Goal: Task Accomplishment & Management: Manage account settings

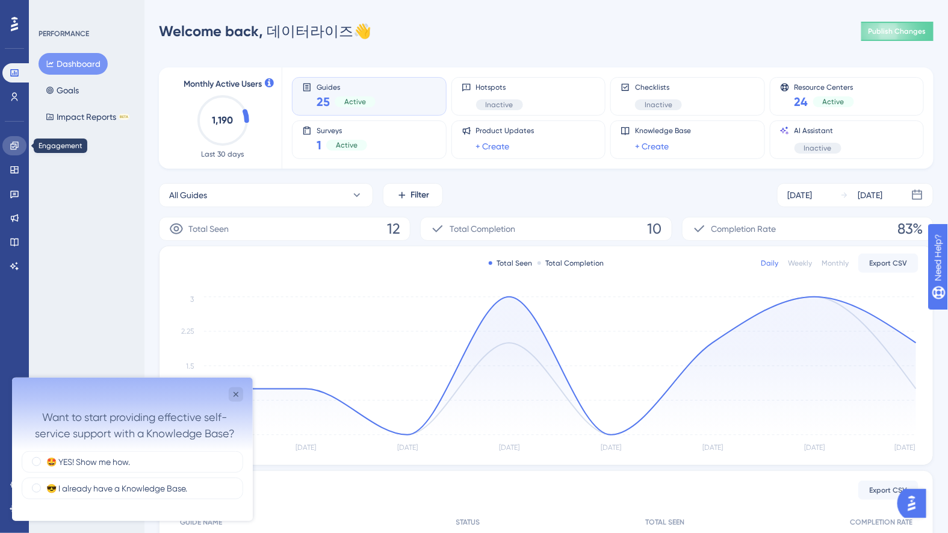
click at [22, 149] on link at bounding box center [14, 145] width 24 height 19
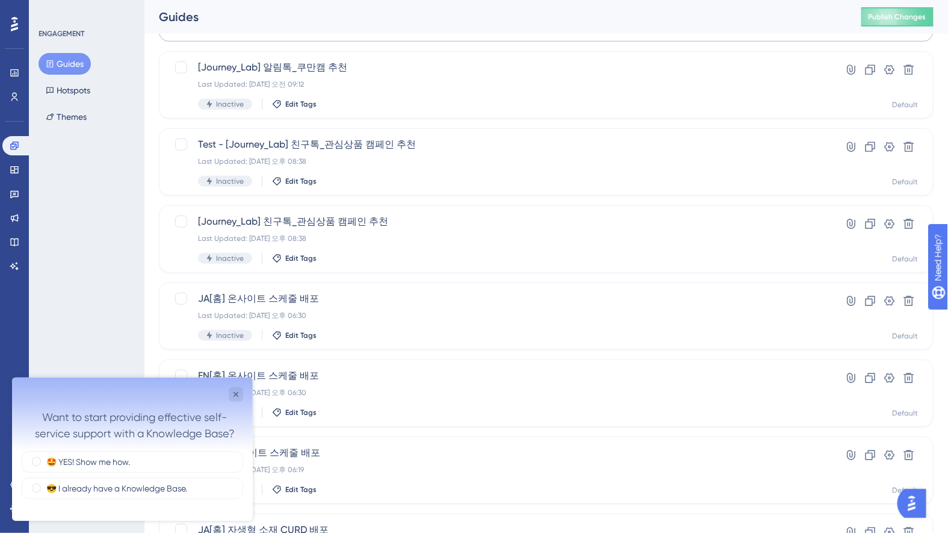
scroll to position [401, 0]
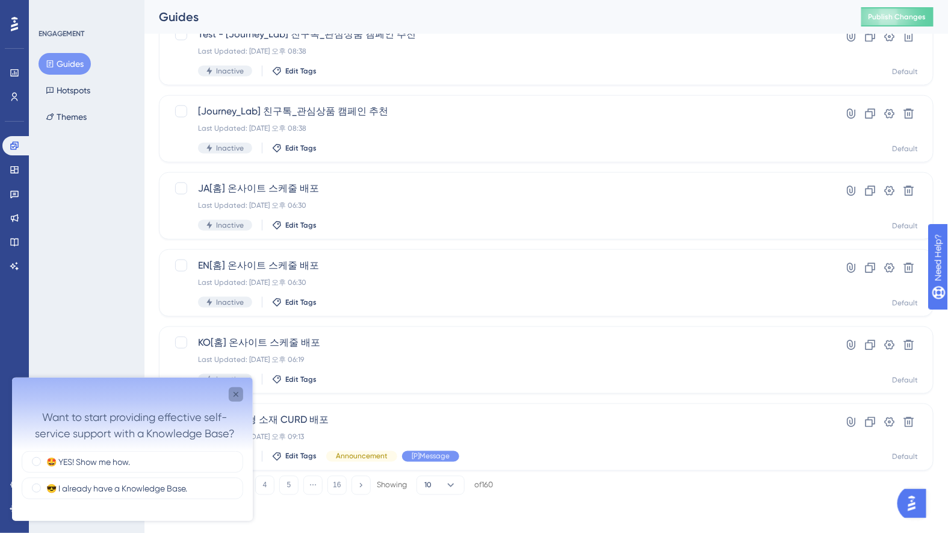
click at [234, 391] on icon "Close survey" at bounding box center [236, 394] width 10 height 10
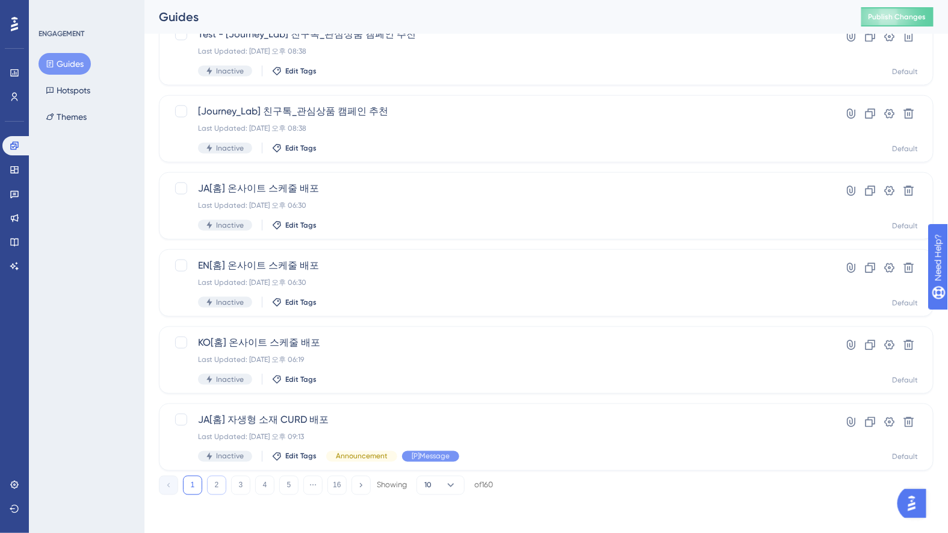
click at [220, 486] on button "2" at bounding box center [216, 484] width 19 height 19
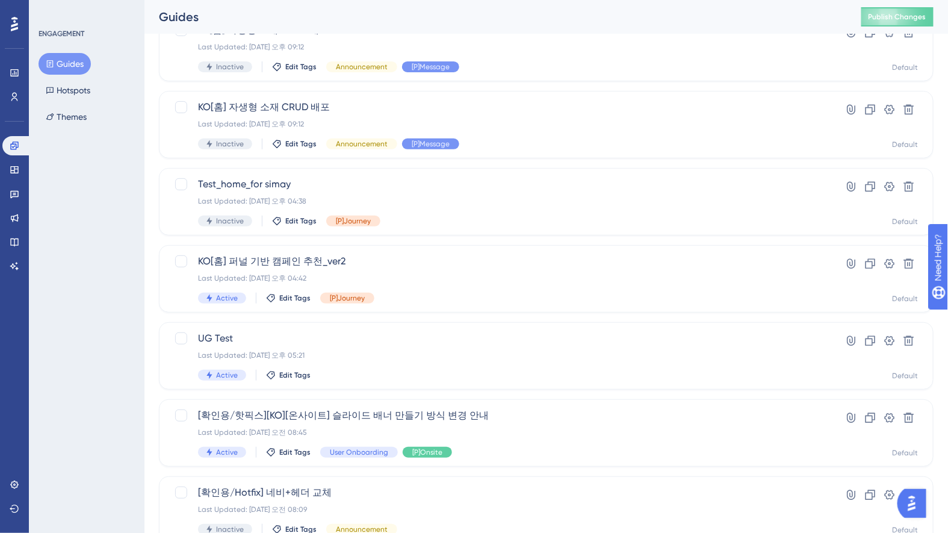
scroll to position [0, 0]
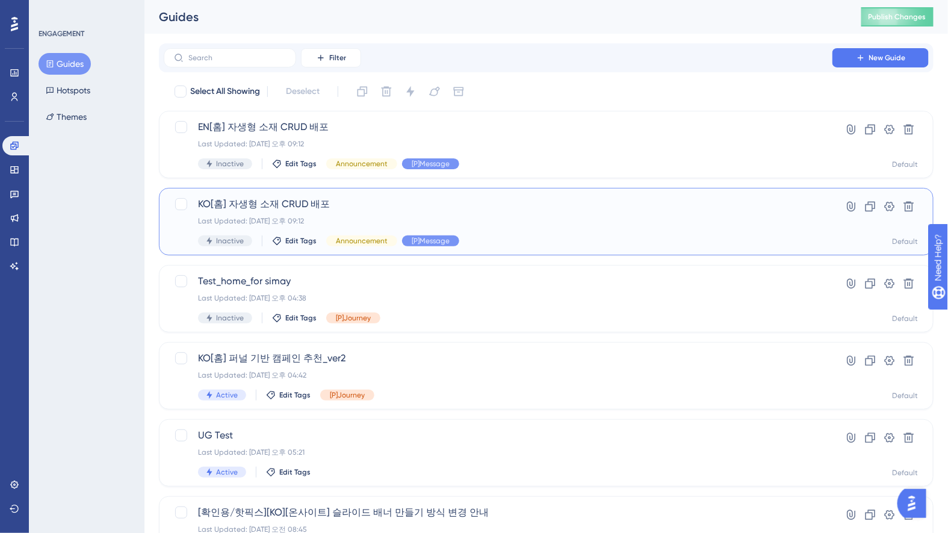
click at [570, 242] on div "Inactive Edit Tags Announcement [P]Message" at bounding box center [498, 240] width 600 height 11
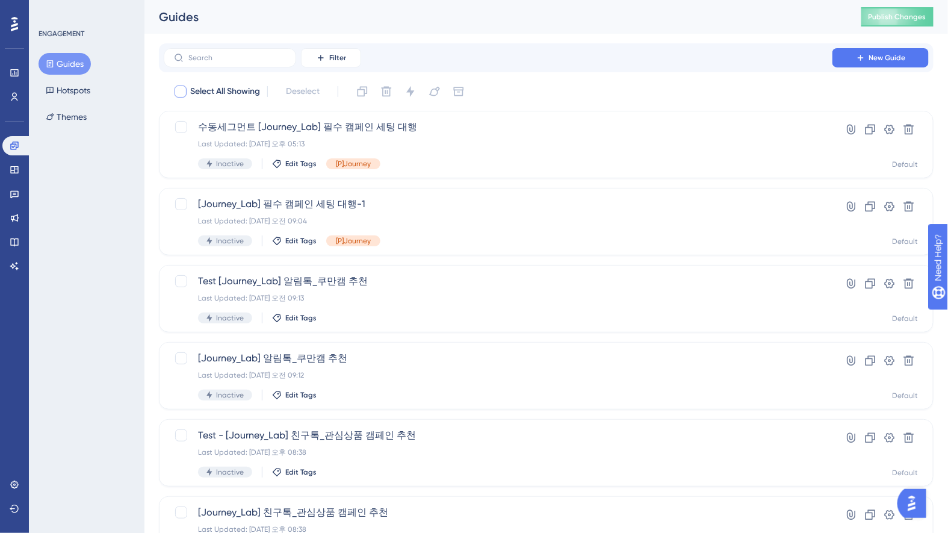
click at [242, 97] on span "Select All Showing" at bounding box center [225, 91] width 70 height 14
checkbox input "true"
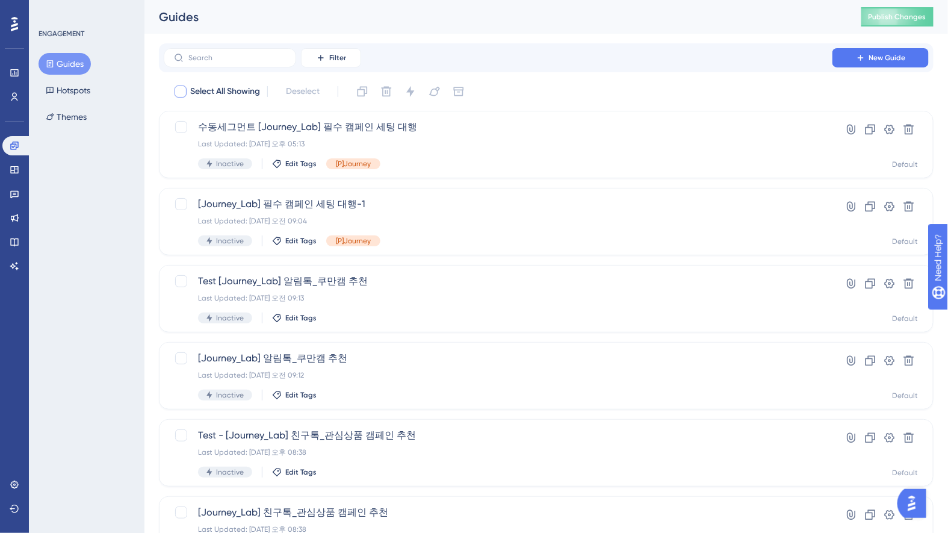
checkbox input "true"
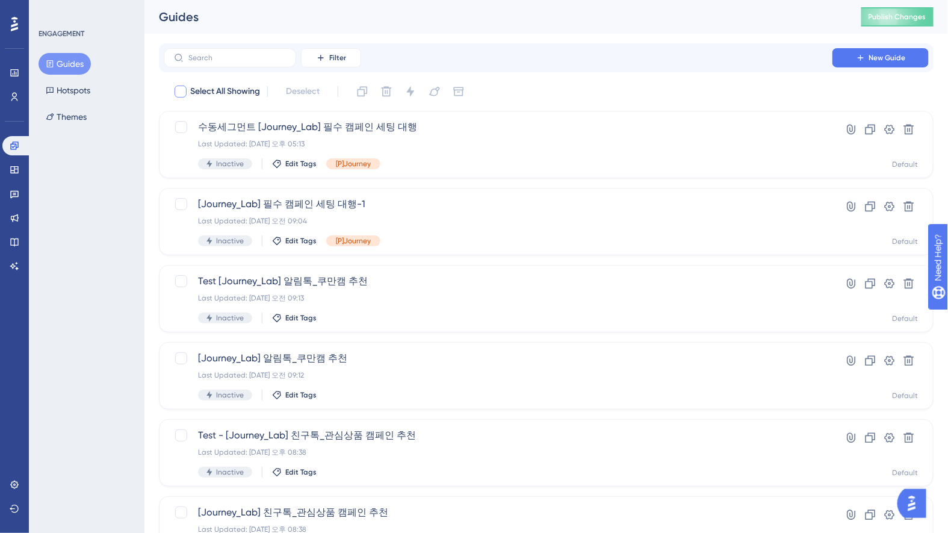
checkbox input "true"
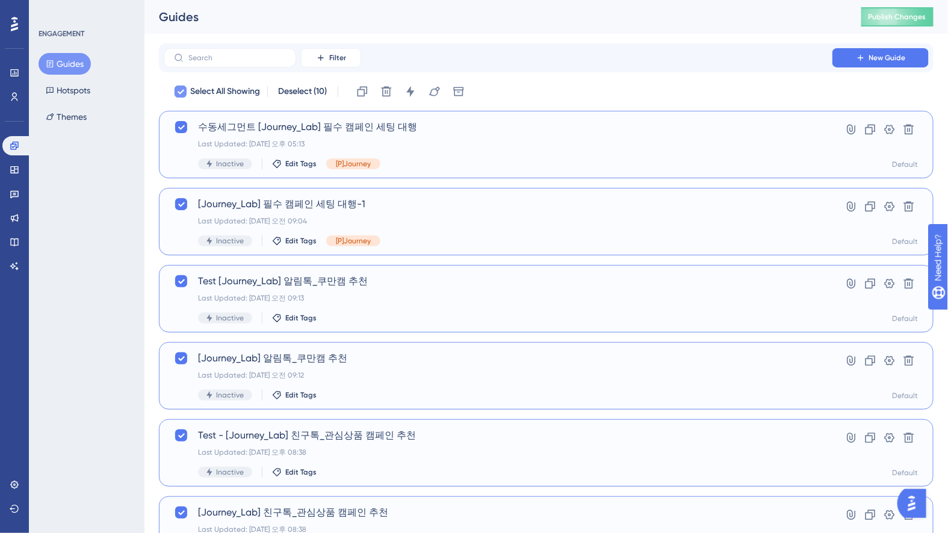
click at [242, 97] on span "Select All Showing" at bounding box center [225, 91] width 70 height 14
checkbox input "false"
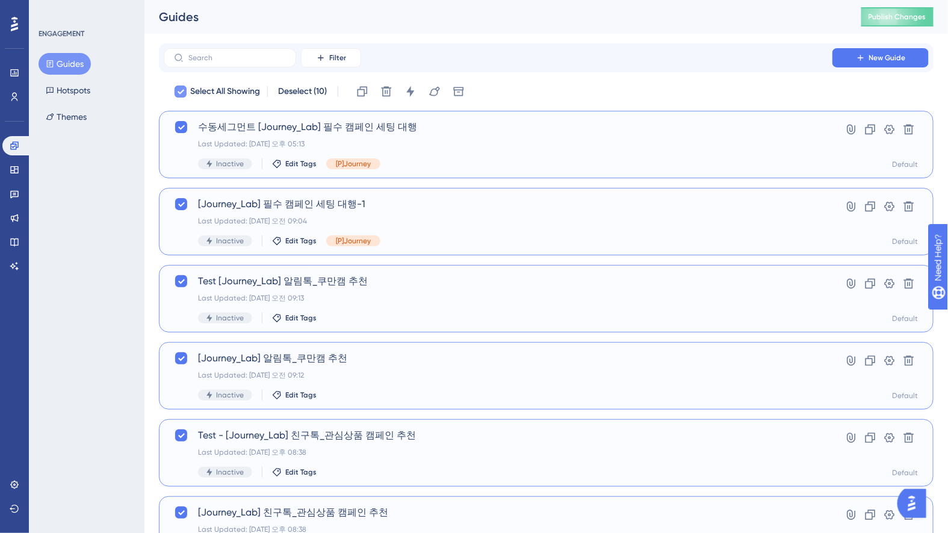
checkbox input "false"
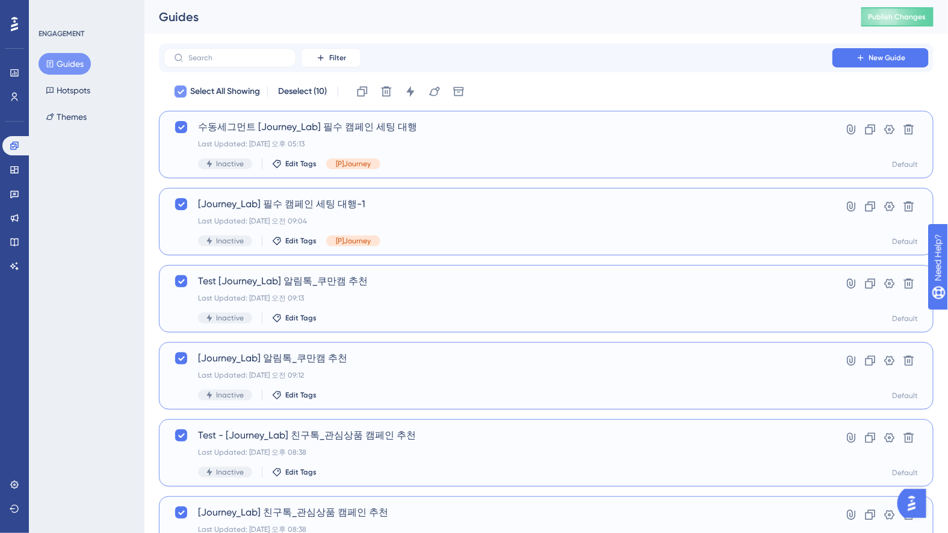
checkbox input "false"
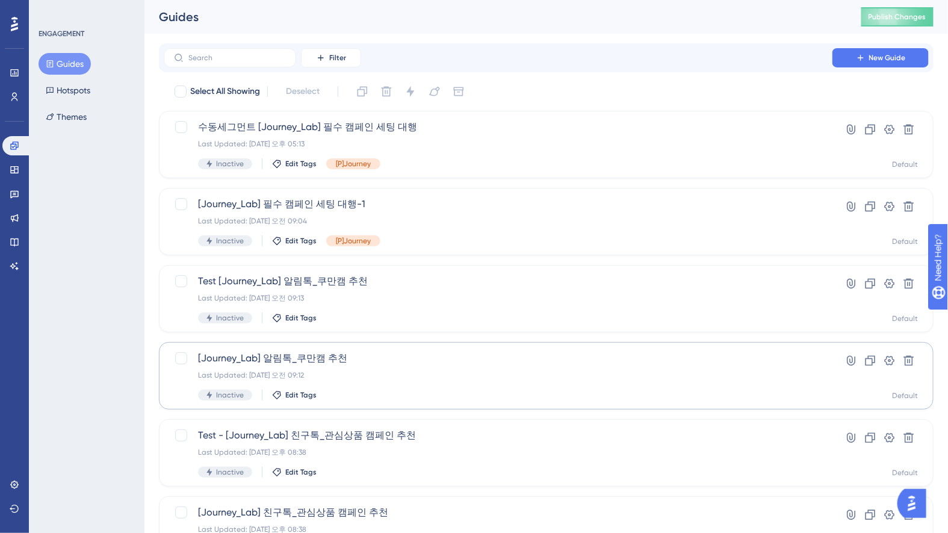
scroll to position [401, 0]
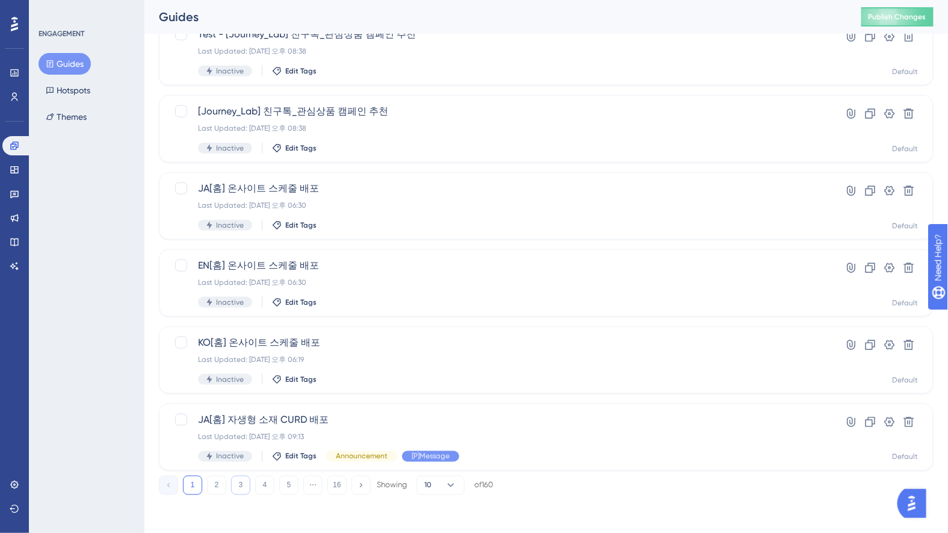
click at [240, 485] on button "3" at bounding box center [240, 484] width 19 height 19
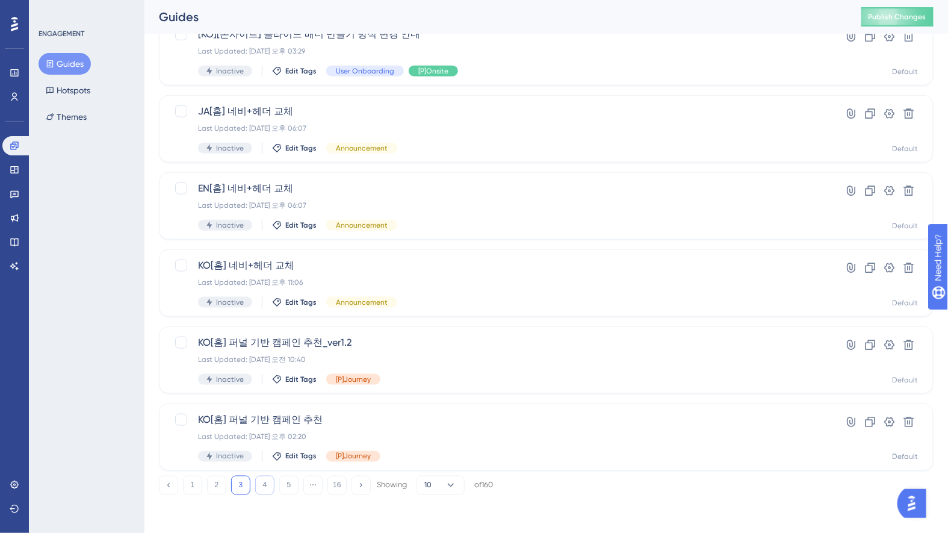
click at [268, 483] on button "4" at bounding box center [264, 484] width 19 height 19
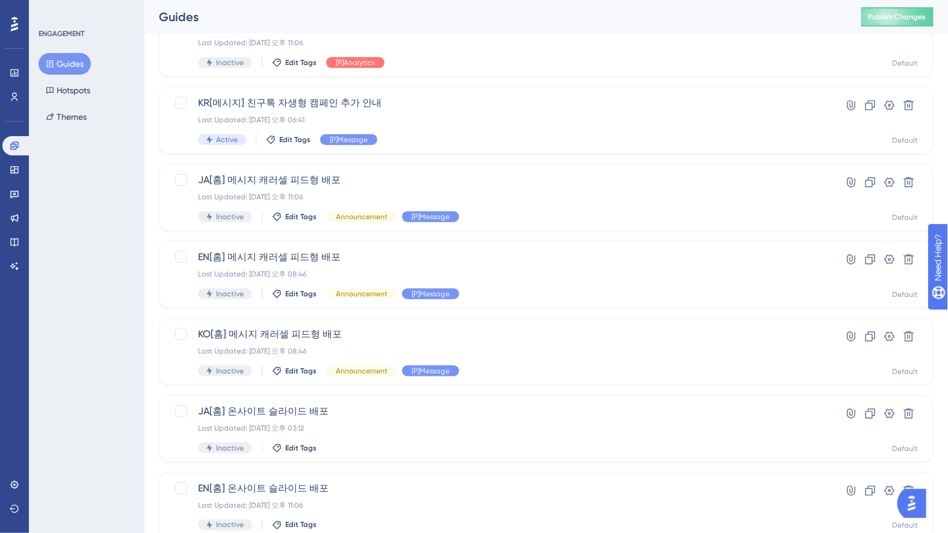
scroll to position [215, 0]
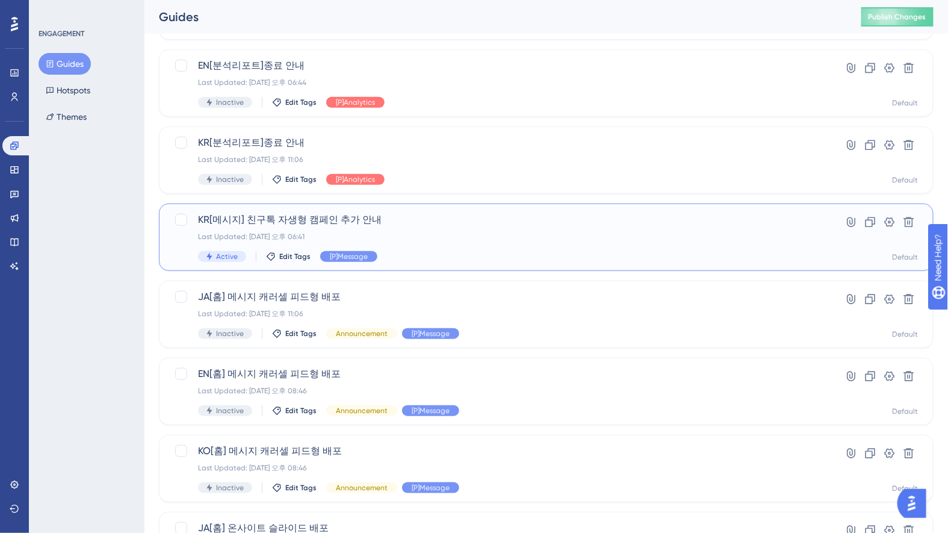
click at [534, 241] on div "KR[메시지] 친구톡 자생형 캠페인 추가 안내 Last Updated: 2025년 6월 12일 오후 06:41 Active Edit Tags …" at bounding box center [498, 236] width 600 height 49
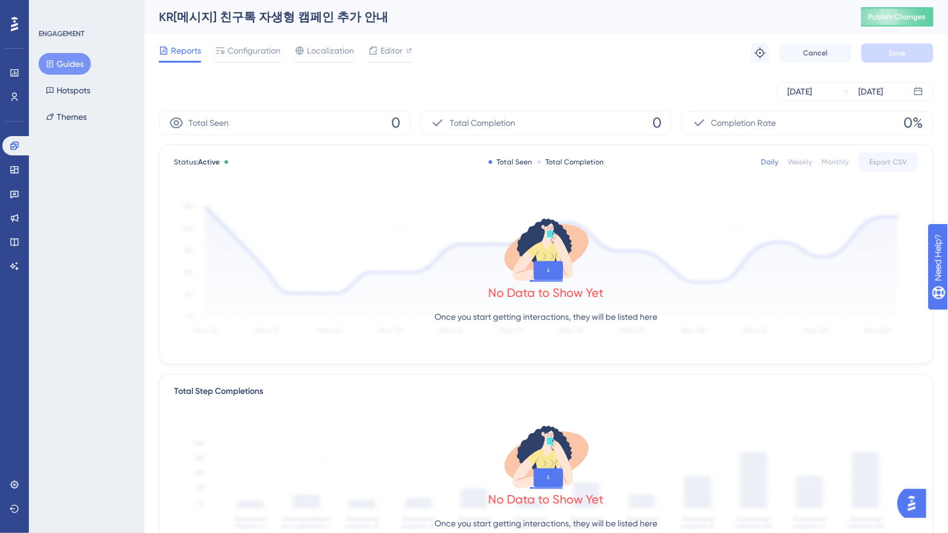
click at [243, 42] on div "Reports Configuration Localization Editor Troubleshoot Cancel Save" at bounding box center [546, 53] width 774 height 39
click at [241, 52] on span "Configuration" at bounding box center [253, 50] width 53 height 14
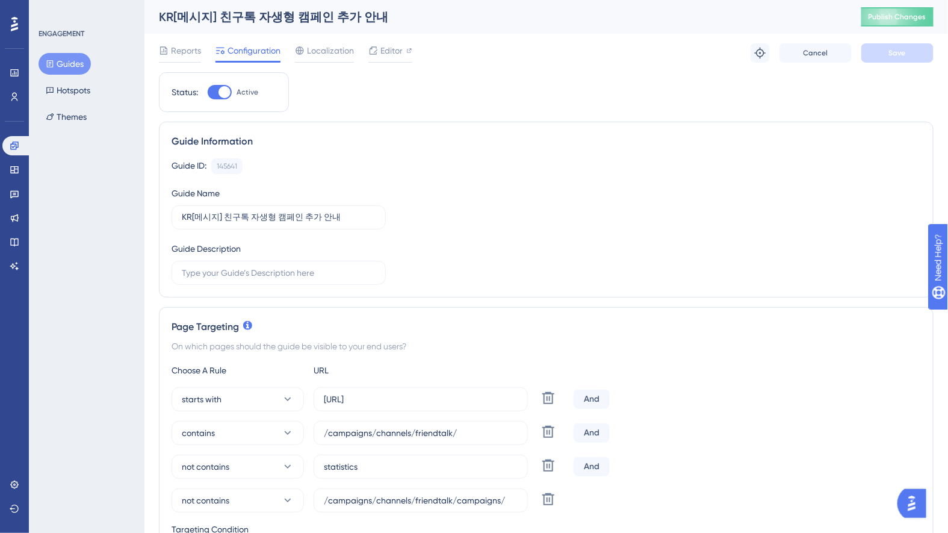
click at [221, 90] on div at bounding box center [224, 92] width 12 height 12
click at [208, 92] on input "Active" at bounding box center [207, 92] width 1 height 1
checkbox input "false"
click at [894, 60] on button "Save" at bounding box center [897, 52] width 72 height 19
click at [394, 56] on span "Editor" at bounding box center [391, 50] width 22 height 14
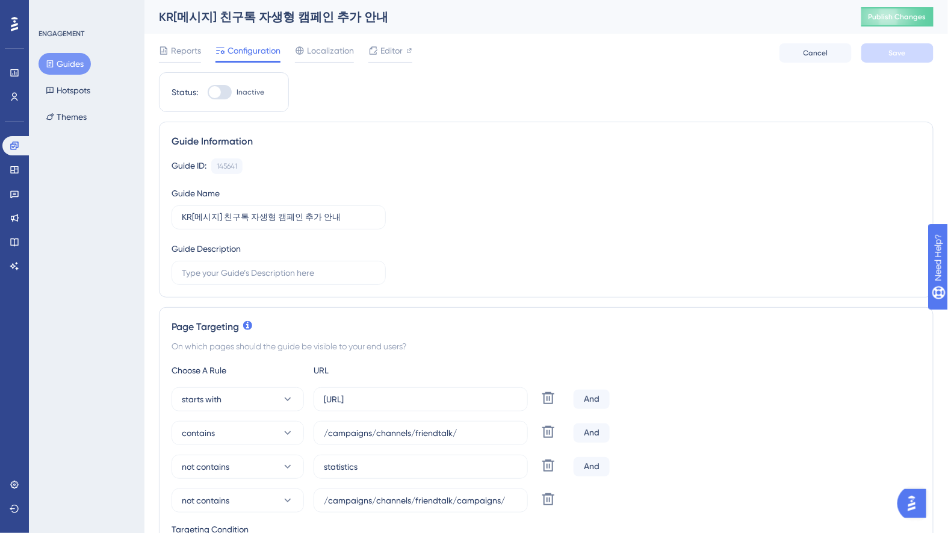
click at [72, 69] on button "Guides" at bounding box center [65, 64] width 52 height 22
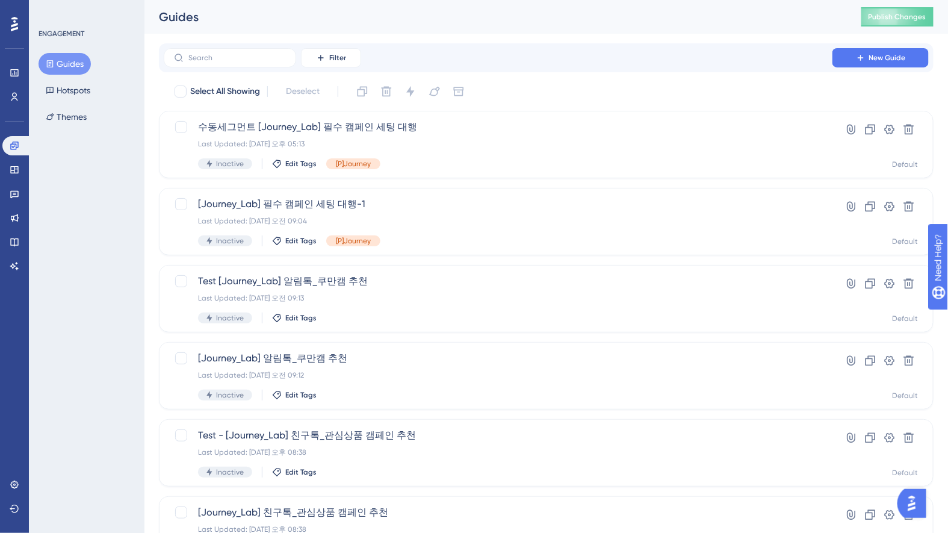
scroll to position [401, 0]
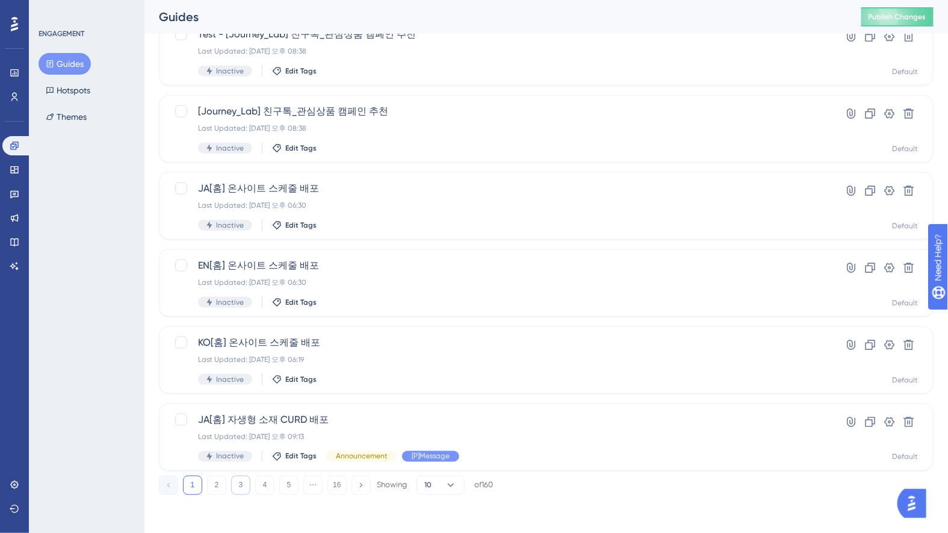
click at [244, 490] on button "3" at bounding box center [240, 484] width 19 height 19
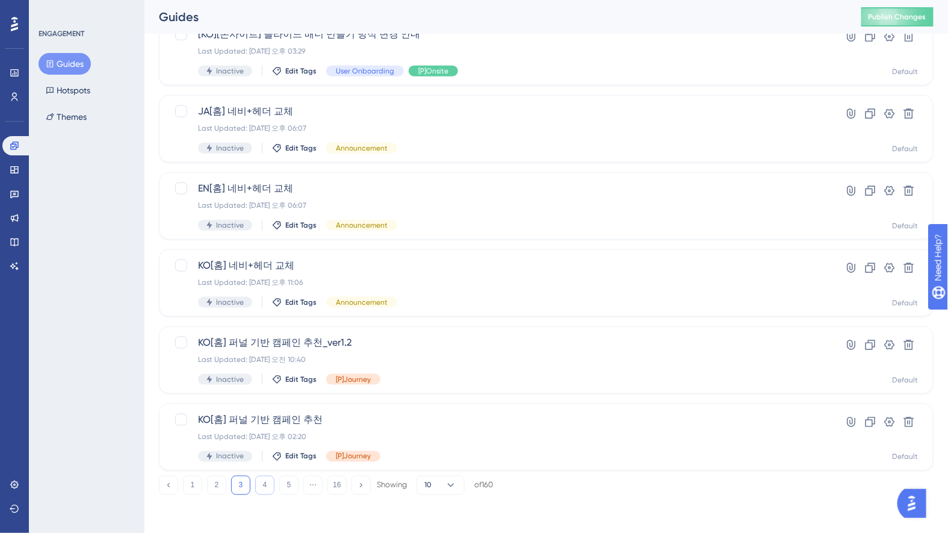
click at [264, 484] on button "4" at bounding box center [264, 484] width 19 height 19
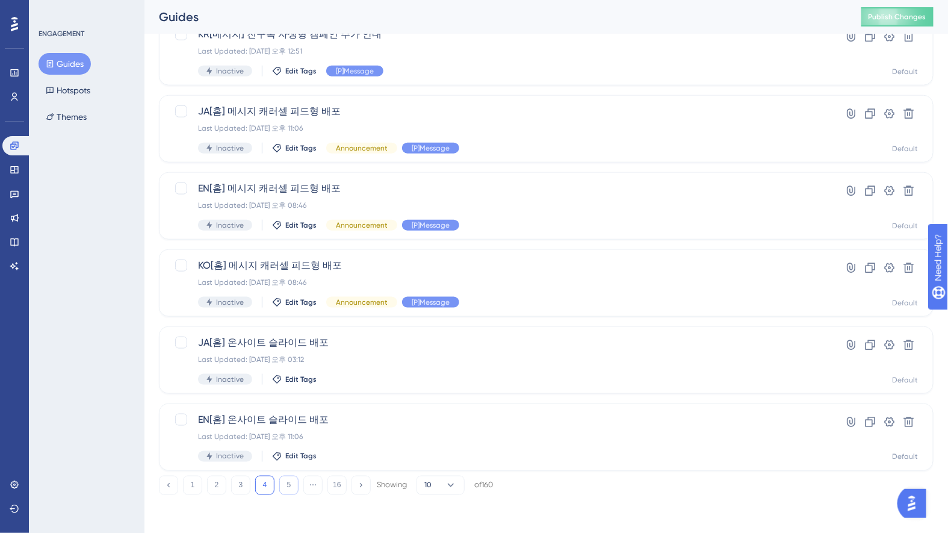
click at [288, 483] on button "5" at bounding box center [288, 484] width 19 height 19
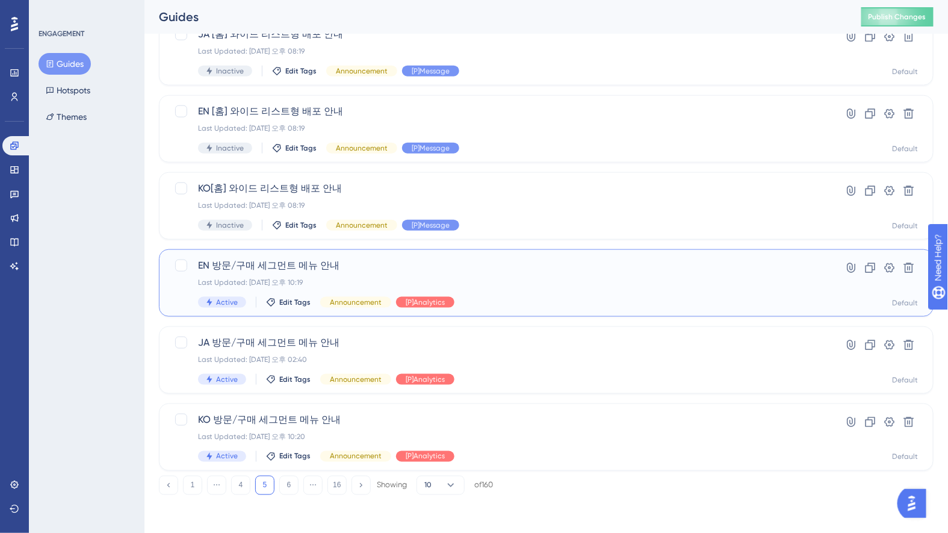
click at [526, 265] on span "EN 방문/구매 세그먼트 메뉴 안내" at bounding box center [498, 265] width 600 height 14
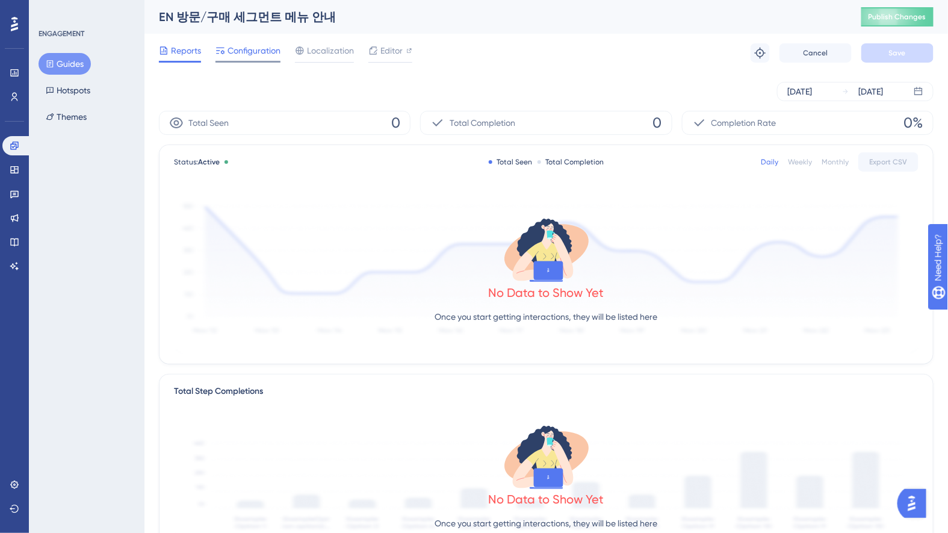
click at [268, 48] on span "Configuration" at bounding box center [253, 50] width 53 height 14
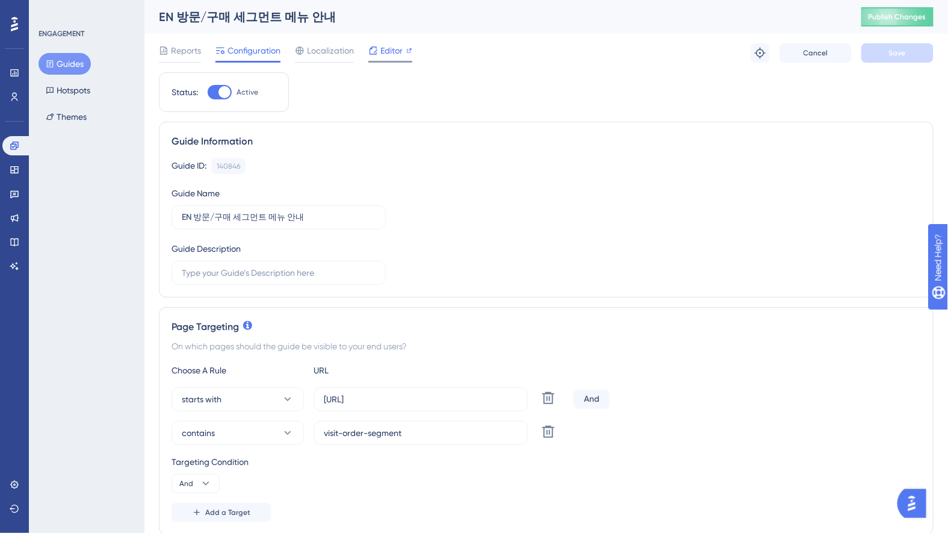
click at [389, 48] on span "Editor" at bounding box center [391, 50] width 22 height 14
click at [226, 83] on div "Status: Active" at bounding box center [224, 92] width 130 height 40
click at [217, 91] on div at bounding box center [220, 92] width 24 height 14
click at [208, 92] on input "Active" at bounding box center [207, 92] width 1 height 1
checkbox input "false"
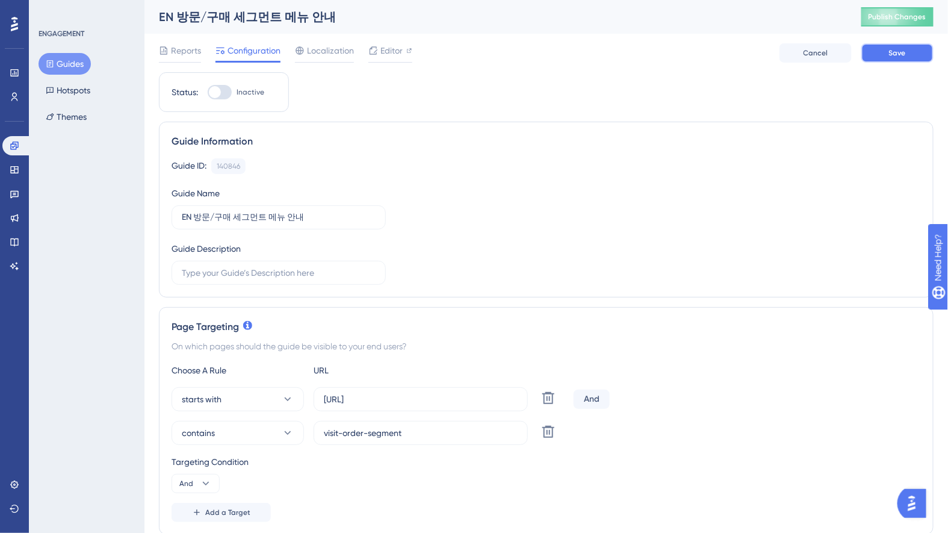
click at [899, 56] on span "Save" at bounding box center [897, 53] width 17 height 10
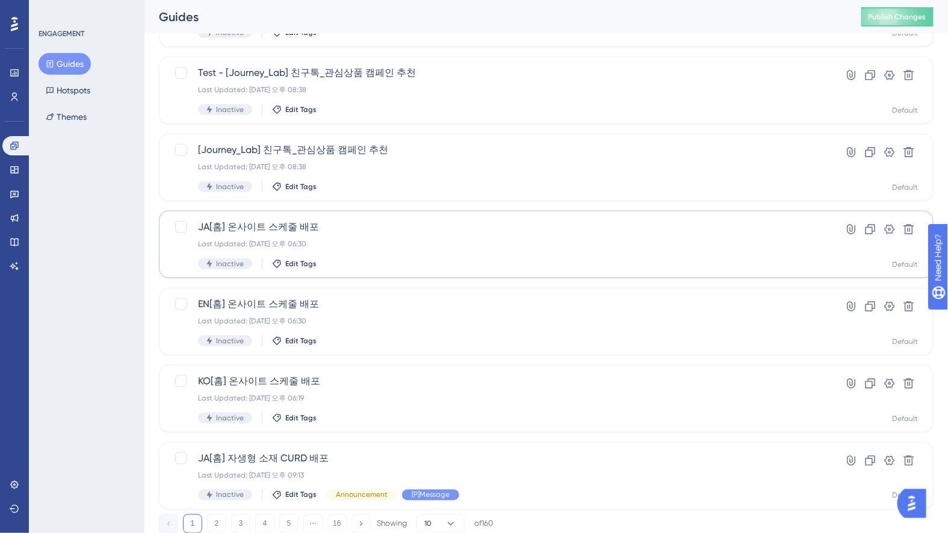
scroll to position [401, 0]
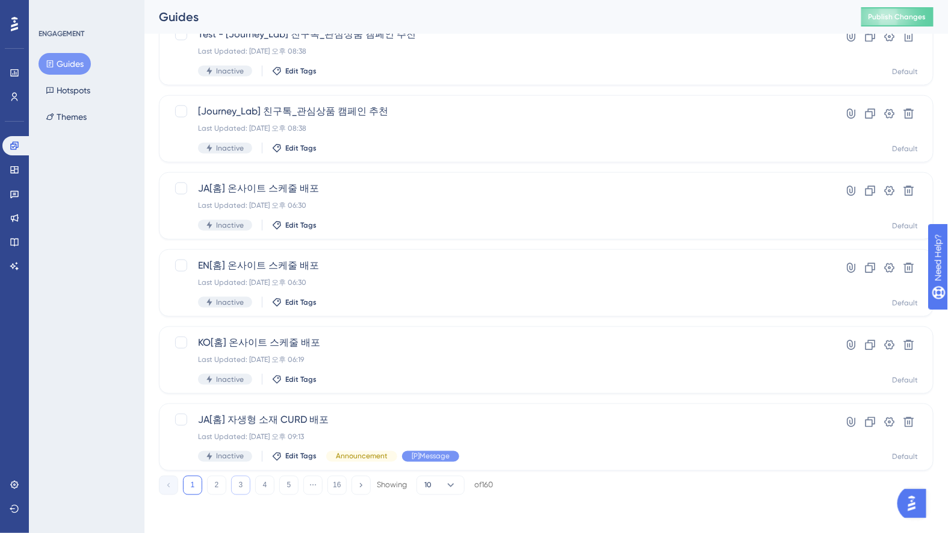
click at [243, 489] on button "3" at bounding box center [240, 484] width 19 height 19
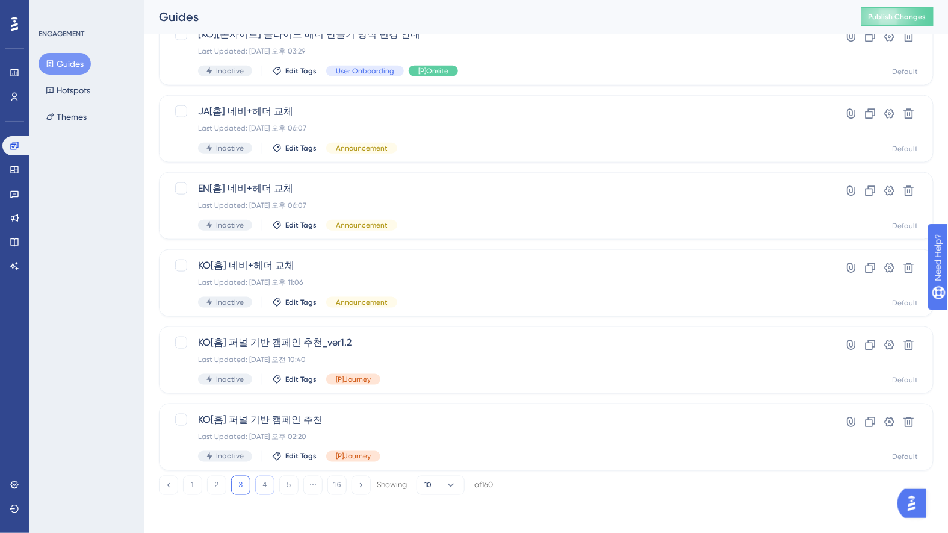
click at [259, 480] on button "4" at bounding box center [264, 484] width 19 height 19
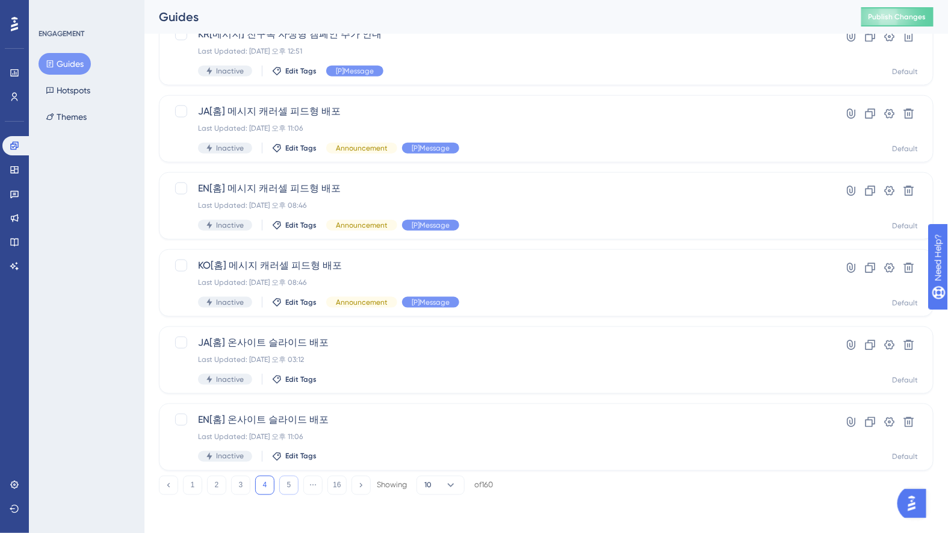
click at [288, 485] on button "5" at bounding box center [288, 484] width 19 height 19
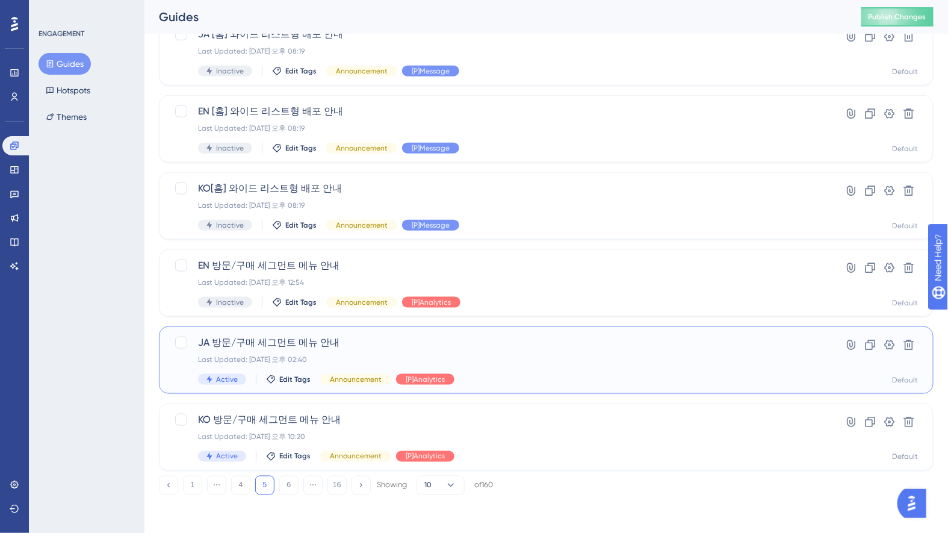
click at [276, 349] on span "JA 방문/구매 세그먼트 메뉴 안내" at bounding box center [498, 342] width 600 height 14
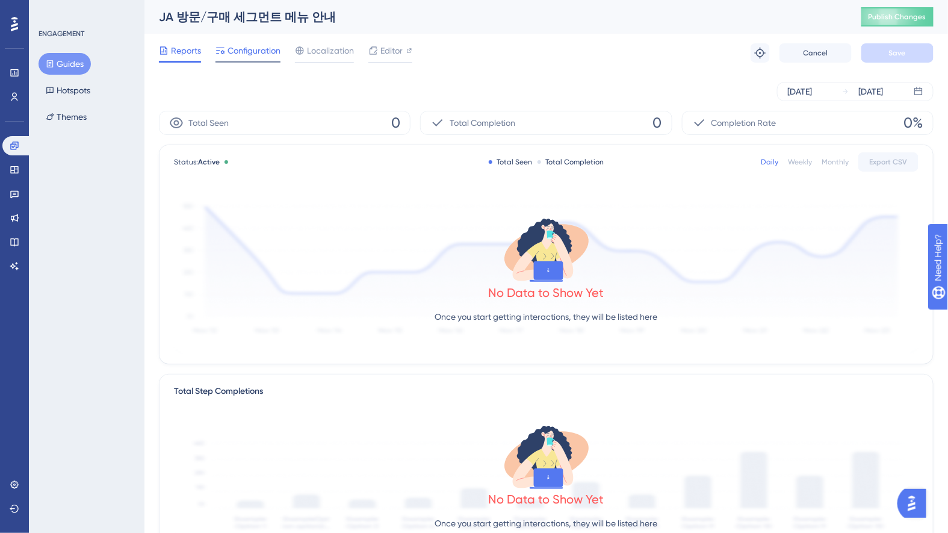
click at [261, 49] on span "Configuration" at bounding box center [253, 50] width 53 height 14
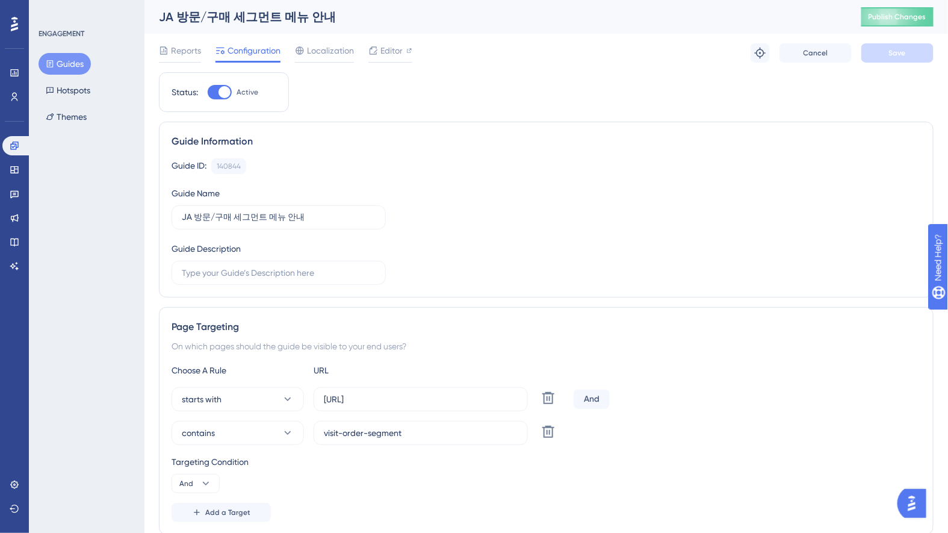
click at [229, 87] on div at bounding box center [220, 92] width 24 height 14
click at [208, 92] on input "Active" at bounding box center [207, 92] width 1 height 1
checkbox input "false"
click at [895, 57] on span "Save" at bounding box center [897, 53] width 17 height 10
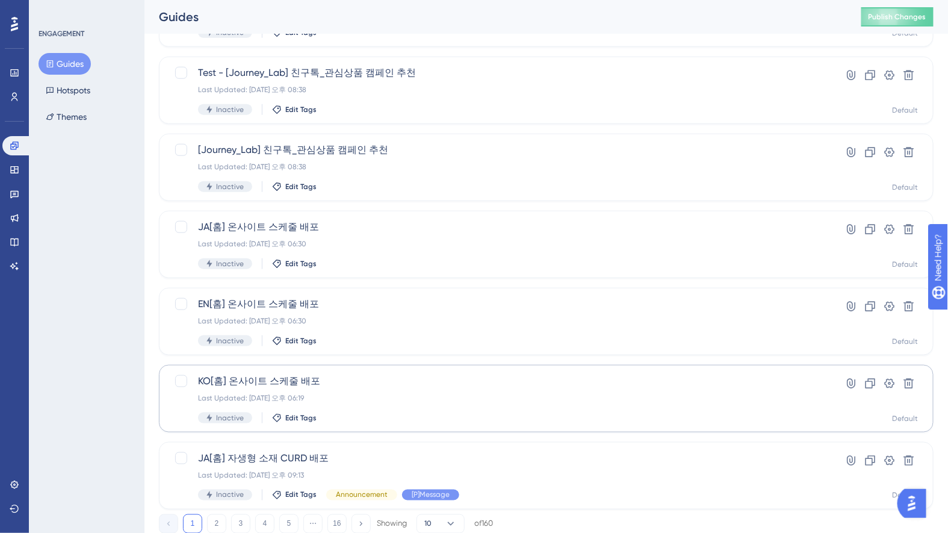
scroll to position [401, 0]
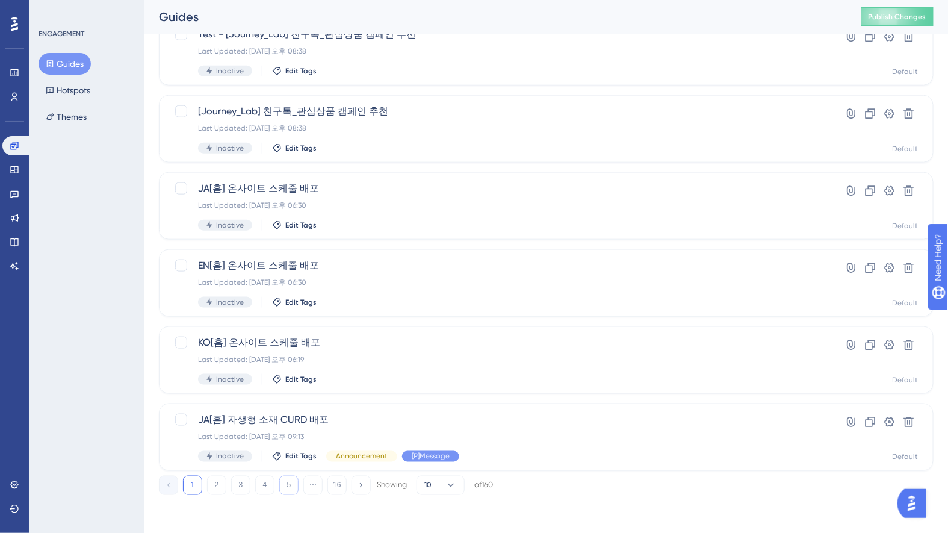
click at [286, 487] on button "5" at bounding box center [288, 484] width 19 height 19
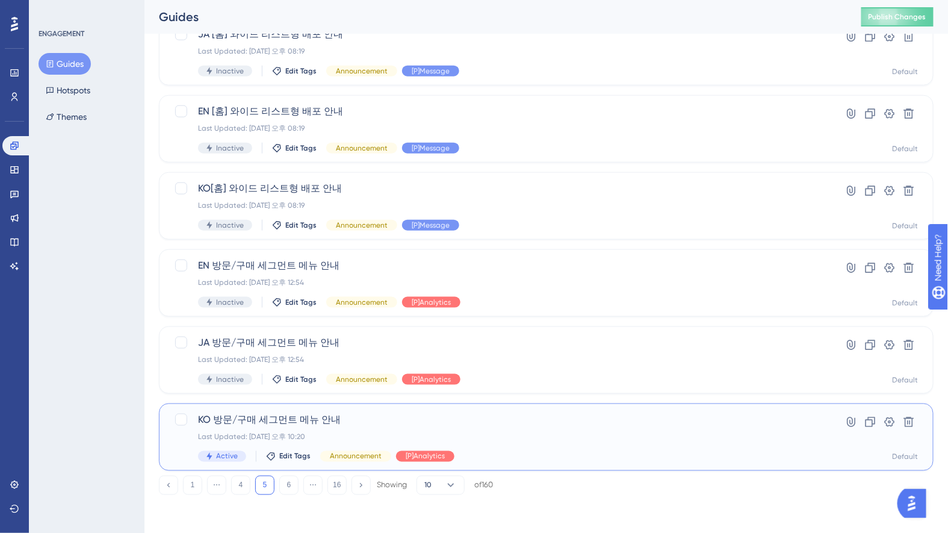
click at [233, 433] on div "Last Updated: 2025년 4월 24일 오후 10:20" at bounding box center [498, 436] width 600 height 10
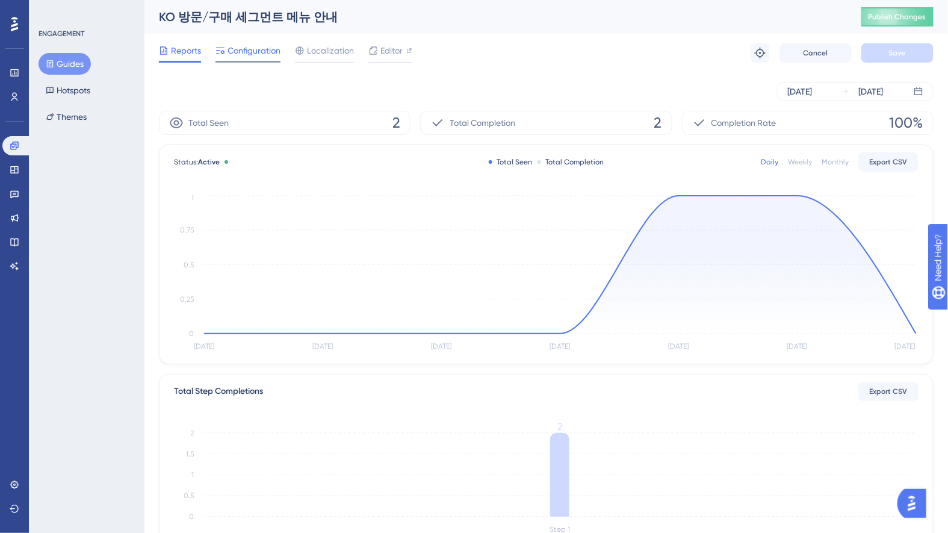
click at [244, 53] on span "Configuration" at bounding box center [253, 50] width 53 height 14
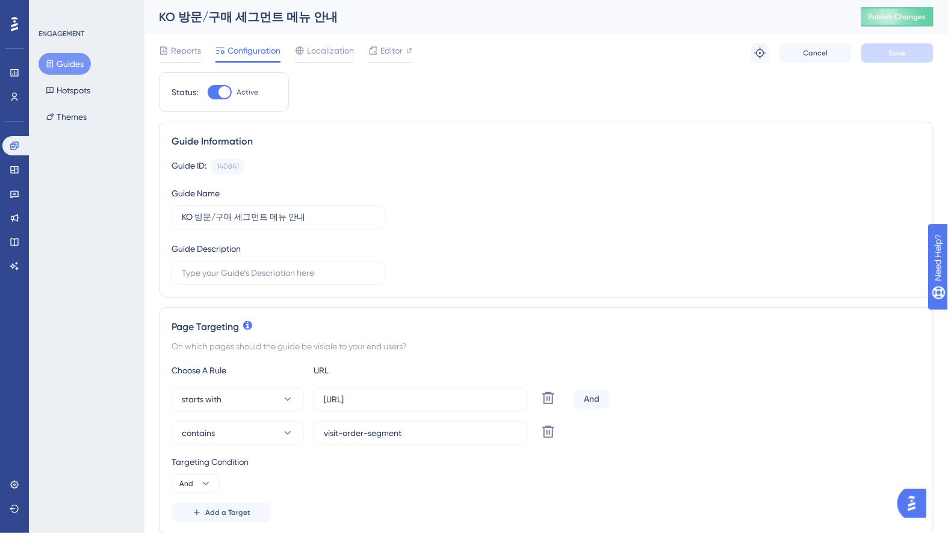
click at [221, 91] on div at bounding box center [224, 92] width 12 height 12
click at [208, 92] on input "Active" at bounding box center [207, 92] width 1 height 1
checkbox input "false"
click at [910, 54] on button "Save" at bounding box center [897, 52] width 72 height 19
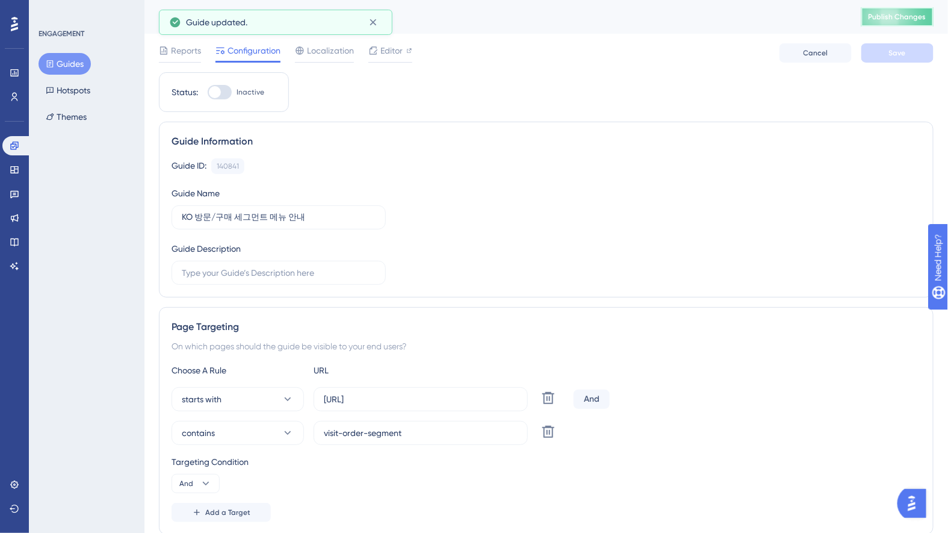
click at [912, 20] on span "Publish Changes" at bounding box center [897, 17] width 58 height 10
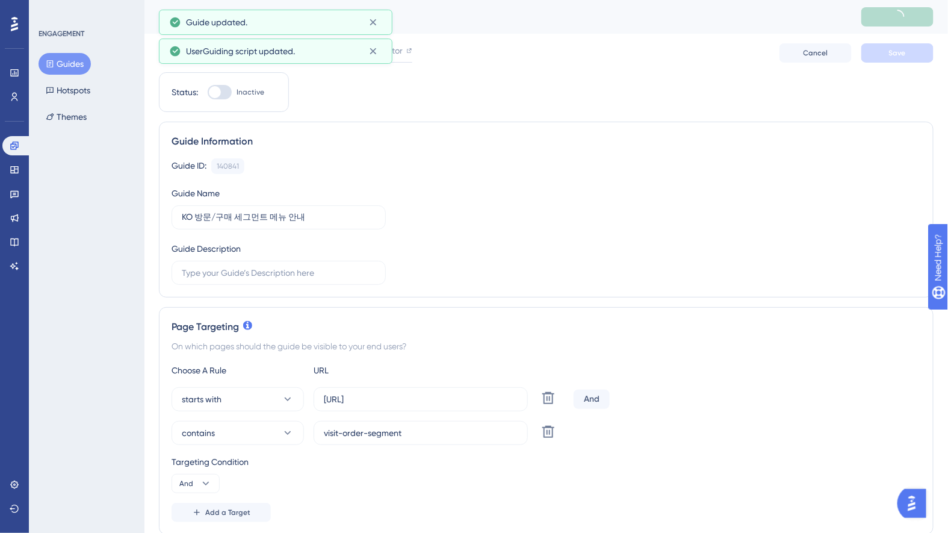
click at [66, 63] on button "Guides" at bounding box center [65, 64] width 52 height 22
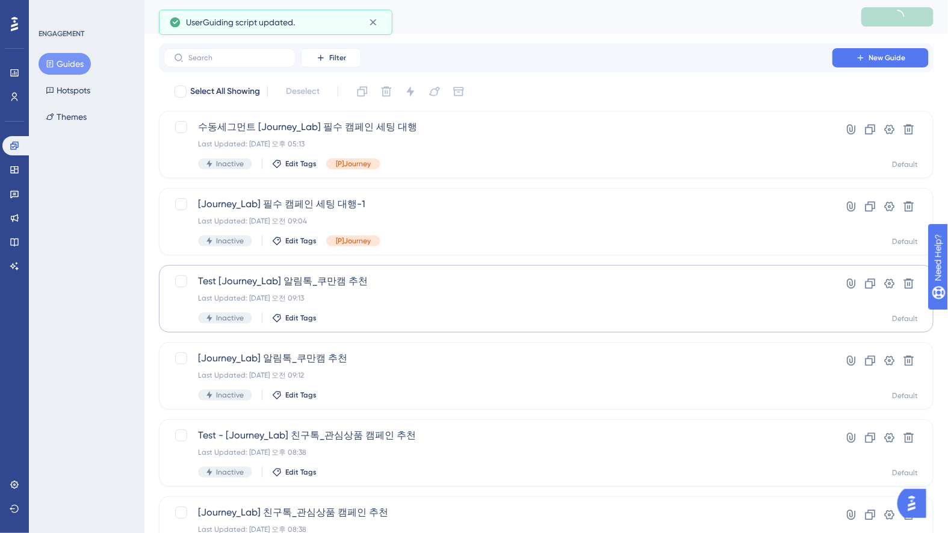
scroll to position [401, 0]
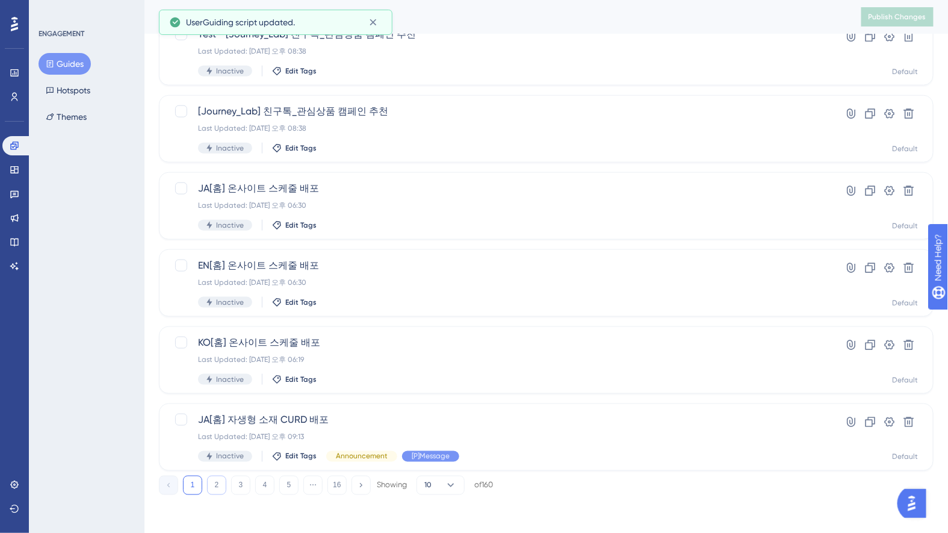
click at [216, 489] on button "2" at bounding box center [216, 484] width 19 height 19
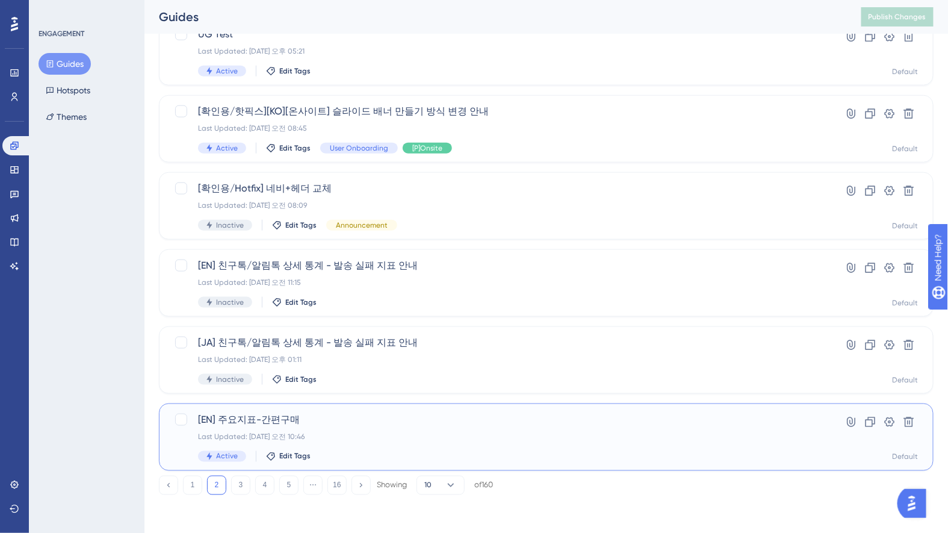
click at [408, 428] on div "[EN] 주요지표-간편구매 Last Updated: 2025년 7월 18일 오전 10:46 Active Edit Tags" at bounding box center [498, 436] width 600 height 49
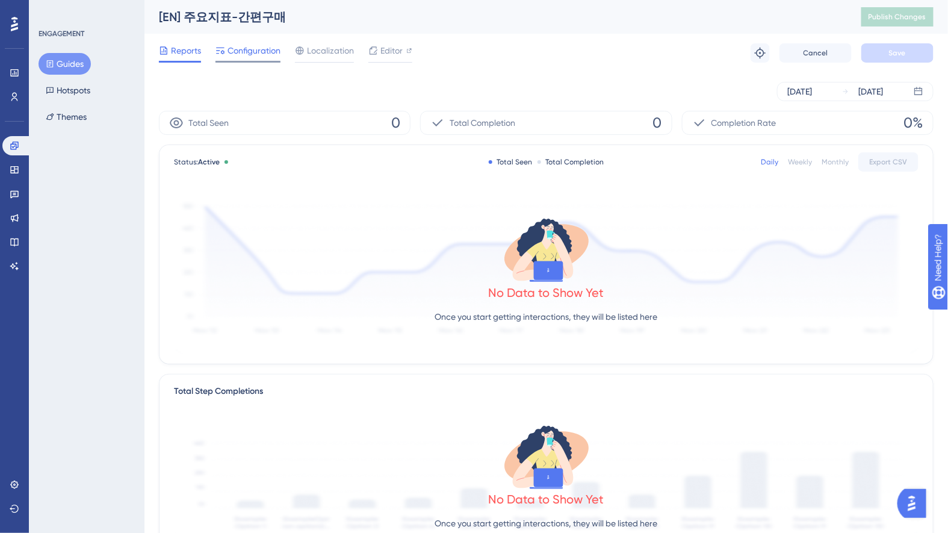
click at [256, 52] on span "Configuration" at bounding box center [253, 50] width 53 height 14
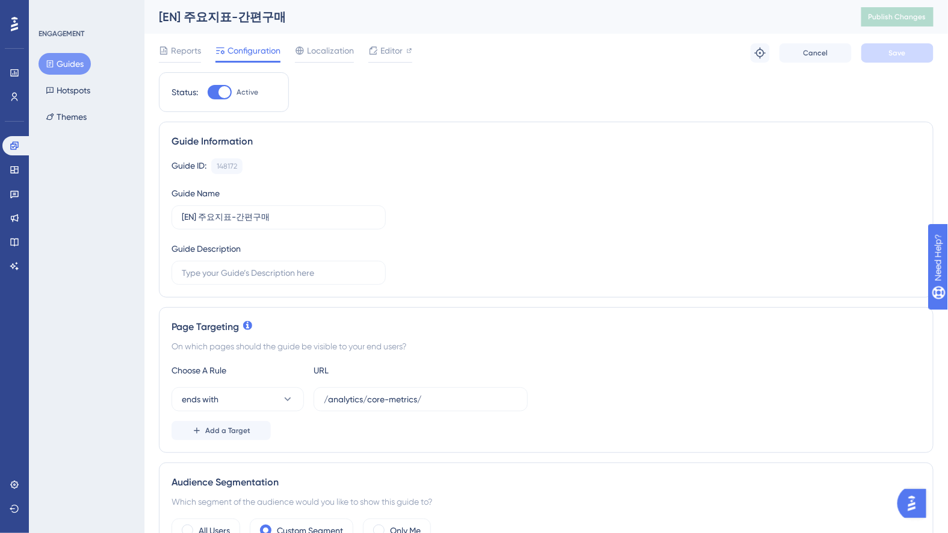
click at [222, 93] on div at bounding box center [224, 92] width 12 height 12
click at [208, 93] on input "Active" at bounding box center [207, 92] width 1 height 1
checkbox input "false"
click at [895, 52] on span "Save" at bounding box center [897, 53] width 17 height 10
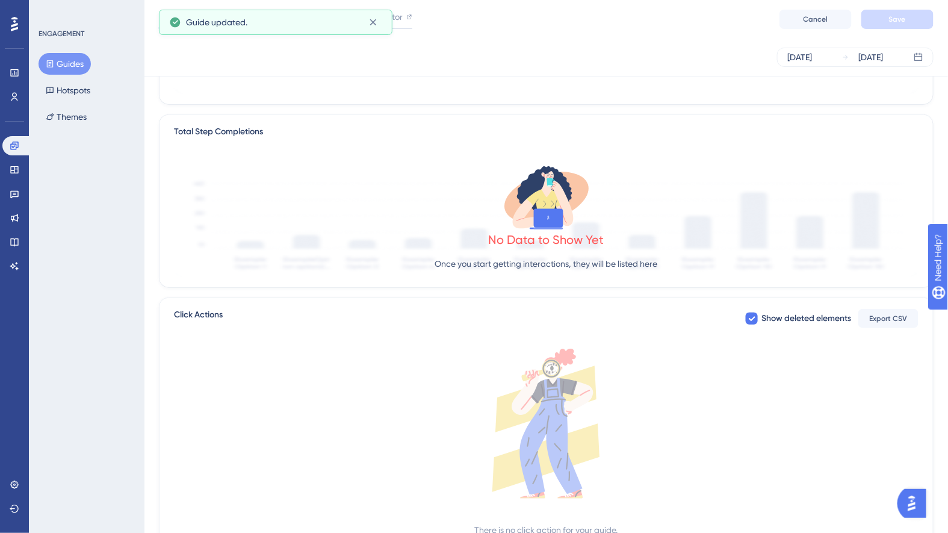
scroll to position [306, 0]
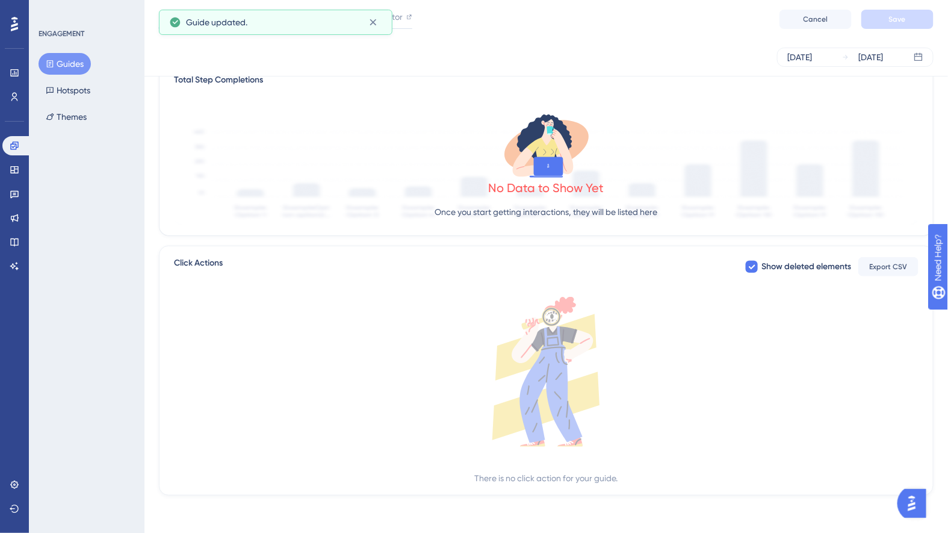
click at [70, 65] on button "Guides" at bounding box center [65, 64] width 52 height 22
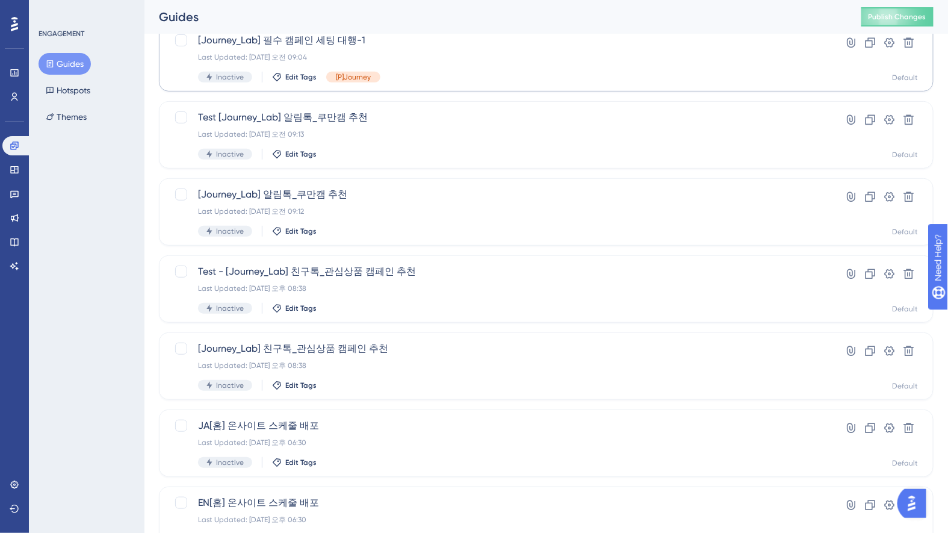
scroll to position [401, 0]
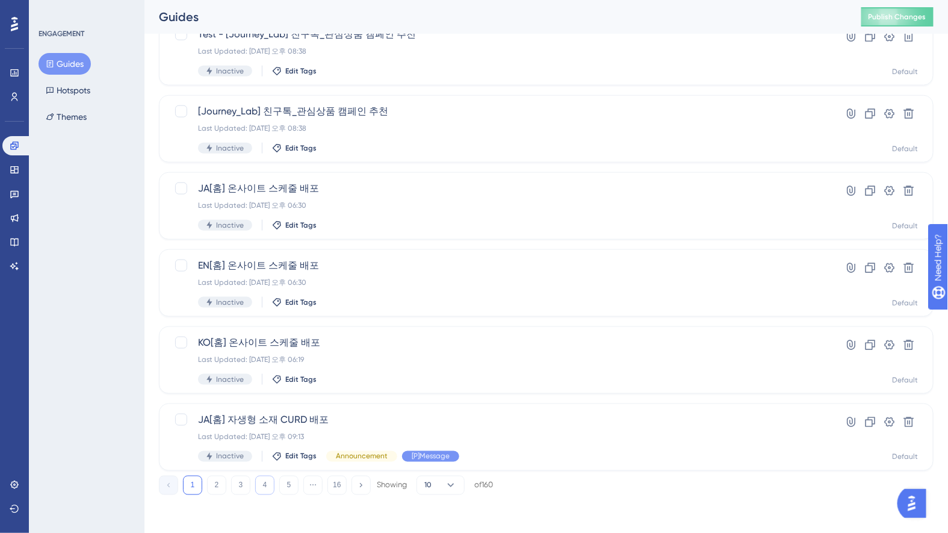
click at [270, 486] on button "4" at bounding box center [264, 484] width 19 height 19
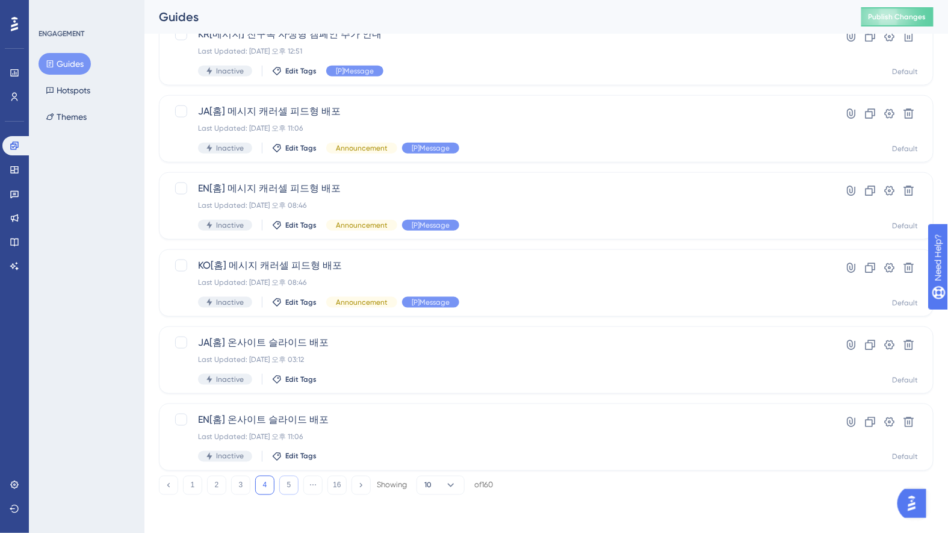
click at [291, 487] on button "5" at bounding box center [288, 484] width 19 height 19
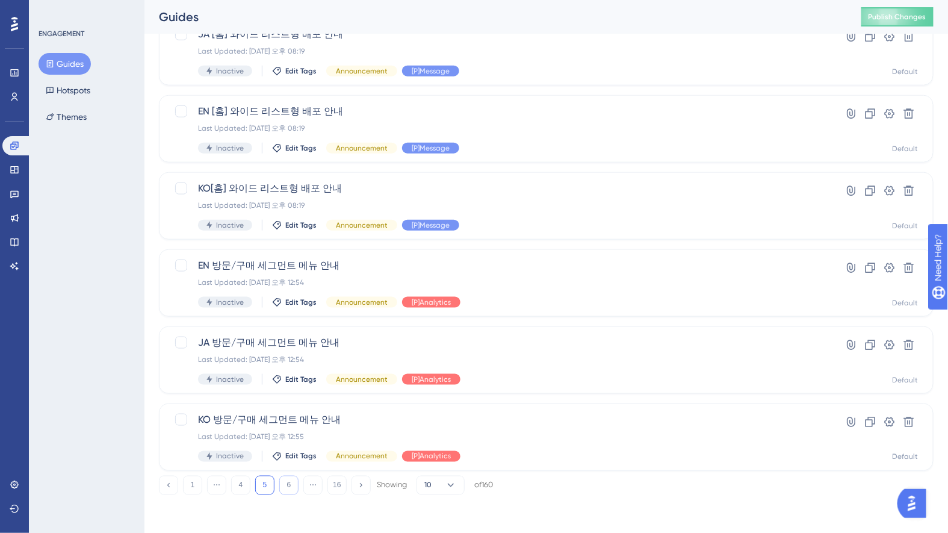
click at [288, 481] on button "6" at bounding box center [288, 484] width 19 height 19
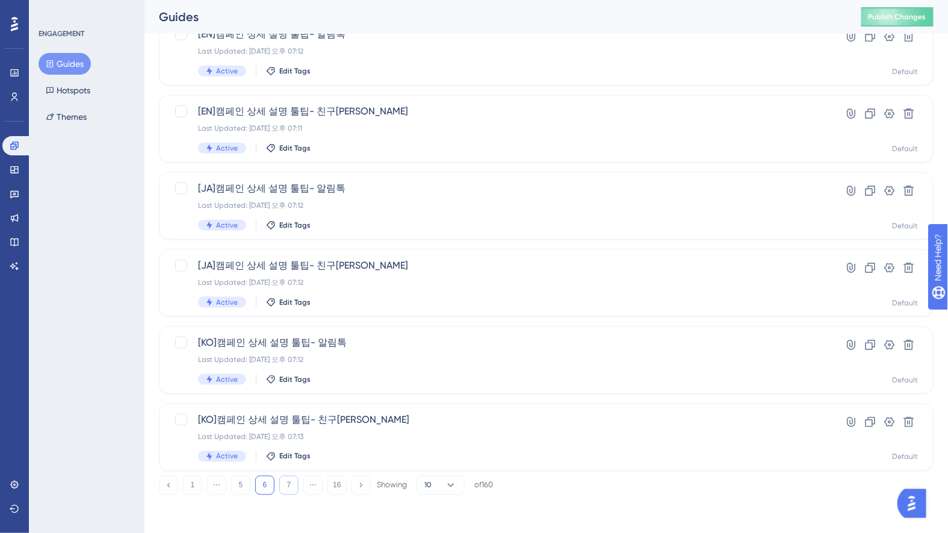
click at [288, 480] on button "7" at bounding box center [288, 484] width 19 height 19
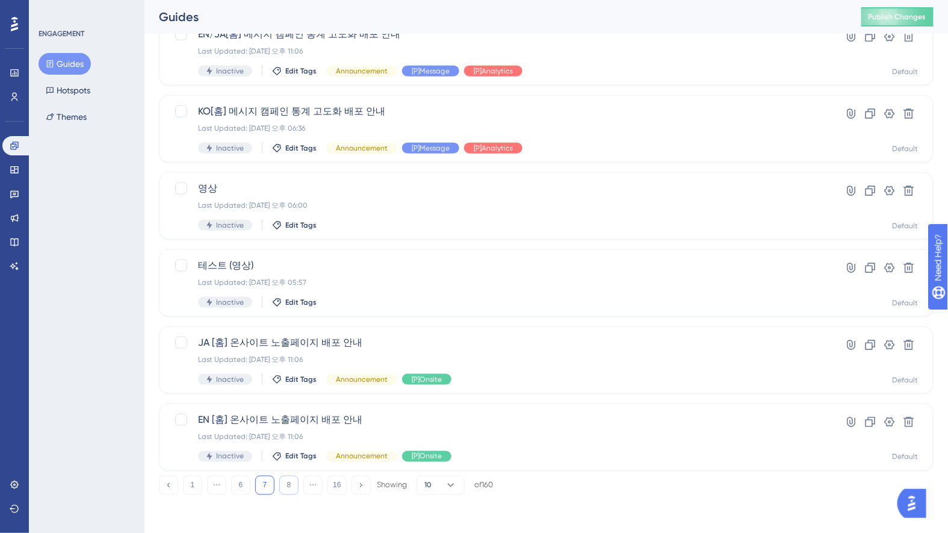
click at [291, 484] on button "8" at bounding box center [288, 484] width 19 height 19
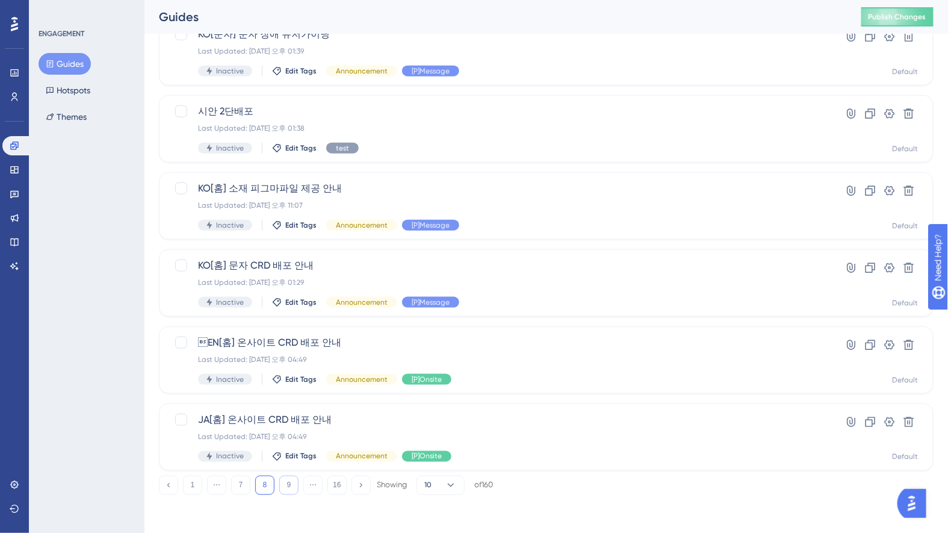
click at [291, 483] on button "9" at bounding box center [288, 484] width 19 height 19
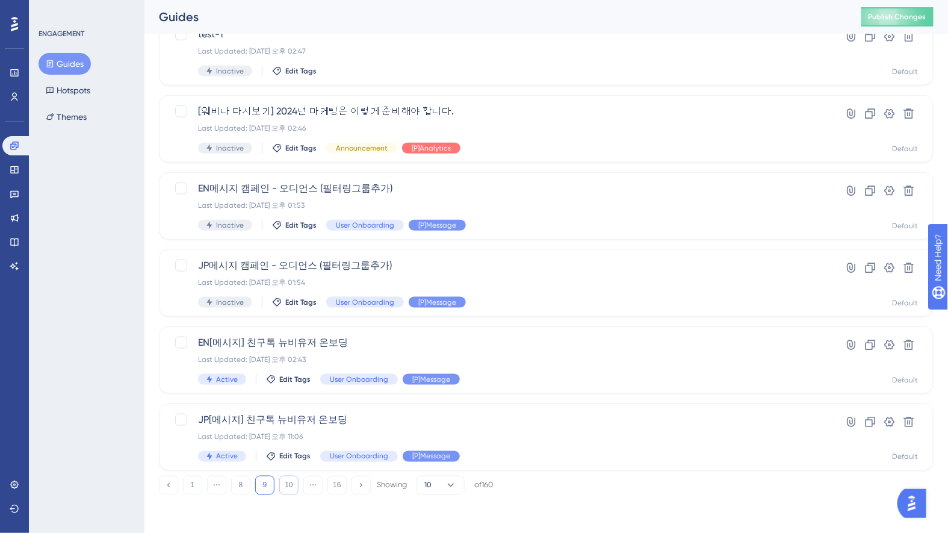
click at [290, 489] on button "10" at bounding box center [288, 484] width 19 height 19
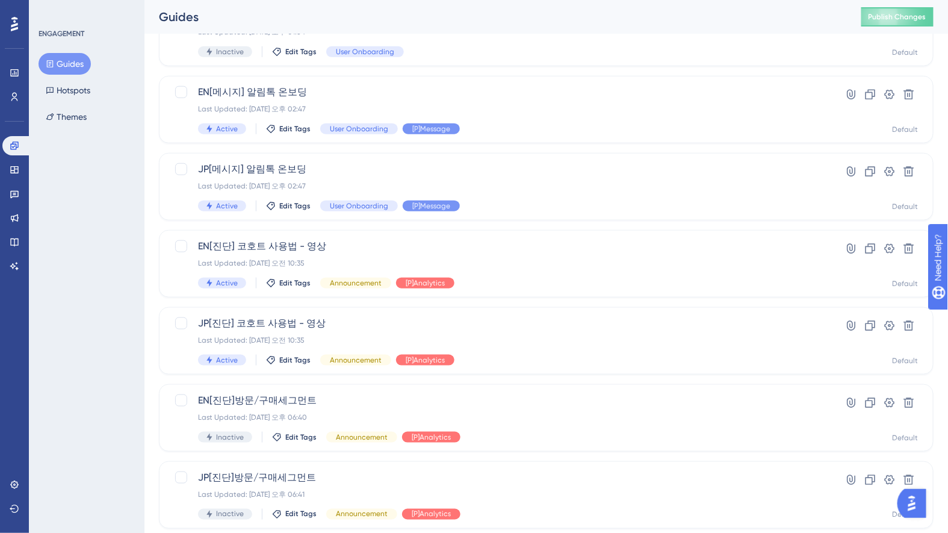
scroll to position [277, 0]
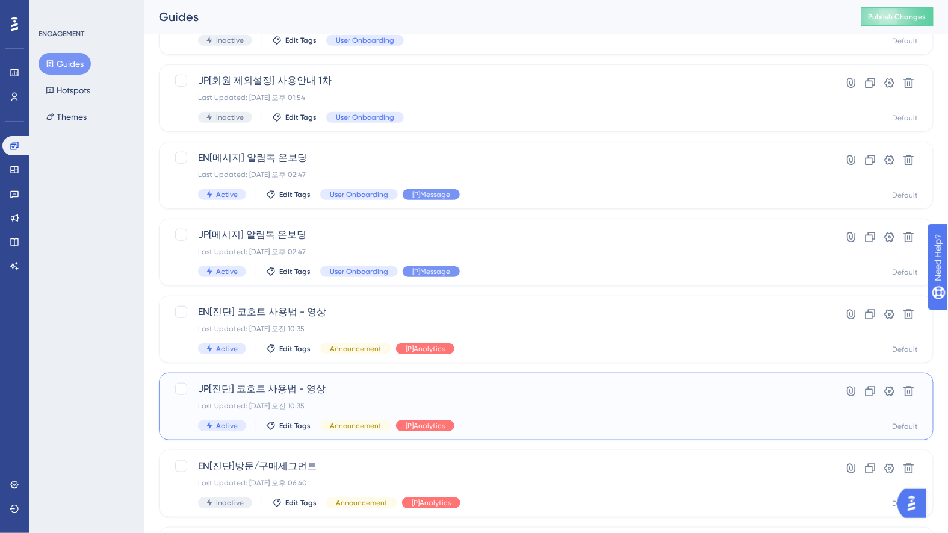
click at [501, 392] on span "JP[진단] 코호트 사용법 - 영상" at bounding box center [498, 388] width 600 height 14
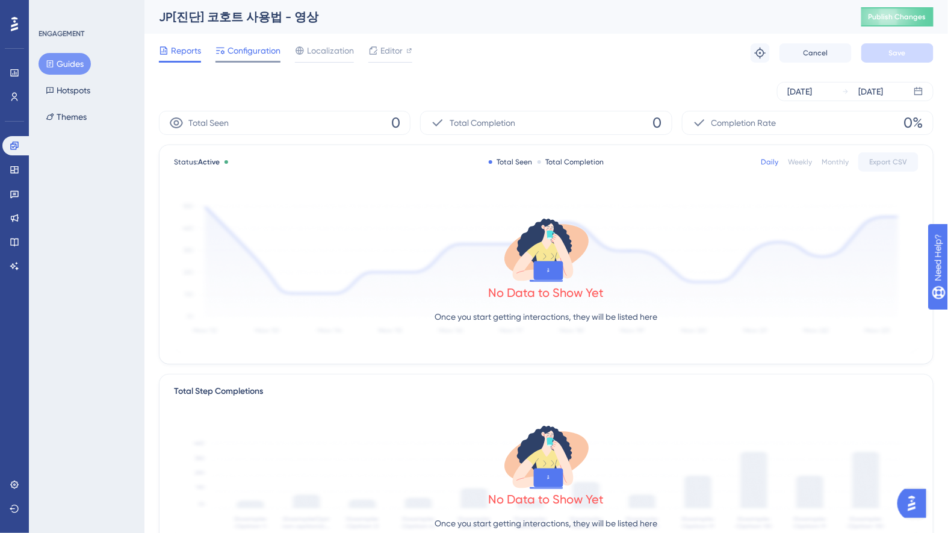
click at [253, 53] on span "Configuration" at bounding box center [253, 50] width 53 height 14
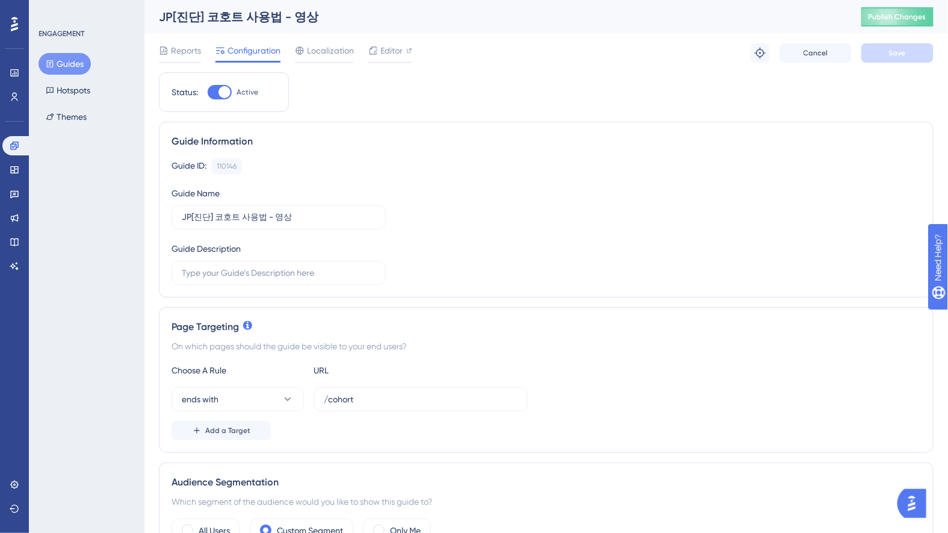
click at [215, 91] on div at bounding box center [220, 92] width 24 height 14
click at [208, 92] on input "Active" at bounding box center [207, 92] width 1 height 1
checkbox input "false"
click at [880, 54] on button "Save" at bounding box center [897, 52] width 72 height 19
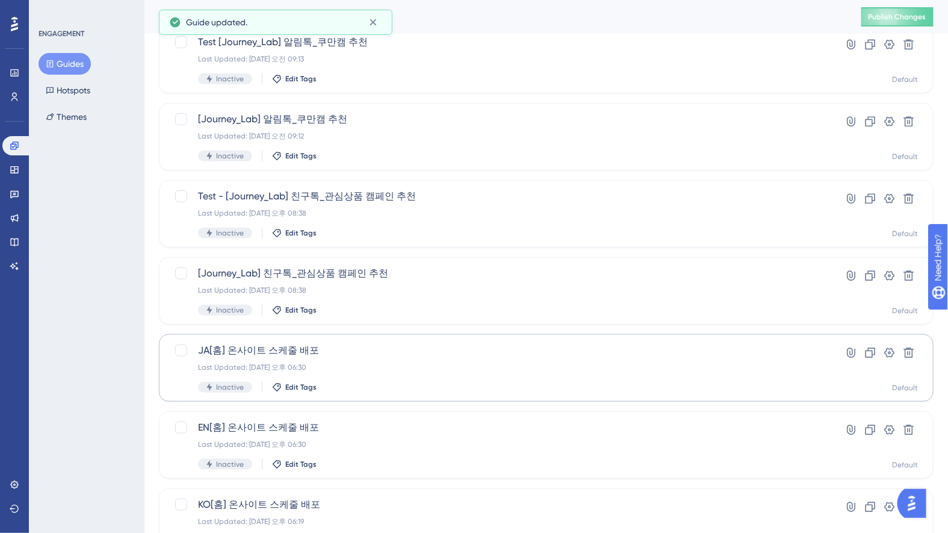
scroll to position [401, 0]
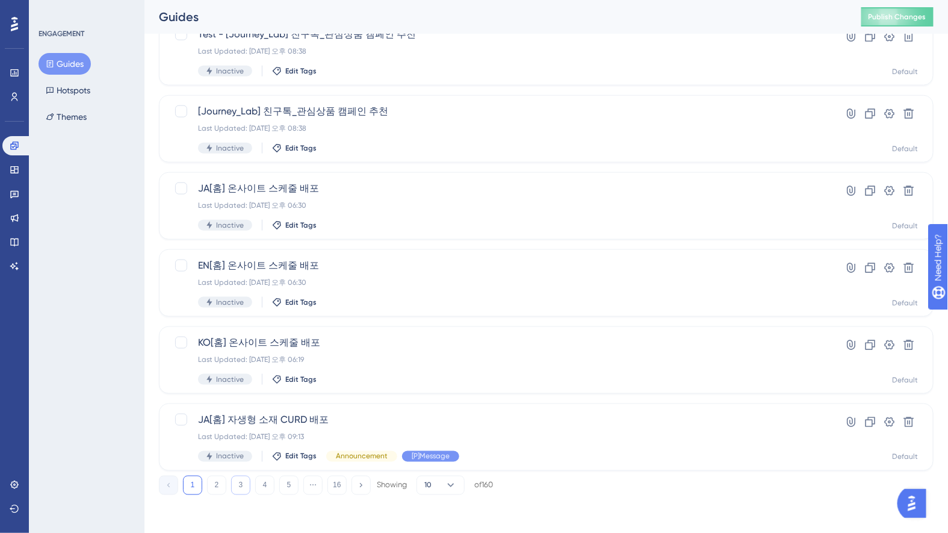
click at [240, 482] on button "3" at bounding box center [240, 484] width 19 height 19
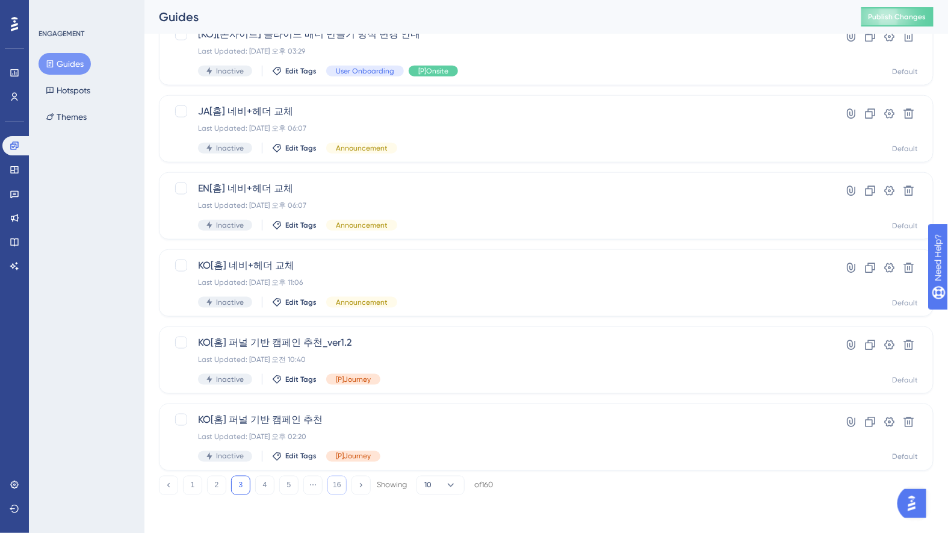
click at [342, 481] on button "16" at bounding box center [336, 484] width 19 height 19
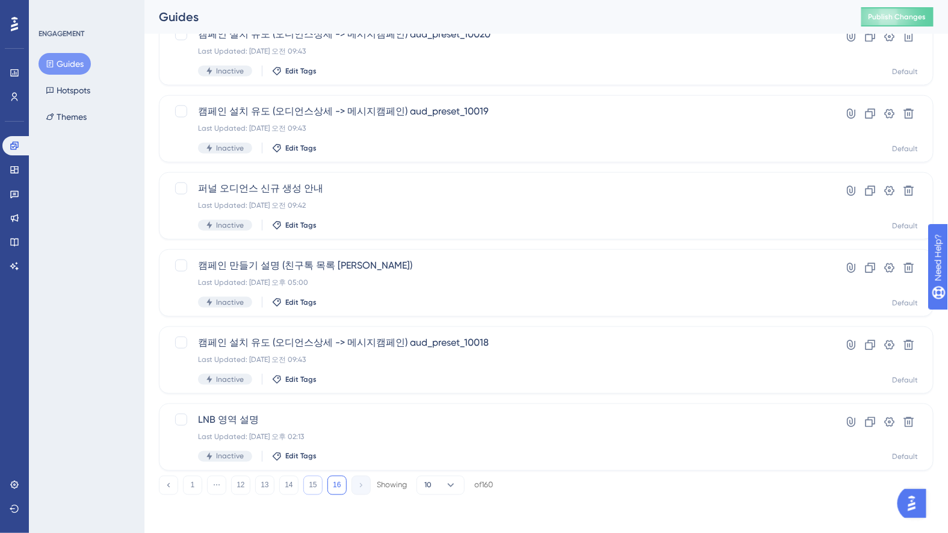
click at [313, 481] on button "15" at bounding box center [312, 484] width 19 height 19
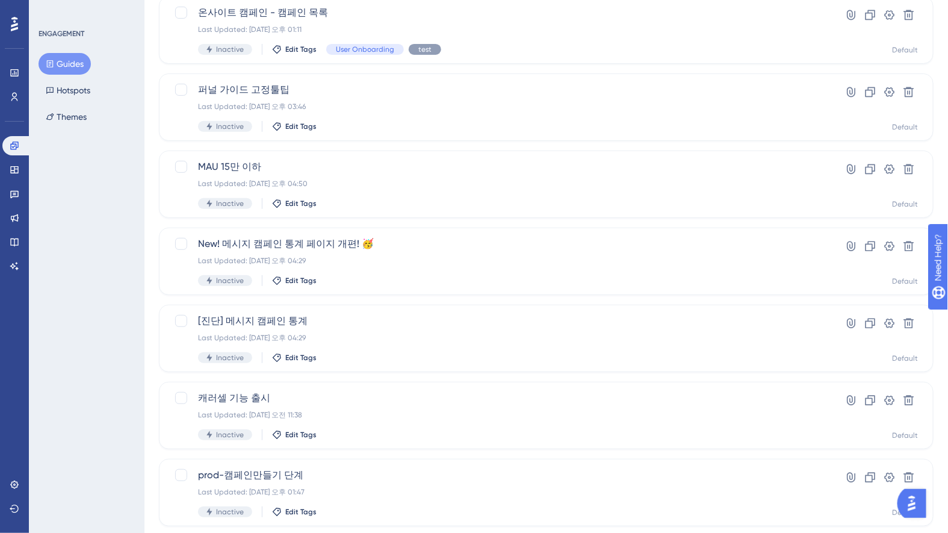
scroll to position [0, 0]
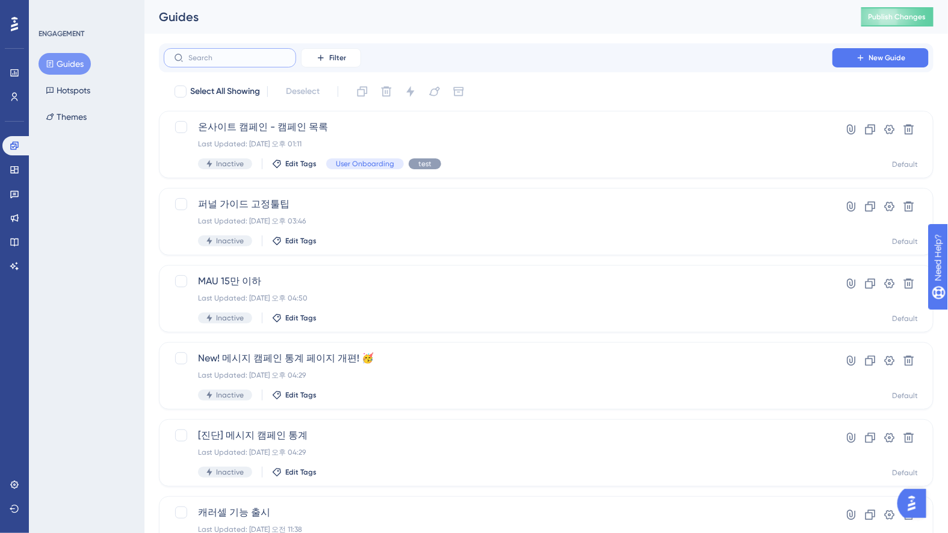
click at [221, 61] on input "text" at bounding box center [236, 58] width 97 height 8
type input "ㅊ"
checkbox input "true"
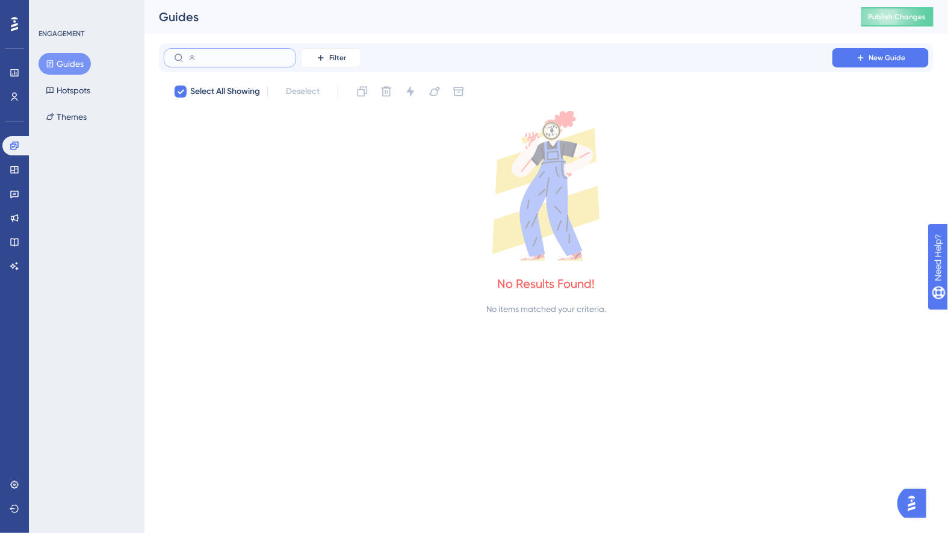
type input "치"
checkbox input "false"
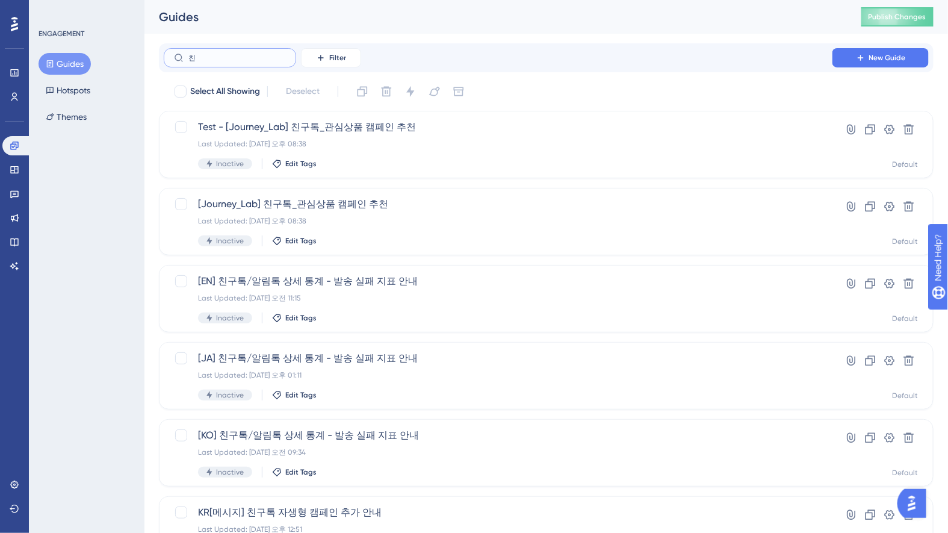
type input "친ㄱ"
checkbox input "true"
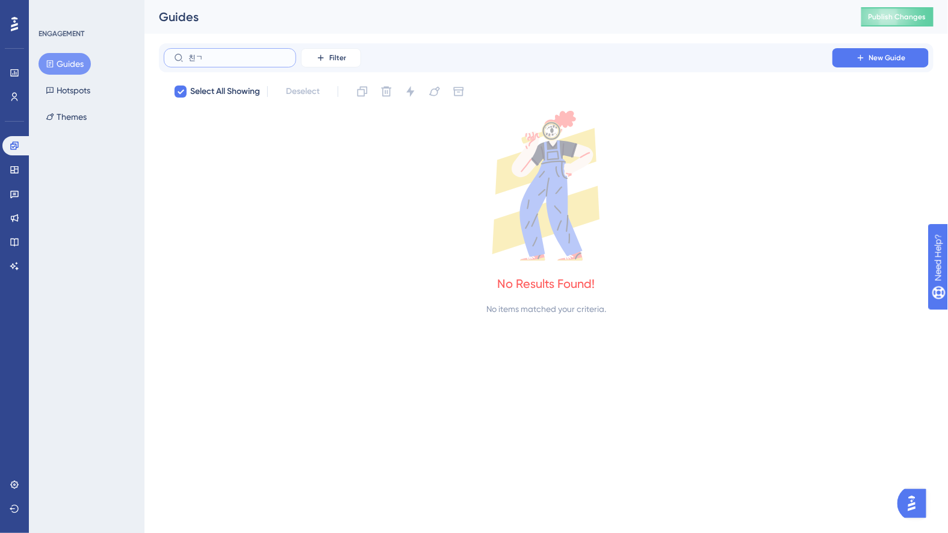
type input "친구"
checkbox input "false"
type input "친궅"
checkbox input "true"
type input "친구토"
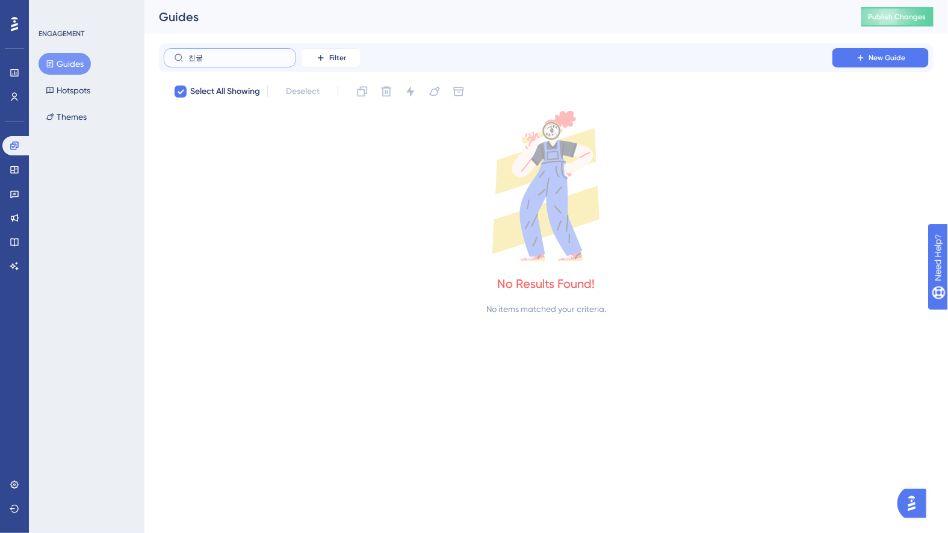
checkbox input "true"
type input "친구톡"
checkbox input "false"
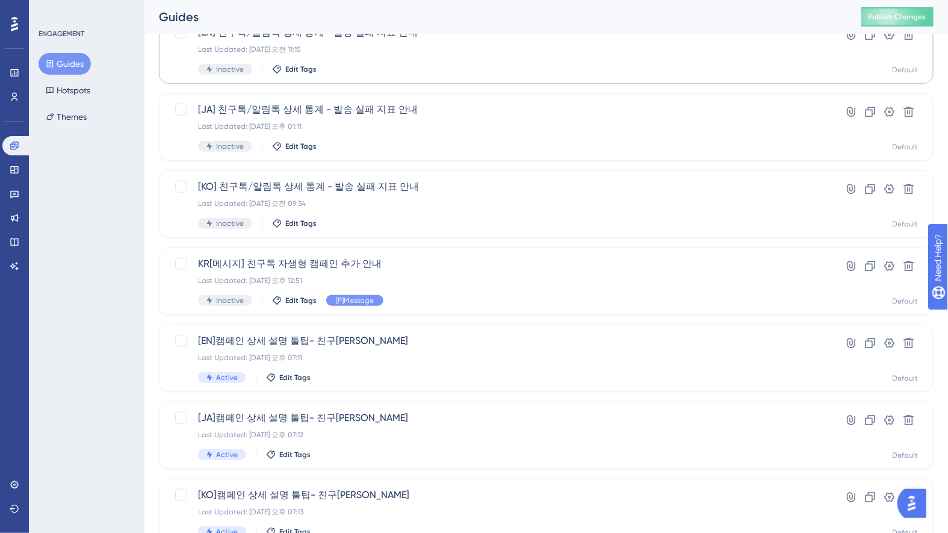
scroll to position [401, 0]
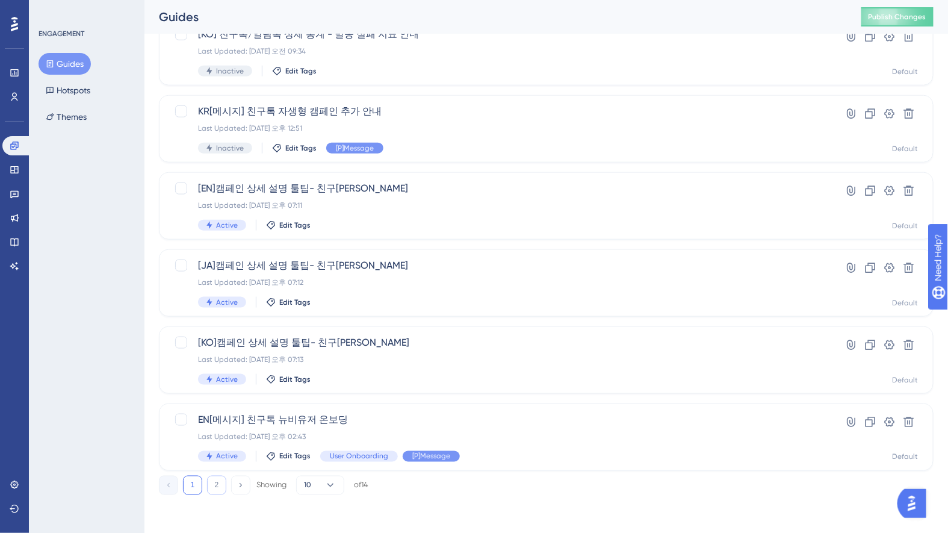
type input "친구톡"
click at [218, 486] on button "2" at bounding box center [216, 484] width 19 height 19
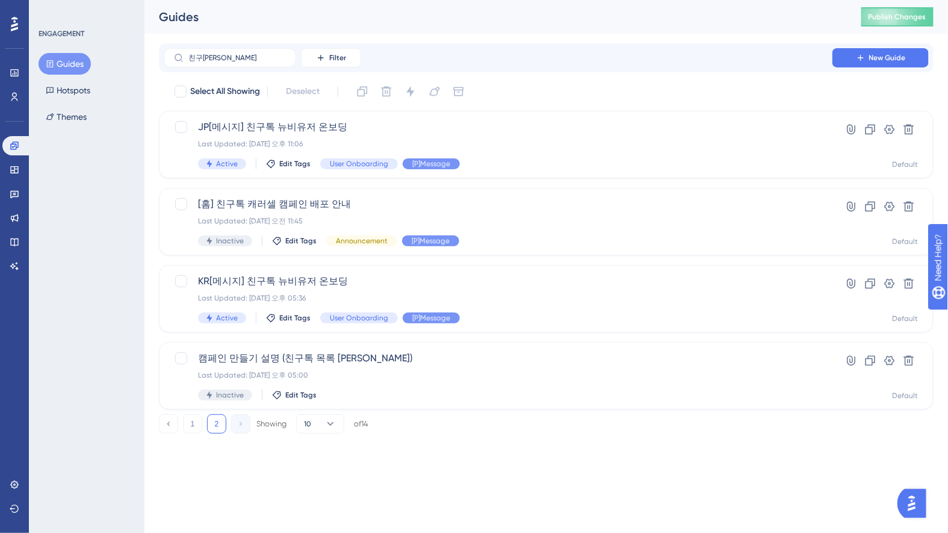
scroll to position [0, 0]
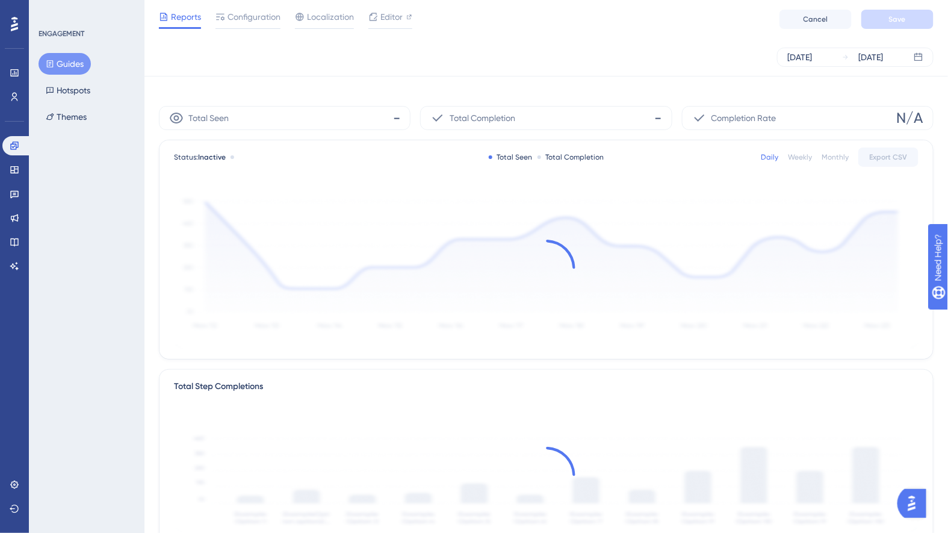
scroll to position [306, 0]
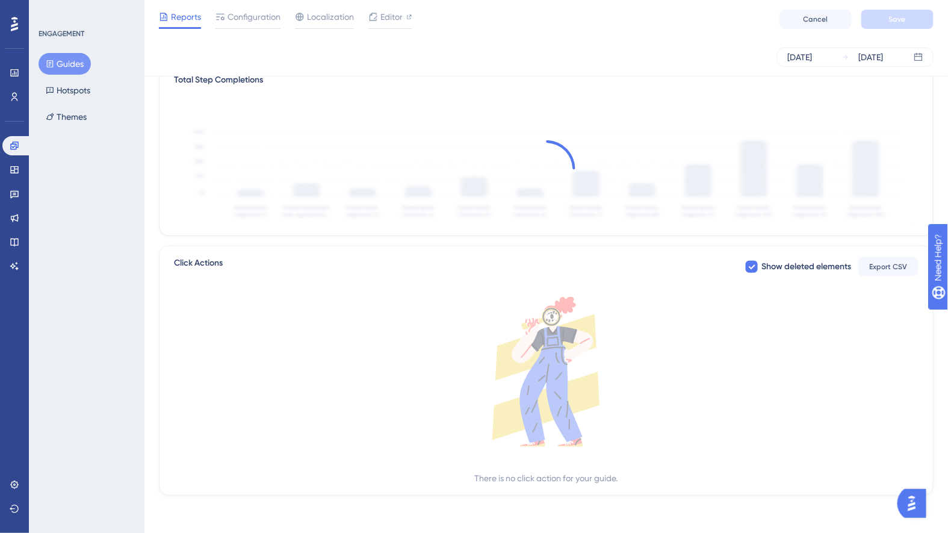
click at [86, 64] on button "Guides" at bounding box center [65, 64] width 52 height 22
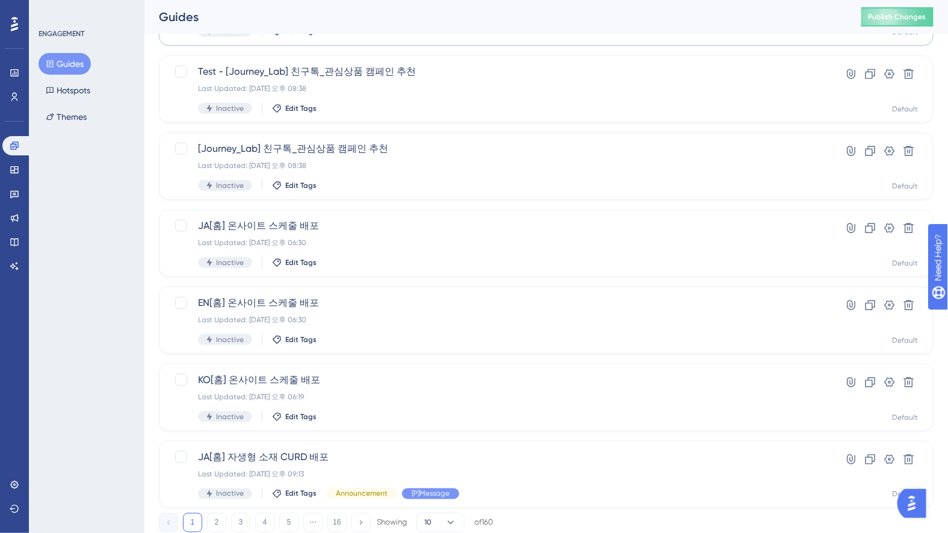
scroll to position [401, 0]
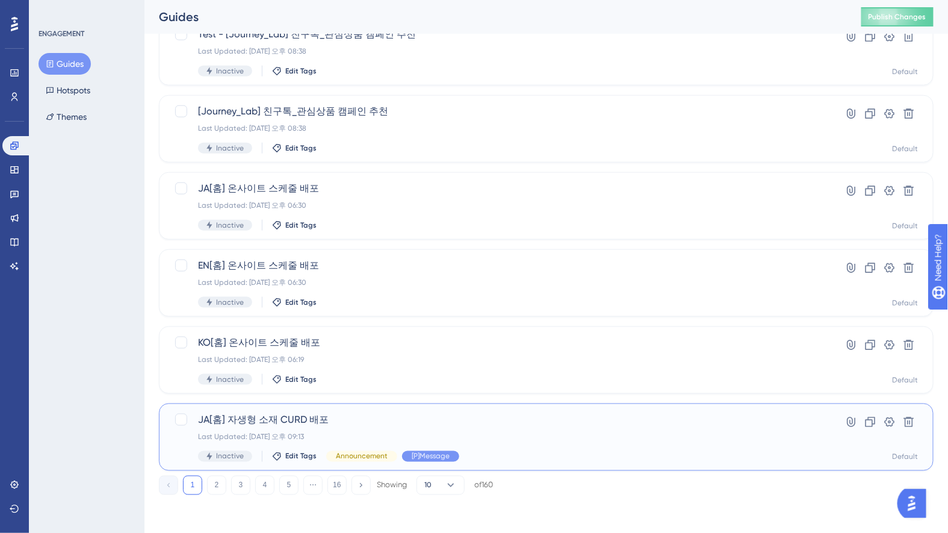
click at [329, 424] on span "JA[홈] 자생형 소재 CURD 배포" at bounding box center [498, 419] width 600 height 14
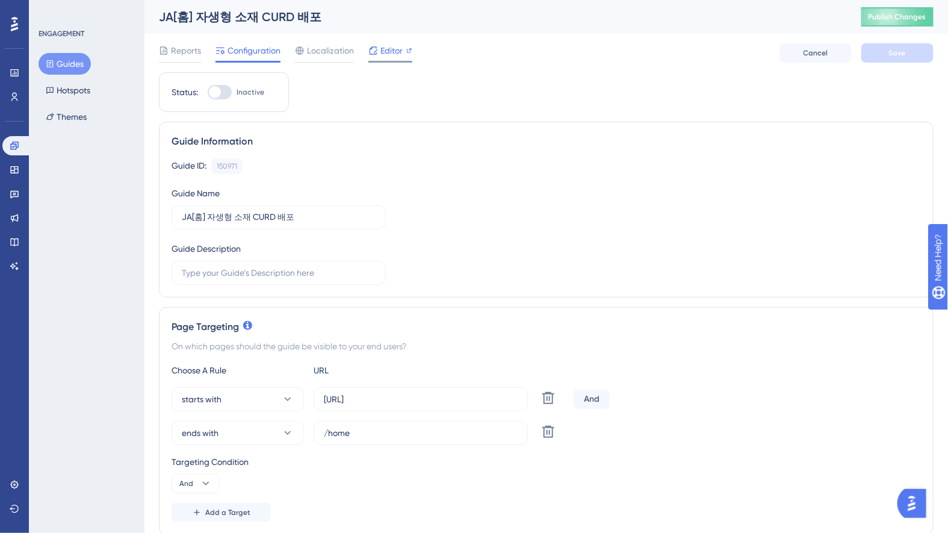
click at [404, 52] on div "Editor" at bounding box center [390, 50] width 44 height 14
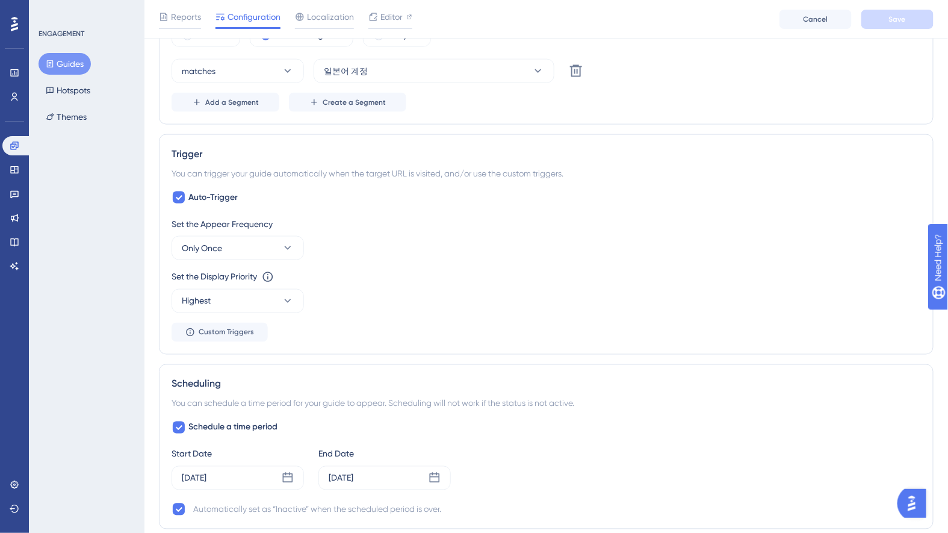
scroll to position [587, 0]
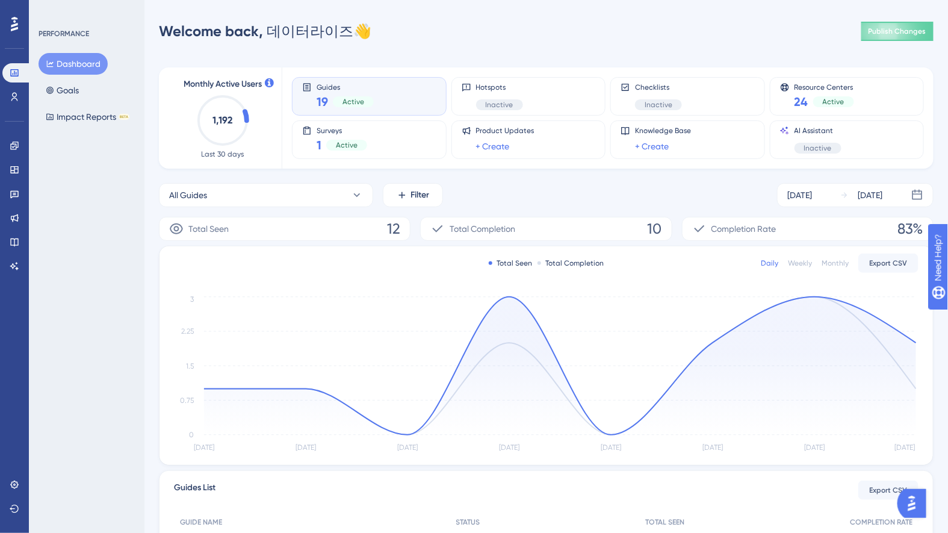
click at [377, 100] on div "Guides 19 Active" at bounding box center [369, 96] width 134 height 28
click at [372, 131] on div "Surveys 1 Active" at bounding box center [369, 140] width 134 height 28
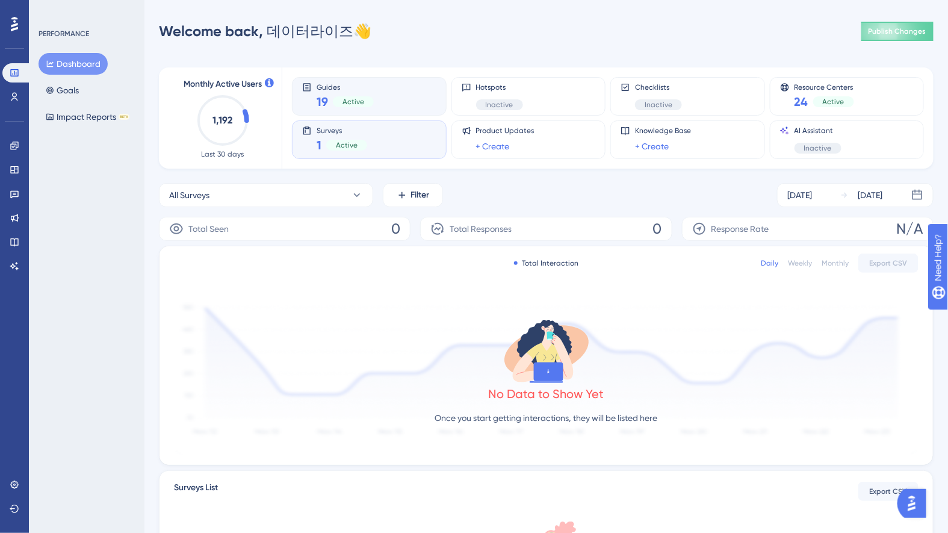
click at [385, 97] on div "Guides 19 Active" at bounding box center [369, 96] width 134 height 28
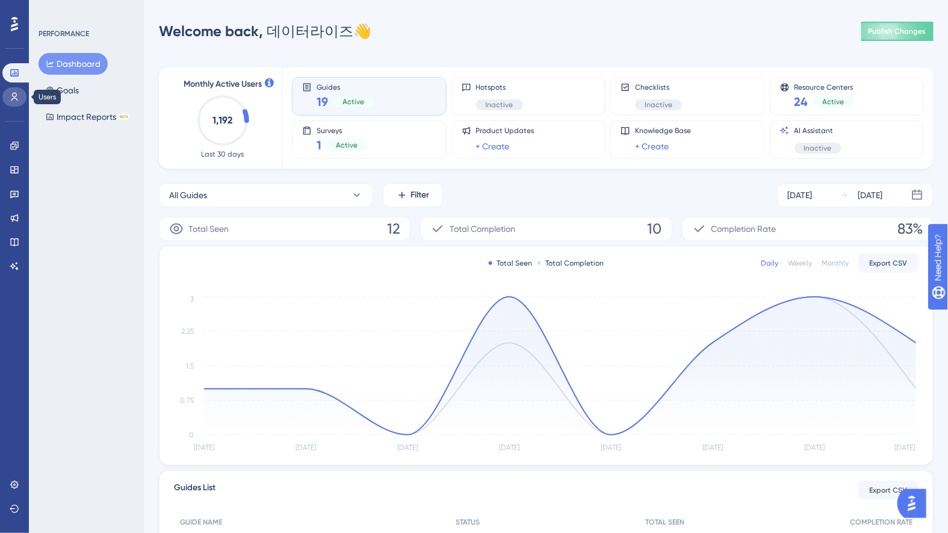
click at [14, 97] on icon at bounding box center [14, 97] width 7 height 8
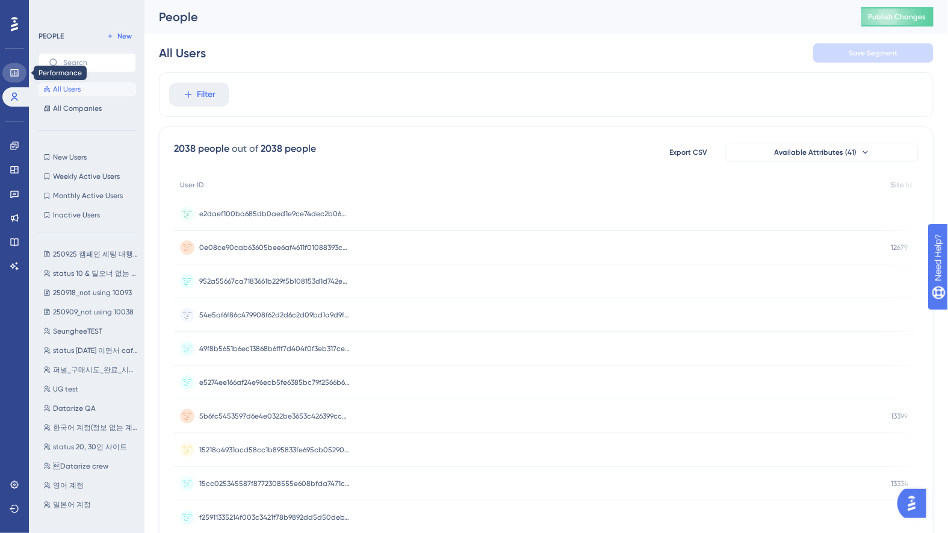
click at [10, 75] on icon at bounding box center [14, 72] width 8 height 7
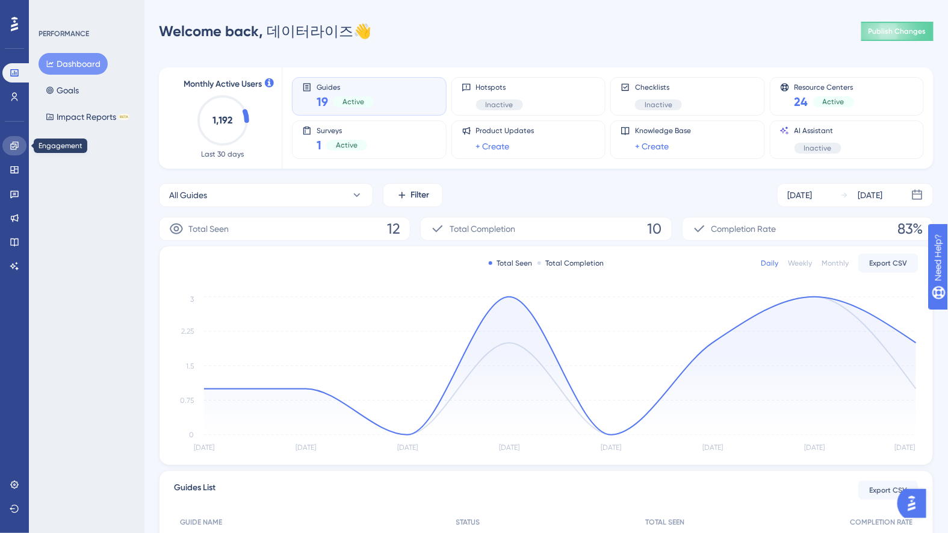
click at [14, 151] on link at bounding box center [14, 145] width 24 height 19
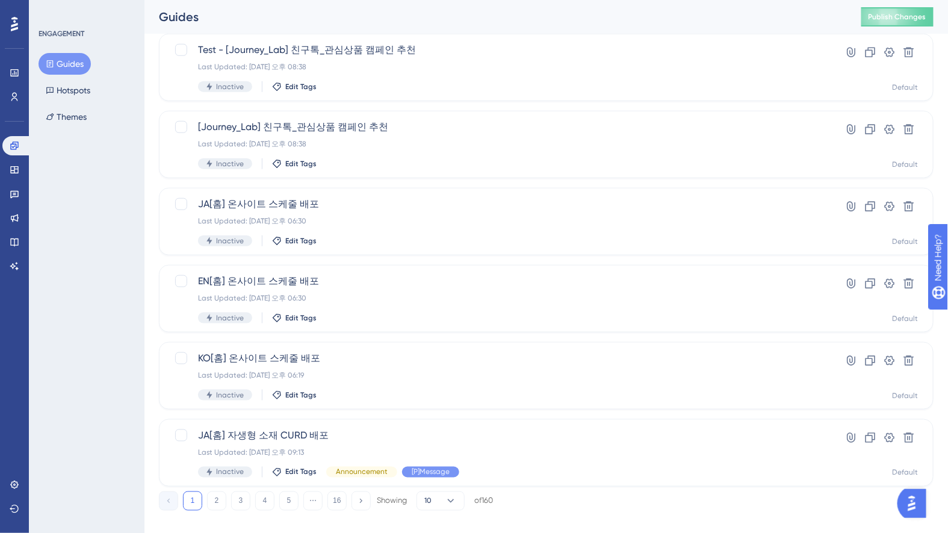
scroll to position [401, 0]
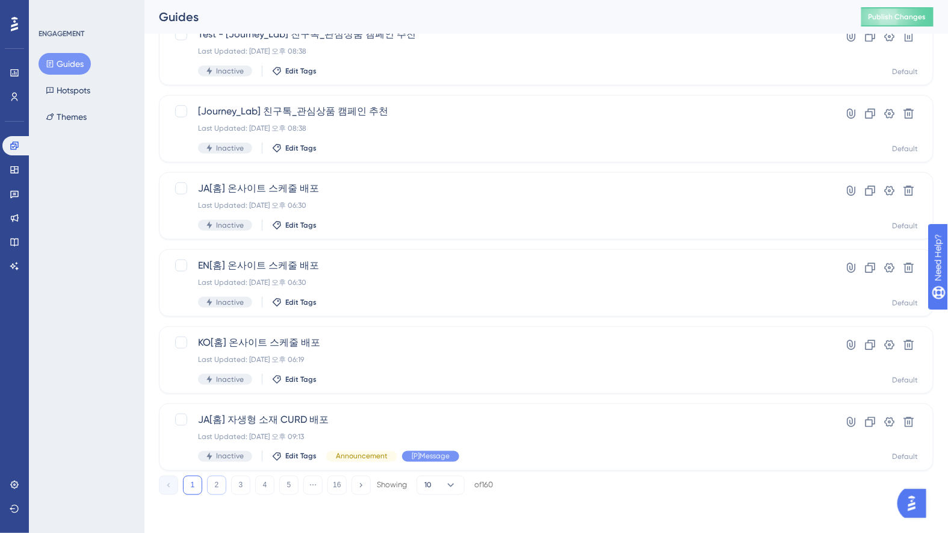
click at [217, 479] on button "2" at bounding box center [216, 484] width 19 height 19
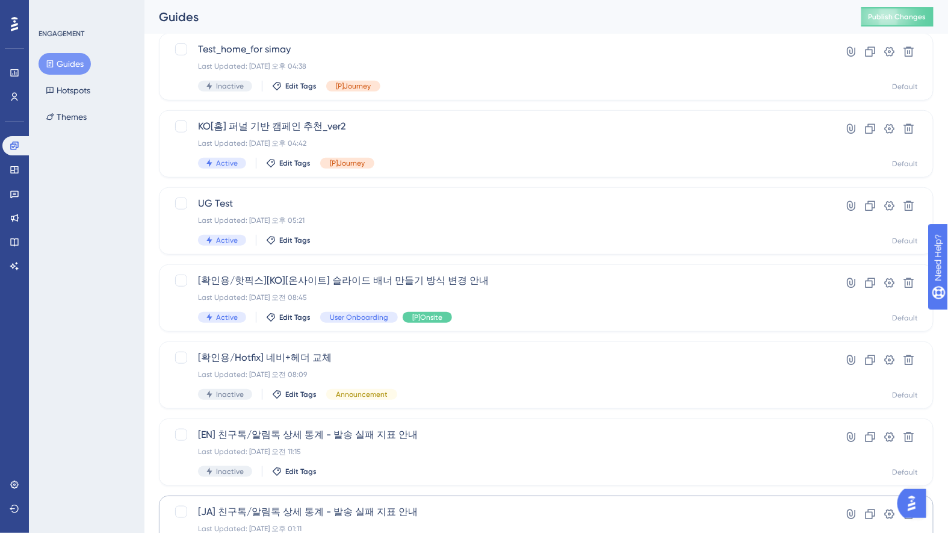
scroll to position [331, 0]
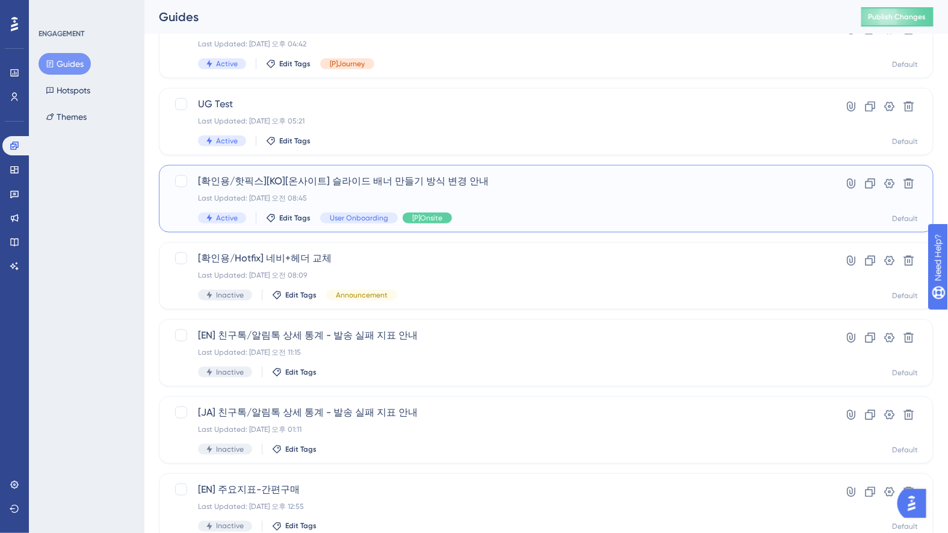
click at [496, 202] on div "Last Updated: 2025년 8월 05일 오전 08:45" at bounding box center [498, 198] width 600 height 10
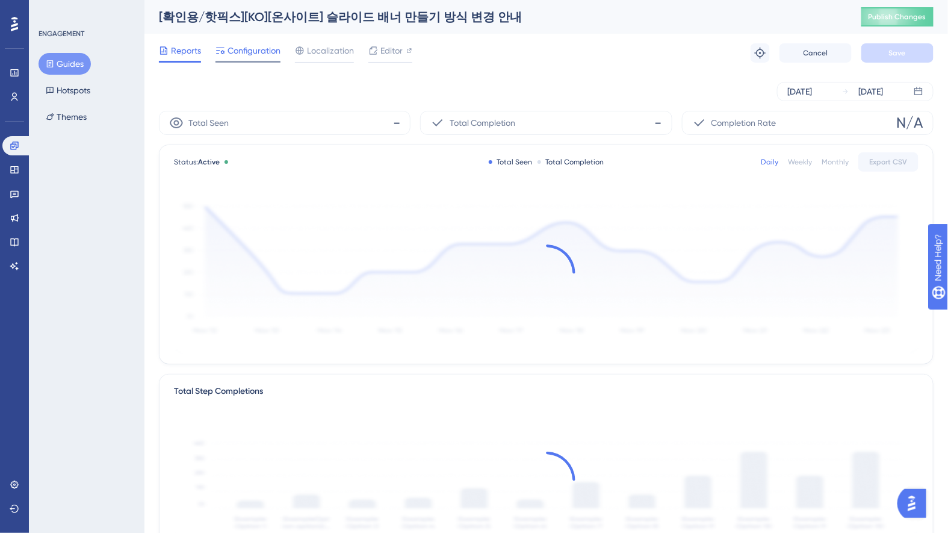
click at [249, 55] on span "Configuration" at bounding box center [253, 50] width 53 height 14
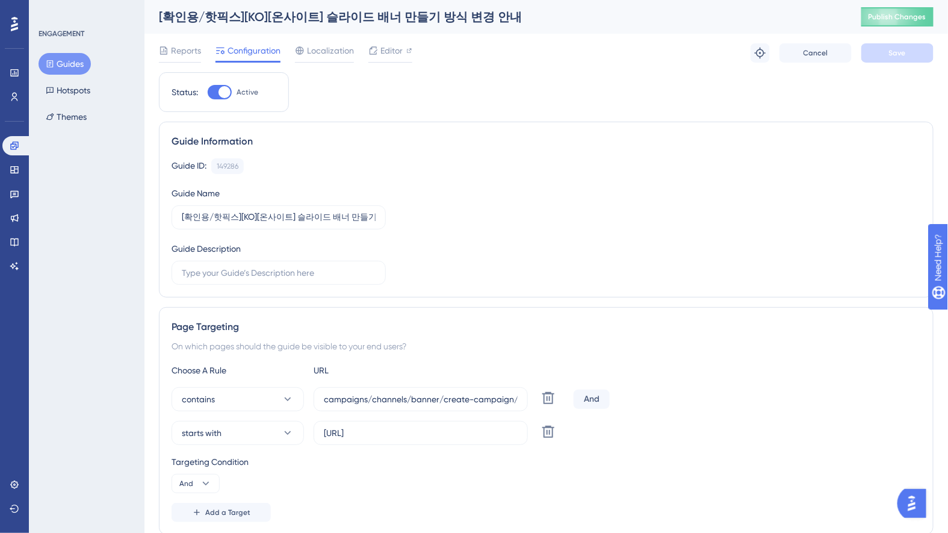
click at [228, 90] on div at bounding box center [224, 92] width 12 height 12
click at [208, 92] on input "Active" at bounding box center [207, 92] width 1 height 1
checkbox input "false"
click at [894, 52] on span "Save" at bounding box center [897, 53] width 17 height 10
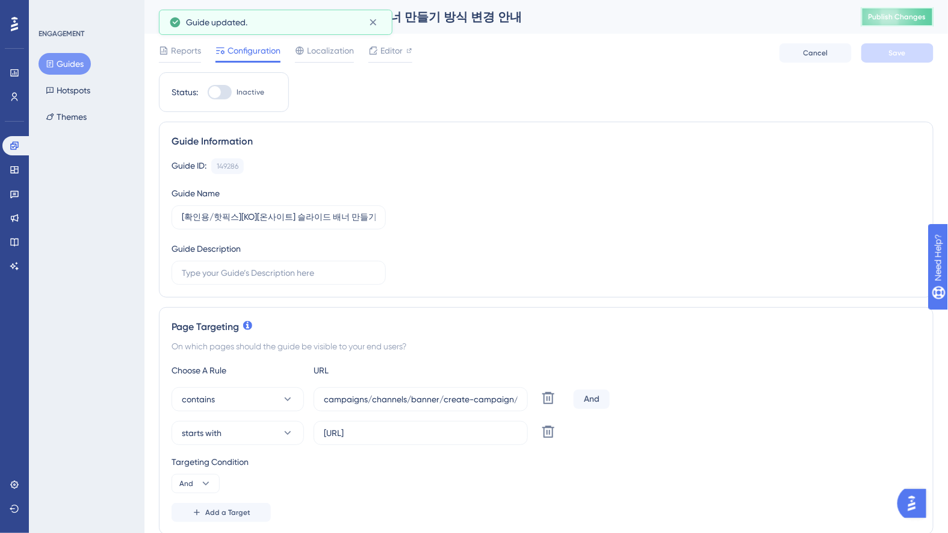
click at [888, 20] on span "Publish Changes" at bounding box center [897, 17] width 58 height 10
click at [84, 69] on button "Guides" at bounding box center [65, 64] width 52 height 22
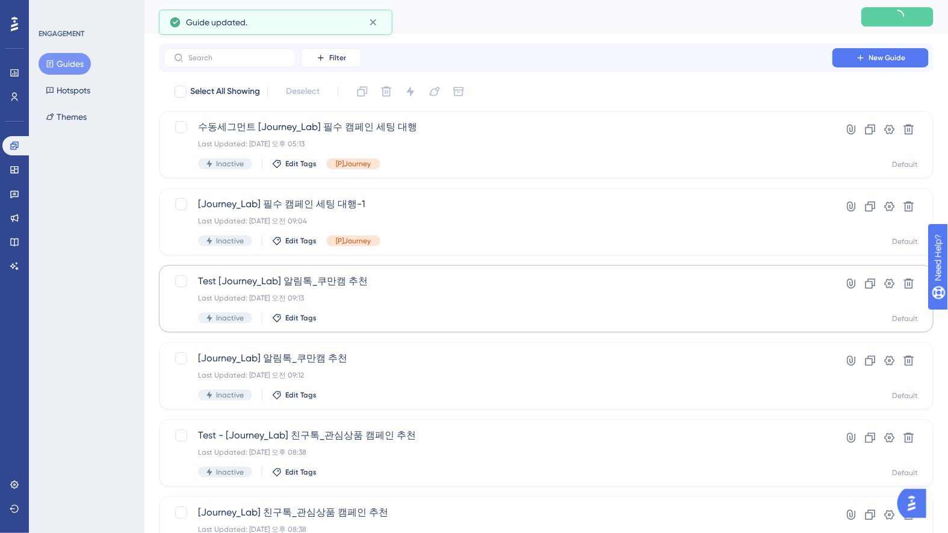
scroll to position [401, 0]
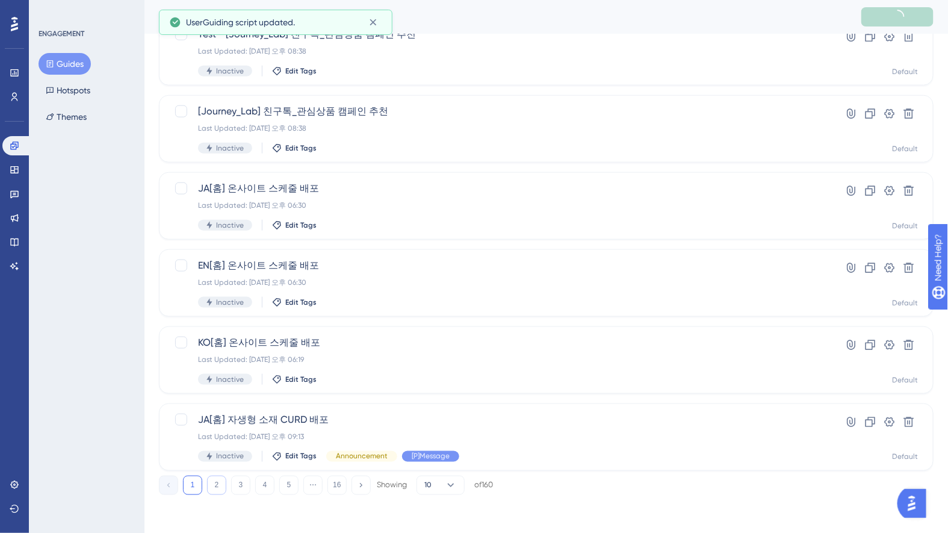
click at [213, 490] on button "2" at bounding box center [216, 484] width 19 height 19
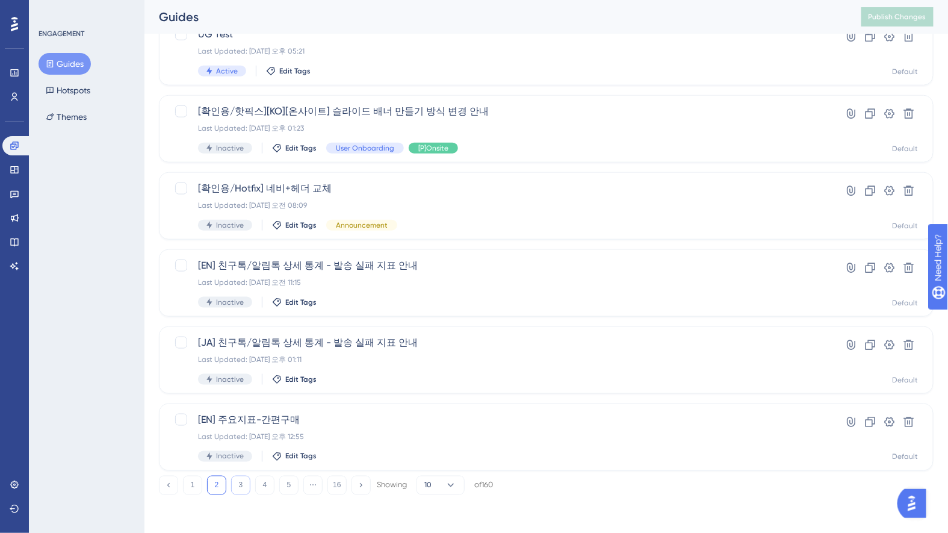
click at [236, 482] on button "3" at bounding box center [240, 484] width 19 height 19
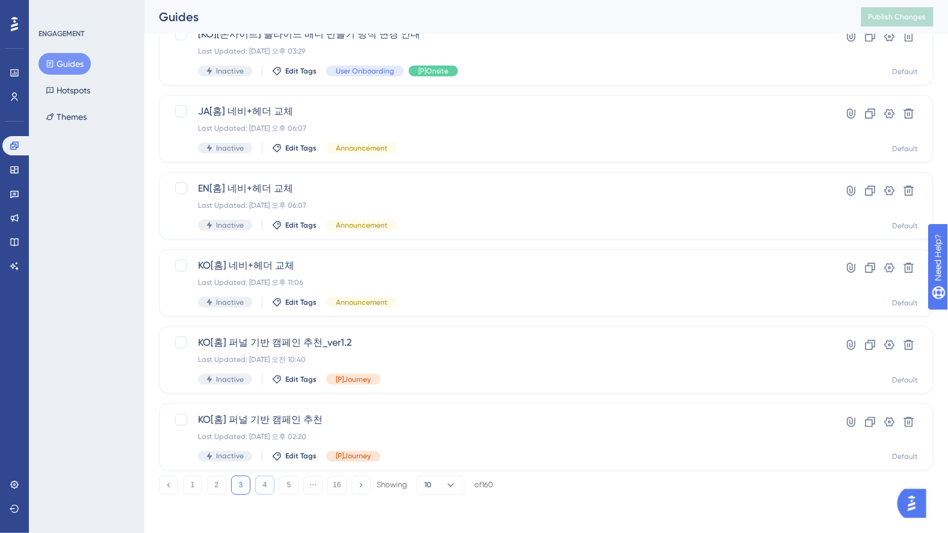
click at [262, 487] on button "4" at bounding box center [264, 484] width 19 height 19
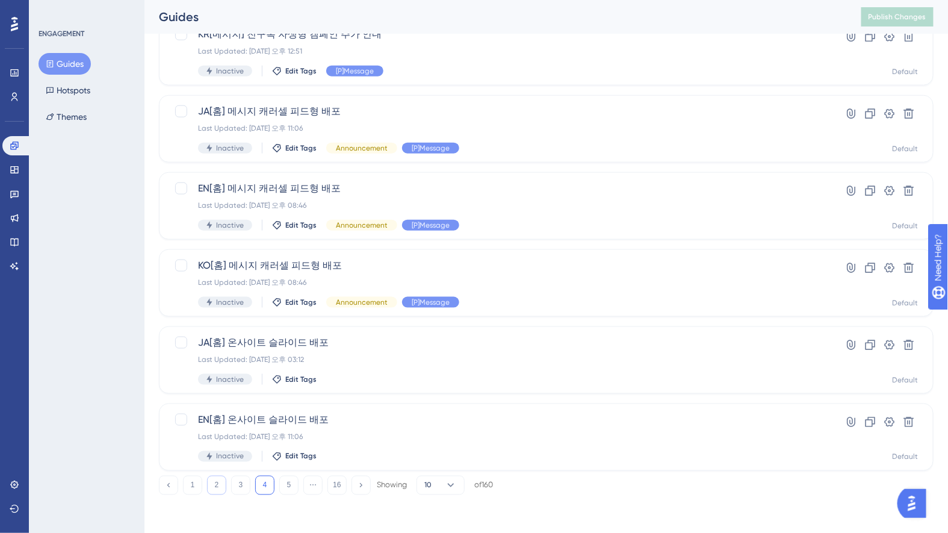
click at [214, 483] on button "2" at bounding box center [216, 484] width 19 height 19
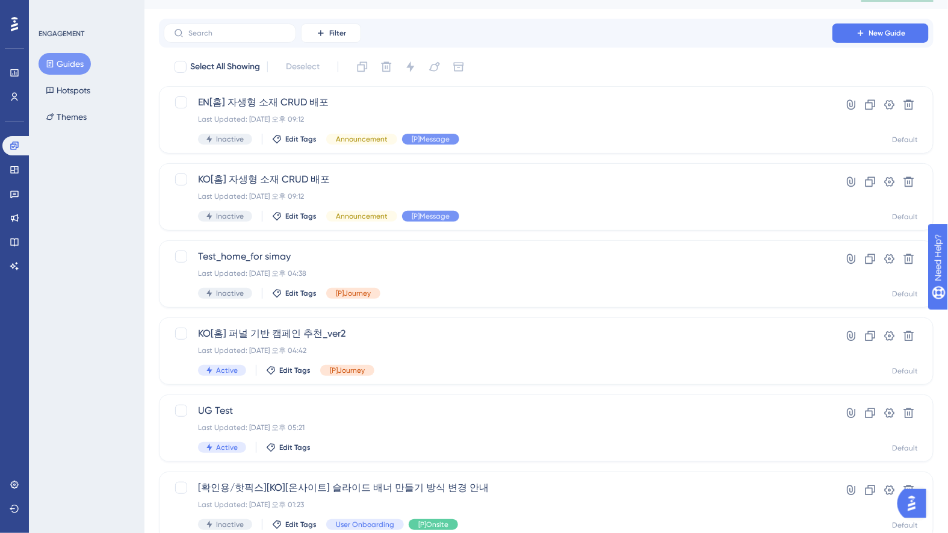
scroll to position [0, 0]
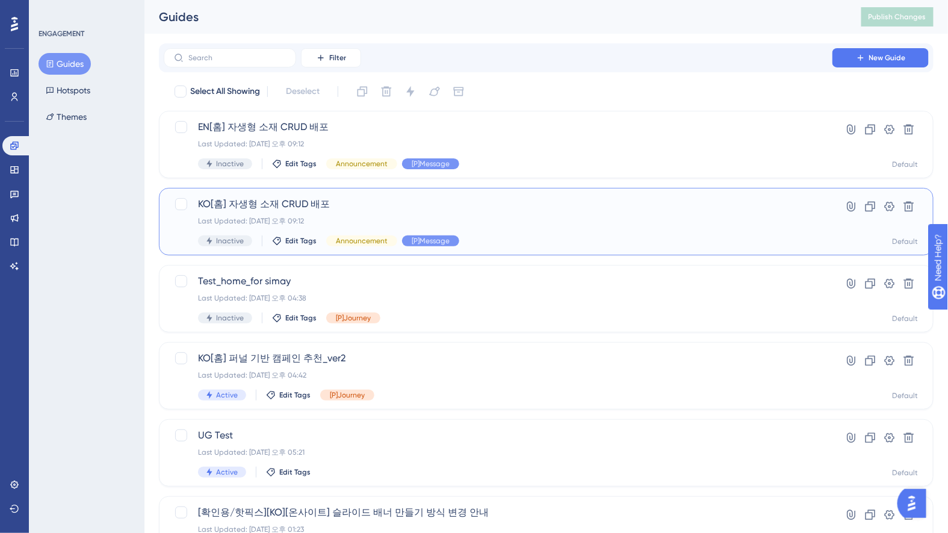
click at [409, 216] on div "Last Updated: [DATE] 오후 09:12" at bounding box center [498, 221] width 600 height 10
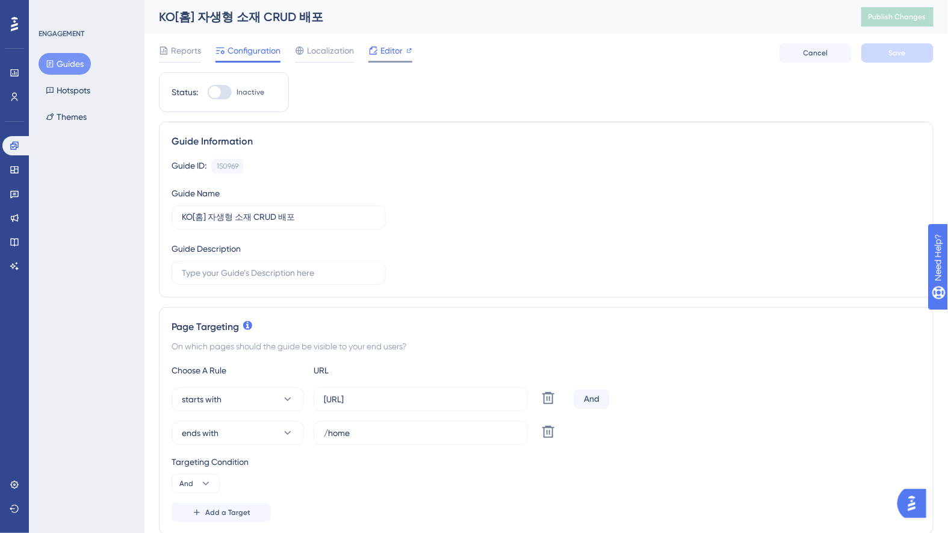
click at [380, 46] on span "Editor" at bounding box center [391, 50] width 22 height 14
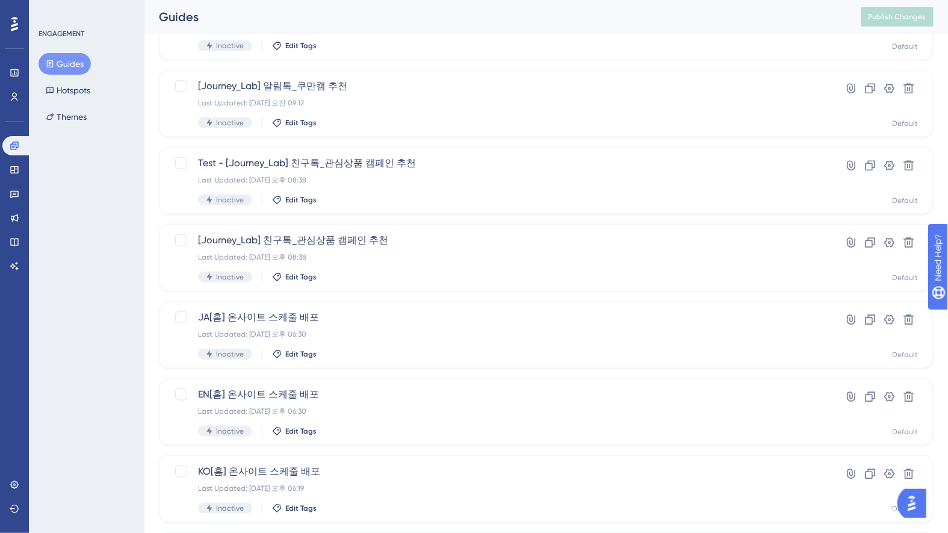
scroll to position [401, 0]
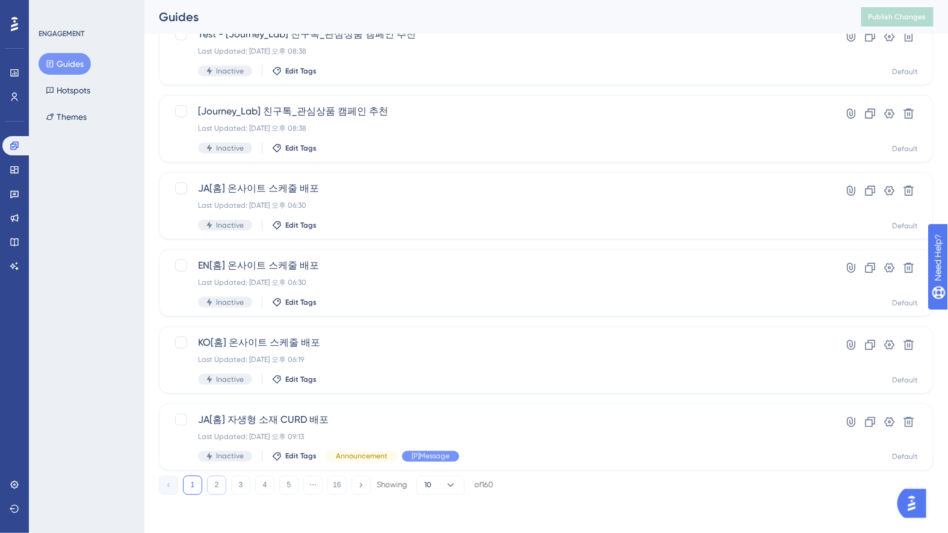
click at [215, 475] on button "2" at bounding box center [216, 484] width 19 height 19
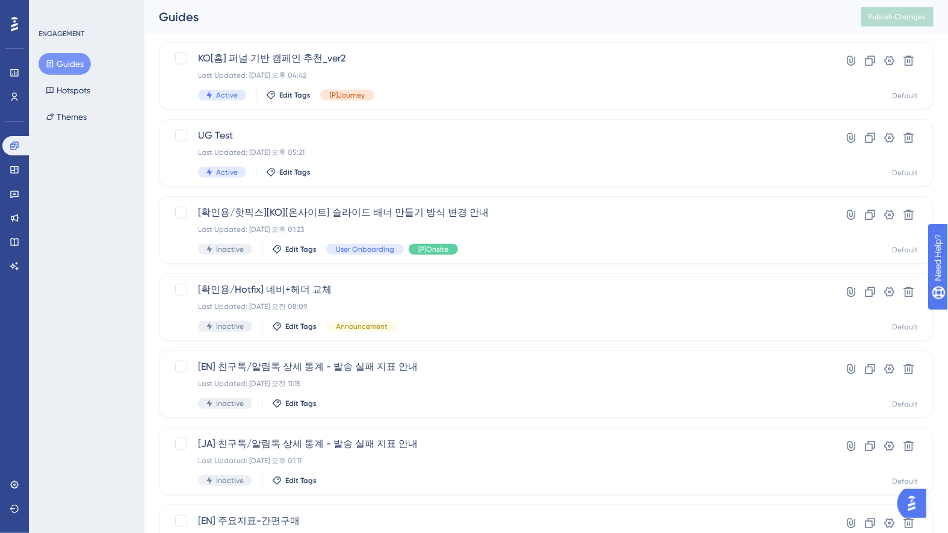
scroll to position [188, 0]
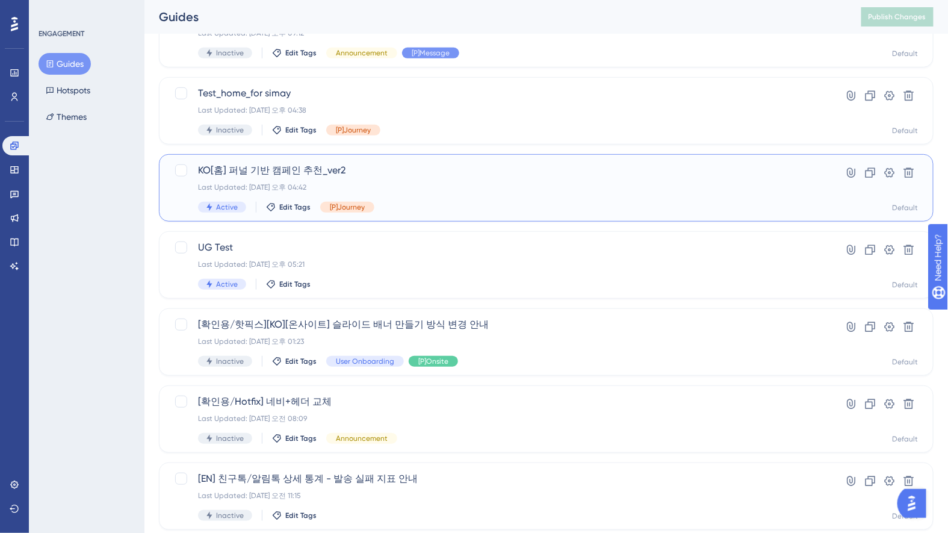
click at [430, 177] on div "KO[홈] 퍼널 기반 캠페인 추천_ver2 Last Updated: 2025년 9월 08일 오후 04:42 Active Edit Tags [P…" at bounding box center [498, 187] width 600 height 49
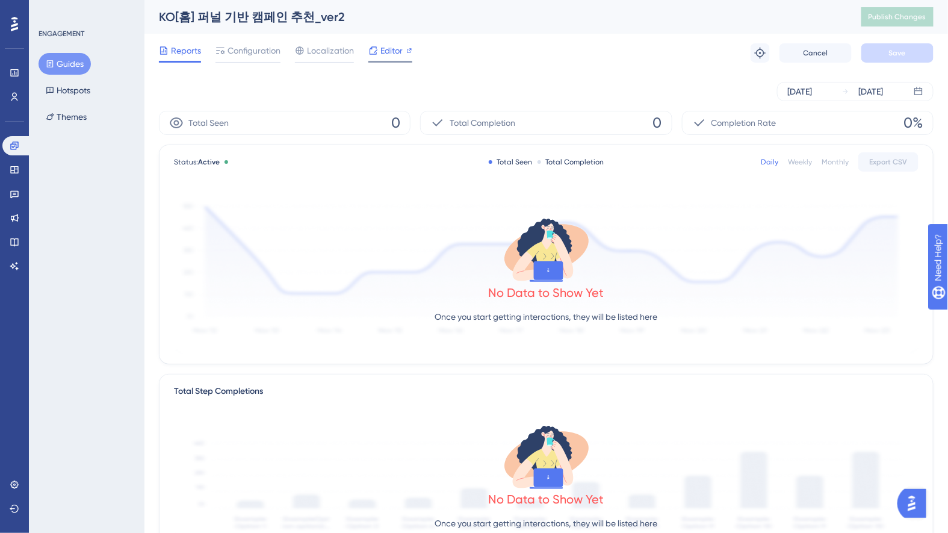
click at [377, 55] on div at bounding box center [373, 50] width 10 height 14
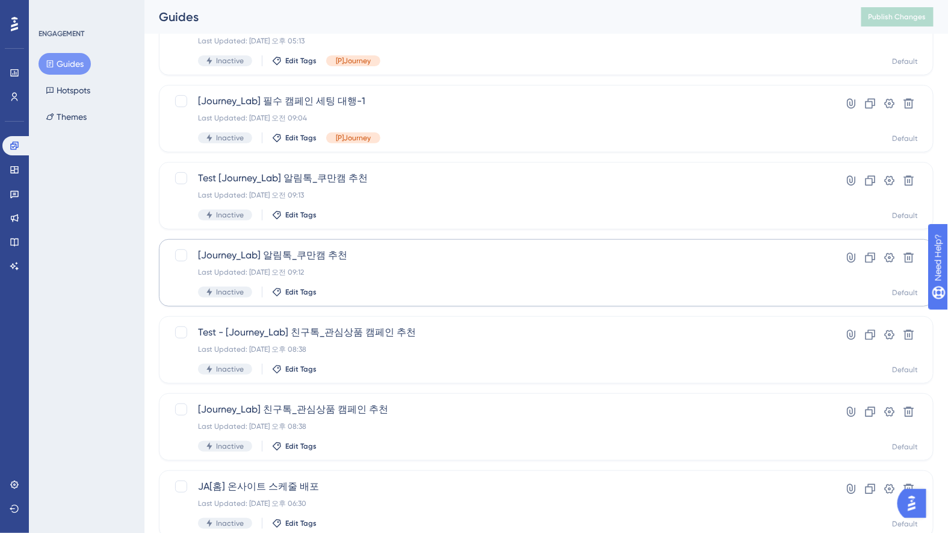
scroll to position [401, 0]
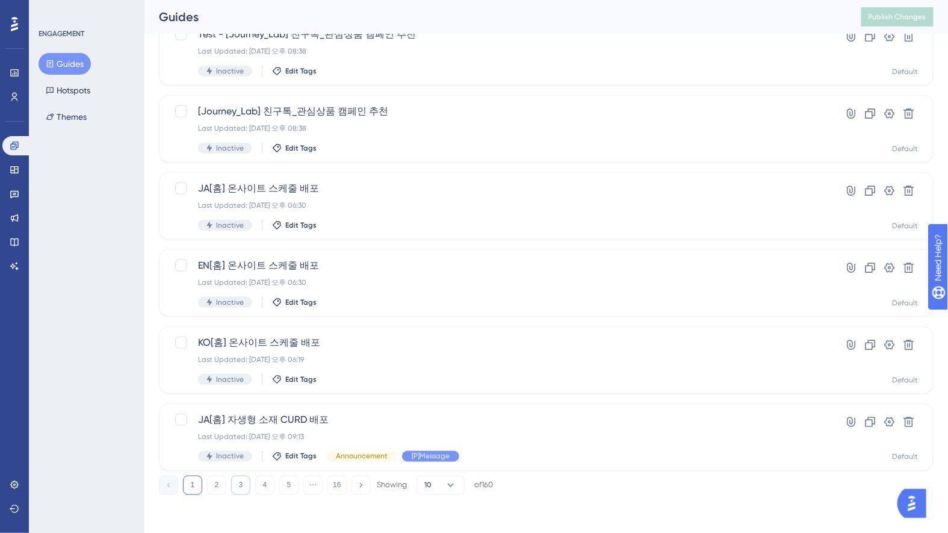
click at [241, 489] on button "3" at bounding box center [240, 484] width 19 height 19
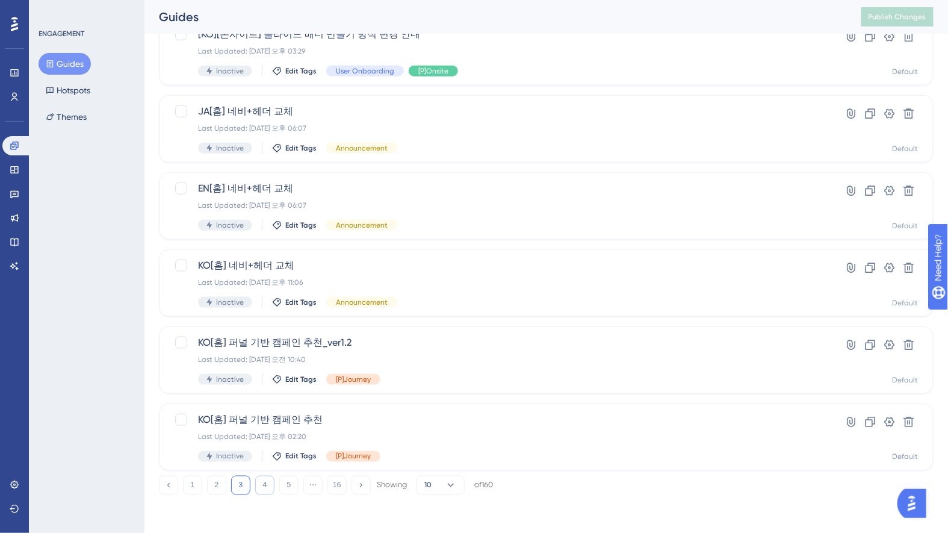
click at [265, 481] on button "4" at bounding box center [264, 484] width 19 height 19
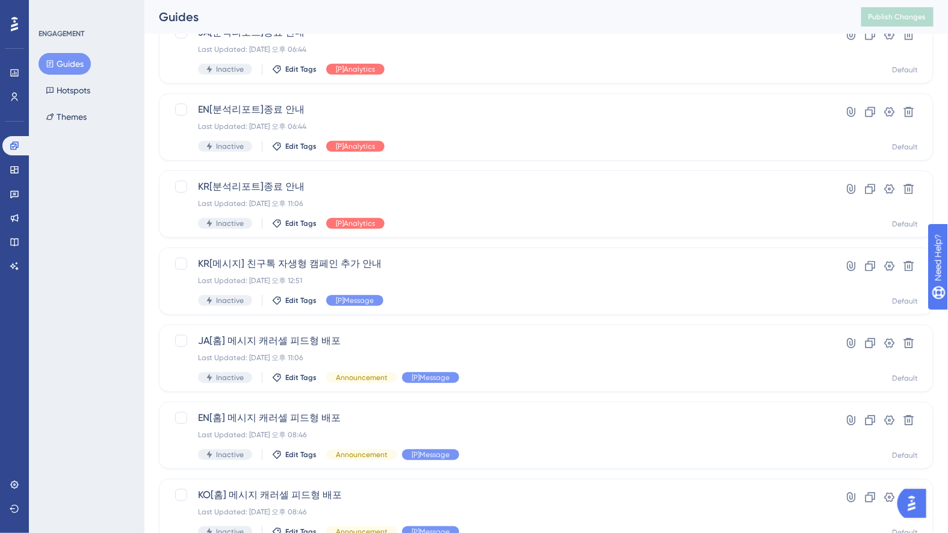
scroll to position [170, 0]
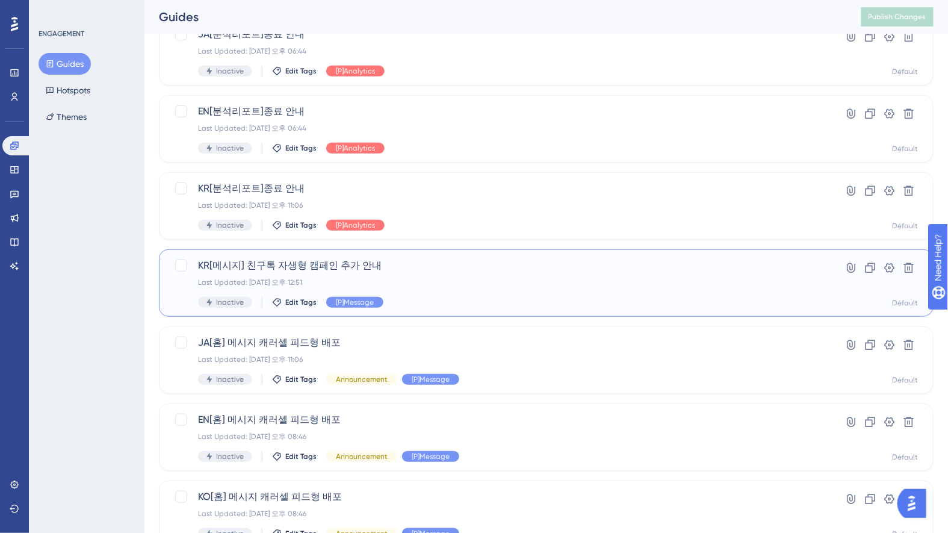
click at [320, 267] on span "KR[메시지] 친구톡 자생형 캠페인 추가 안내" at bounding box center [498, 265] width 600 height 14
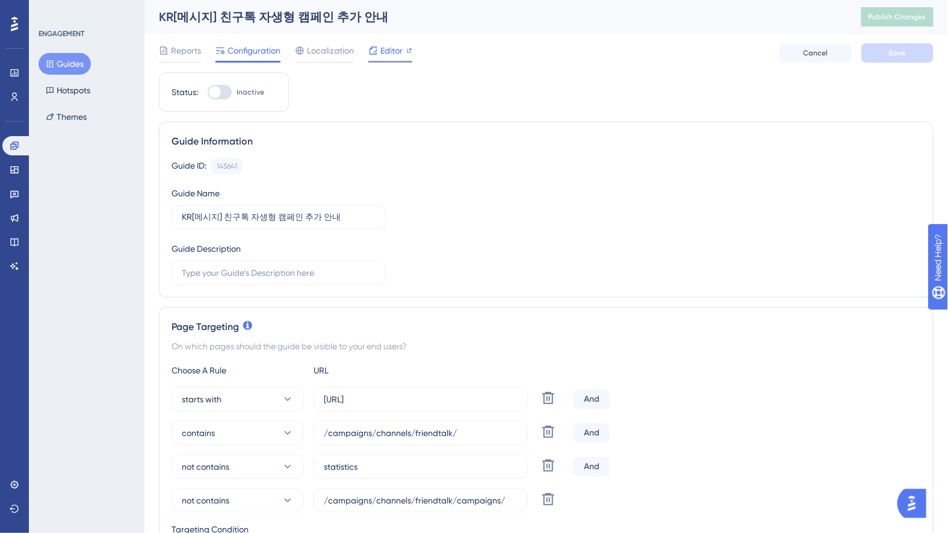
click at [395, 49] on span "Editor" at bounding box center [391, 50] width 22 height 14
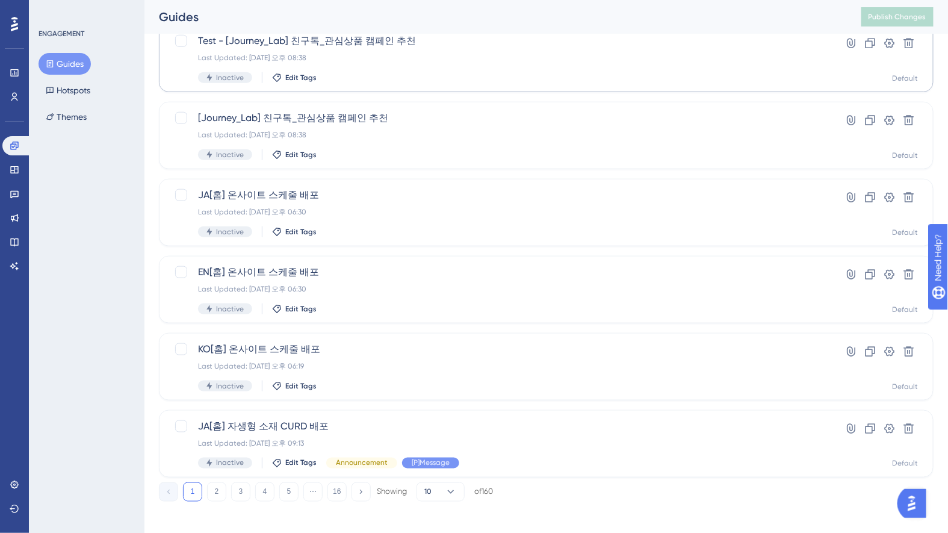
scroll to position [401, 0]
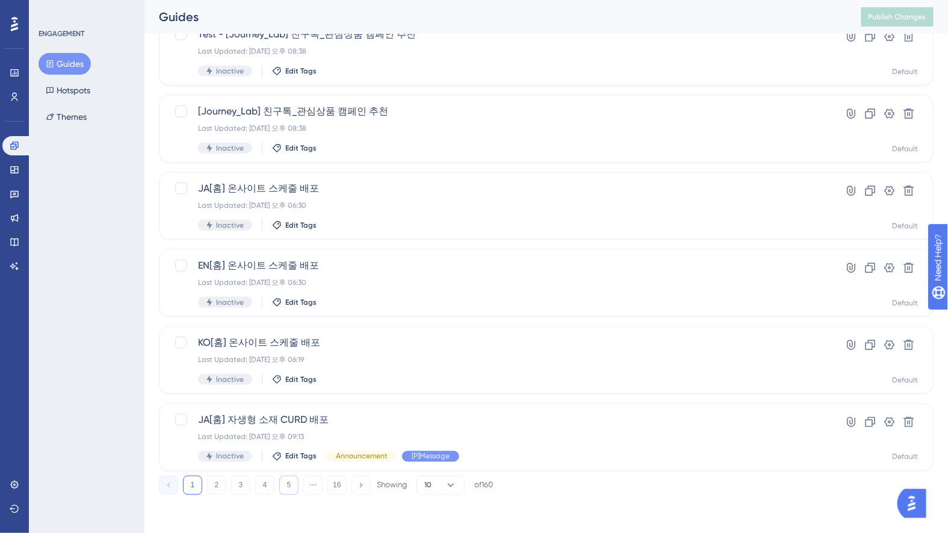
click at [288, 485] on button "5" at bounding box center [288, 484] width 19 height 19
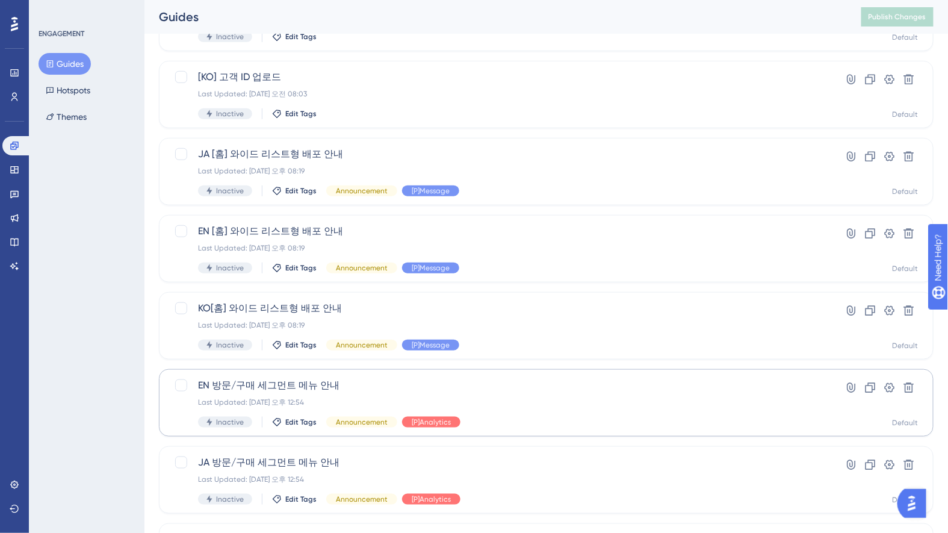
scroll to position [265, 0]
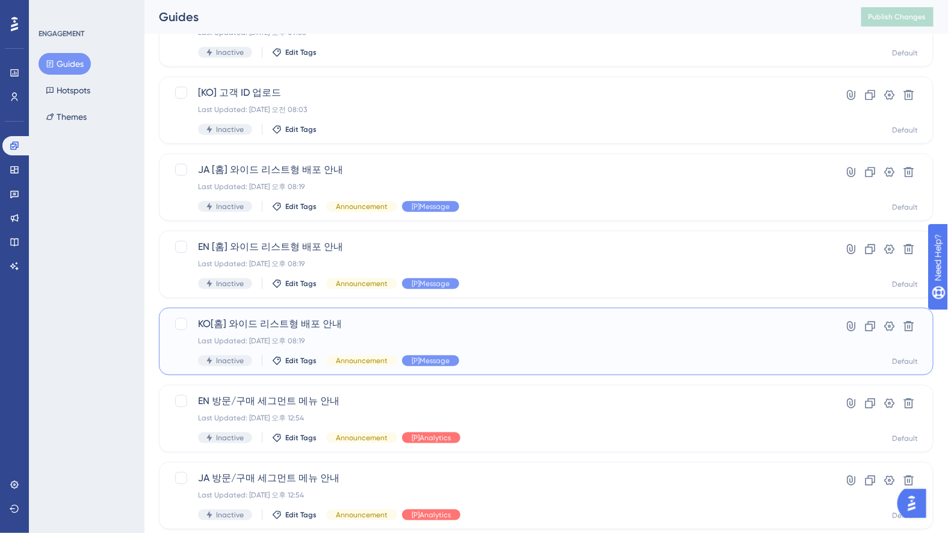
click at [288, 336] on div "Last Updated: 2025년 4월 29일 오후 08:19" at bounding box center [498, 341] width 600 height 10
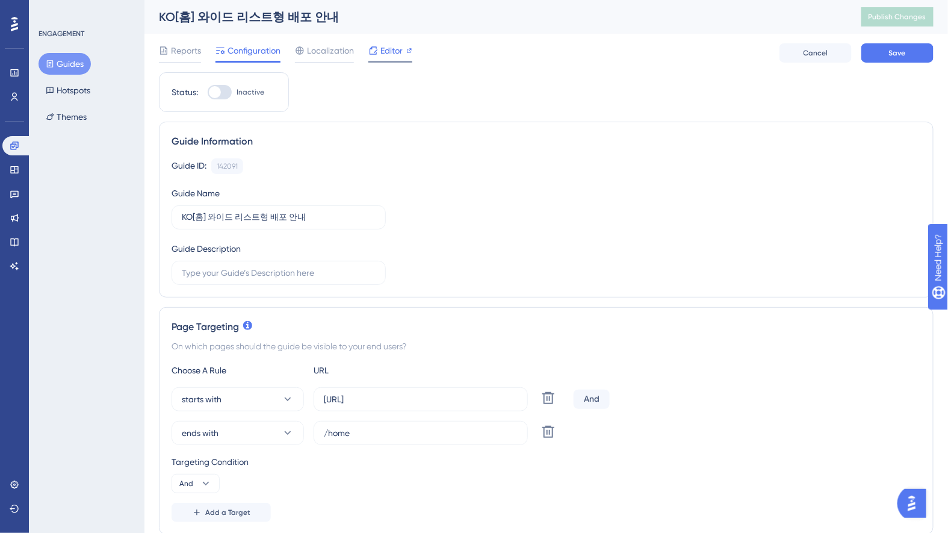
click at [388, 48] on span "Editor" at bounding box center [391, 50] width 22 height 14
click at [58, 66] on button "Guides" at bounding box center [65, 64] width 52 height 22
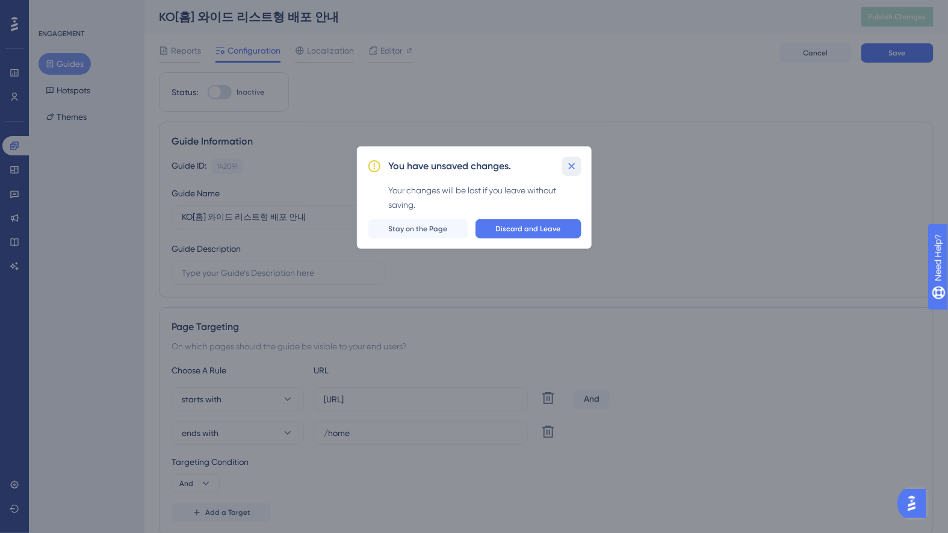
click at [576, 171] on icon at bounding box center [572, 166] width 12 height 12
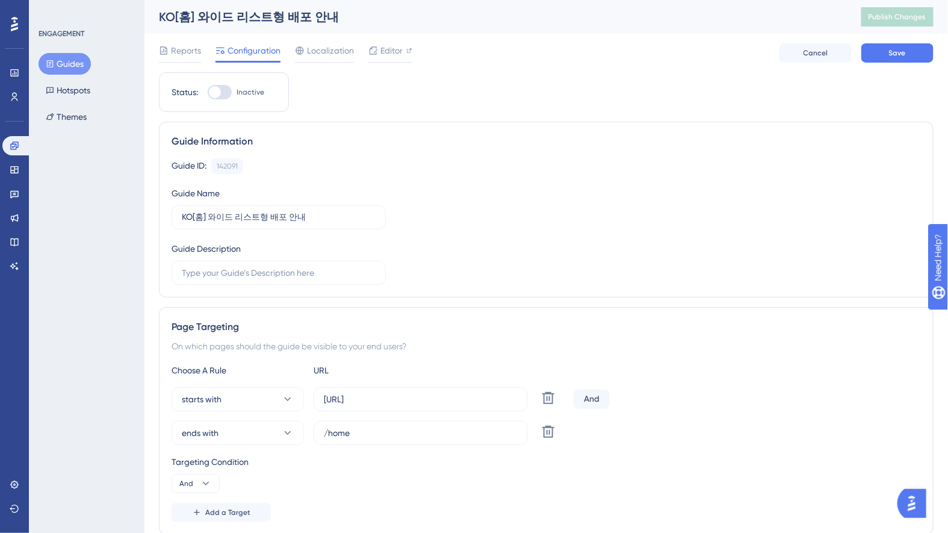
click at [563, 161] on div "Guide ID: 142091 Copy" at bounding box center [545, 166] width 749 height 16
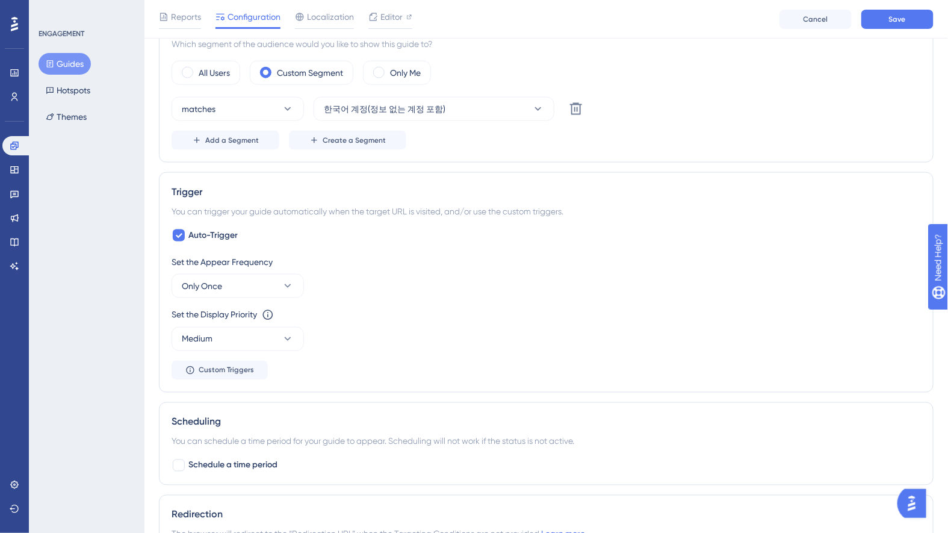
scroll to position [552, 0]
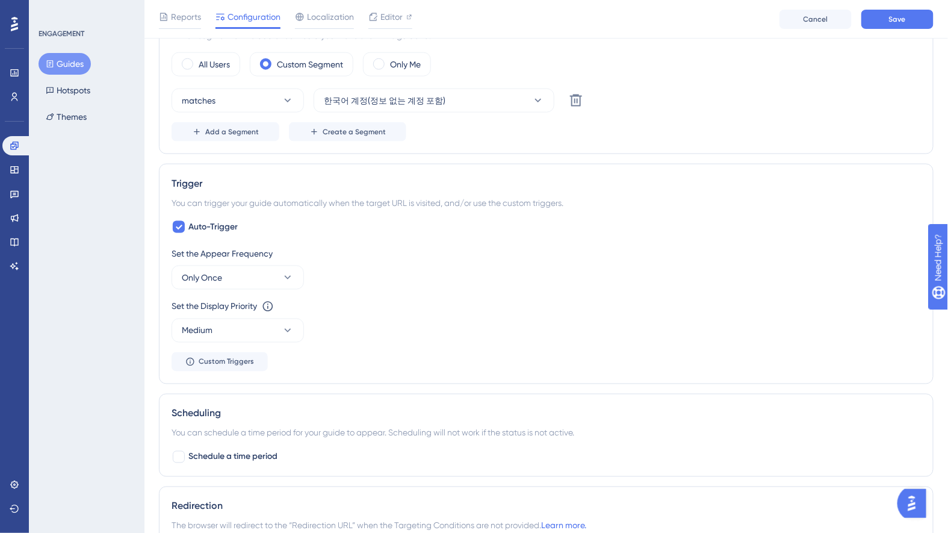
click at [82, 66] on button "Guides" at bounding box center [65, 64] width 52 height 22
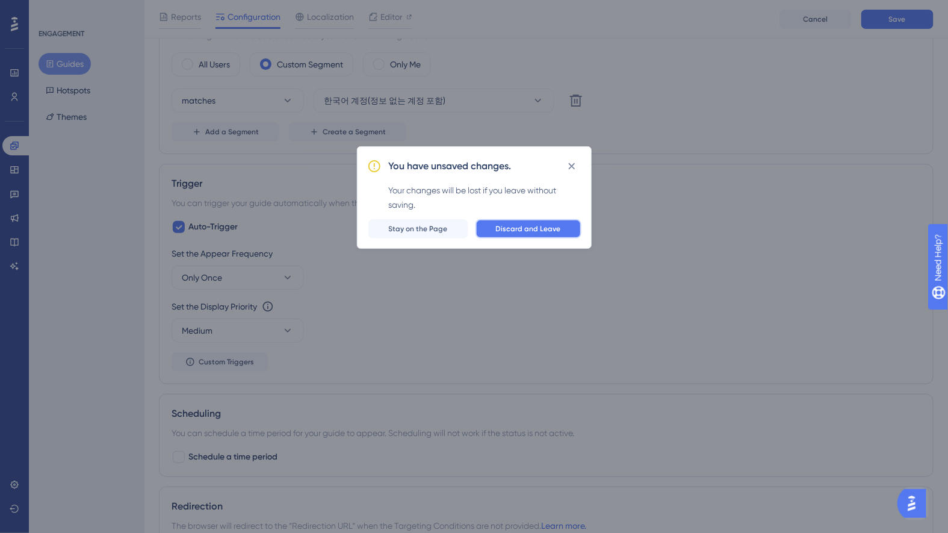
click at [531, 234] on button "Discard and Leave" at bounding box center [528, 228] width 106 height 19
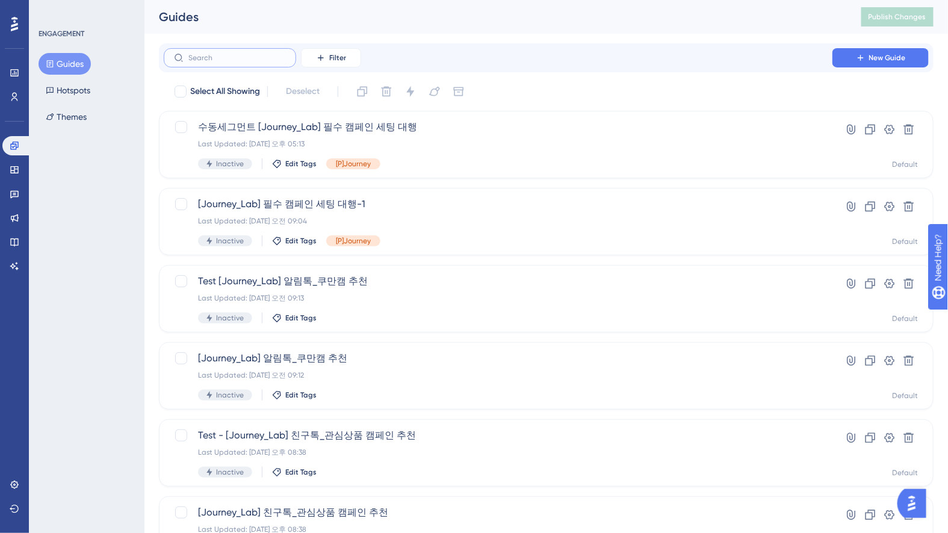
click at [253, 60] on input "text" at bounding box center [236, 58] width 97 height 8
type input "ㅇ"
checkbox input "true"
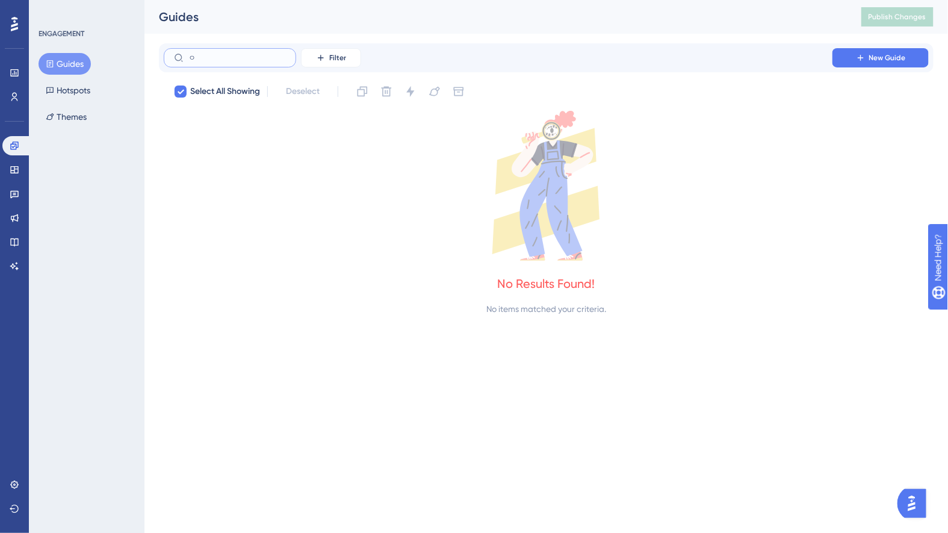
type input "오"
checkbox input "false"
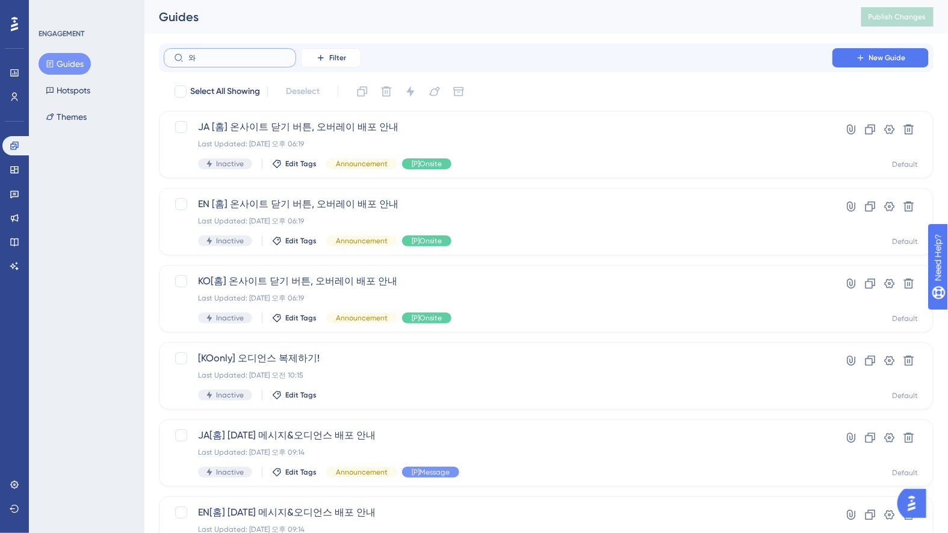
type input "왕"
checkbox input "true"
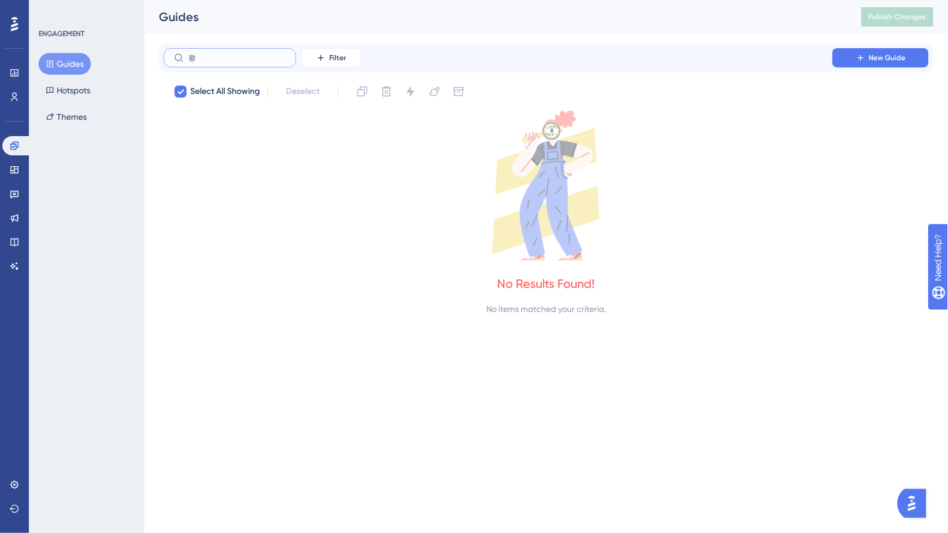
type input "와이"
checkbox input "false"
type input "와읻"
checkbox input "true"
type input "와이드"
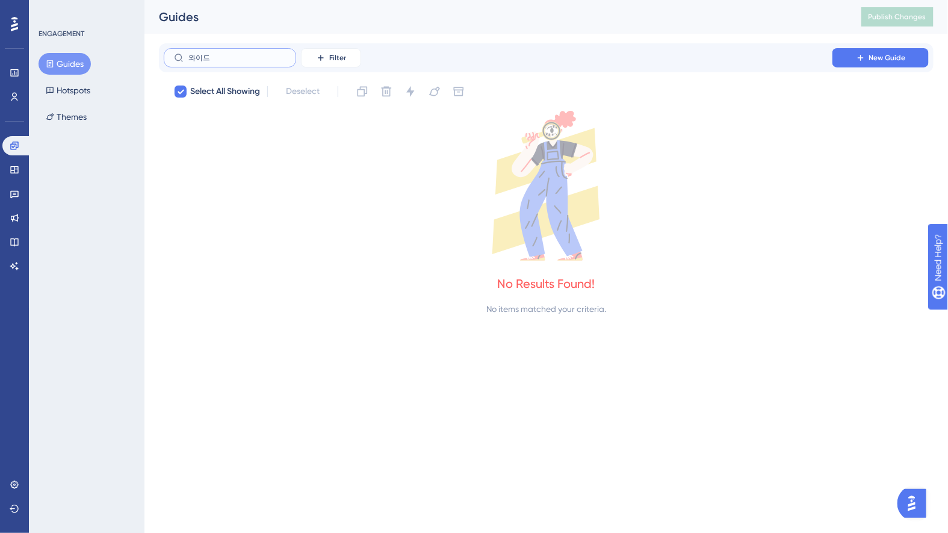
checkbox input "false"
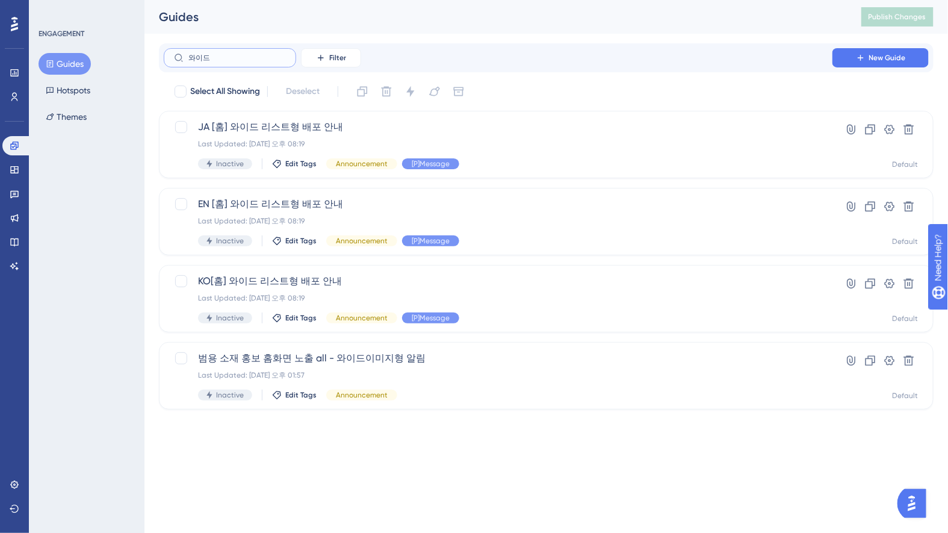
type input "와이드"
click at [860, 55] on icon at bounding box center [859, 57] width 5 height 5
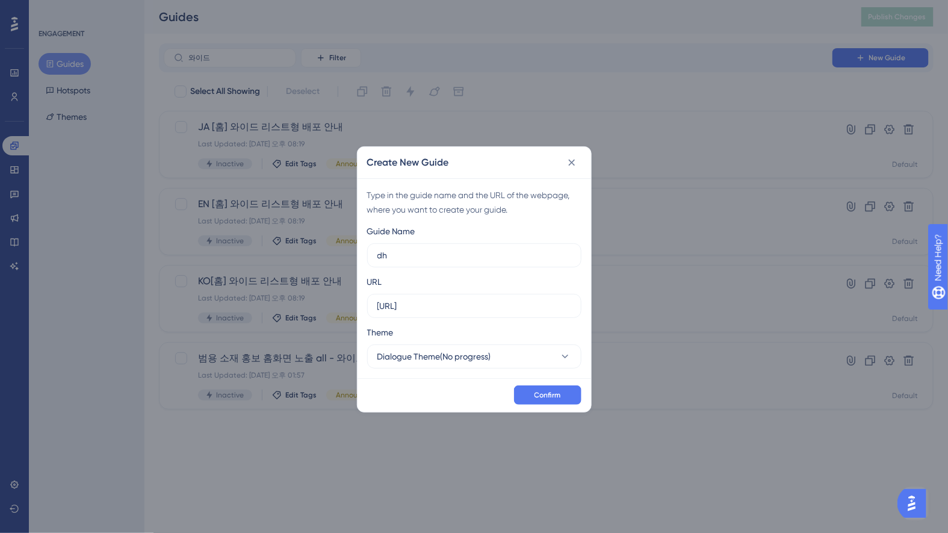
type input "d"
click at [517, 256] on input "오디언스 신규 피처 - 총구매 횟수&금액& 옵션" at bounding box center [474, 255] width 194 height 13
type input "오디언스 신규 피처 - 총구매 횟수&금액& 옵션"
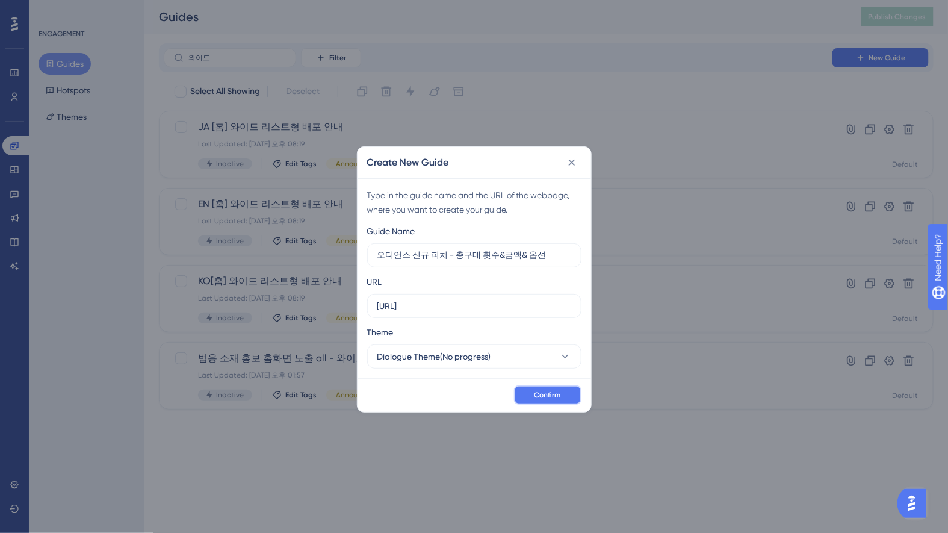
click at [549, 391] on span "Confirm" at bounding box center [547, 395] width 26 height 10
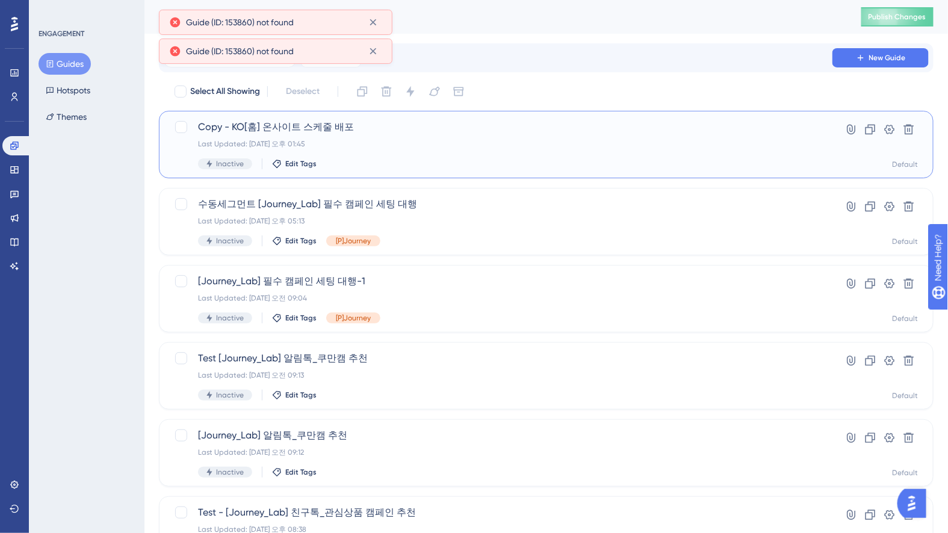
click at [414, 131] on span "Copy - KO[홈] 온사이트 스케줄 배포" at bounding box center [498, 127] width 600 height 14
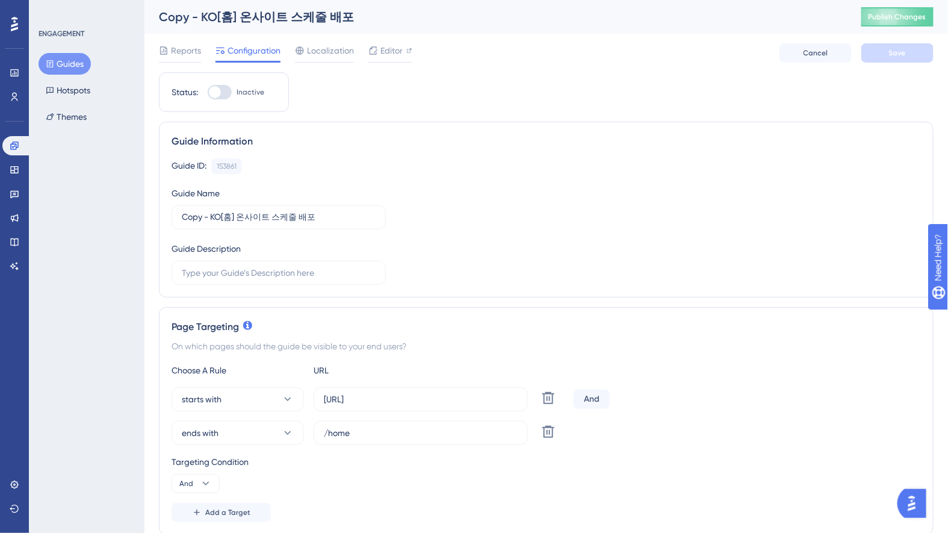
click at [271, 15] on div "Copy - KO[홈] 온사이트 스케줄 배포" at bounding box center [495, 16] width 672 height 17
click at [270, 211] on input "Copy - KO[홈] 온사이트 스케줄 배포" at bounding box center [279, 217] width 194 height 13
click at [259, 217] on input "오디언스 신규피처- 구매횟수/총금액/옵션명" at bounding box center [279, 217] width 194 height 13
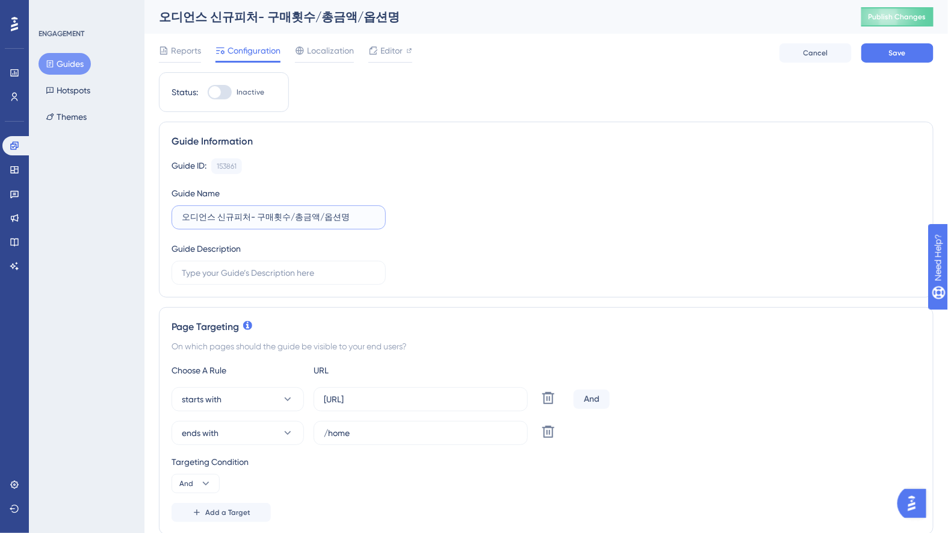
click at [259, 217] on input "오디언스 신규피처- 구매횟수/총금액/옵션명" at bounding box center [279, 217] width 194 height 13
click at [180, 214] on label "오디언스 신규피처- 구매횟수/총금액/옵션명" at bounding box center [278, 217] width 214 height 24
click at [182, 214] on input "오디언스 신규피처- 구매횟수/총금액/옵션명" at bounding box center [279, 217] width 194 height 13
click at [224, 212] on input "[KO]오디언스 신규피처- 구매횟수/총금액/옵션명" at bounding box center [279, 217] width 194 height 13
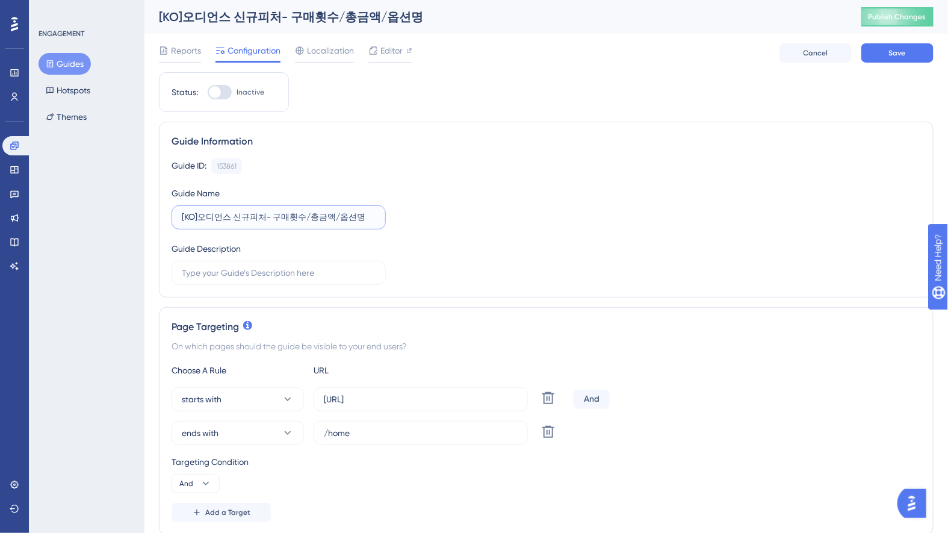
click at [224, 212] on input "[KO]오디언스 신규피처- 구매횟수/총금액/옵션명" at bounding box center [279, 217] width 194 height 13
type input "[KO]오디언스 신규피처- 구매횟수/총금액/옵션명"
drag, startPoint x: 906, startPoint y: 260, endPoint x: 894, endPoint y: 256, distance: 13.3
click at [903, 259] on div "Guide ID: 153861 Copy Guide Name [KO]오디언스 신규피처- 구매횟수/총금액/옵션명 Guide Description" at bounding box center [545, 221] width 749 height 126
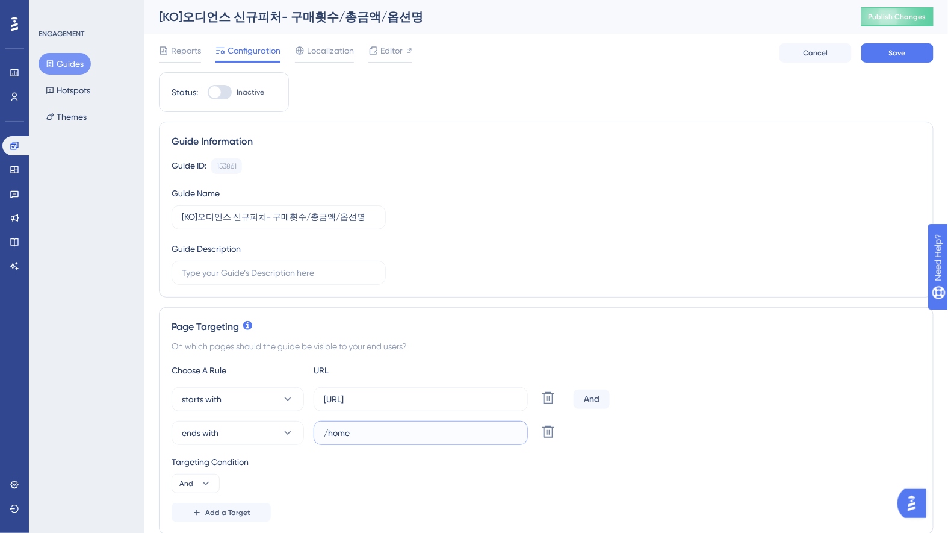
click at [350, 433] on input "/home" at bounding box center [421, 432] width 194 height 13
paste input "audiences"
type input "audiences"
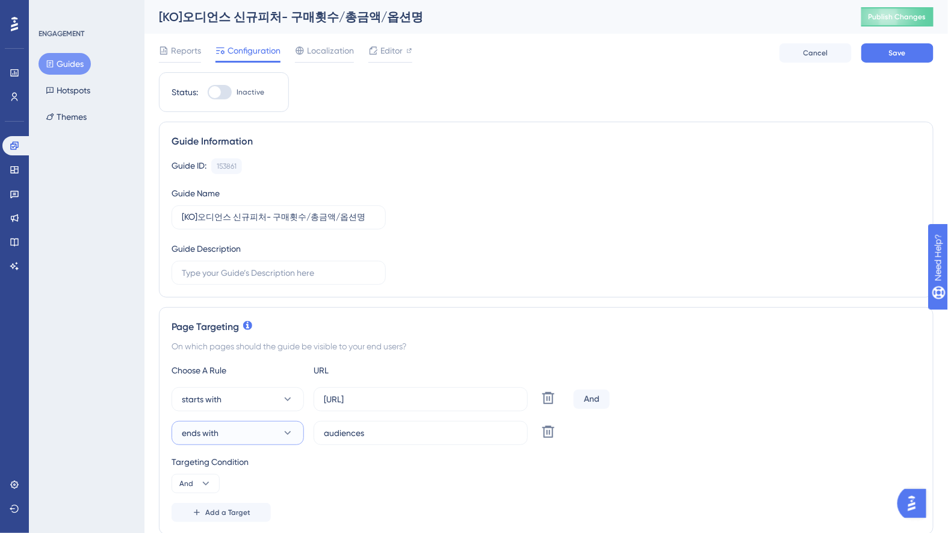
click at [270, 430] on button "ends with" at bounding box center [237, 433] width 132 height 24
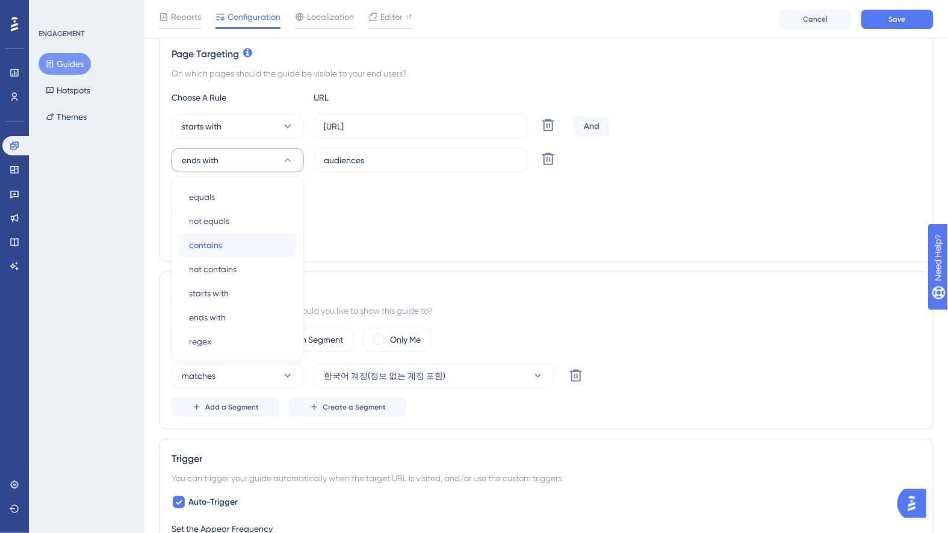
click at [266, 236] on div "contains contains" at bounding box center [237, 245] width 97 height 24
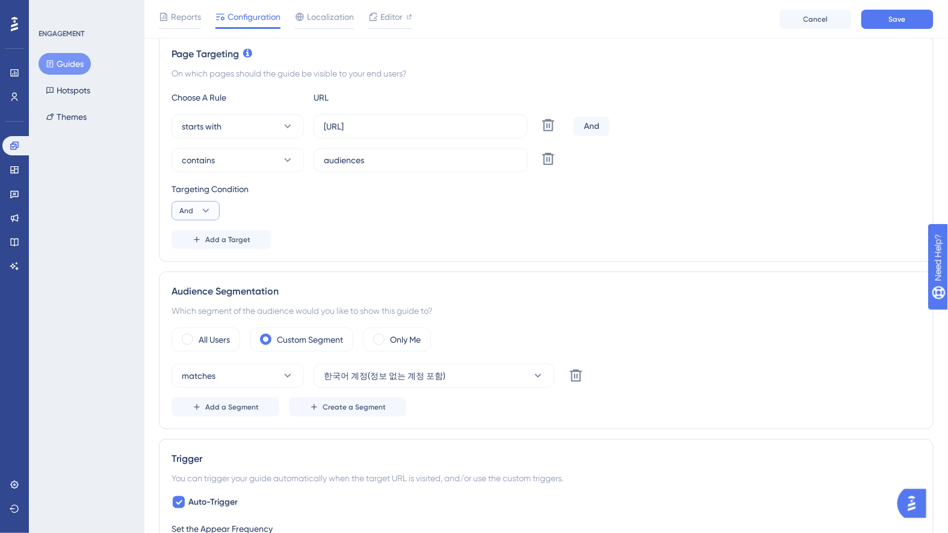
click at [209, 209] on icon at bounding box center [206, 211] width 12 height 12
click at [478, 221] on div "Choose A Rule URL starts with https://console.datarize.ai/sites/ Delete And con…" at bounding box center [545, 169] width 749 height 159
click at [253, 233] on button "Add a Target" at bounding box center [220, 239] width 99 height 19
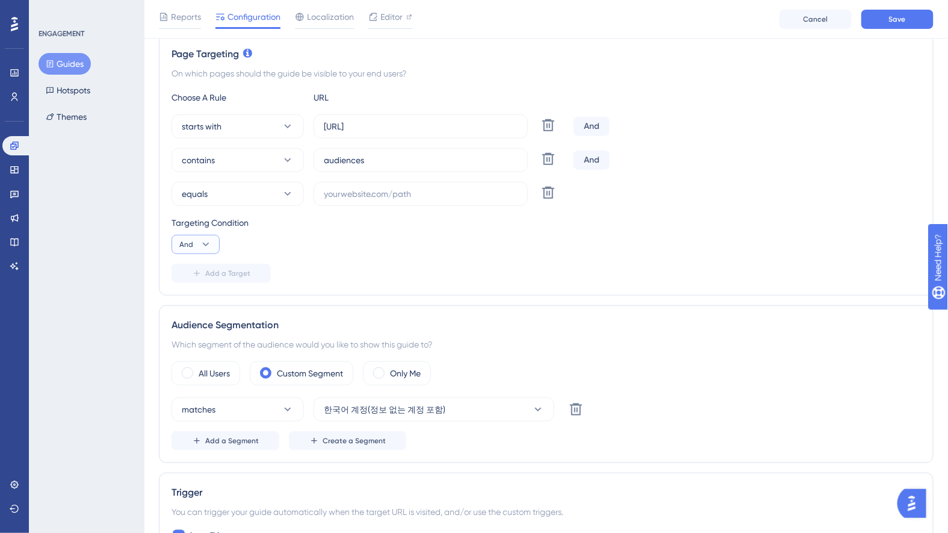
click at [198, 246] on button "And" at bounding box center [195, 244] width 48 height 19
click at [418, 246] on div "Targeting Condition And And And Or Or" at bounding box center [545, 234] width 749 height 39
click at [552, 192] on icon at bounding box center [548, 193] width 12 height 12
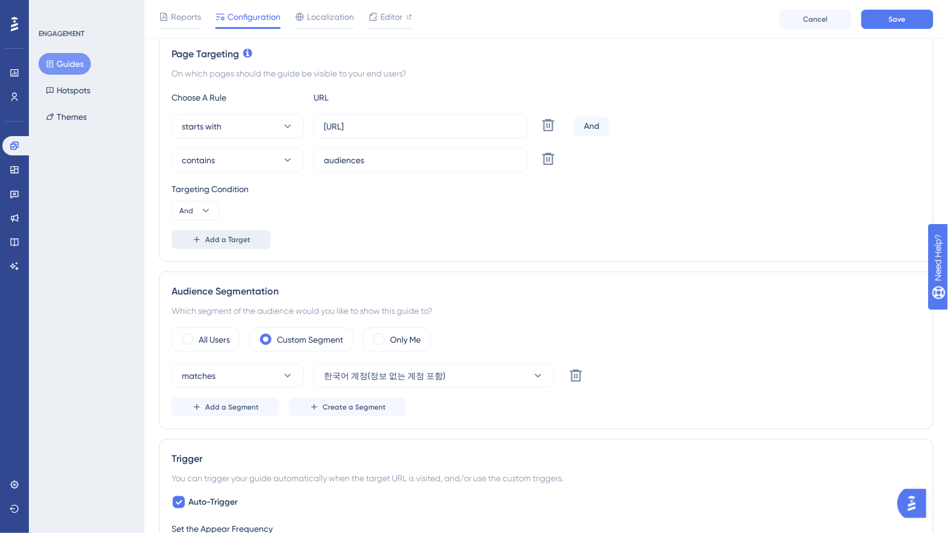
click at [221, 230] on button "Add a Target" at bounding box center [220, 239] width 99 height 19
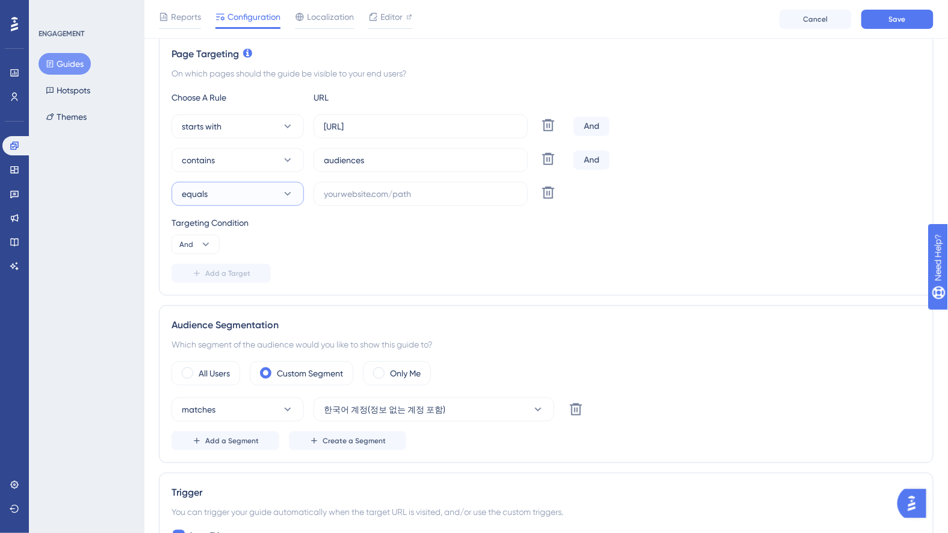
click at [259, 191] on button "equals" at bounding box center [237, 194] width 132 height 24
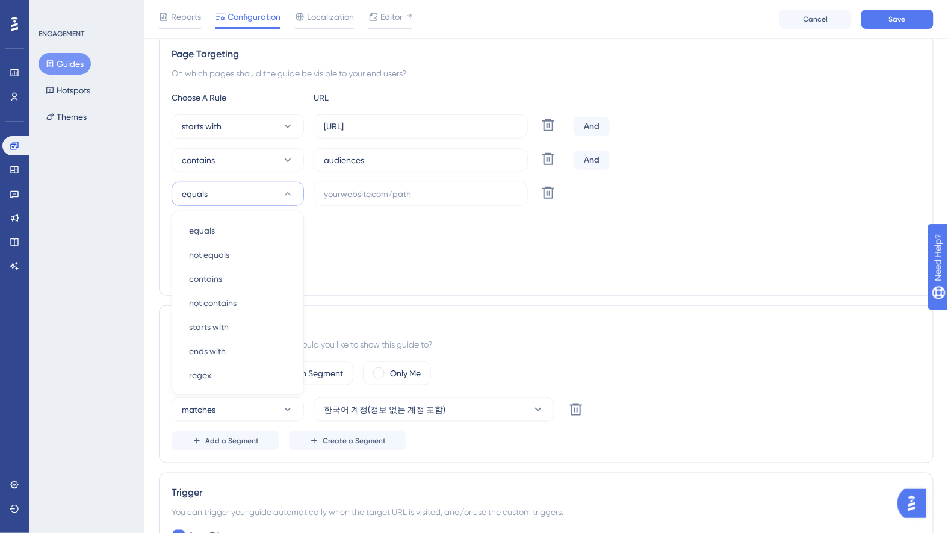
scroll to position [311, 0]
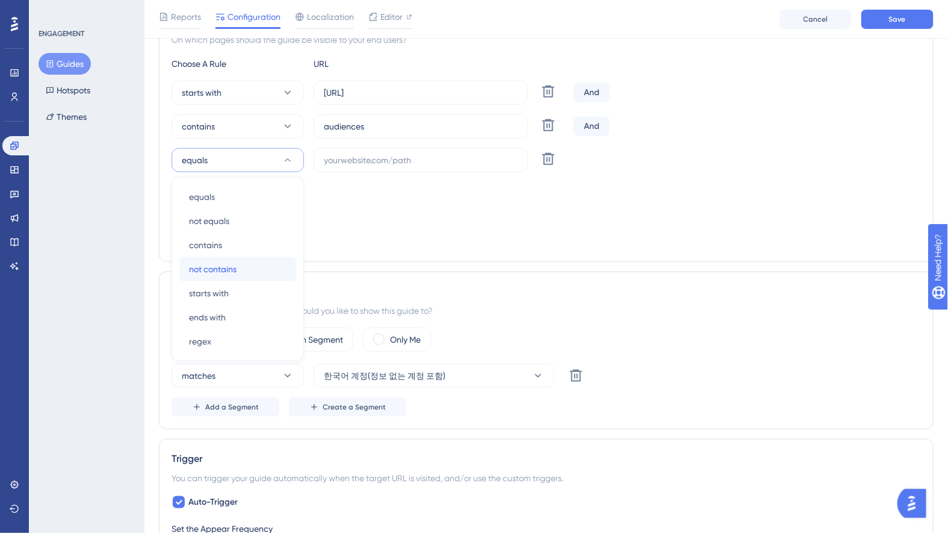
click at [255, 257] on div "not contains not contains" at bounding box center [237, 269] width 97 height 24
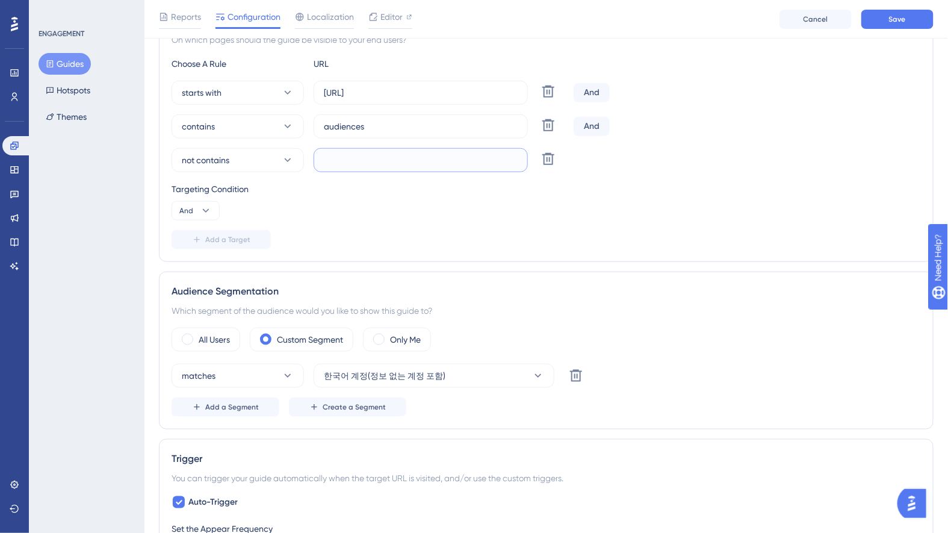
click at [386, 153] on input "text" at bounding box center [421, 159] width 194 height 13
paste input "/create/"
type input "/create/"
drag, startPoint x: 364, startPoint y: 125, endPoint x: 496, endPoint y: 129, distance: 131.8
click at [366, 125] on input "audiences" at bounding box center [421, 126] width 194 height 13
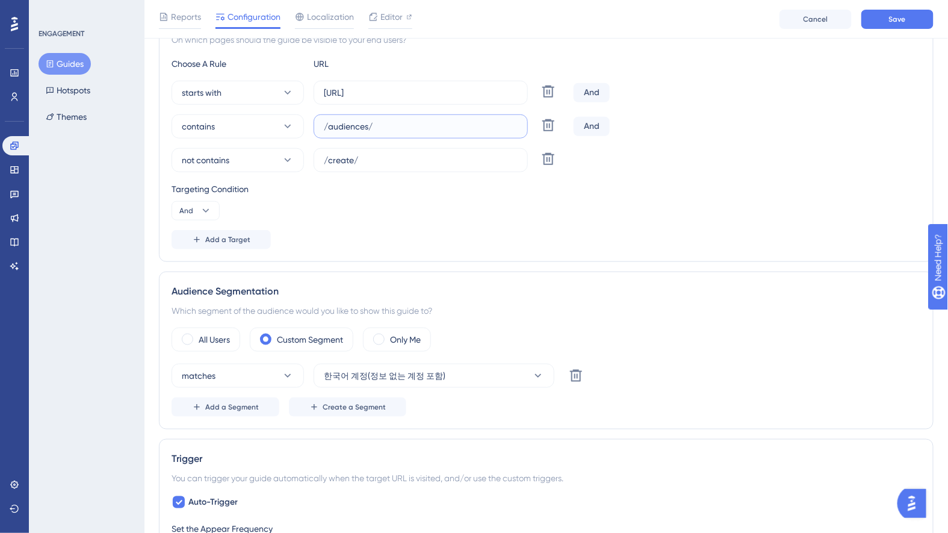
type input "/audiences/"
click at [717, 159] on div "not contains /create/ Delete" at bounding box center [545, 160] width 749 height 24
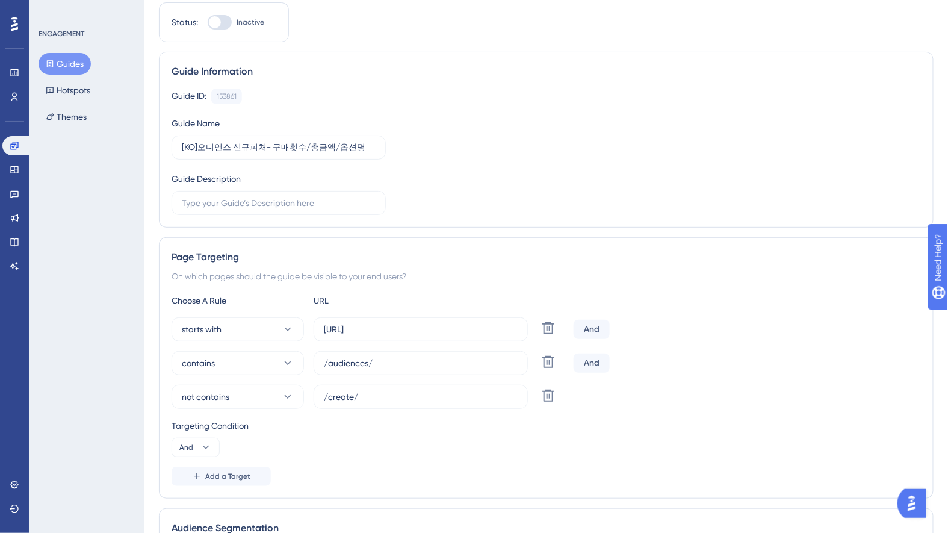
scroll to position [0, 0]
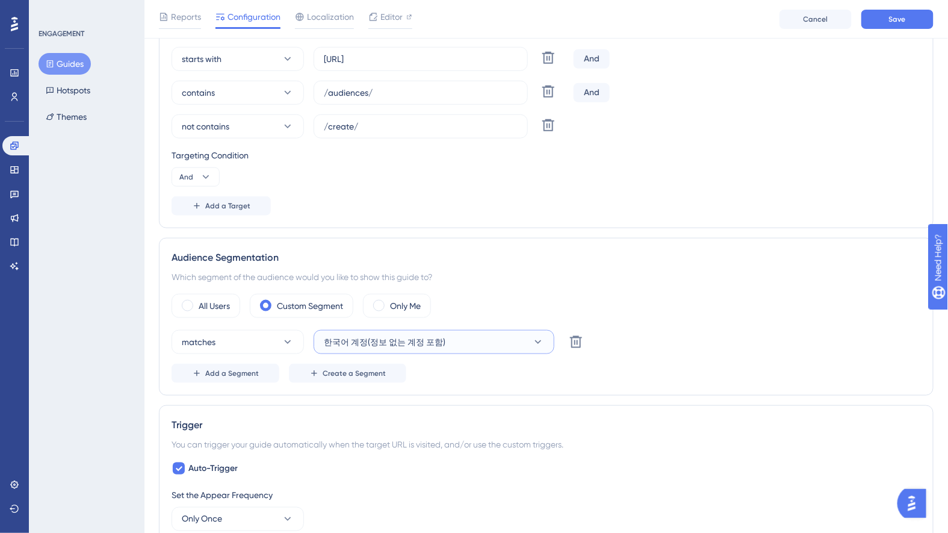
click at [517, 339] on button "한국어 계정(정보 없는 계정 포함)" at bounding box center [434, 342] width 241 height 24
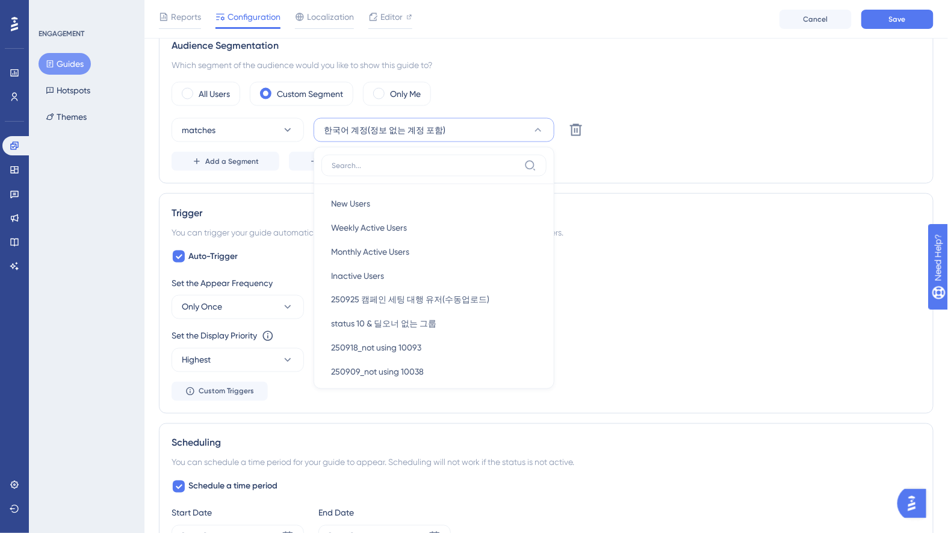
click at [782, 252] on div "Auto-Trigger Set the Appear Frequency Only Once Set the Display Priority This o…" at bounding box center [545, 325] width 749 height 152
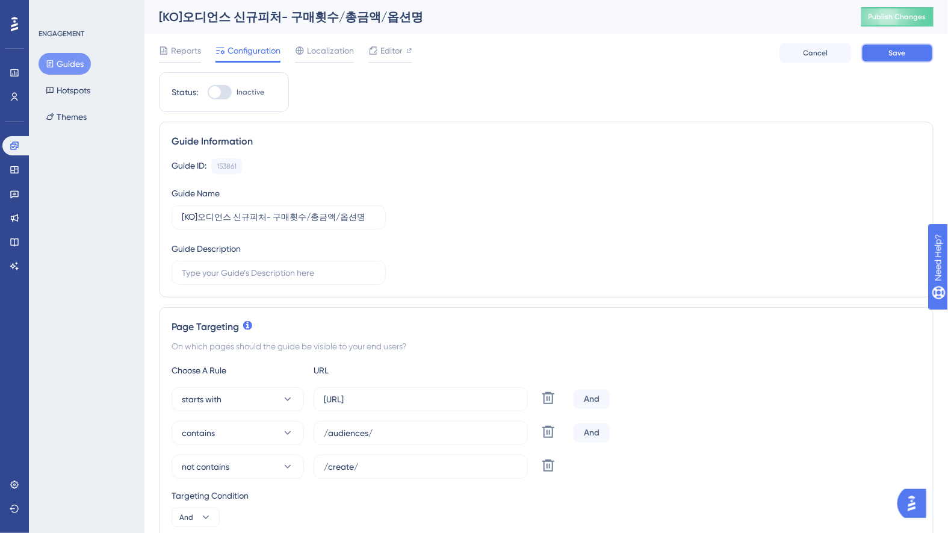
click at [881, 54] on button "Save" at bounding box center [897, 52] width 72 height 19
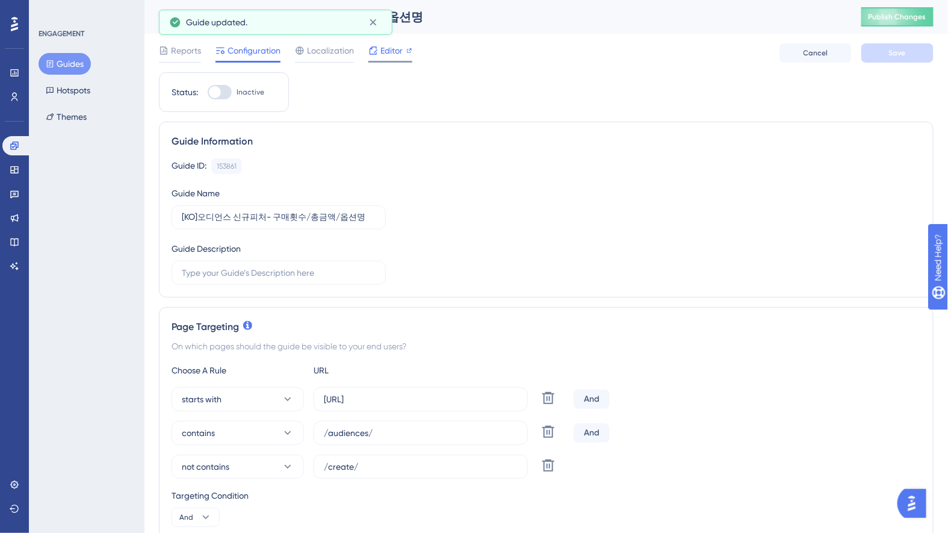
click at [390, 61] on div "Editor" at bounding box center [390, 52] width 44 height 19
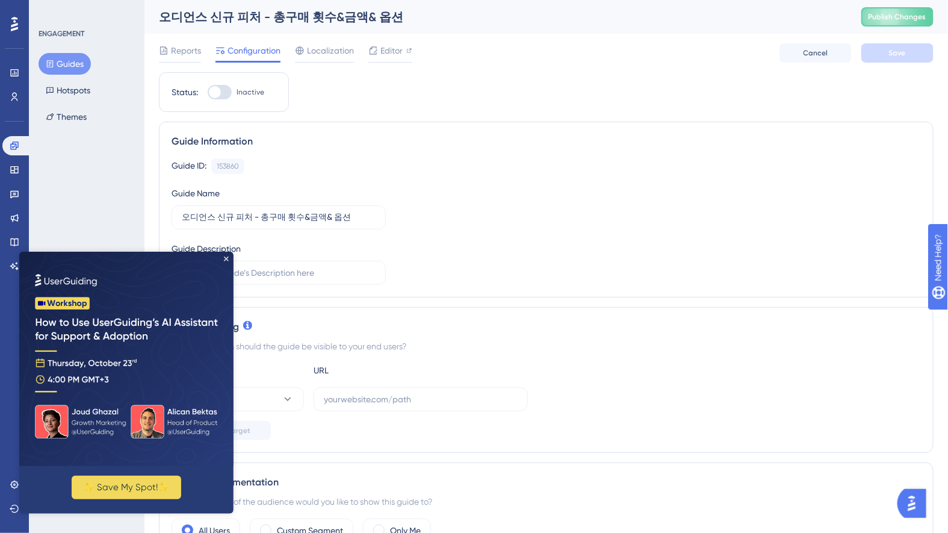
click at [61, 251] on html "✨ Save My Spot!✨" at bounding box center [126, 382] width 214 height 262
click at [62, 63] on button "Guides" at bounding box center [65, 64] width 52 height 22
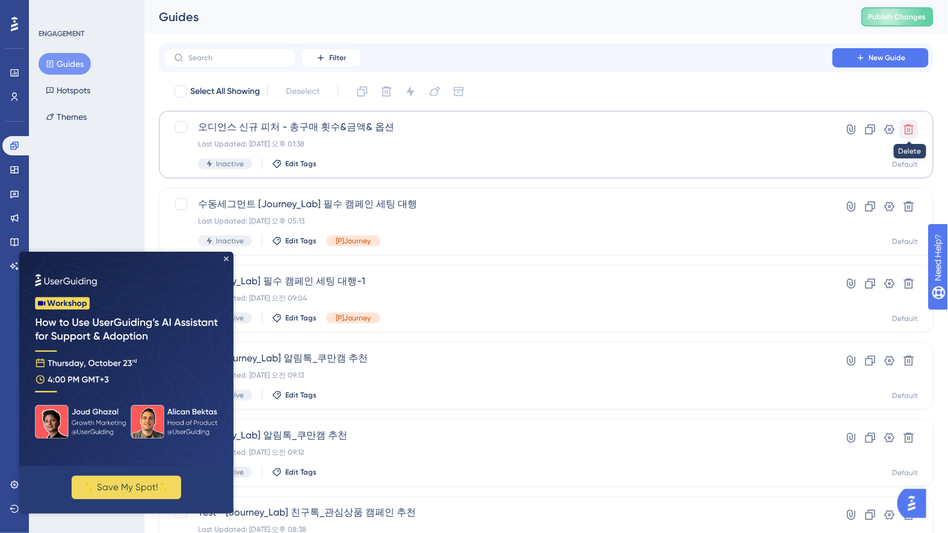
click at [918, 128] on button at bounding box center [908, 129] width 19 height 19
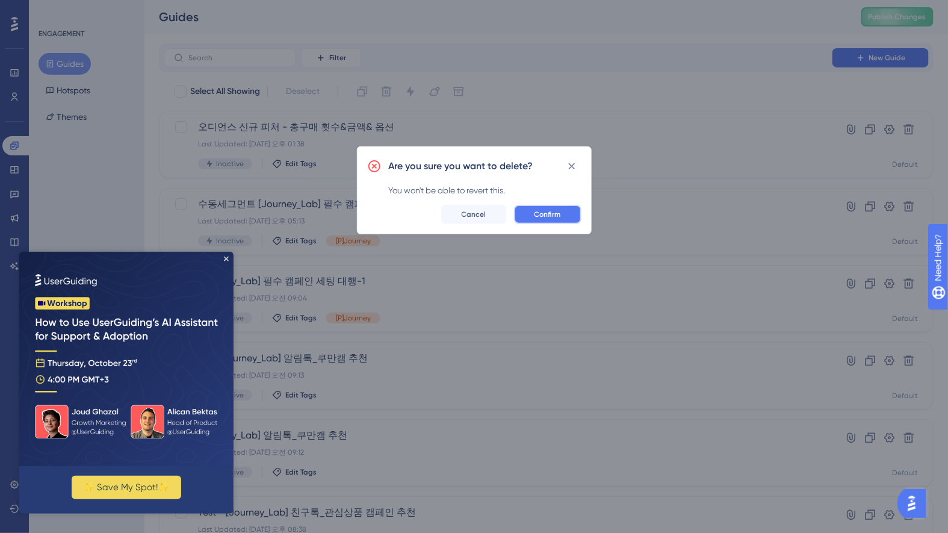
click at [552, 216] on span "Confirm" at bounding box center [547, 214] width 26 height 10
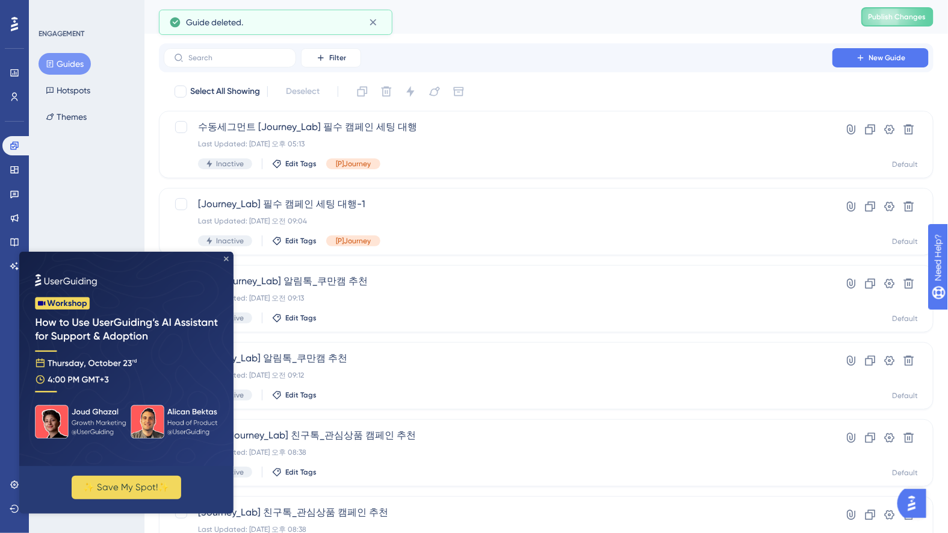
click at [227, 259] on icon "Close Preview" at bounding box center [225, 258] width 5 height 5
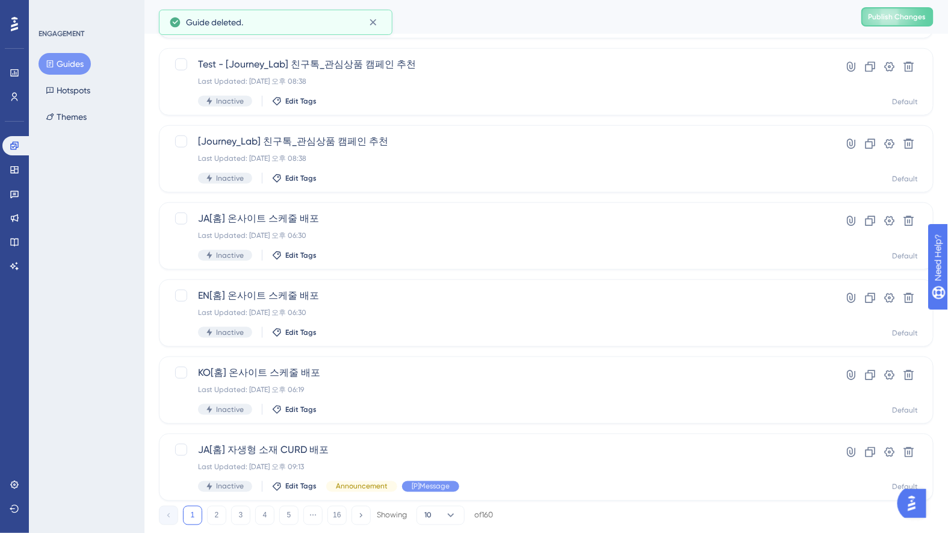
scroll to position [401, 0]
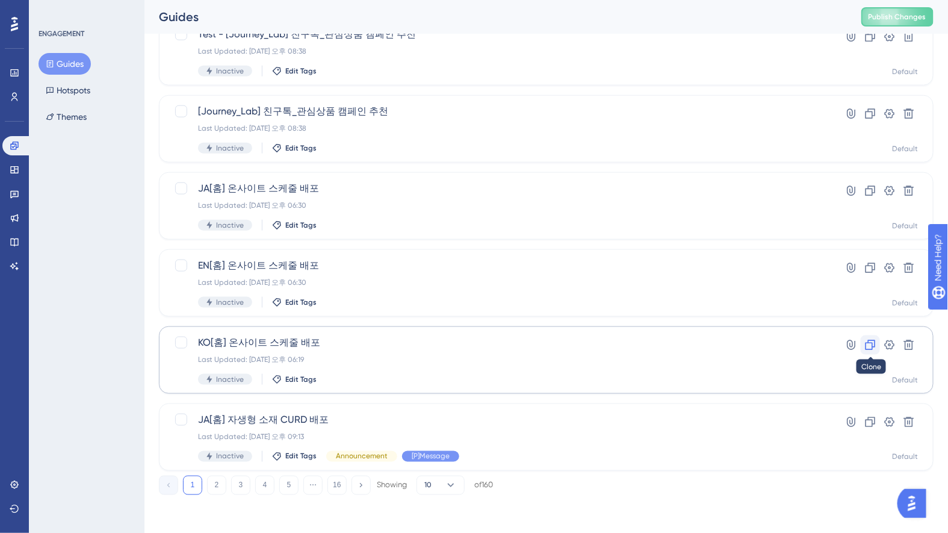
click at [876, 344] on icon at bounding box center [870, 345] width 12 height 12
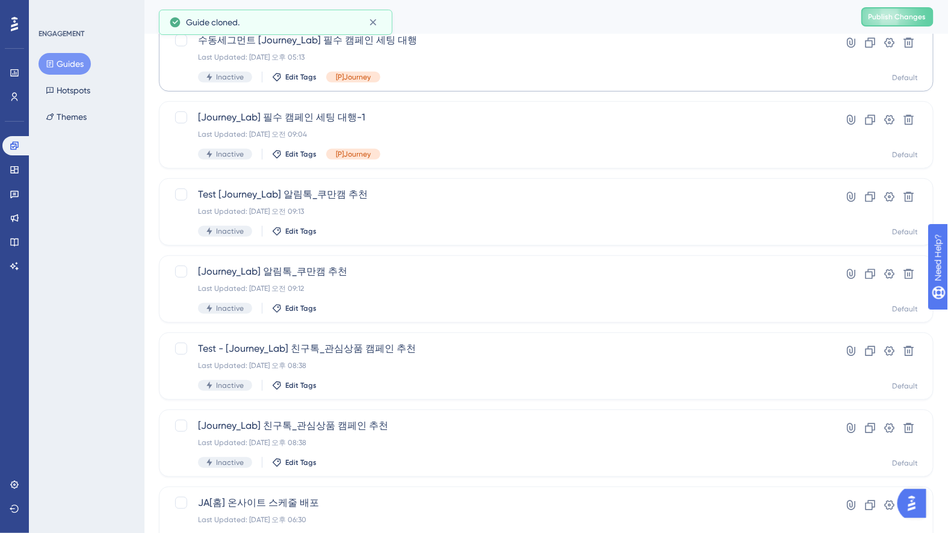
scroll to position [0, 0]
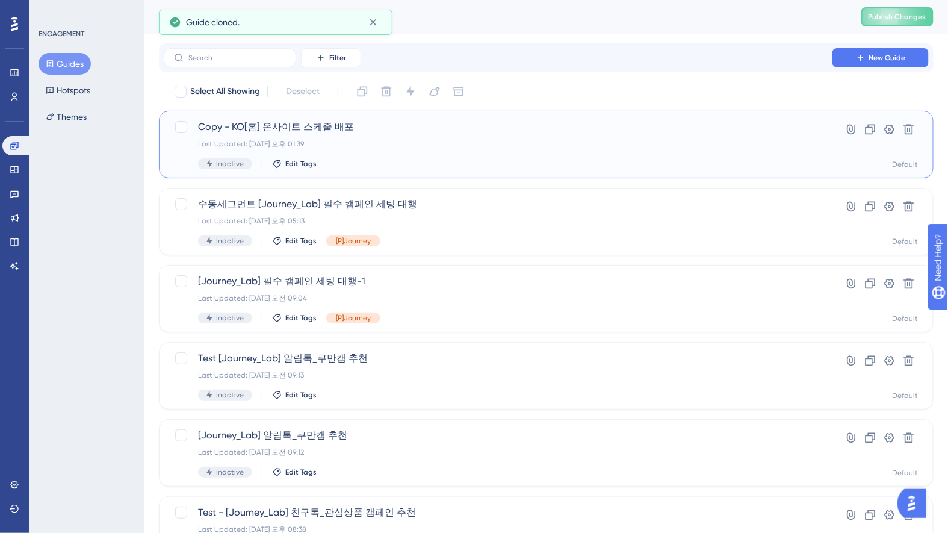
click at [335, 128] on span "Copy - KO[홈] 온사이트 스케줄 배포" at bounding box center [498, 127] width 600 height 14
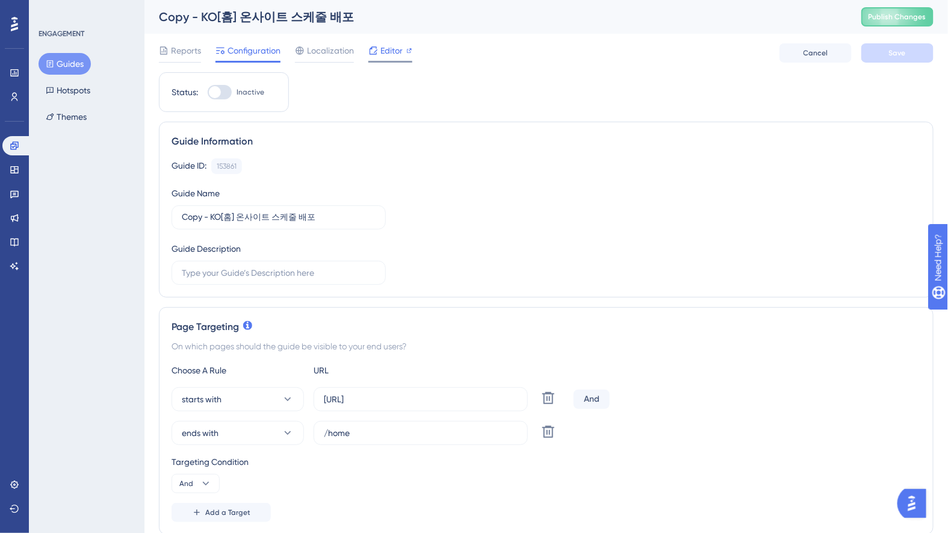
click at [389, 43] on span "Editor" at bounding box center [391, 50] width 22 height 14
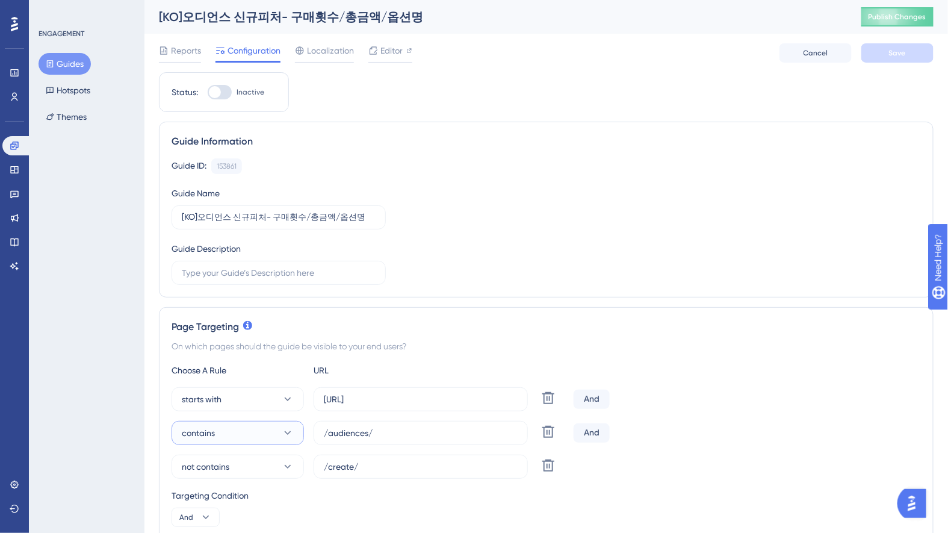
click at [258, 437] on button "contains" at bounding box center [237, 433] width 132 height 24
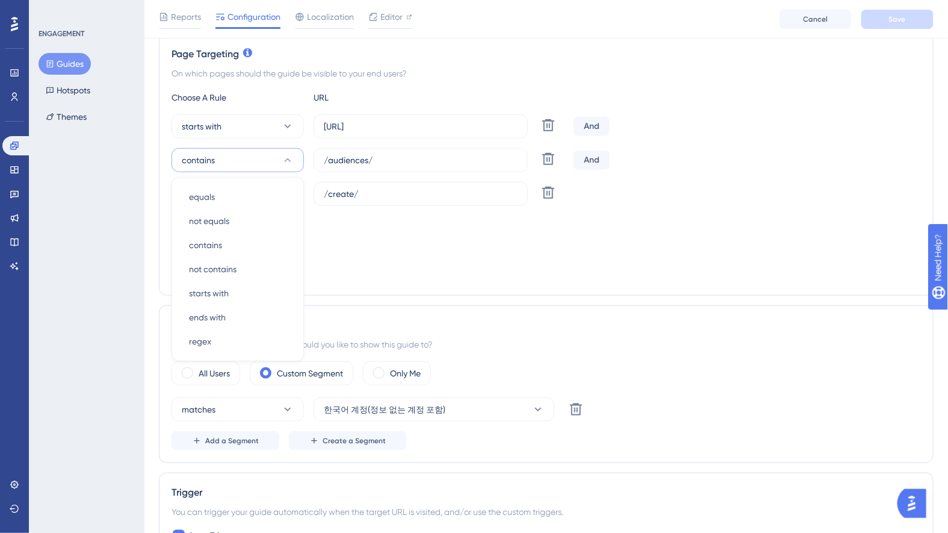
click at [457, 256] on div "Choose A Rule URL starts with [URL] Delete And contains equals equals not equal…" at bounding box center [545, 186] width 749 height 193
click at [552, 194] on icon at bounding box center [548, 192] width 14 height 14
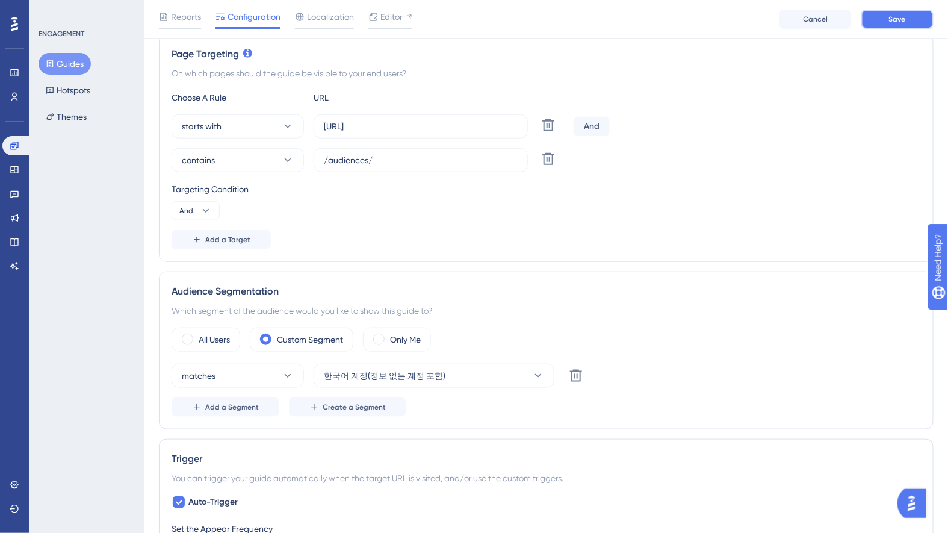
click at [885, 19] on button "Save" at bounding box center [897, 19] width 72 height 19
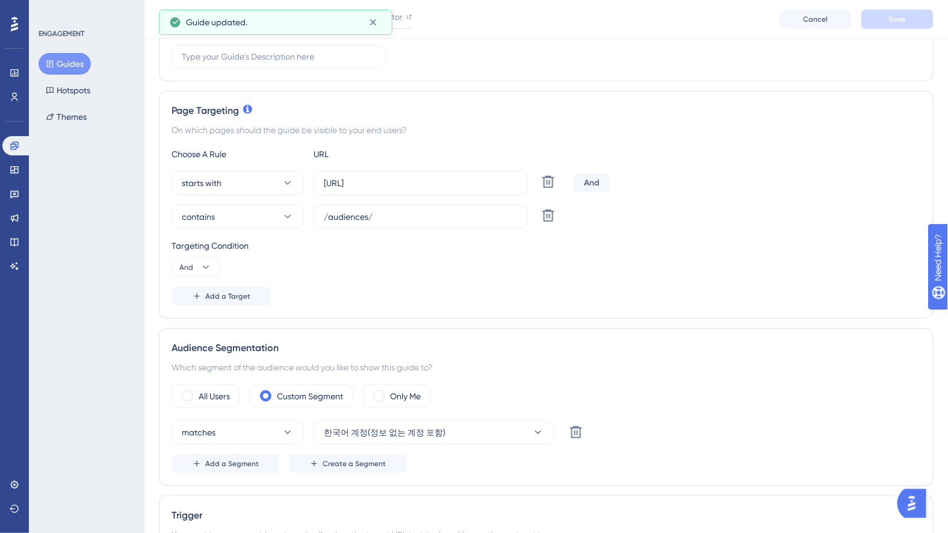
scroll to position [0, 0]
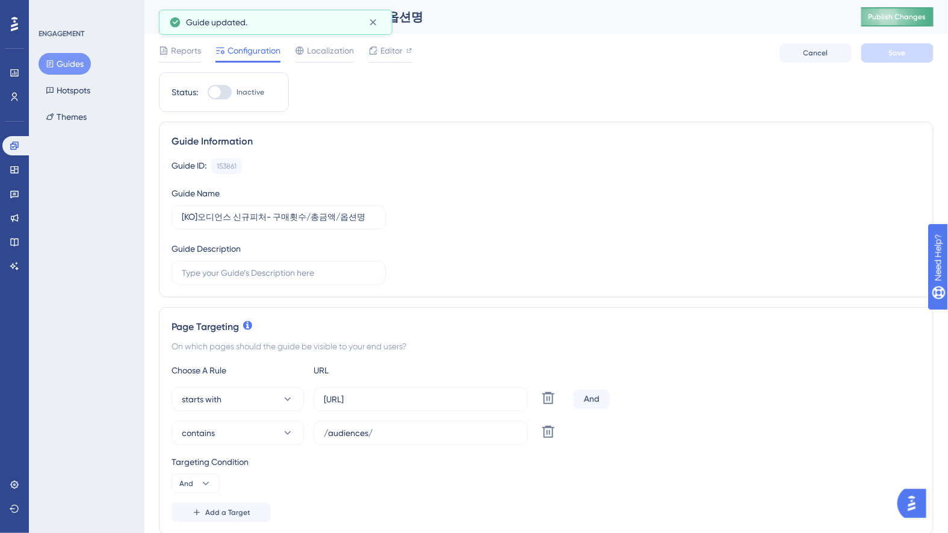
click at [893, 25] on button "Publish Changes" at bounding box center [897, 16] width 72 height 19
click at [254, 508] on button "Add a Target" at bounding box center [220, 511] width 99 height 19
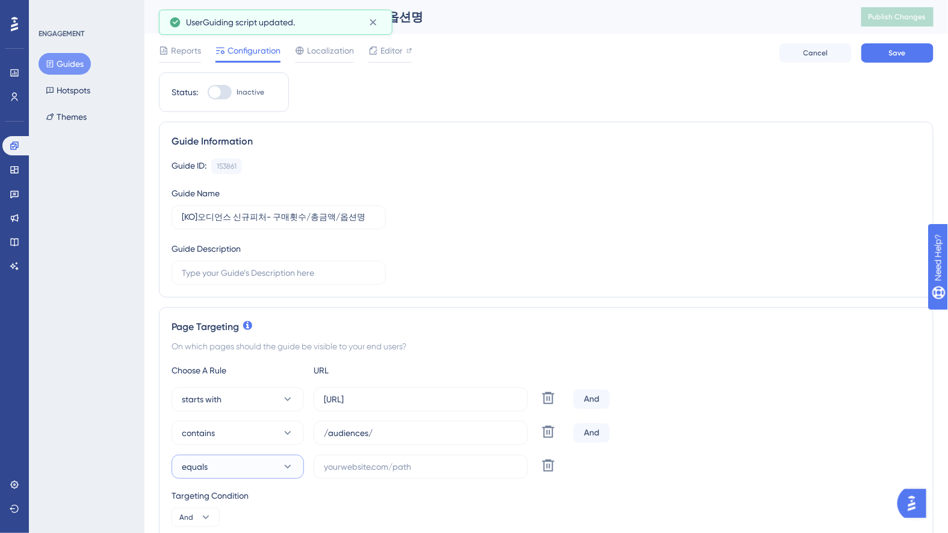
click at [241, 467] on button "equals" at bounding box center [237, 466] width 132 height 24
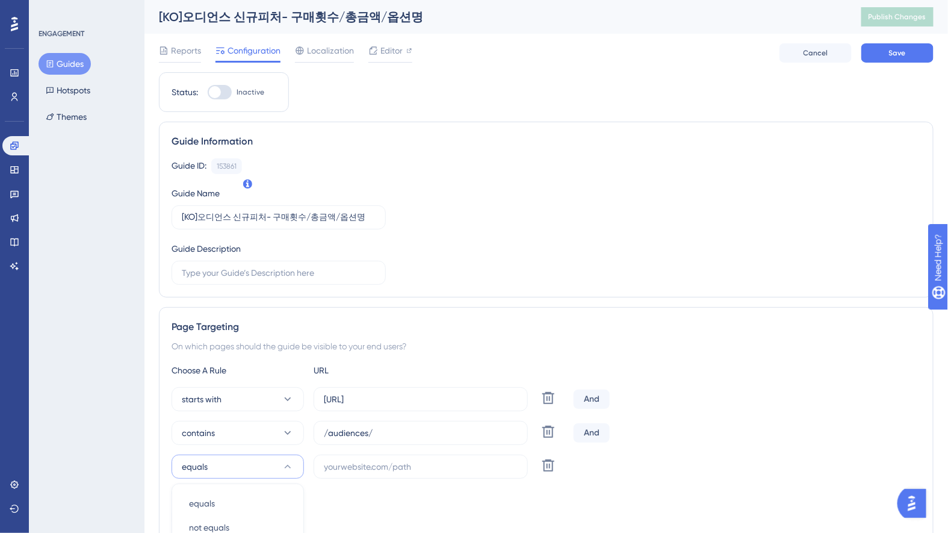
scroll to position [311, 0]
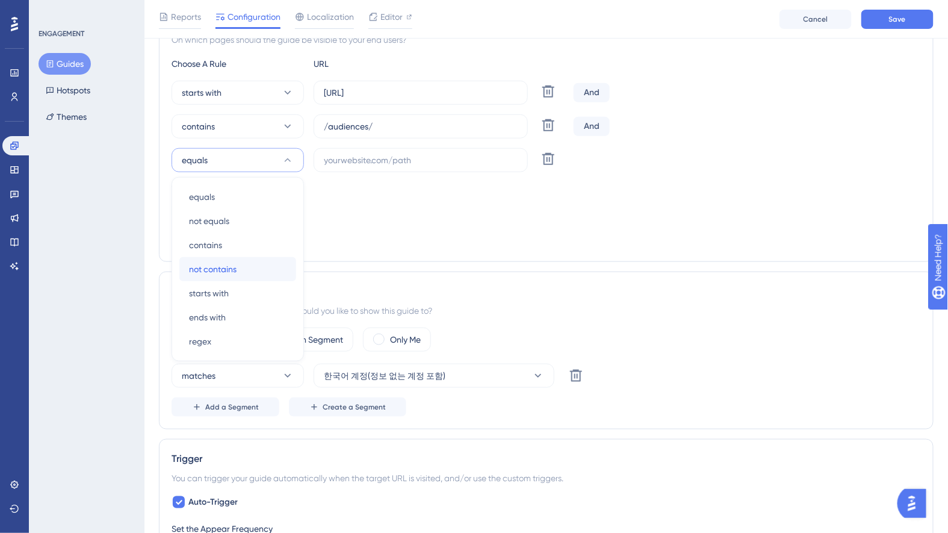
drag, startPoint x: 236, startPoint y: 268, endPoint x: 372, endPoint y: 197, distance: 153.1
click at [236, 267] on div "not contains not contains" at bounding box center [237, 269] width 97 height 24
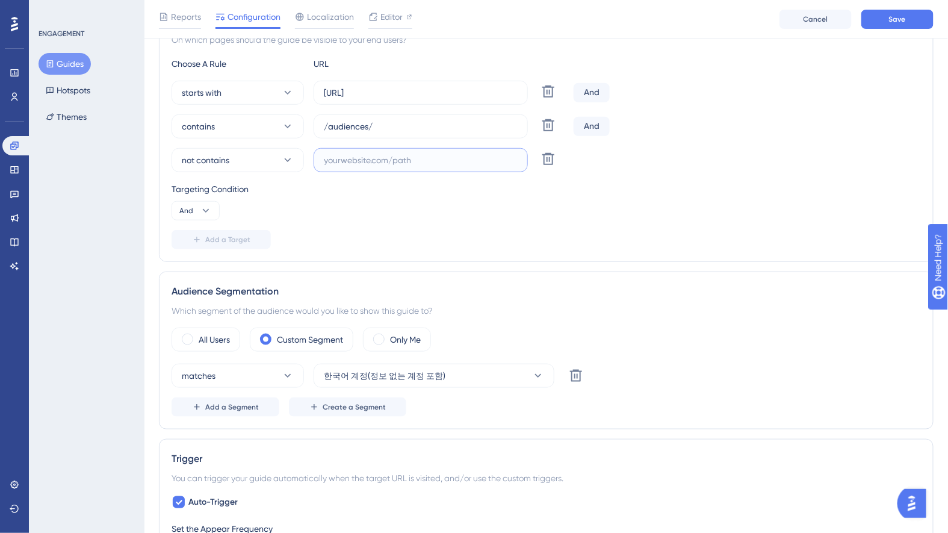
click at [400, 158] on input "text" at bounding box center [421, 159] width 194 height 13
paste input "/create/"
type input "/create/"
click at [883, 20] on button "Save" at bounding box center [897, 19] width 72 height 19
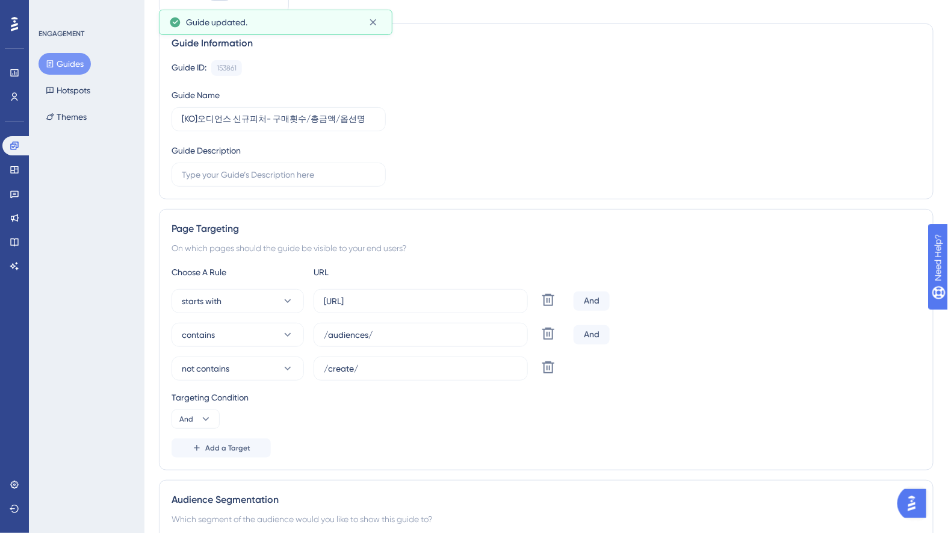
scroll to position [0, 0]
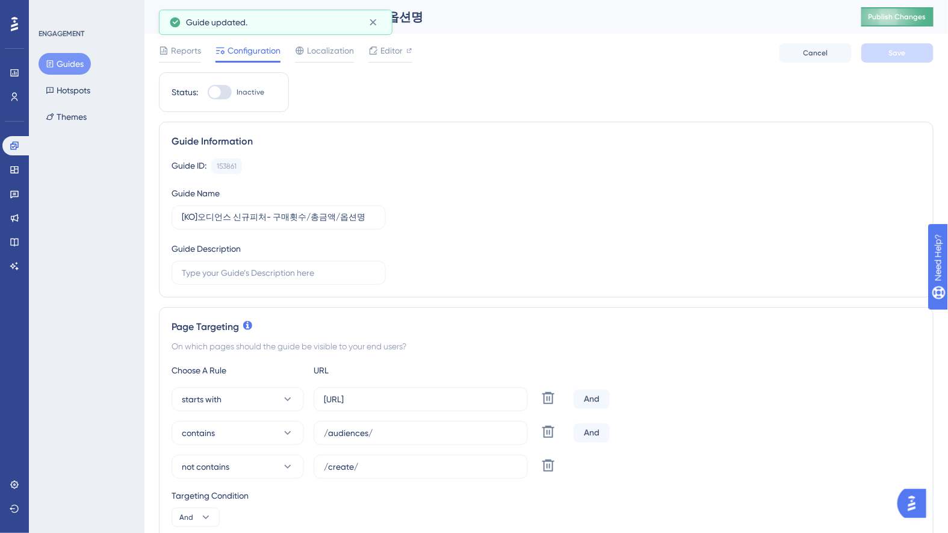
click at [886, 24] on button "Publish Changes" at bounding box center [897, 16] width 72 height 19
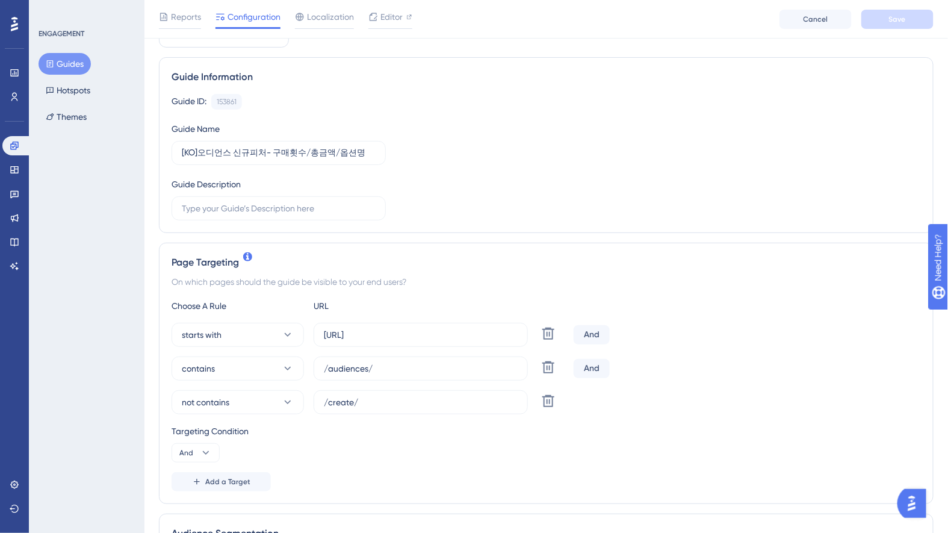
scroll to position [152, 0]
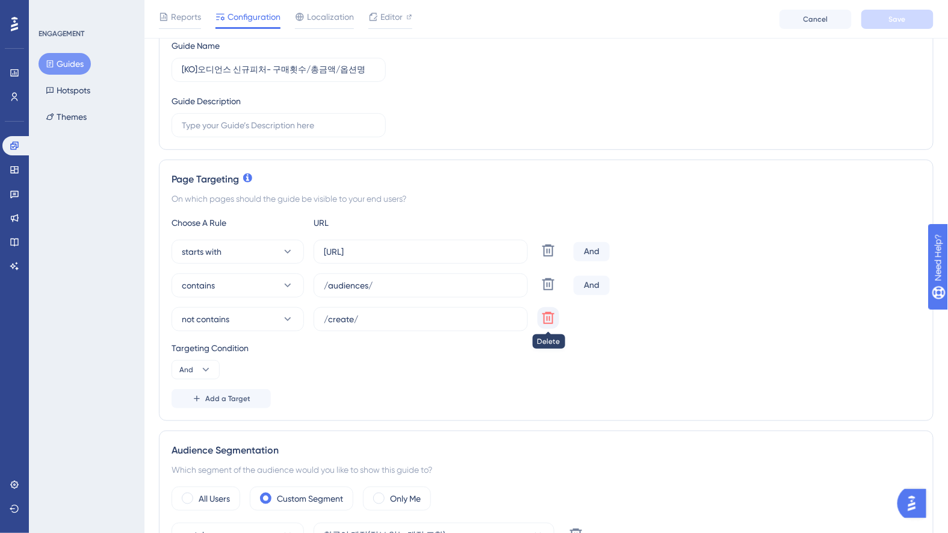
click at [549, 319] on icon at bounding box center [548, 317] width 14 height 14
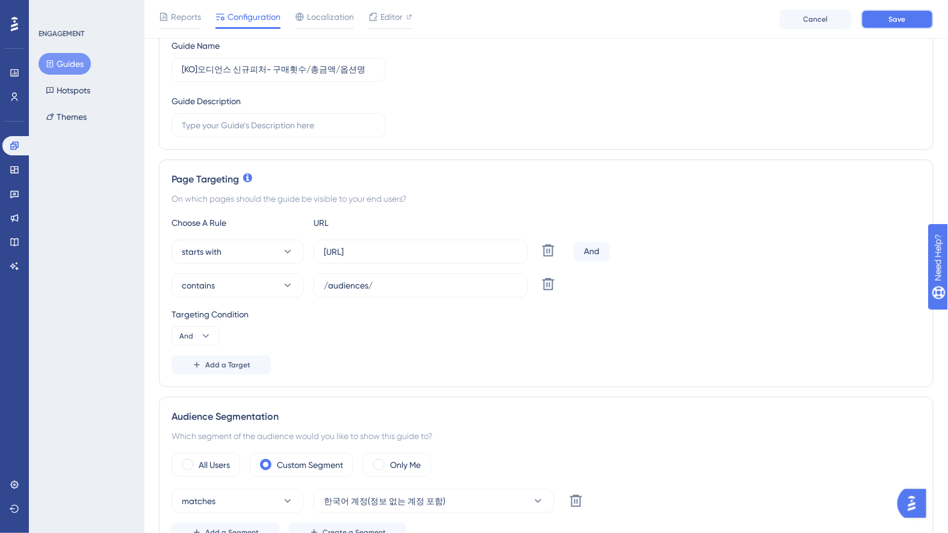
click at [918, 23] on button "Save" at bounding box center [897, 19] width 72 height 19
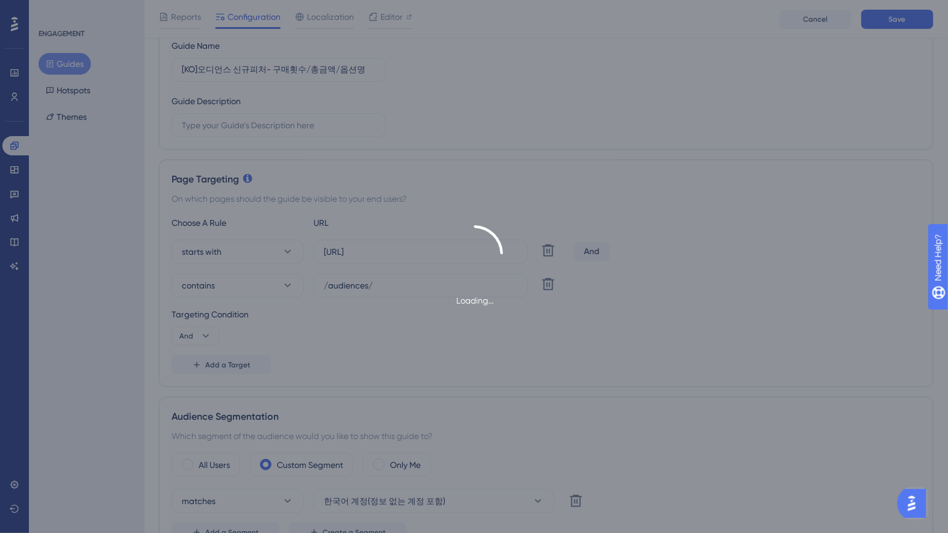
scroll to position [0, 0]
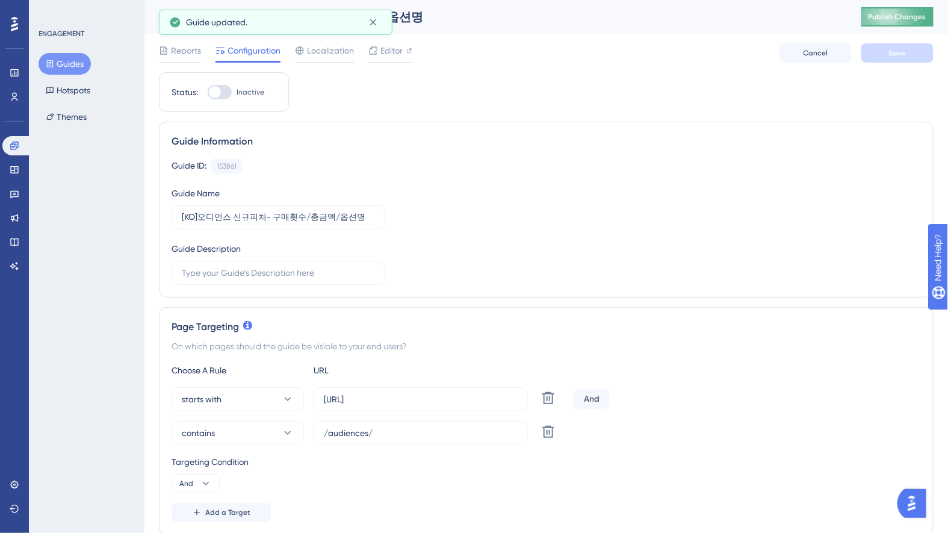
click at [891, 22] on button "Publish Changes" at bounding box center [897, 16] width 72 height 19
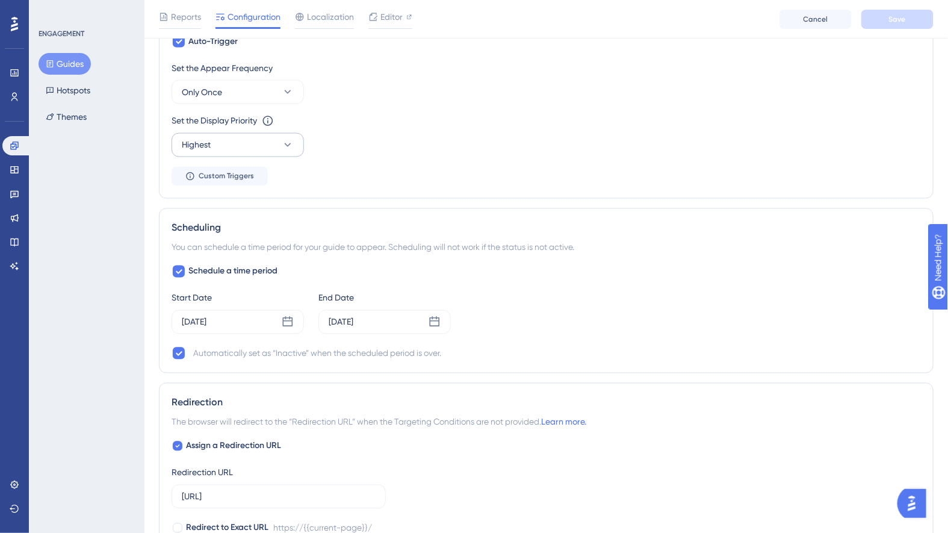
scroll to position [752, 0]
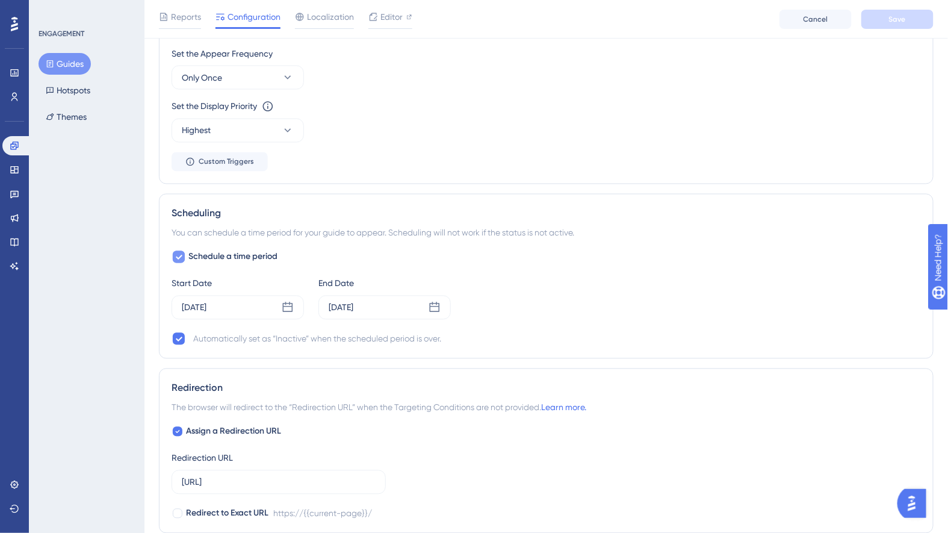
click at [175, 258] on div at bounding box center [179, 257] width 12 height 12
checkbox input "false"
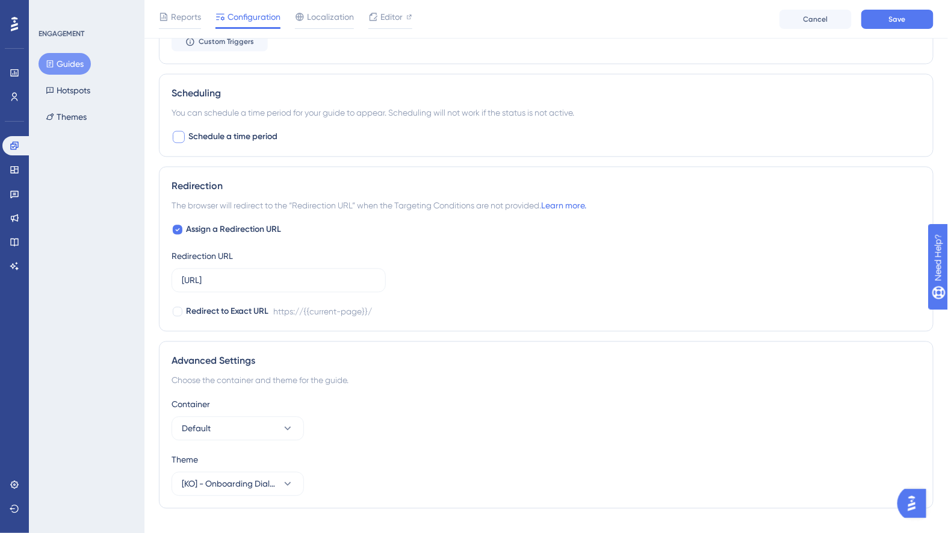
scroll to position [890, 0]
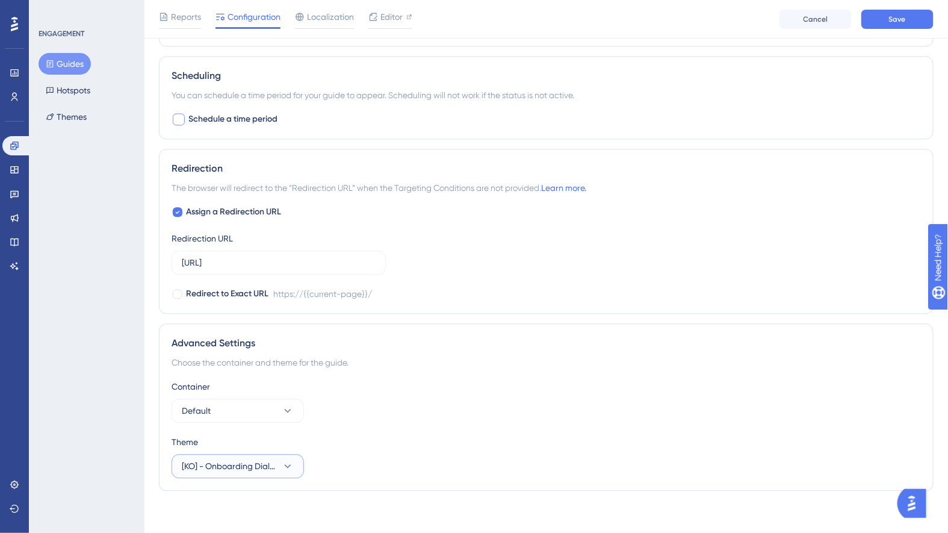
click at [283, 463] on icon at bounding box center [288, 466] width 12 height 12
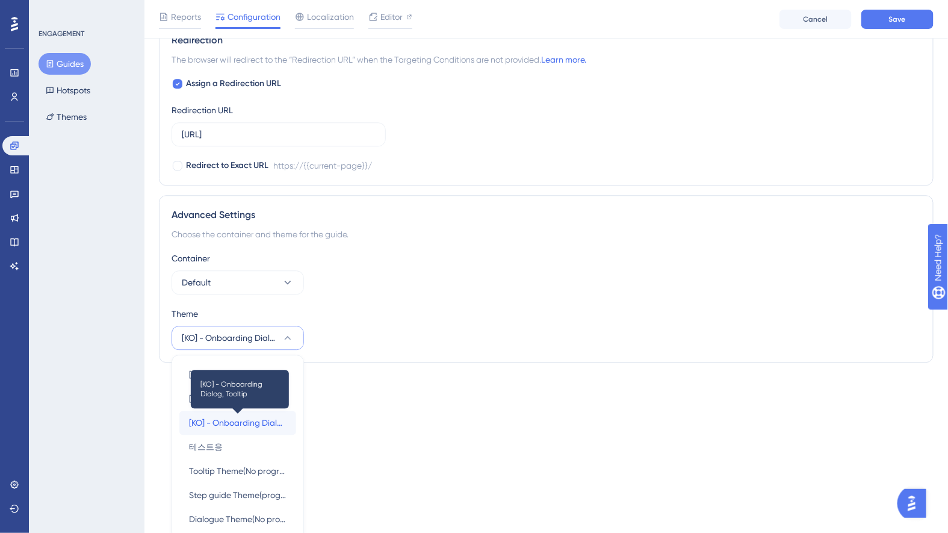
click at [262, 419] on span "[KO] - Onboarding Dialog, Tooltip" at bounding box center [237, 422] width 97 height 14
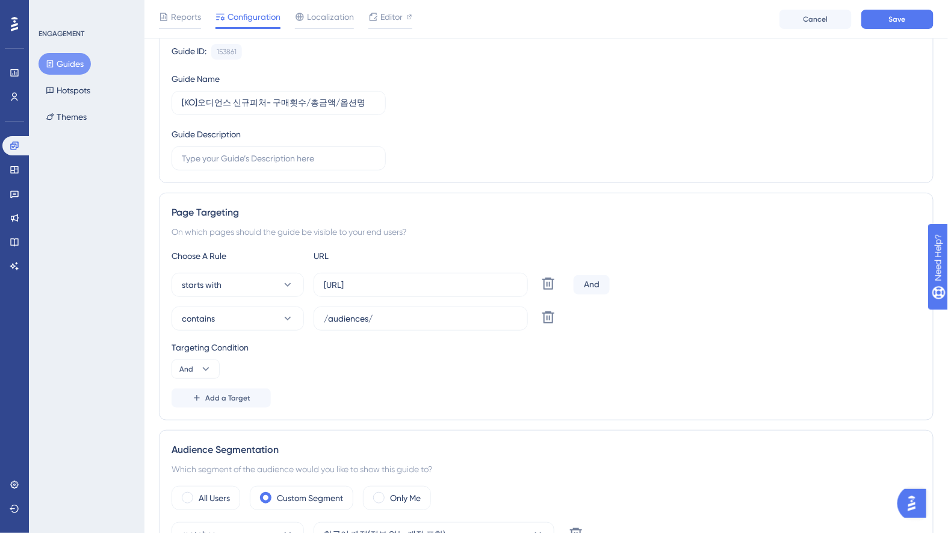
scroll to position [59, 0]
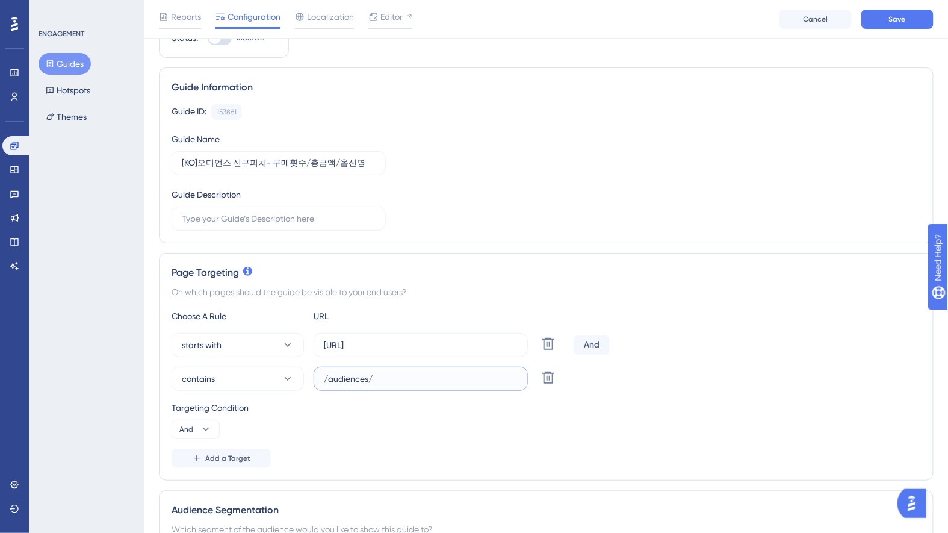
click at [396, 378] on input "/audiences/" at bounding box center [421, 378] width 194 height 13
paste input "audiences/?"
click at [907, 19] on button "Save" at bounding box center [897, 19] width 72 height 19
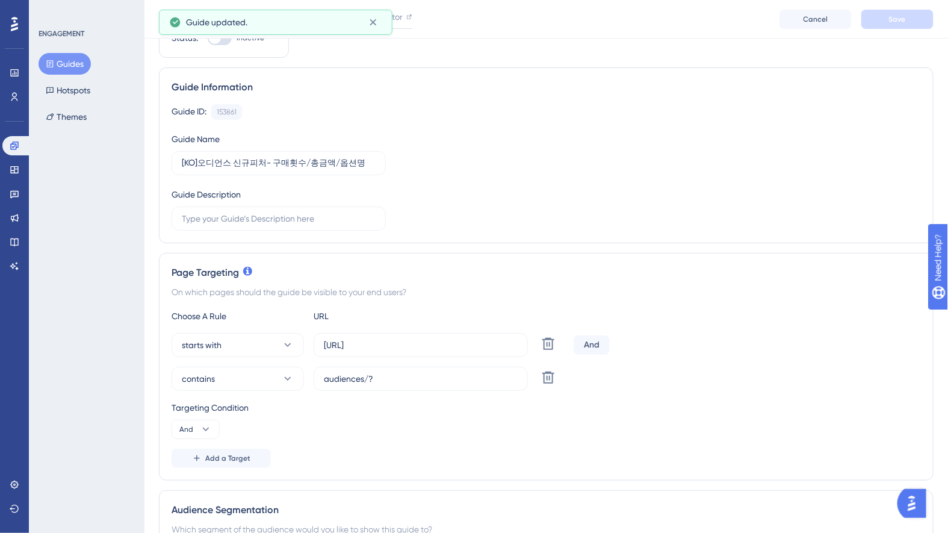
scroll to position [0, 0]
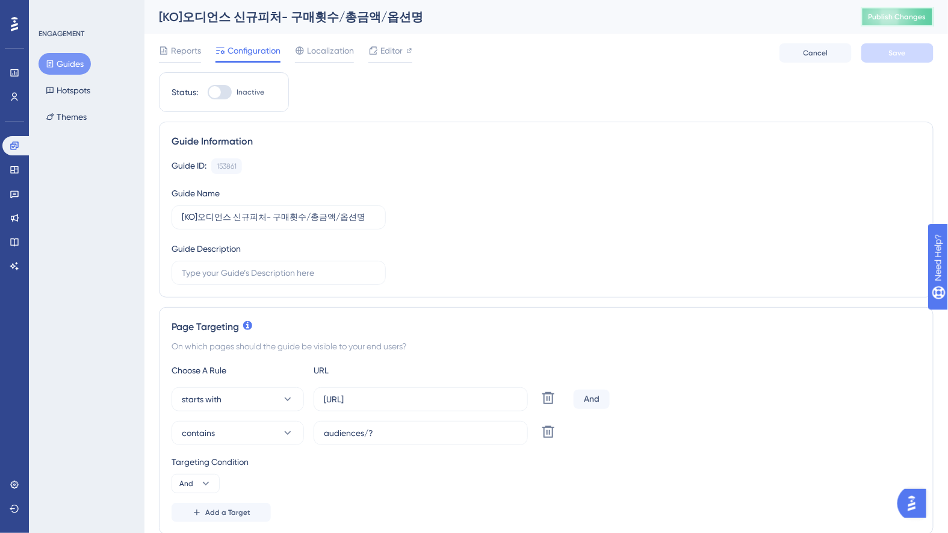
click at [883, 13] on span "Publish Changes" at bounding box center [897, 17] width 58 height 10
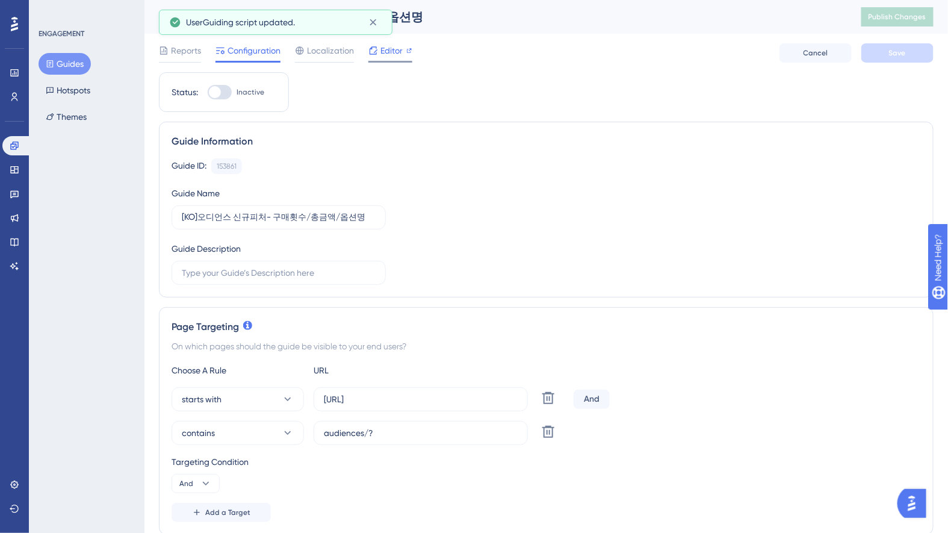
click at [384, 54] on span "Editor" at bounding box center [391, 50] width 22 height 14
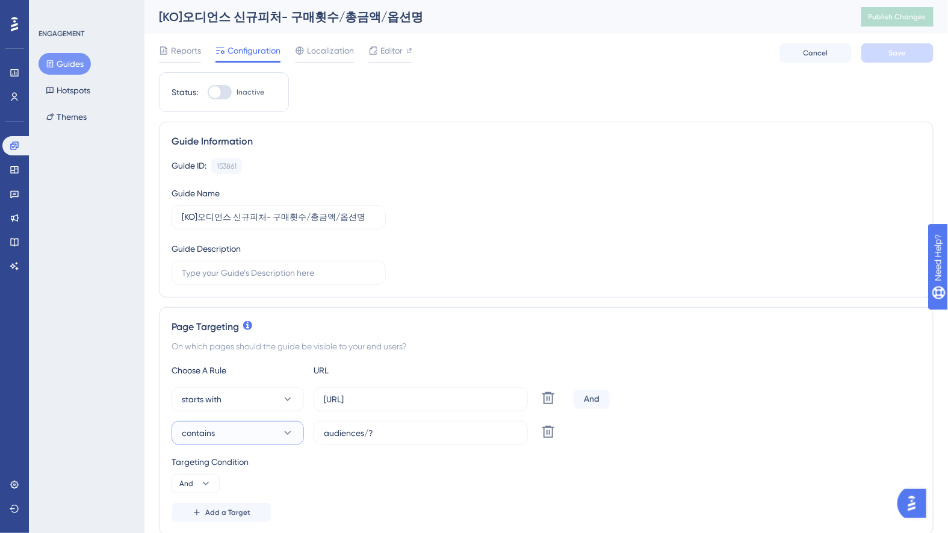
click at [265, 430] on button "contains" at bounding box center [237, 433] width 132 height 24
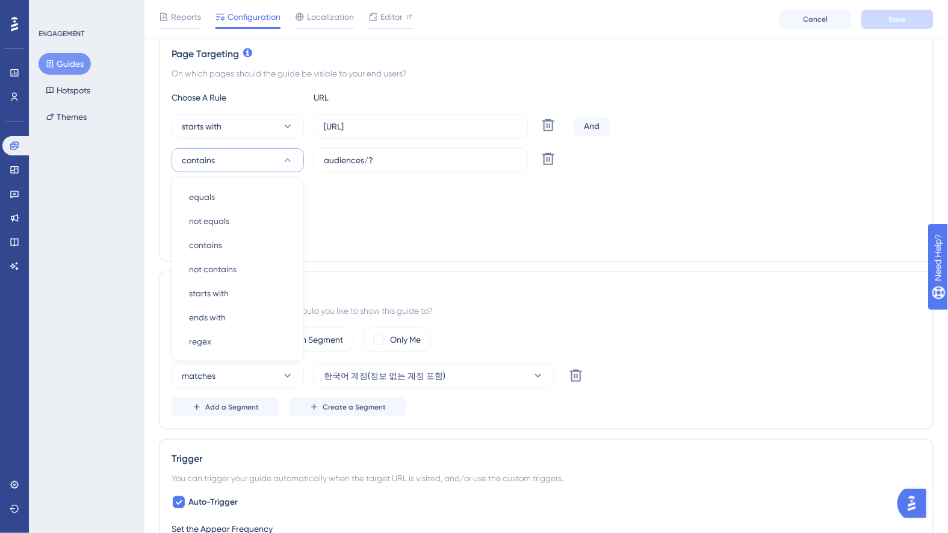
click at [682, 260] on div "Status: Inactive Guide Information Guide ID: 153861 Copy Guide Name [KO]오디언스 신규…" at bounding box center [546, 456] width 774 height 1313
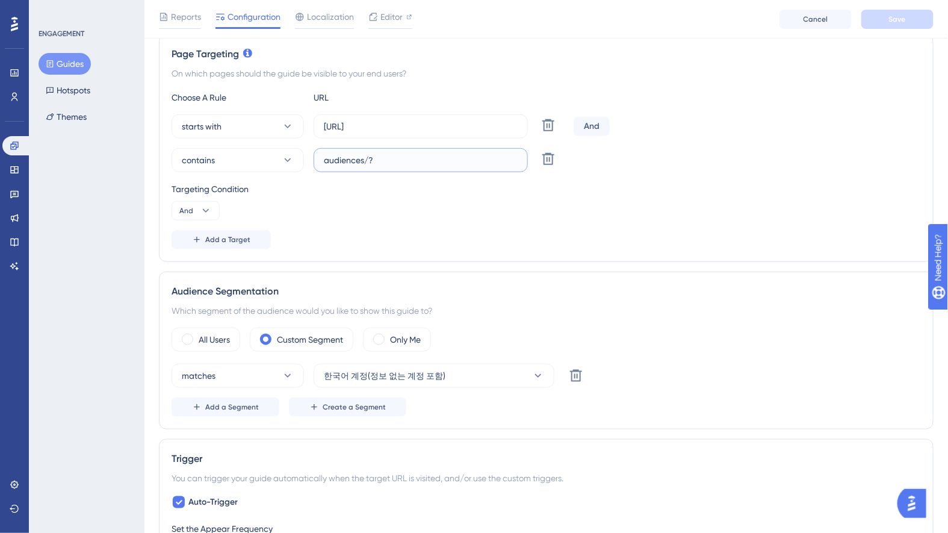
click at [424, 156] on input "audiences/?" at bounding box center [421, 159] width 194 height 13
click at [321, 158] on label "audiences/" at bounding box center [421, 160] width 214 height 24
click at [324, 158] on input "audiences/" at bounding box center [421, 159] width 194 height 13
click at [907, 17] on button "Save" at bounding box center [897, 19] width 72 height 19
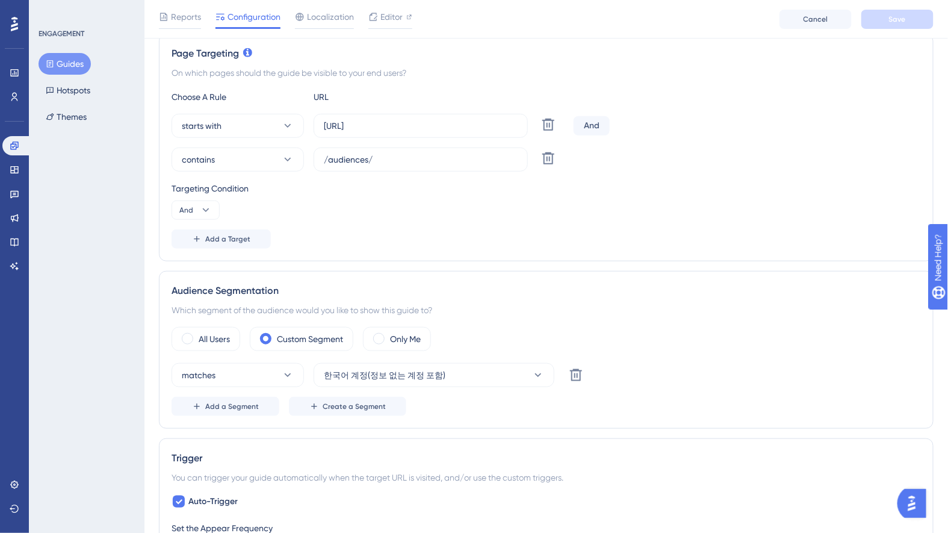
drag, startPoint x: 398, startPoint y: 13, endPoint x: 387, endPoint y: 2, distance: 15.7
click at [398, 13] on span "Editor" at bounding box center [391, 17] width 22 height 14
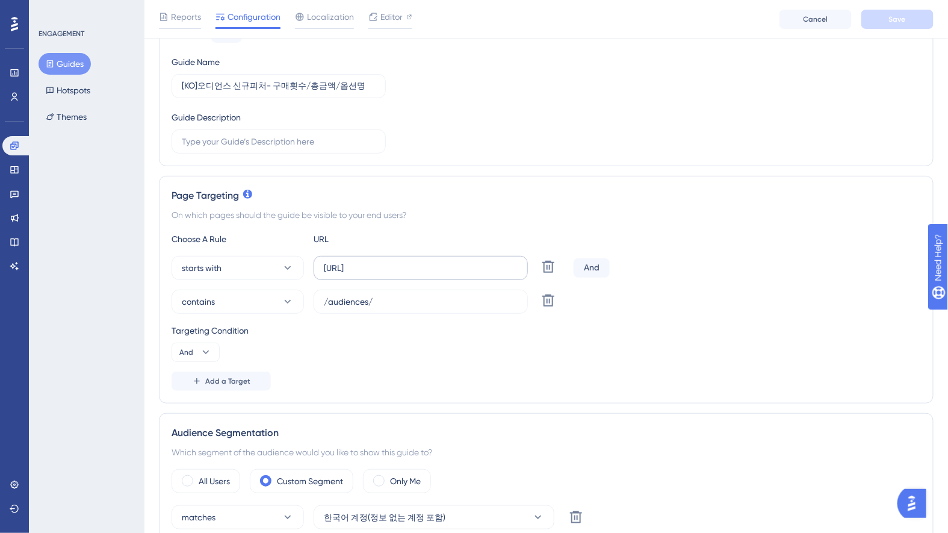
scroll to position [0, 0]
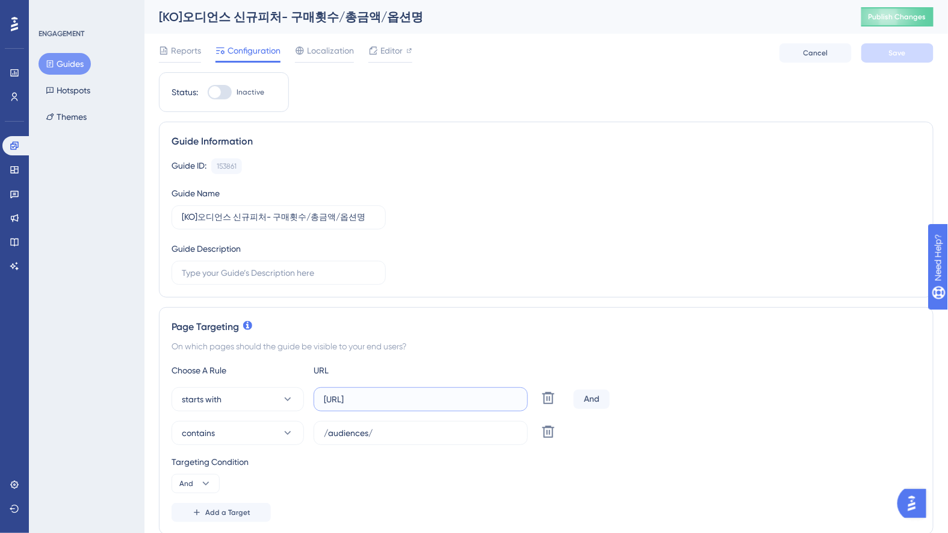
click at [355, 401] on input "https://console.datarize.ai/sites/" at bounding box center [421, 398] width 194 height 13
click at [400, 392] on input "https://console.datarize.ai/sites/" at bounding box center [421, 398] width 194 height 13
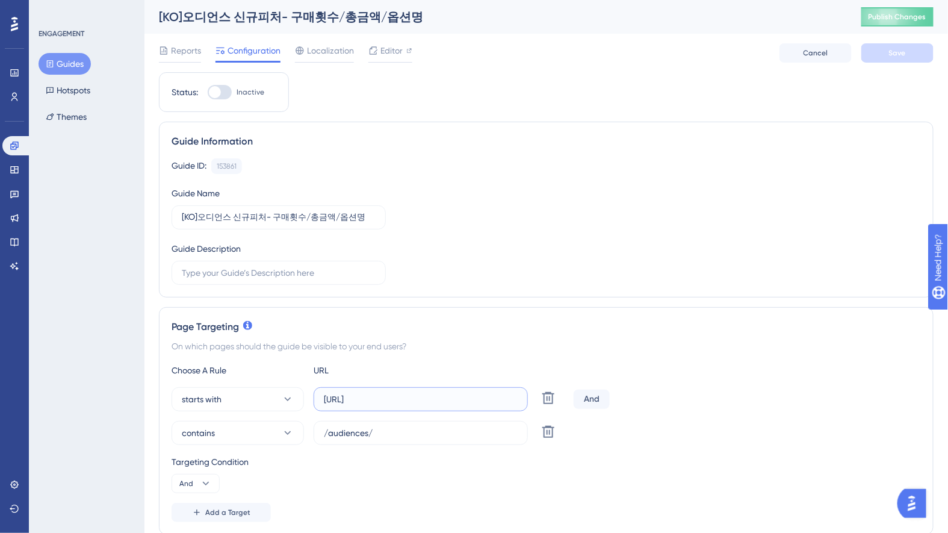
click at [400, 392] on input "https://console.datarize.ai/sites/" at bounding box center [421, 398] width 194 height 13
click at [400, 435] on input "/audiences/" at bounding box center [421, 432] width 194 height 13
type input "audiences"
drag, startPoint x: 902, startPoint y: 37, endPoint x: 904, endPoint y: 43, distance: 7.0
click at [902, 37] on div "Reports Configuration Localization Editor Cancel Save" at bounding box center [546, 53] width 774 height 39
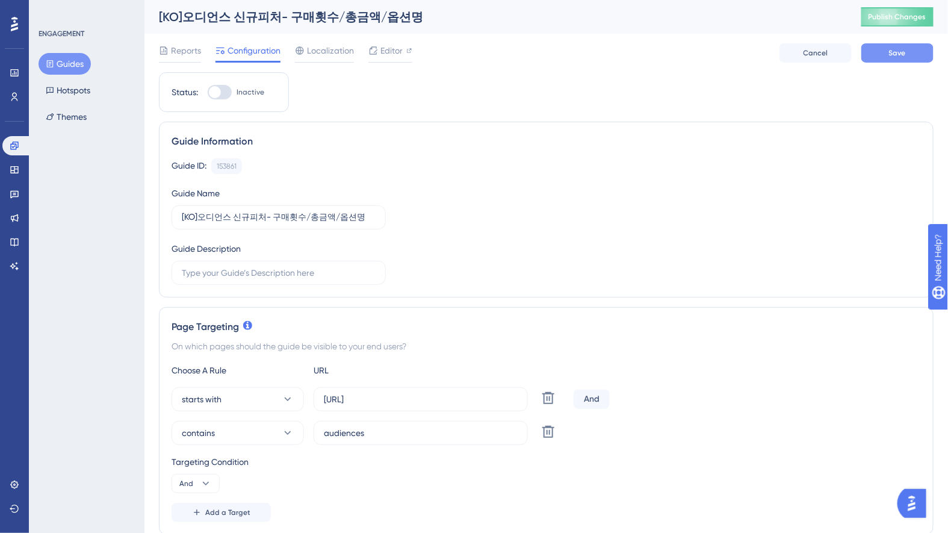
click at [905, 47] on button "Save" at bounding box center [897, 52] width 72 height 19
click at [891, 13] on span "Publish Changes" at bounding box center [897, 17] width 58 height 10
click at [386, 57] on span "Editor" at bounding box center [391, 50] width 22 height 14
click at [72, 64] on button "Guides" at bounding box center [65, 64] width 52 height 22
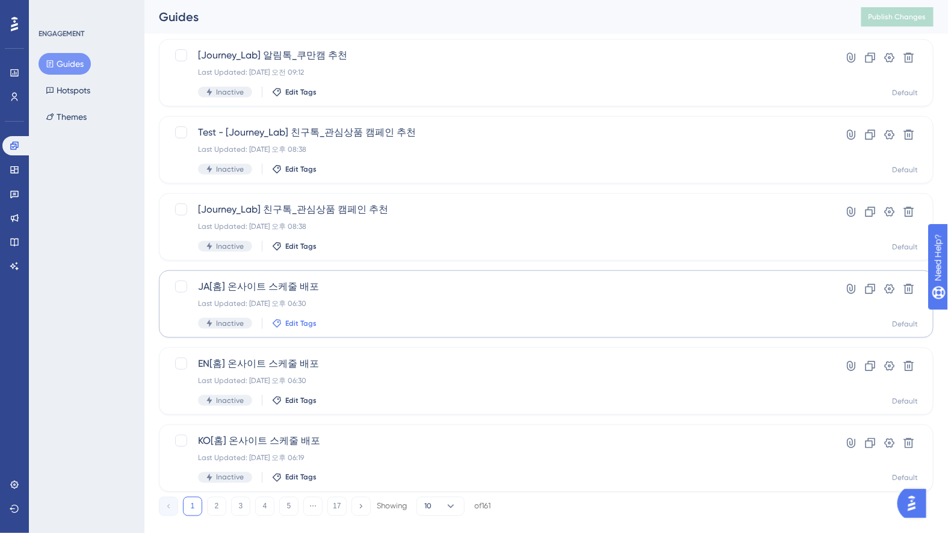
scroll to position [401, 0]
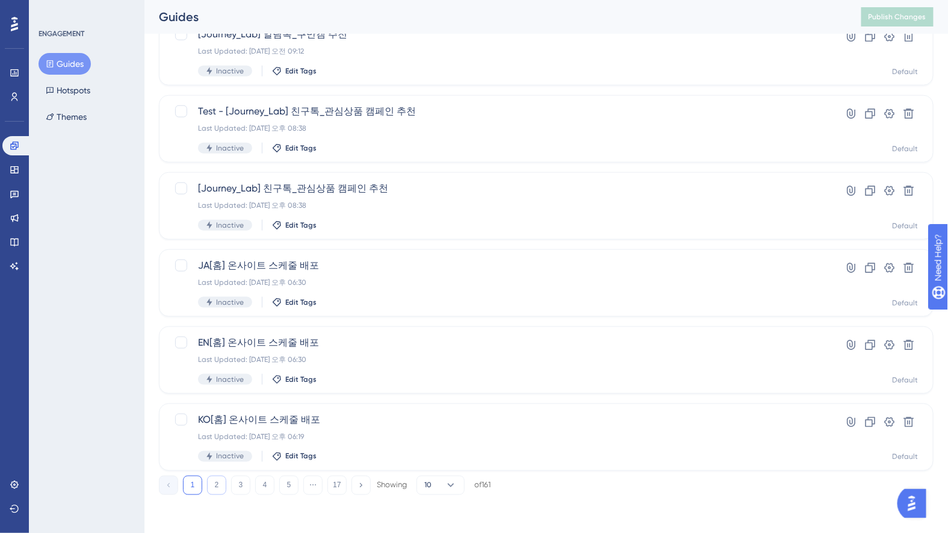
click at [216, 482] on button "2" at bounding box center [216, 484] width 19 height 19
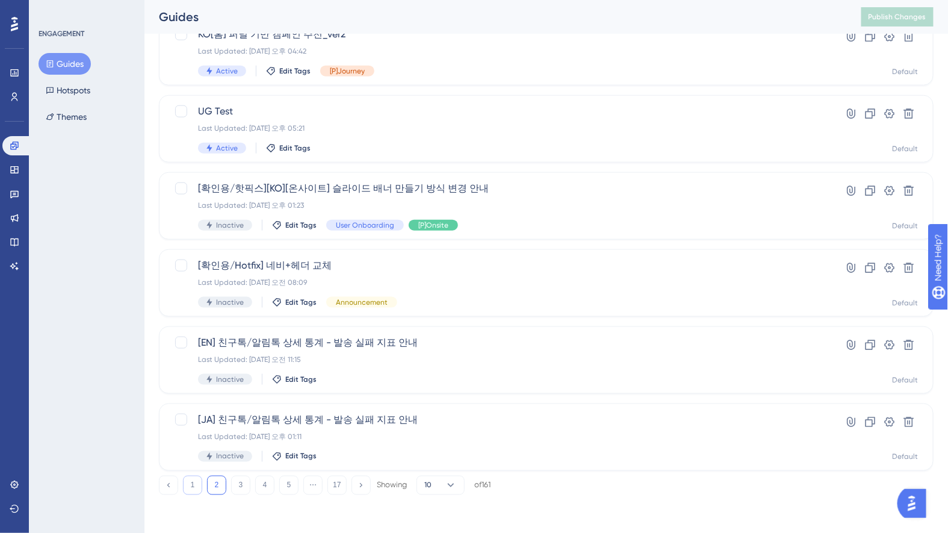
click at [193, 486] on button "1" at bounding box center [192, 484] width 19 height 19
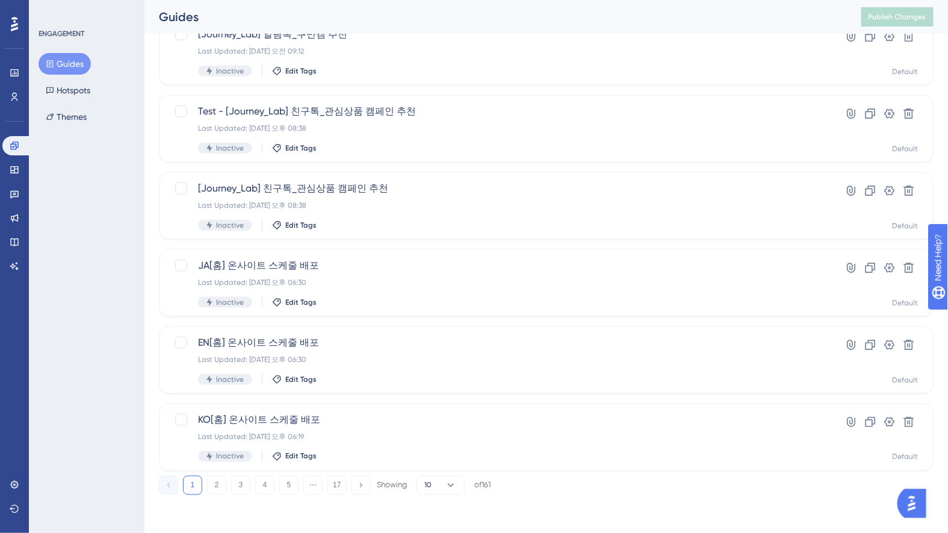
click at [193, 486] on button "1" at bounding box center [192, 484] width 19 height 19
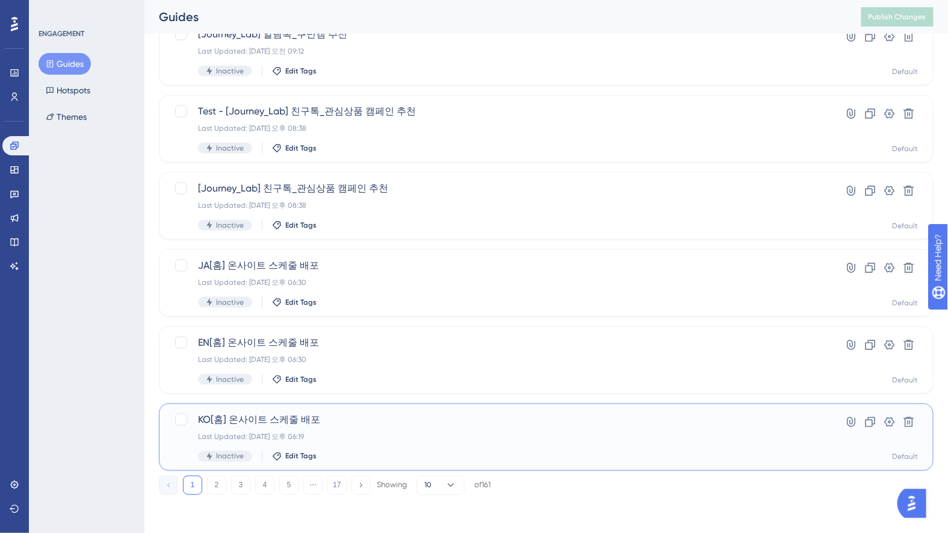
click at [424, 423] on span "KO[홈] 온사이트 스케줄 배포" at bounding box center [498, 419] width 600 height 14
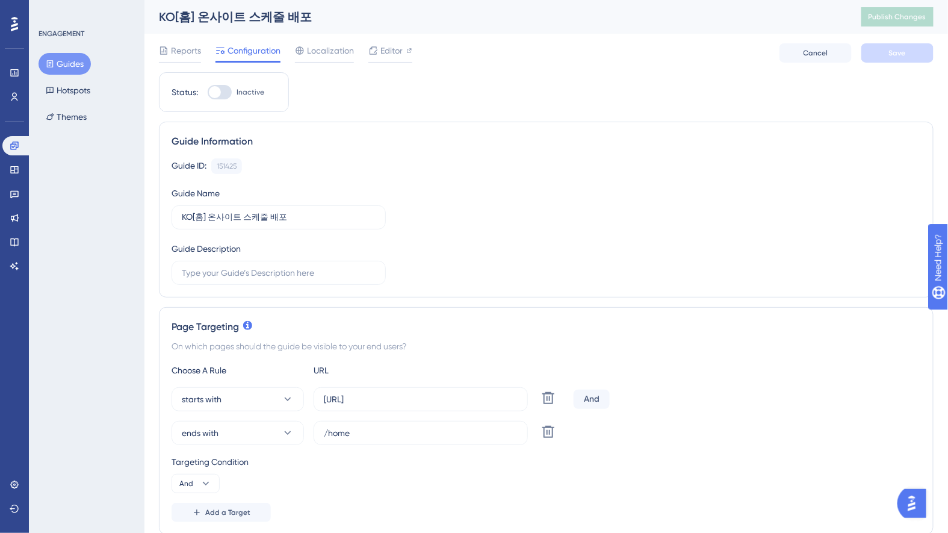
scroll to position [130, 0]
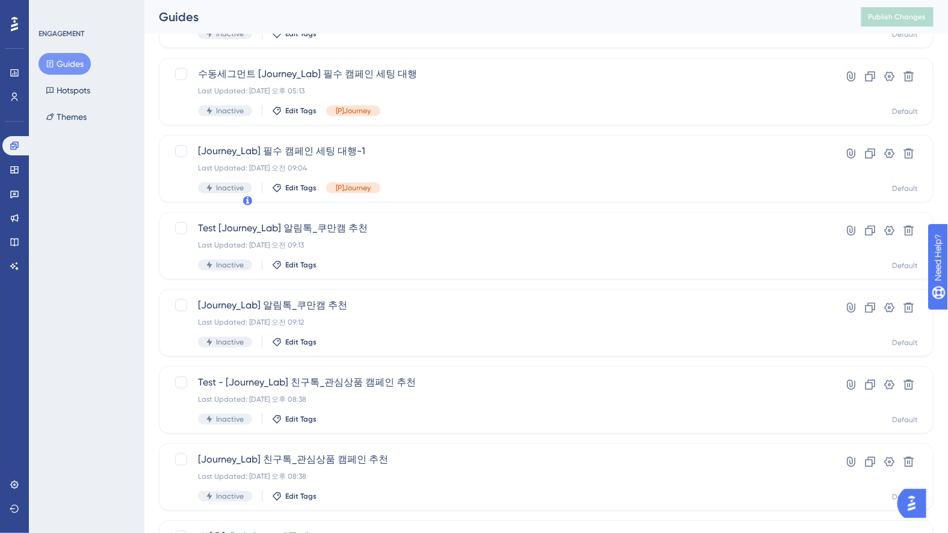
scroll to position [401, 0]
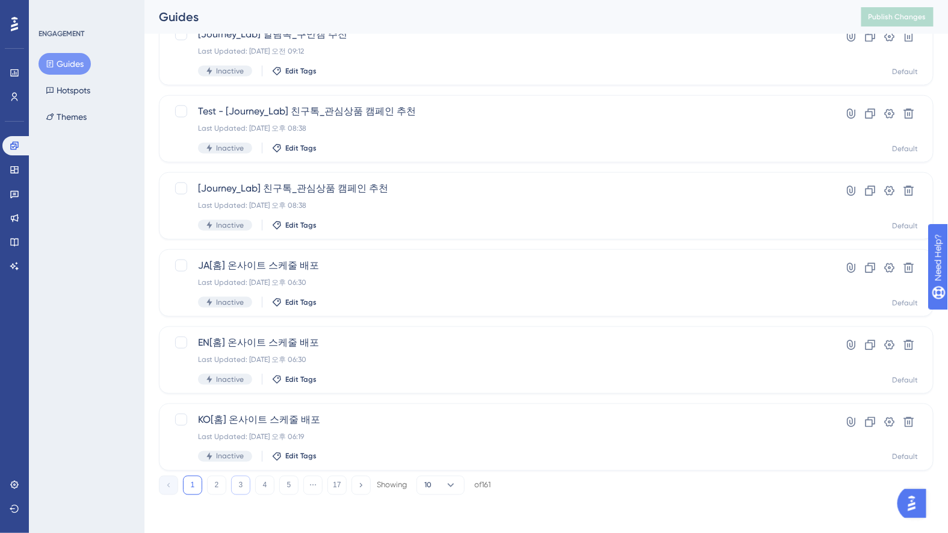
click at [246, 480] on button "3" at bounding box center [240, 484] width 19 height 19
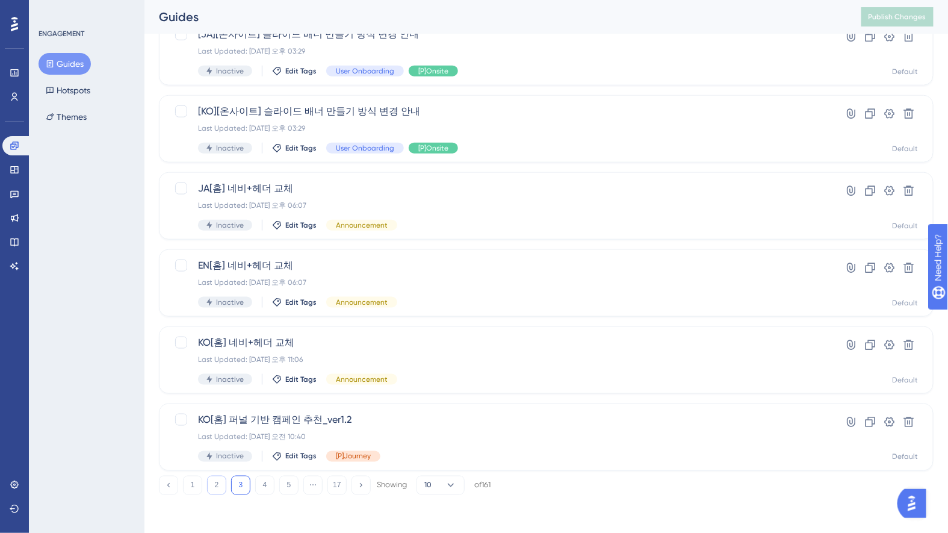
click at [214, 478] on button "2" at bounding box center [216, 484] width 19 height 19
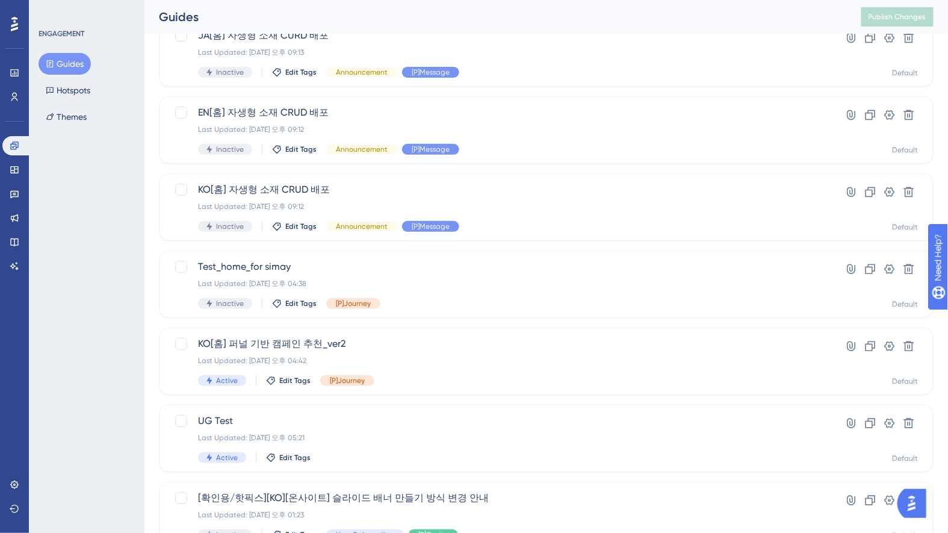
scroll to position [47, 0]
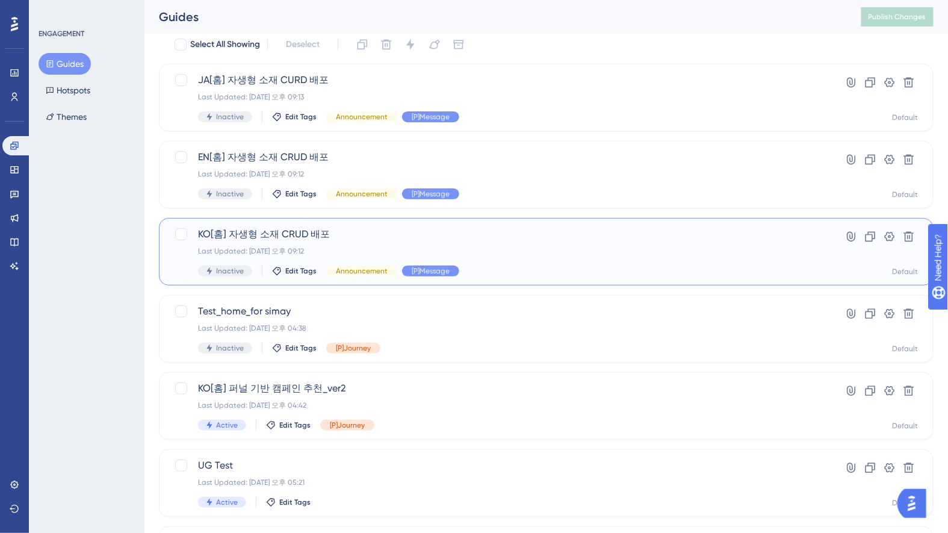
click at [339, 237] on span "KO[홈] 자생형 소재 CRUD 배포" at bounding box center [498, 234] width 600 height 14
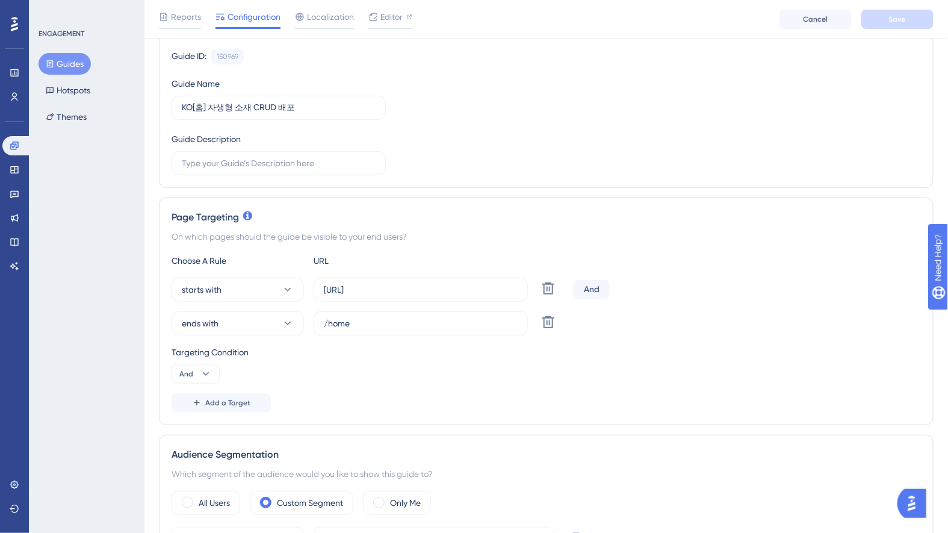
scroll to position [208, 0]
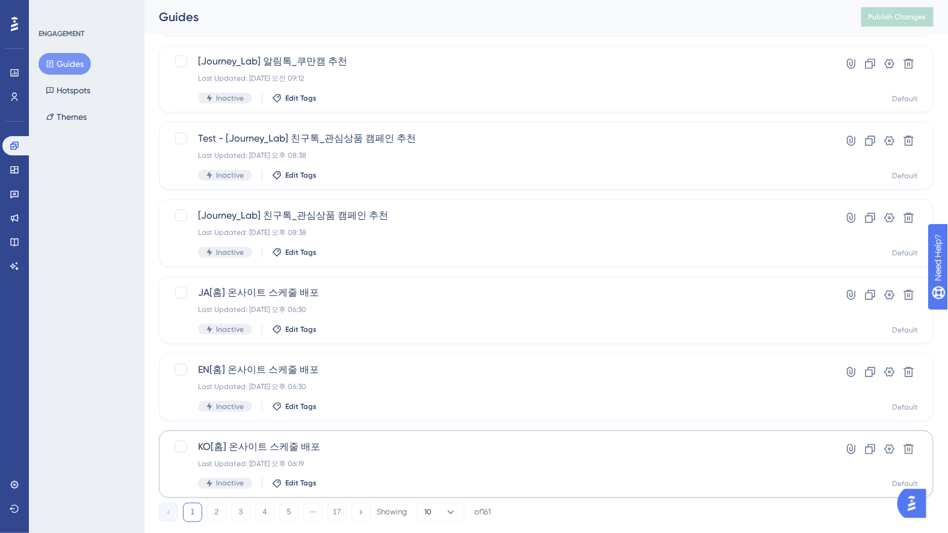
scroll to position [401, 0]
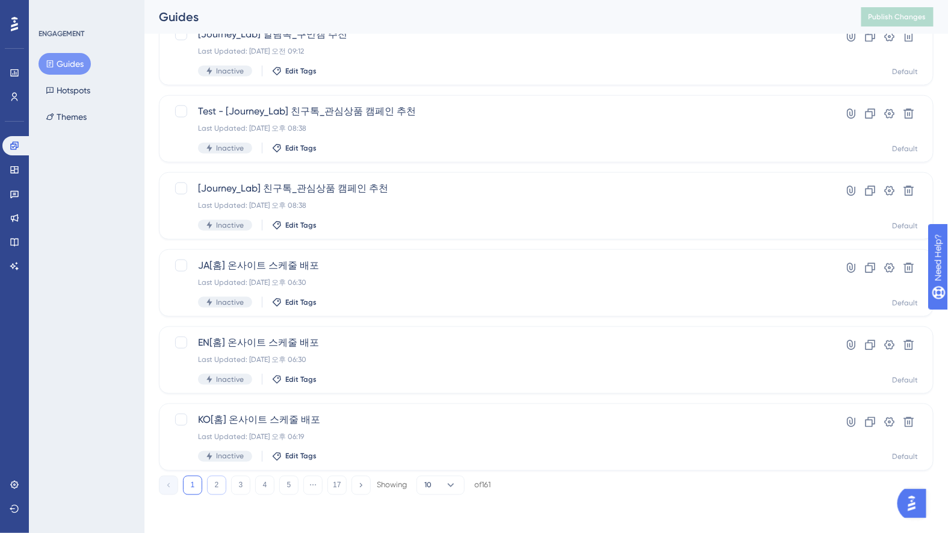
click at [213, 482] on button "2" at bounding box center [216, 484] width 19 height 19
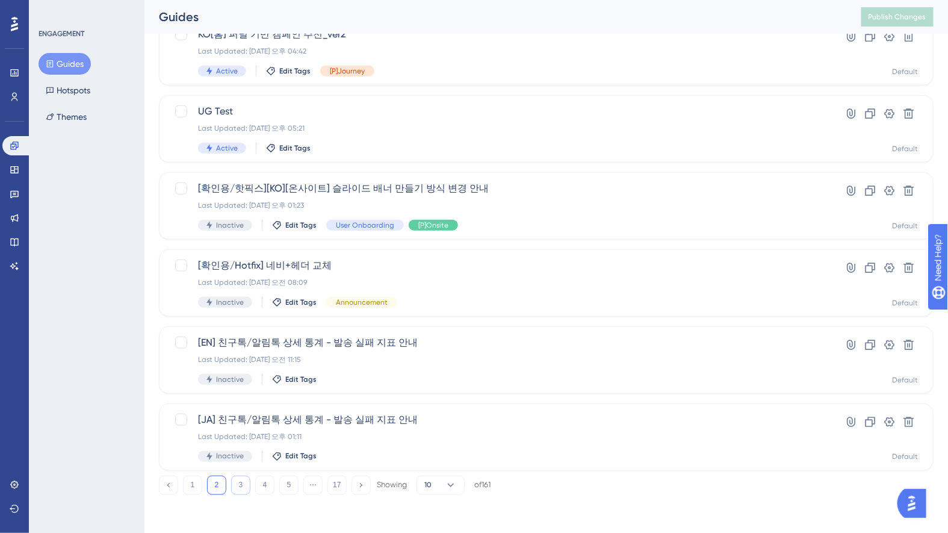
click at [242, 483] on button "3" at bounding box center [240, 484] width 19 height 19
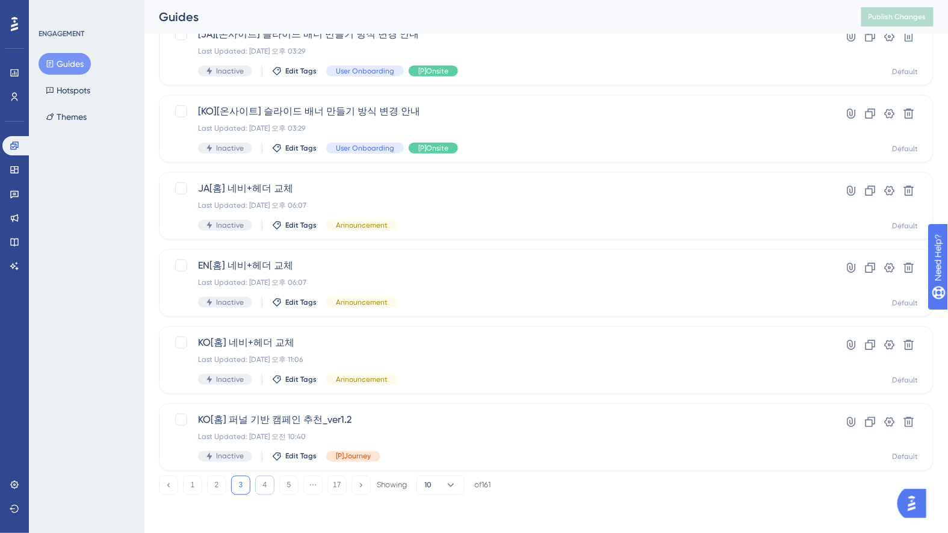
click at [270, 485] on button "4" at bounding box center [264, 484] width 19 height 19
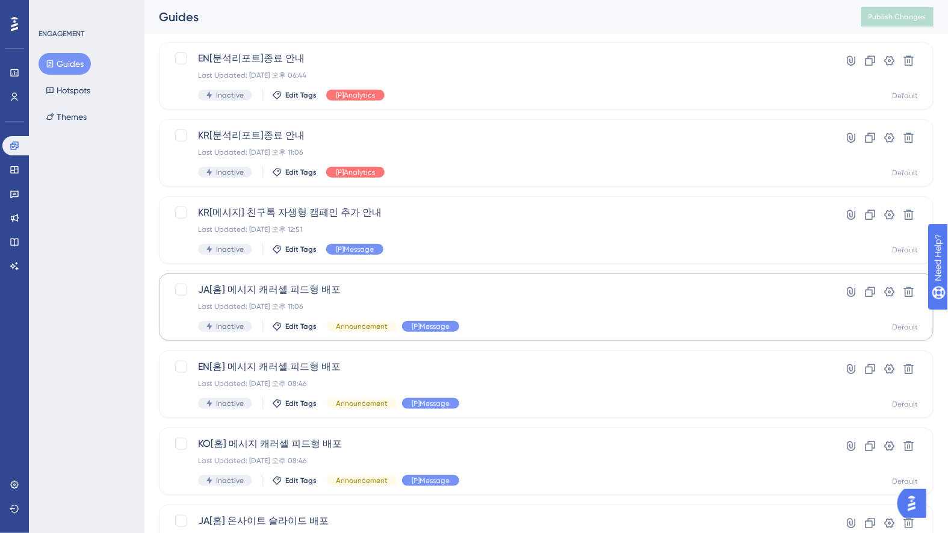
scroll to position [268, 0]
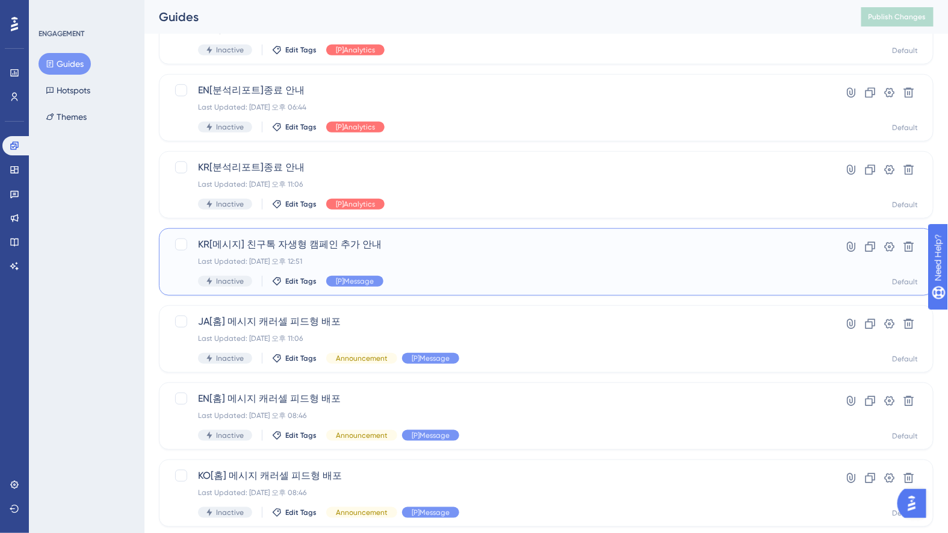
click at [495, 235] on div "KR[메시지] 친구톡 자생형 캠페인 추가 안내 Last Updated: 2025년 10월 10일 오후 12:51 Inactive Edit Ta…" at bounding box center [546, 261] width 774 height 67
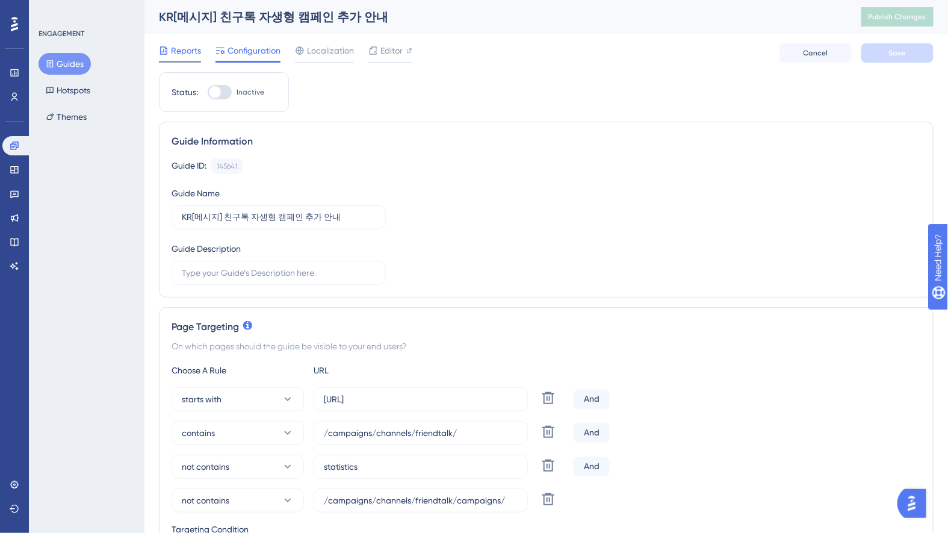
click at [188, 54] on span "Reports" at bounding box center [186, 50] width 30 height 14
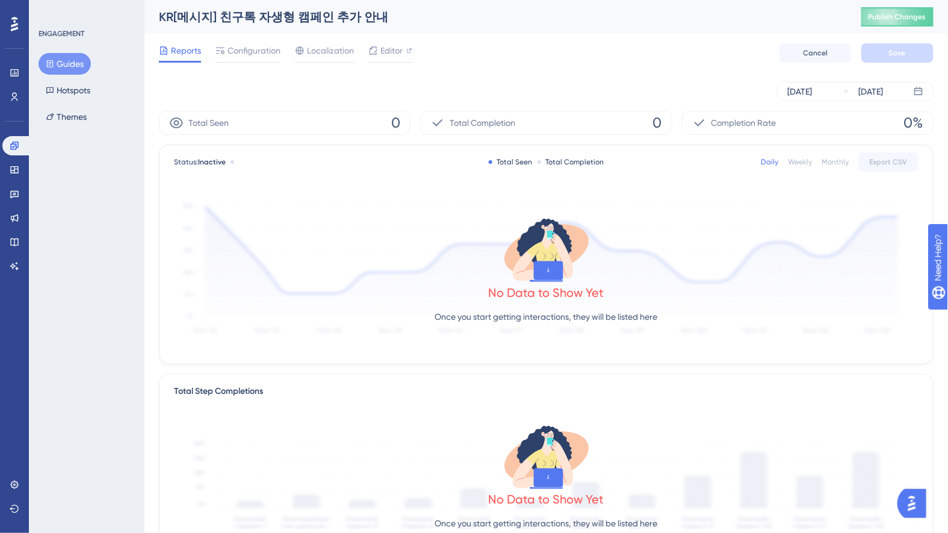
click at [62, 55] on div "ENGAGEMENT Guides Hotspots Themes" at bounding box center [87, 78] width 97 height 99
click at [62, 59] on button "Guides" at bounding box center [65, 64] width 52 height 22
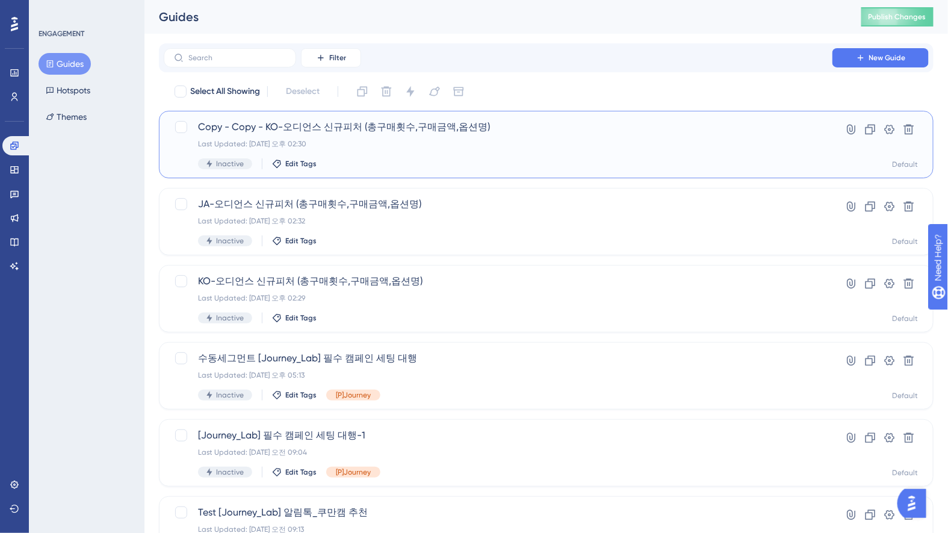
click at [313, 128] on span "Copy - Copy - KO-오디언스 신규피처 (총구매횟수,구매금액,옵션명)" at bounding box center [498, 127] width 600 height 14
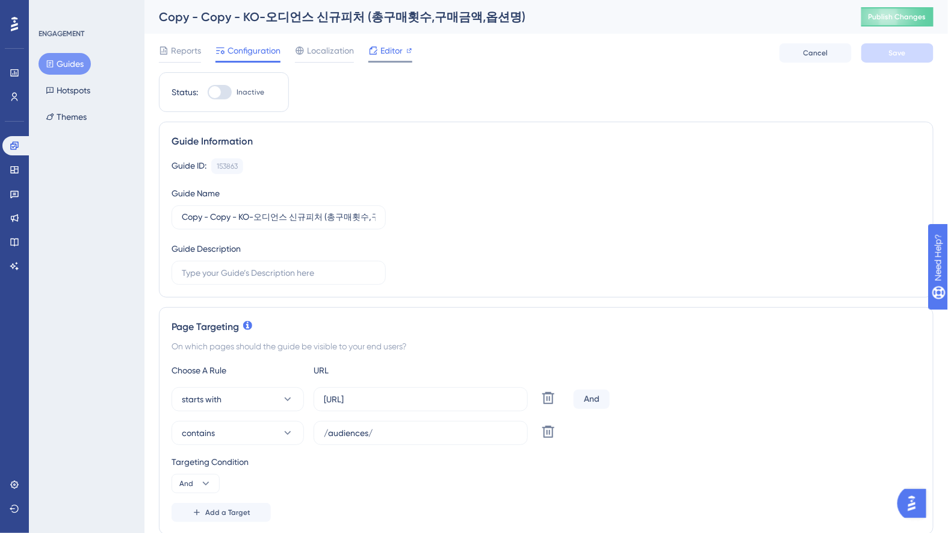
click at [391, 53] on span "Editor" at bounding box center [391, 50] width 22 height 14
click at [64, 66] on button "Guides" at bounding box center [65, 64] width 52 height 22
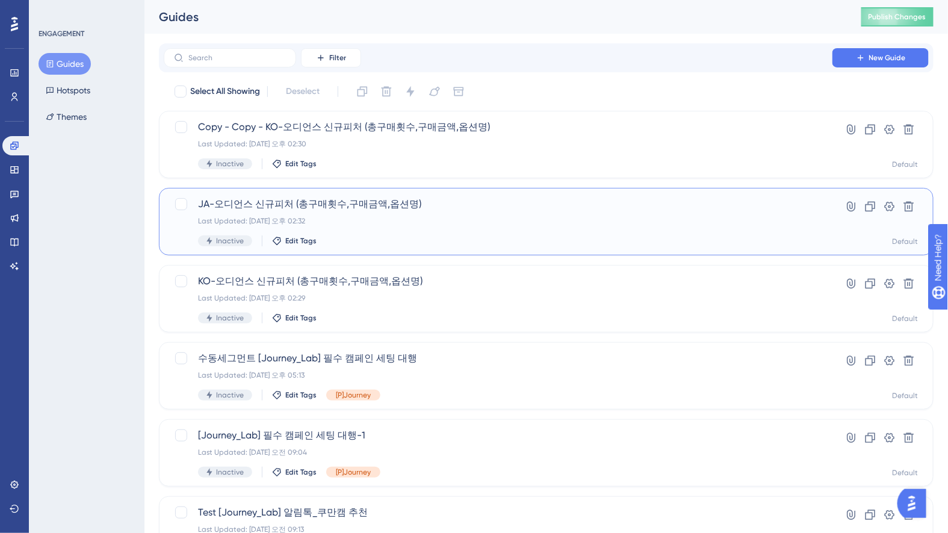
click at [482, 210] on span "JA-오디언스 신규피처 (총구매횟수,구매금액,옵션명)" at bounding box center [498, 204] width 600 height 14
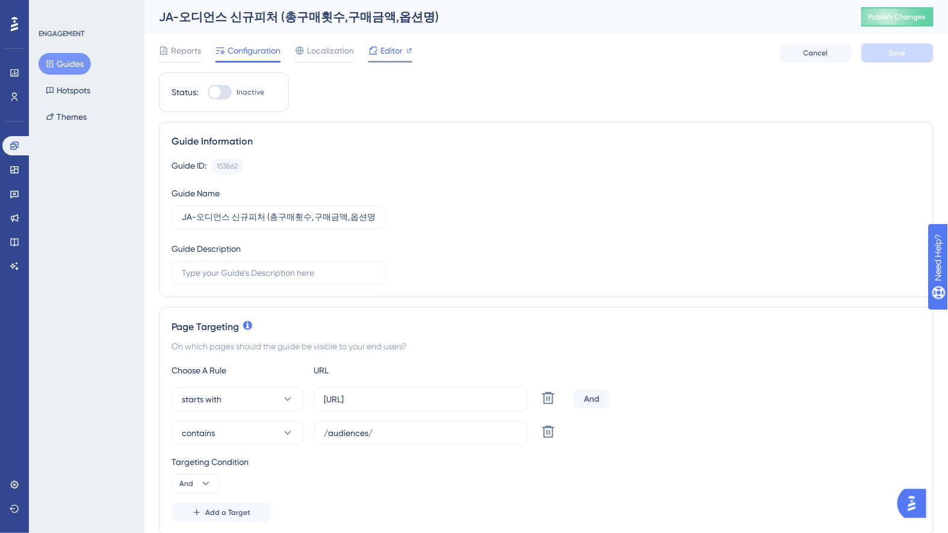
click at [383, 48] on span "Editor" at bounding box center [391, 50] width 22 height 14
click at [70, 66] on button "Guides" at bounding box center [65, 64] width 52 height 22
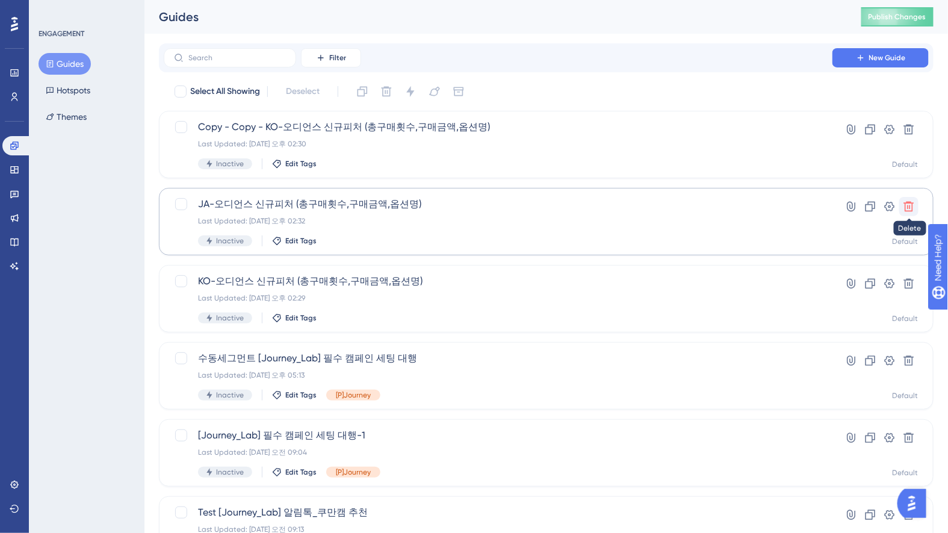
click at [909, 209] on icon at bounding box center [909, 206] width 12 height 12
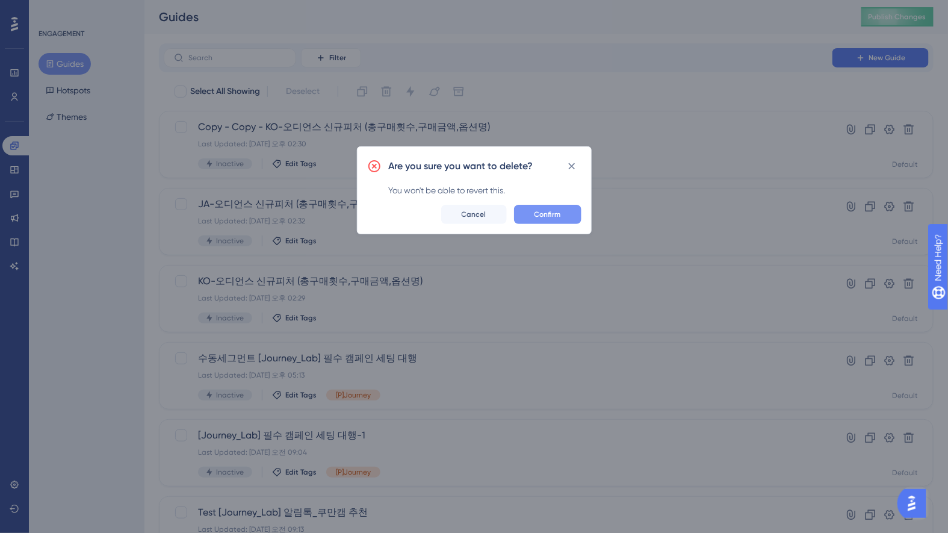
click at [547, 207] on button "Confirm" at bounding box center [547, 214] width 67 height 19
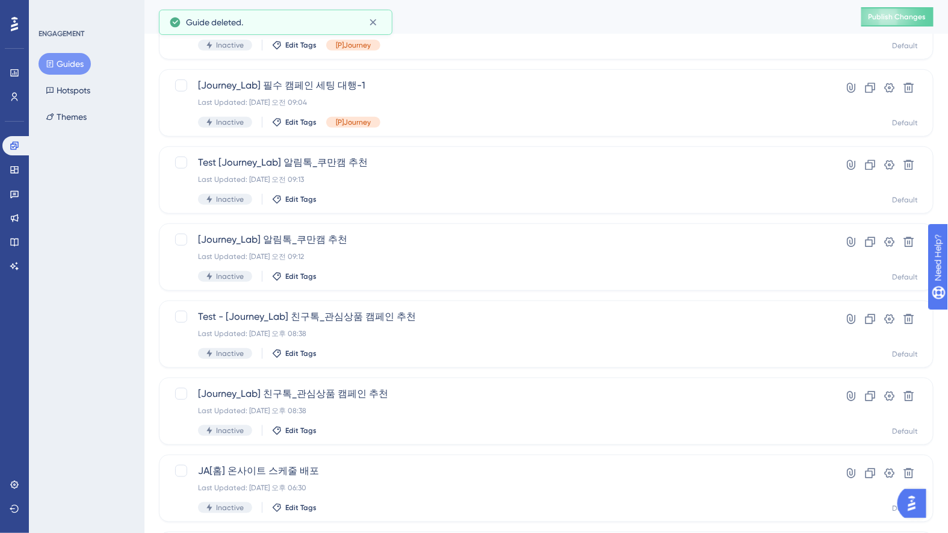
scroll to position [401, 0]
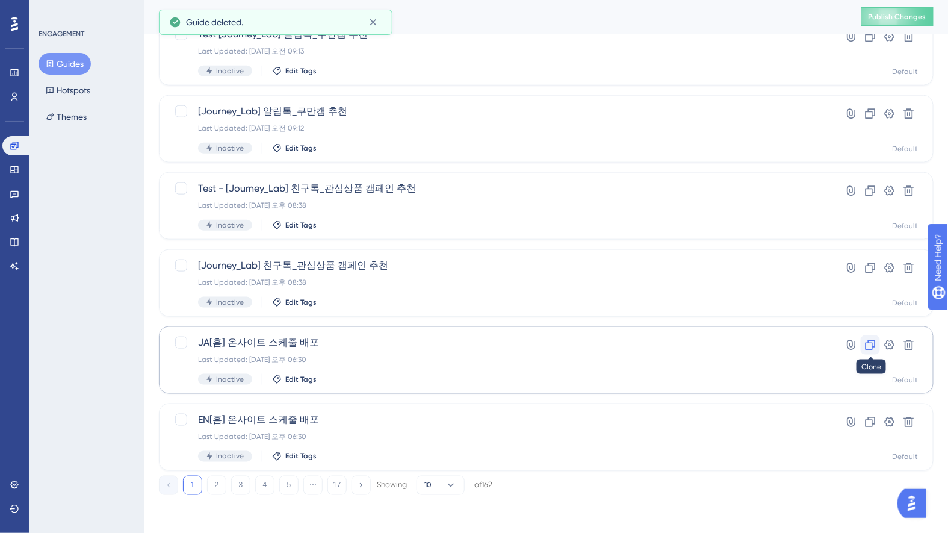
click at [869, 341] on icon at bounding box center [870, 345] width 12 height 12
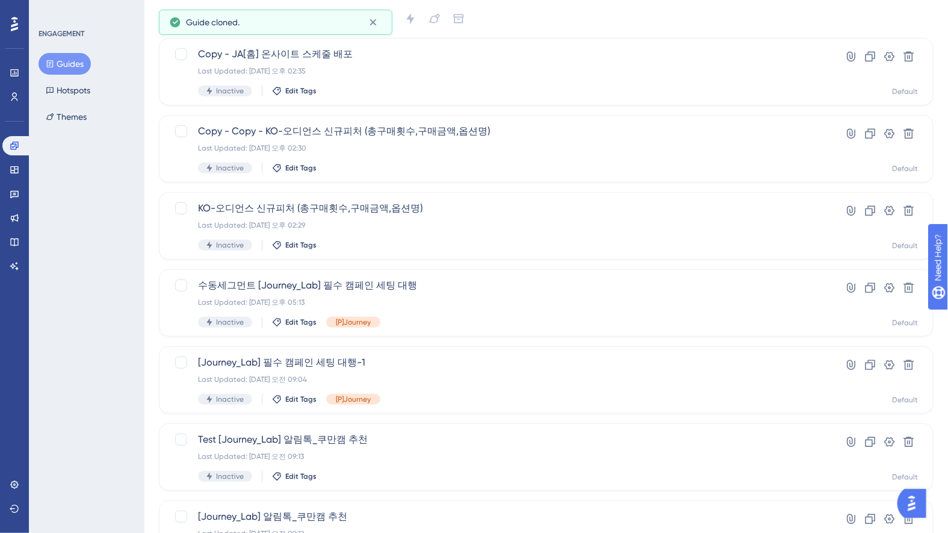
scroll to position [0, 0]
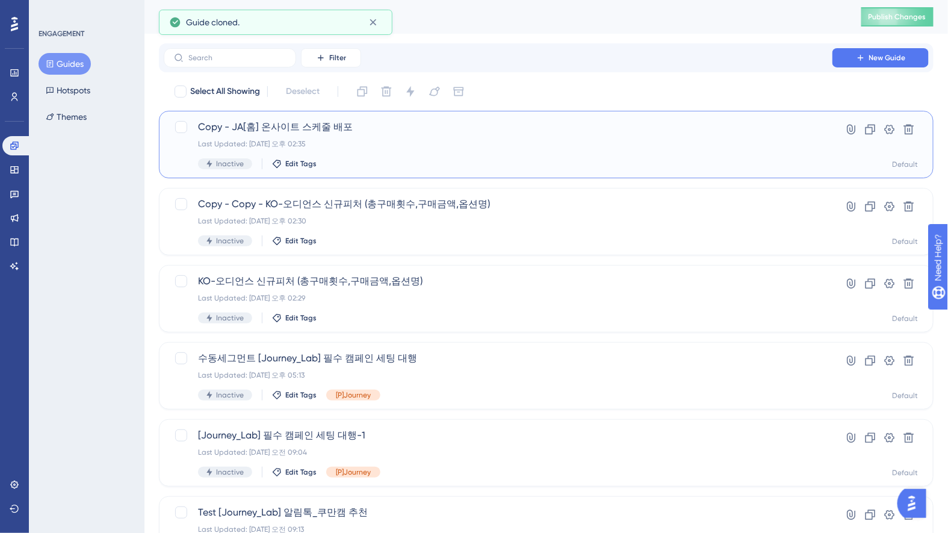
click at [434, 161] on div "Inactive Edit Tags" at bounding box center [498, 163] width 600 height 11
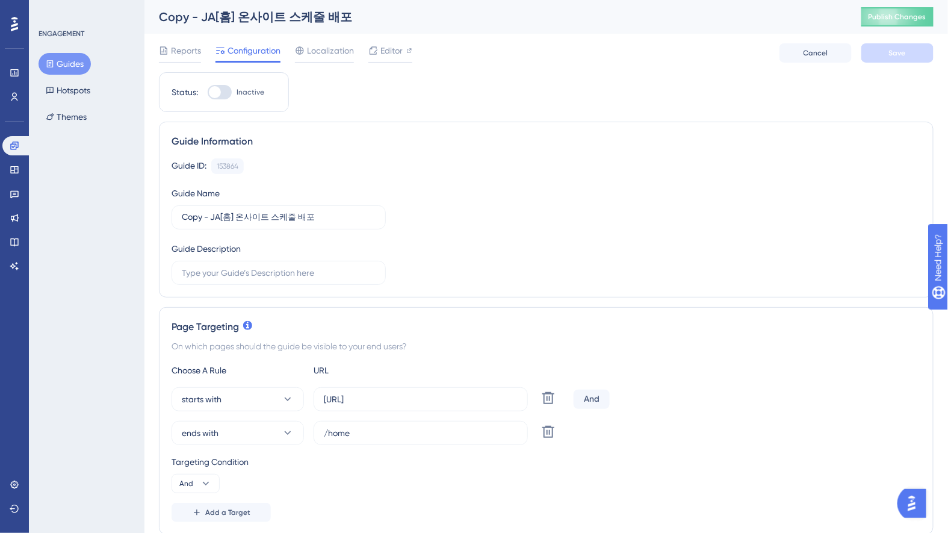
click at [61, 65] on button "Guides" at bounding box center [65, 64] width 52 height 22
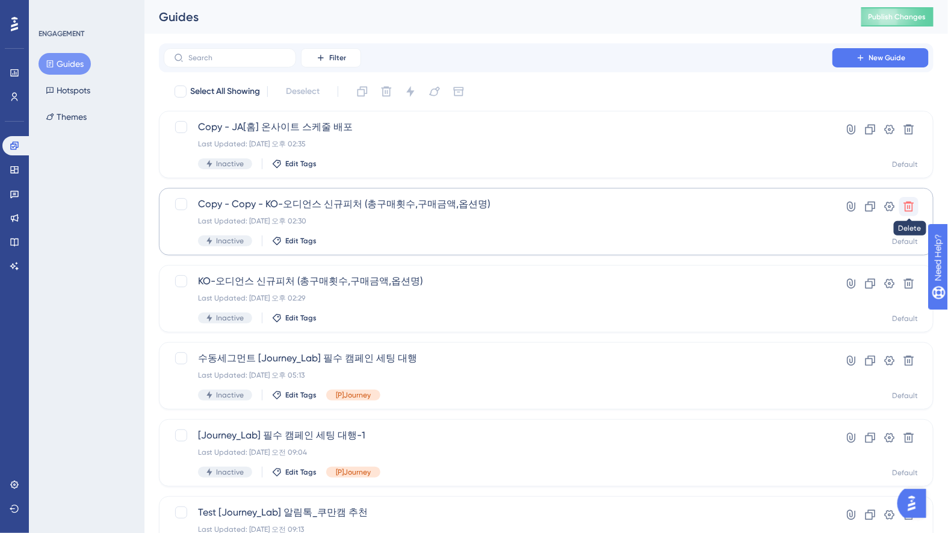
click at [911, 203] on icon at bounding box center [909, 207] width 10 height 10
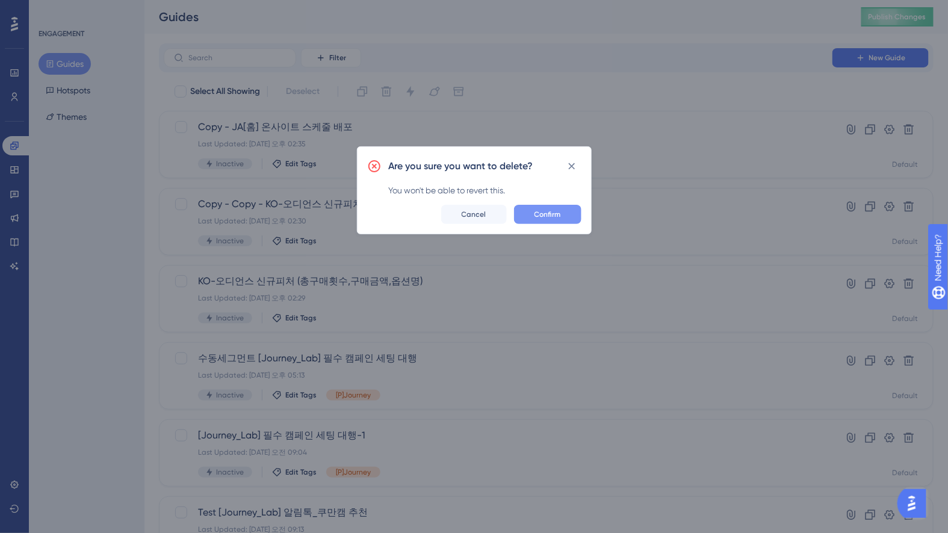
click at [549, 214] on span "Confirm" at bounding box center [547, 214] width 26 height 10
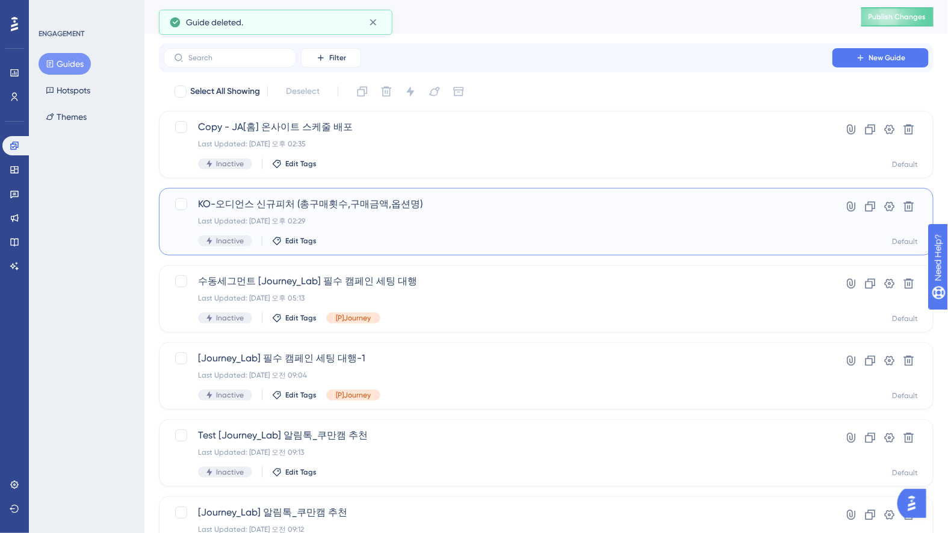
click at [385, 200] on span "KO-오디언스 신규피처 (총구매횟수,구매금액,옵션명)" at bounding box center [498, 204] width 600 height 14
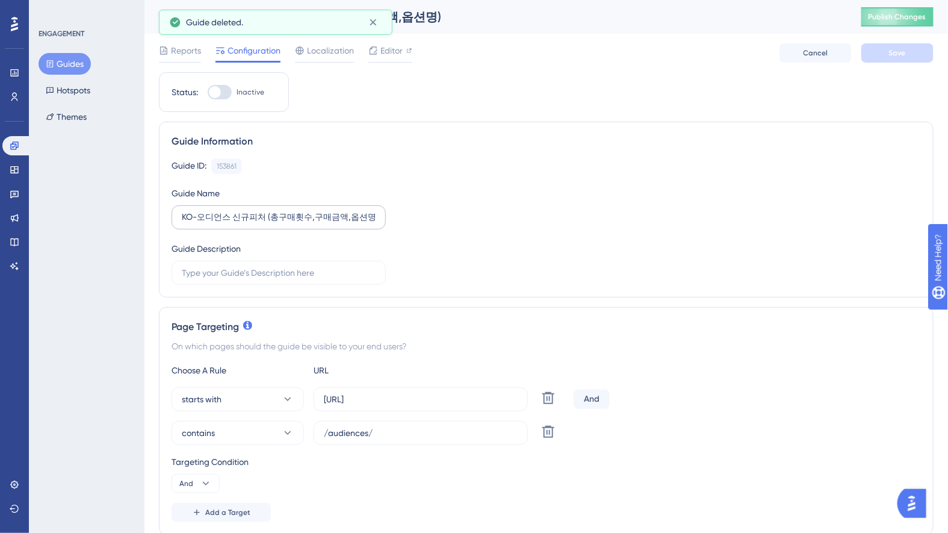
click at [298, 224] on label "KO-오디언스 신규피처 (총구매횟수,구매금액,옵션명)" at bounding box center [278, 217] width 214 height 24
click at [298, 224] on input "KO-오디언스 신규피처 (총구매횟수,구매금액,옵션명)" at bounding box center [279, 217] width 194 height 13
click at [298, 224] on label "KO-오디언스 신규피처 (총구매횟수,구매금액,옵션명)" at bounding box center [278, 217] width 214 height 24
click at [298, 224] on input "KO-오디언스 신규피처 (총구매횟수,구매금액,옵션명)" at bounding box center [279, 217] width 194 height 13
click at [298, 224] on label "KO-오디언스 신규피처 (총구매횟수,구매금액,옵션명)" at bounding box center [278, 217] width 214 height 24
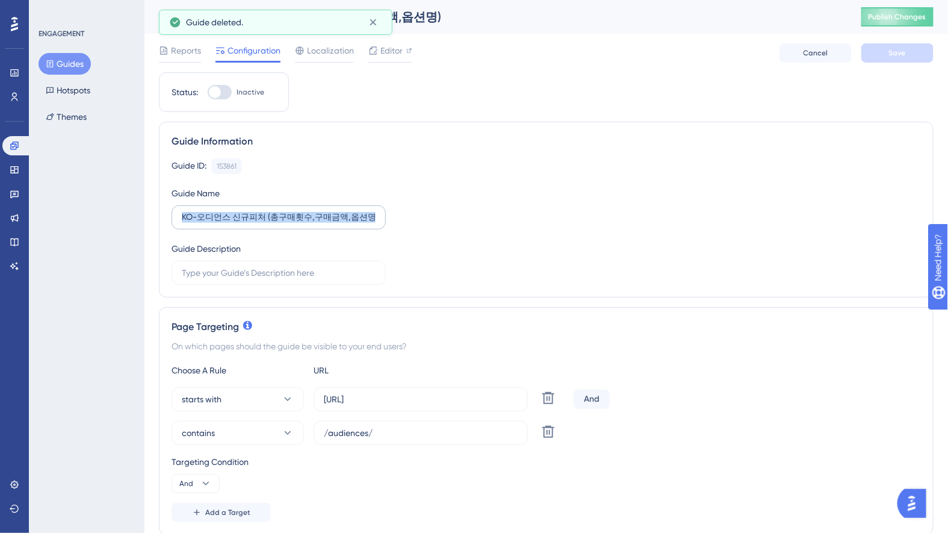
click at [298, 224] on input "KO-오디언스 신규피처 (총구매횟수,구매금액,옵션명)" at bounding box center [279, 217] width 194 height 13
copy input "text"
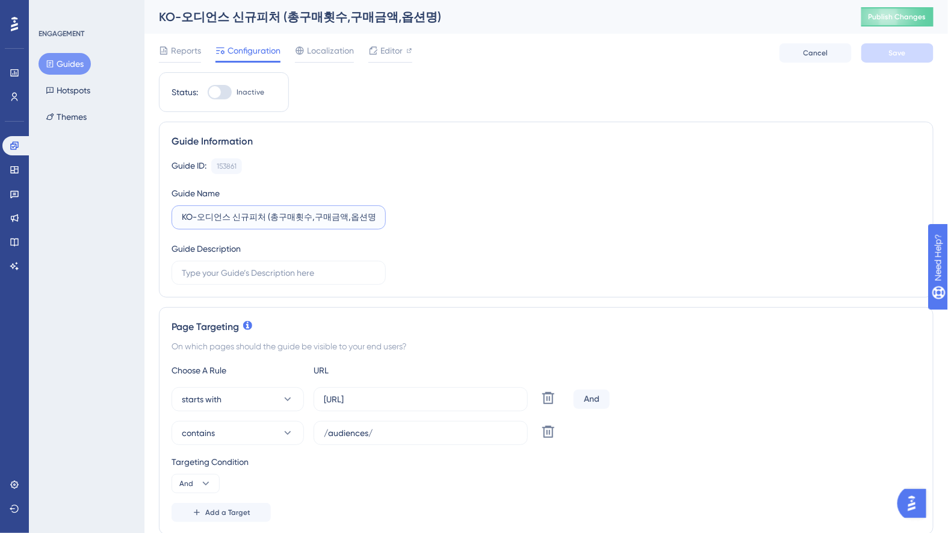
click at [297, 212] on input "KO-오디언스 신규피처 (총구매횟수,구매금액,옵션명)" at bounding box center [279, 217] width 194 height 13
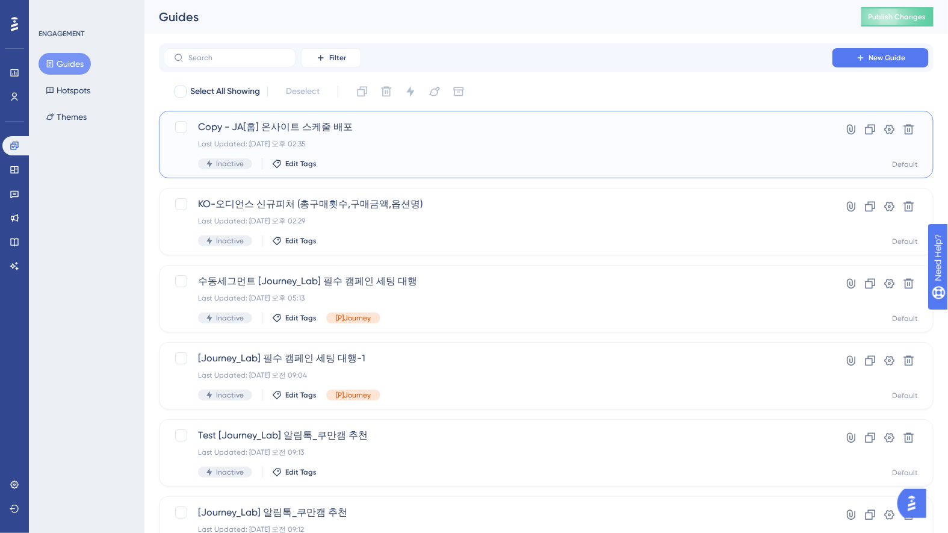
click at [310, 134] on span "Copy - JA[홈] 온사이트 스케줄 배포" at bounding box center [498, 127] width 600 height 14
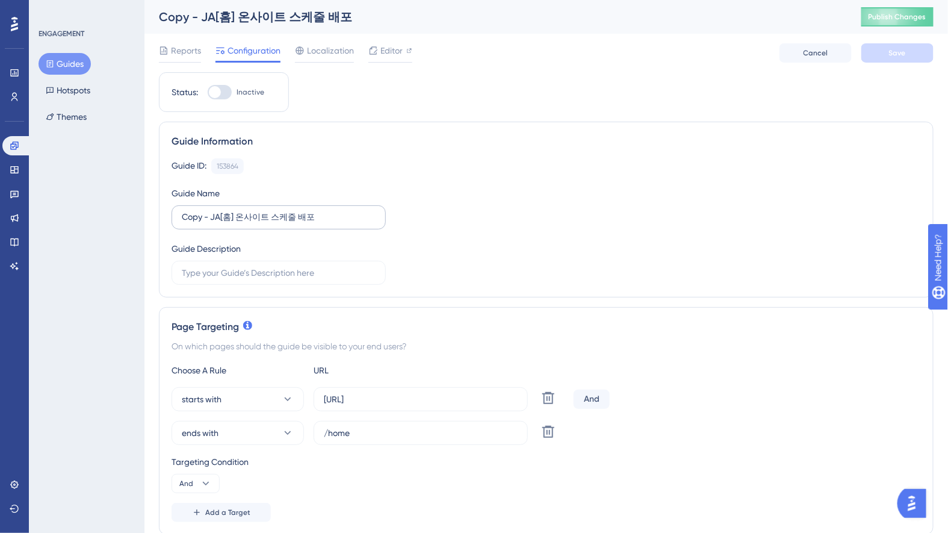
click at [241, 208] on label "Copy - JA[홈] 온사이트 스케줄 배포" at bounding box center [278, 217] width 214 height 24
click at [241, 211] on input "Copy - JA[홈] 온사이트 스케줄 배포" at bounding box center [279, 217] width 194 height 13
click at [241, 208] on label "Copy - JA[홈] 온사이트 스케줄 배포" at bounding box center [278, 217] width 214 height 24
click at [241, 211] on input "Copy - JA[홈] 온사이트 스케줄 배포" at bounding box center [279, 217] width 194 height 13
click at [205, 196] on div at bounding box center [205, 196] width 0 height 0
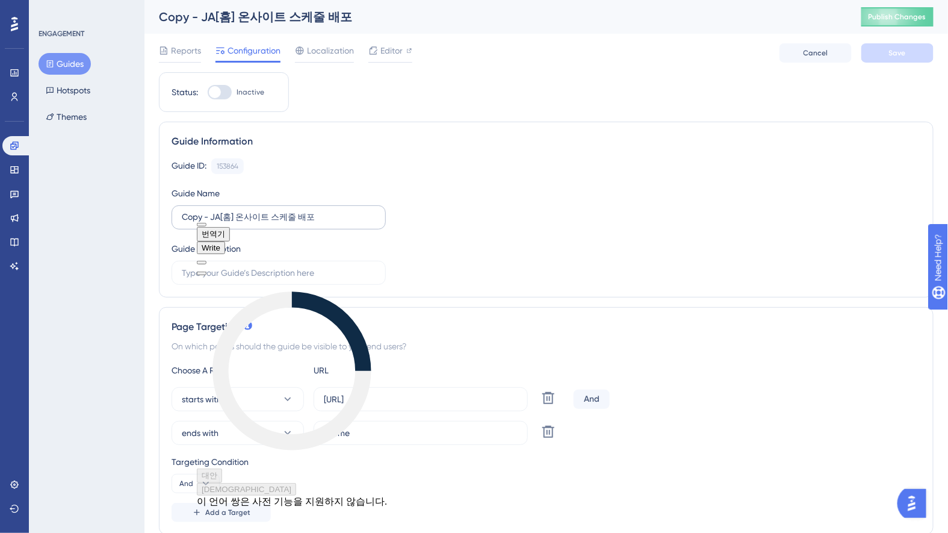
click at [273, 205] on label "Copy - JA[홈] 온사이트 스케줄 배포" at bounding box center [278, 217] width 214 height 24
click at [273, 211] on input "Copy - JA[홈] 온사이트 스케줄 배포" at bounding box center [279, 217] width 194 height 13
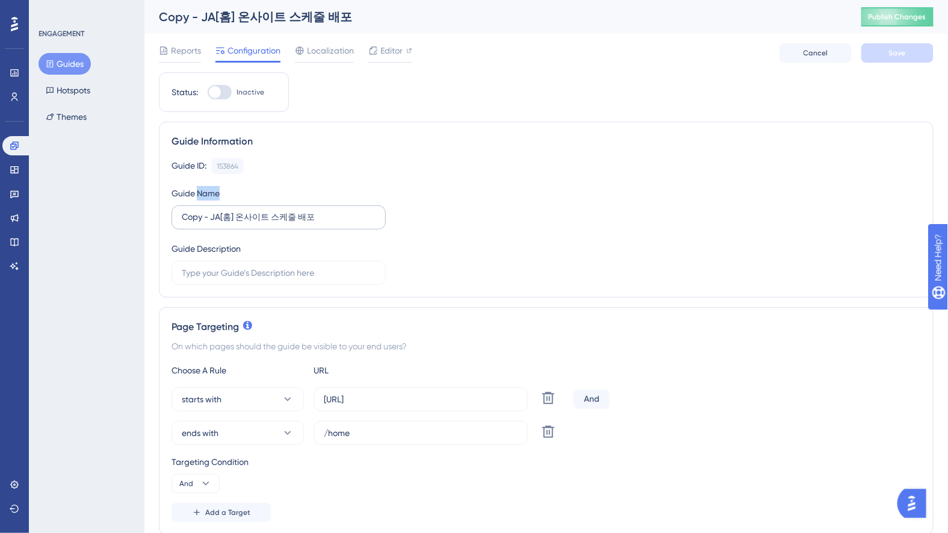
click at [273, 205] on label "Copy - JA[홈] 온사이트 스케줄 배포" at bounding box center [278, 217] width 214 height 24
click at [273, 211] on input "Copy - JA[홈] 온사이트 스케줄 배포" at bounding box center [279, 217] width 194 height 13
click at [276, 212] on input "Copy - JA[홈] 온사이트 스케줄 배포" at bounding box center [279, 217] width 194 height 13
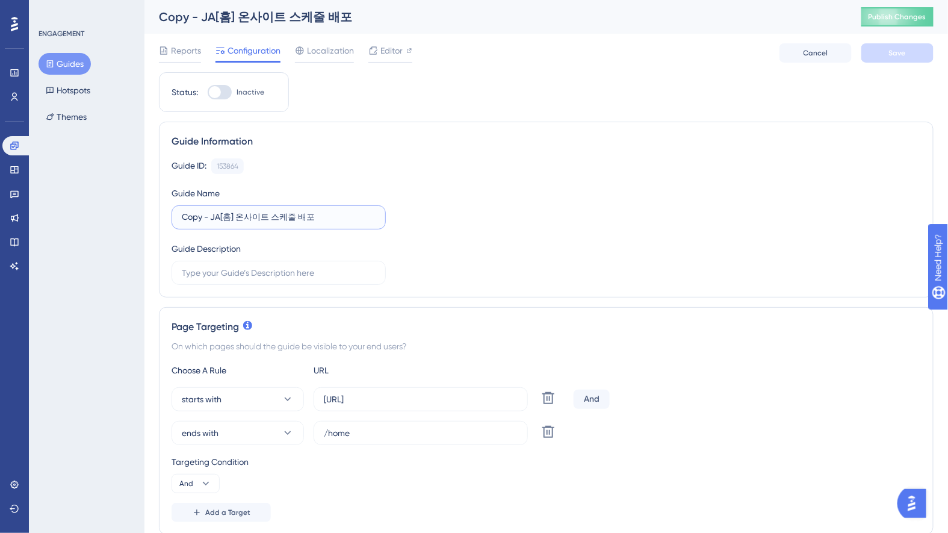
paste input "KO-오디언스 신규피처 (총구매횟수,구매금액,옵션명)"
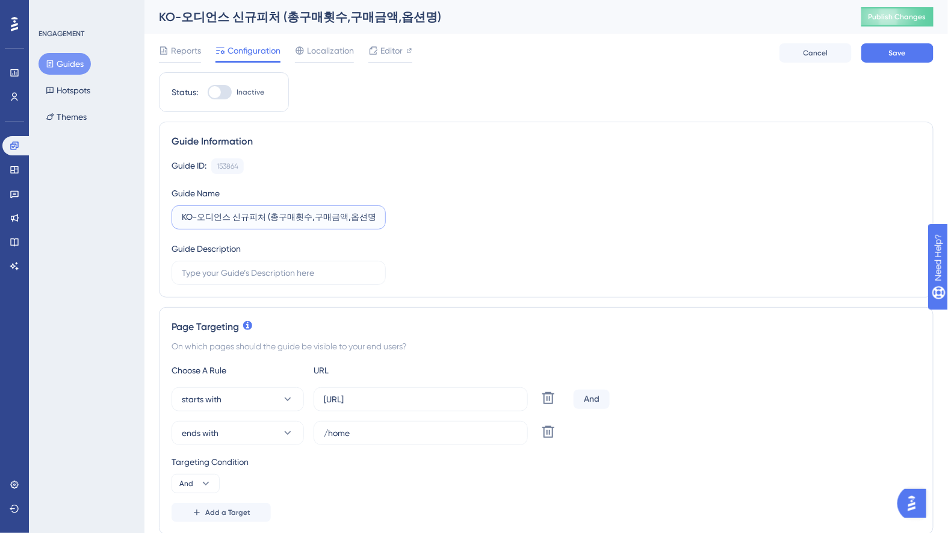
drag, startPoint x: 191, startPoint y: 215, endPoint x: 153, endPoint y: 212, distance: 38.7
type input "JA-오디언스 신규피처 (총구매횟수,구매금액,옵션명)"
click at [565, 211] on div "Guide ID: 153864 Copy Guide Name JA-오디언스 신규피처 (총구매횟수,구매금액,옵션명) Guide Description" at bounding box center [545, 221] width 749 height 126
click at [356, 435] on input "/home" at bounding box center [421, 432] width 194 height 13
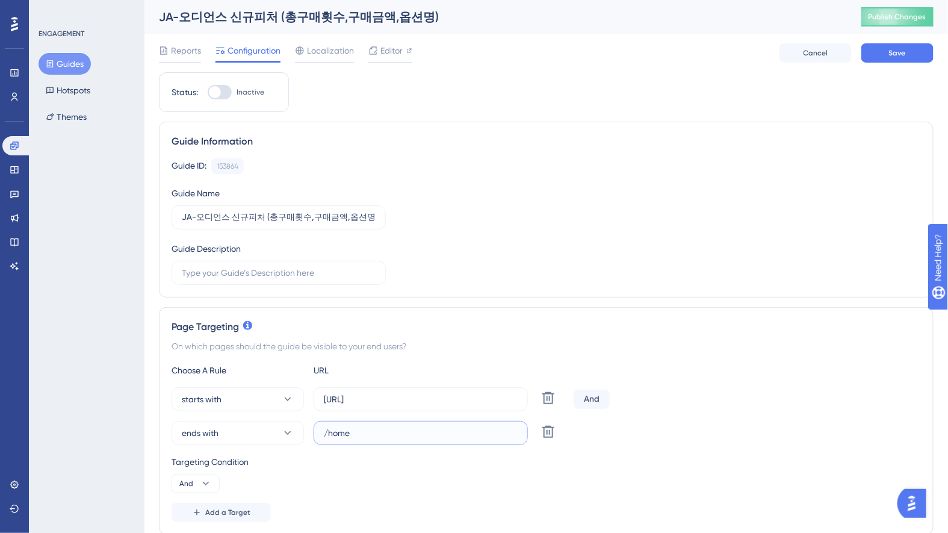
click at [356, 435] on input "/home" at bounding box center [421, 432] width 194 height 13
type input "ㅁ"
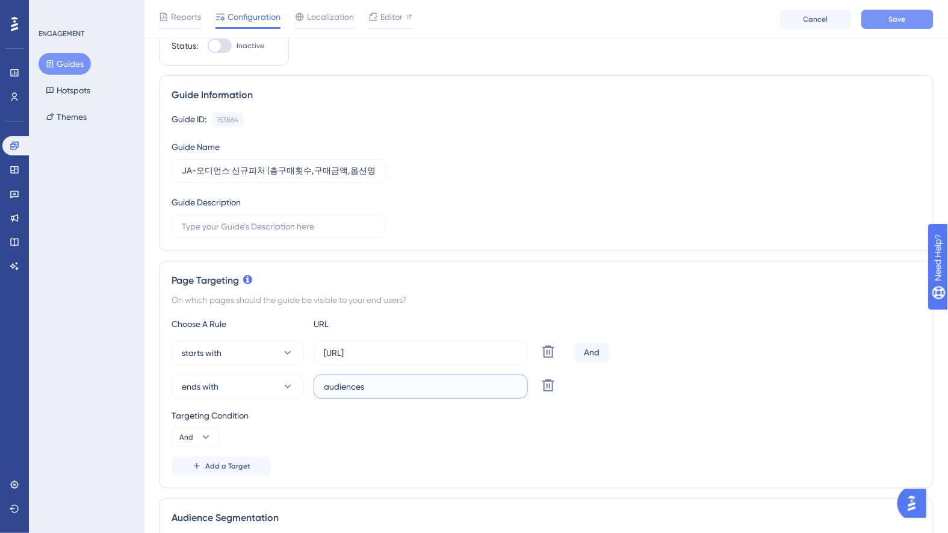
type input "audiences"
click at [894, 22] on span "Save" at bounding box center [897, 19] width 17 height 10
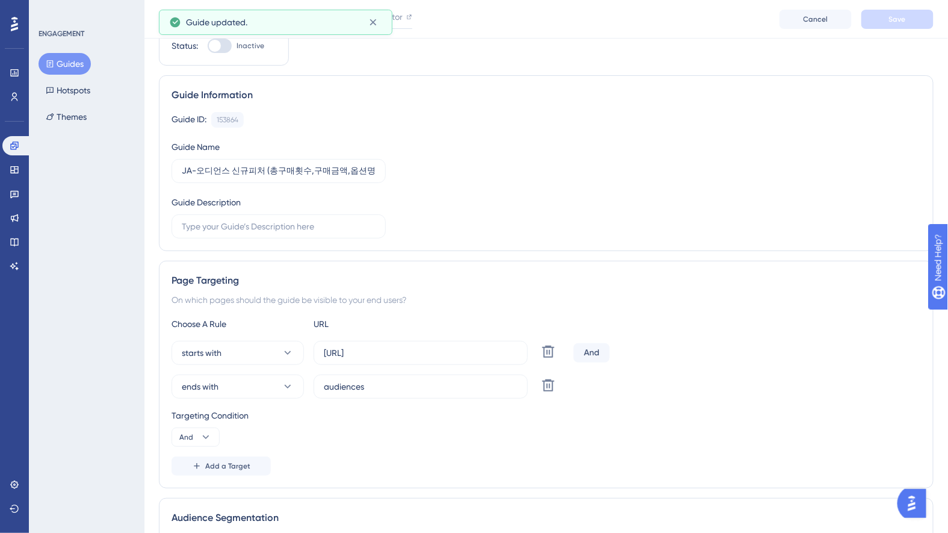
click at [78, 61] on button "Guides" at bounding box center [65, 64] width 52 height 22
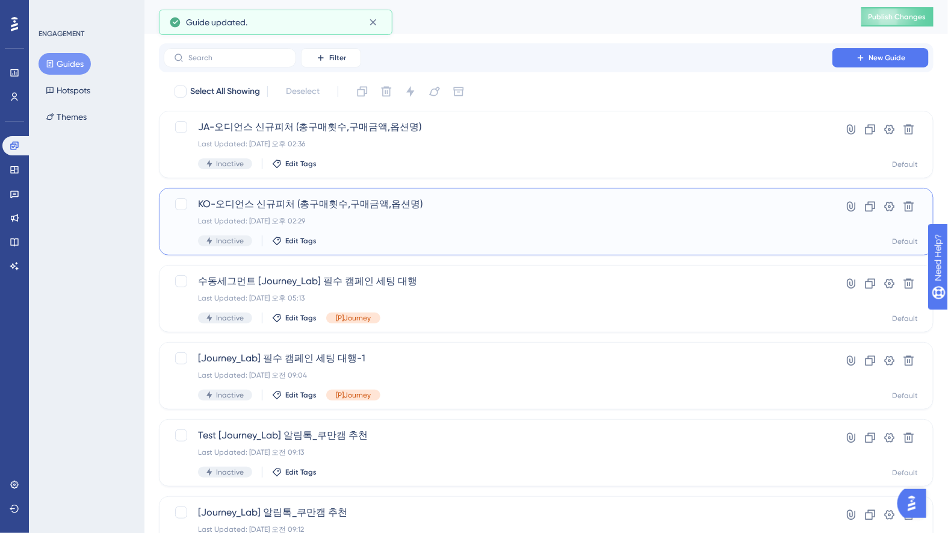
click at [381, 206] on span "KO-오디언스 신규피처 (총구매횟수,구매금액,옵션명)" at bounding box center [498, 204] width 600 height 14
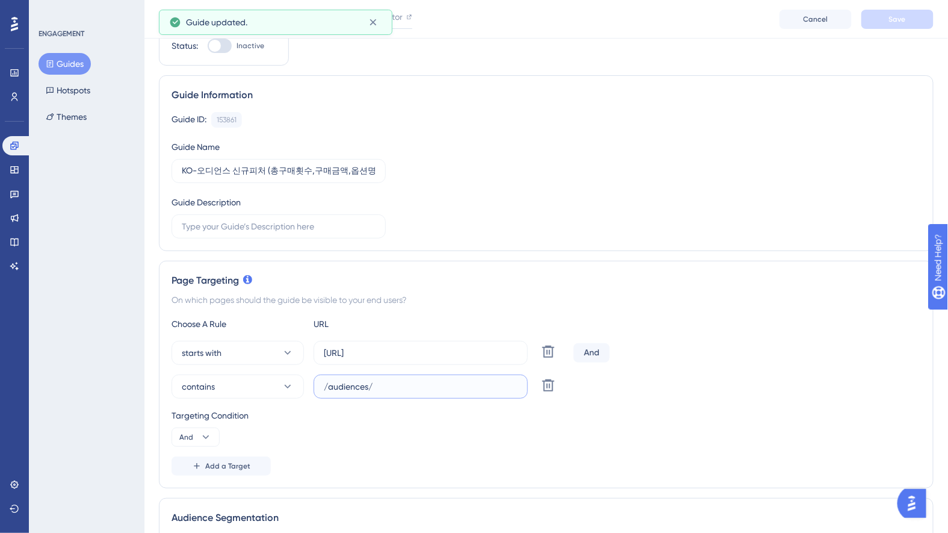
scroll to position [52, 0]
click at [346, 379] on input "/audiences/" at bounding box center [421, 385] width 194 height 13
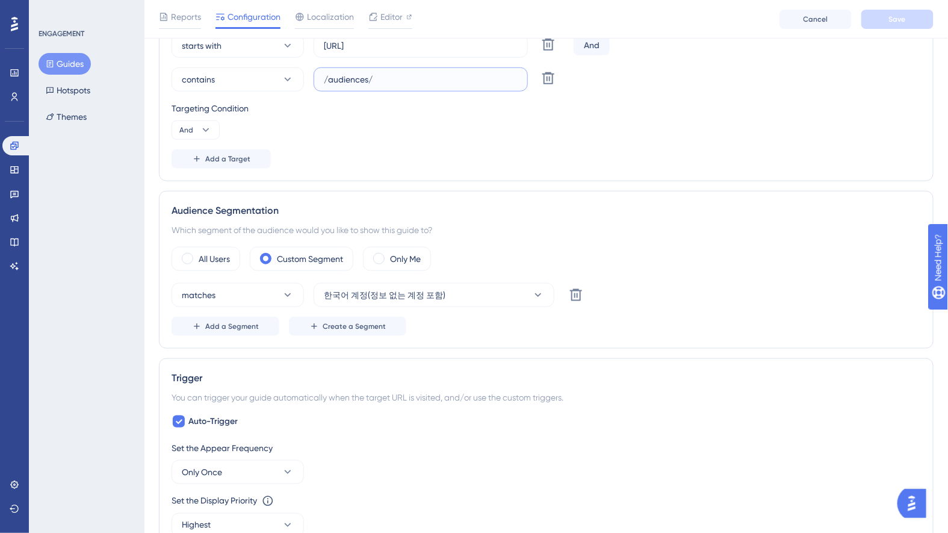
scroll to position [0, 0]
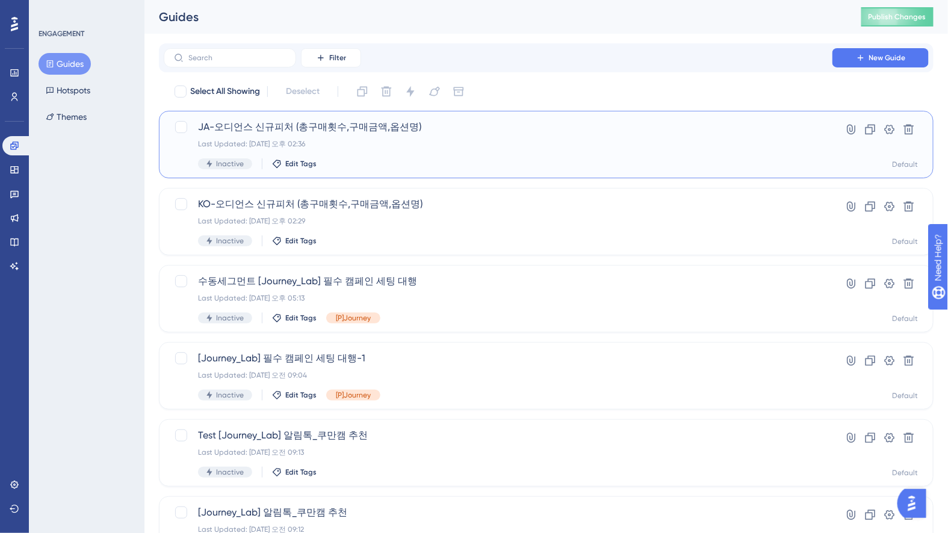
click at [339, 132] on span "JA-오디언스 신규피처 (총구매횟수,구매금액,옵션명)" at bounding box center [498, 127] width 600 height 14
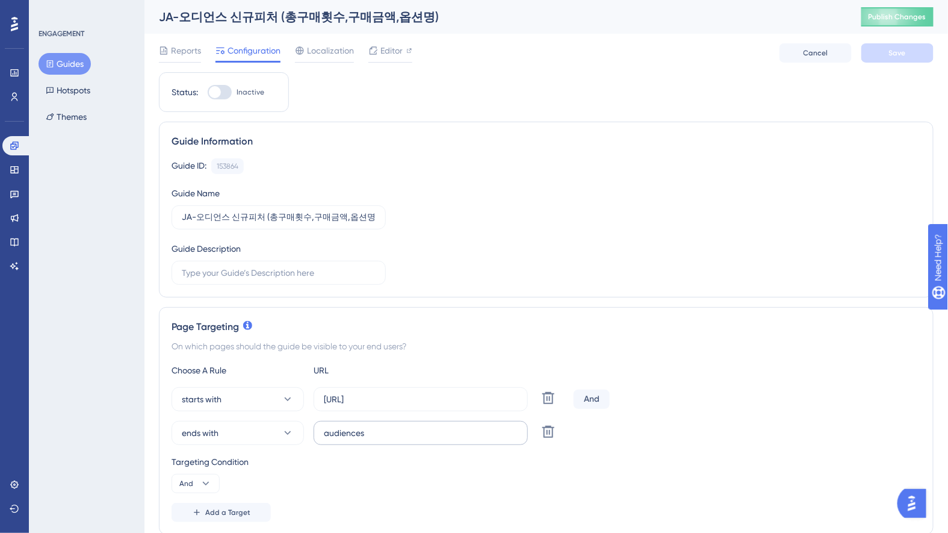
click at [404, 421] on label "audiences" at bounding box center [421, 433] width 214 height 24
click at [404, 426] on input "audiences" at bounding box center [421, 432] width 194 height 13
click at [404, 421] on label "audiences" at bounding box center [421, 433] width 214 height 24
click at [404, 426] on input "audiences" at bounding box center [421, 432] width 194 height 13
click at [412, 433] on input "audiences" at bounding box center [421, 432] width 194 height 13
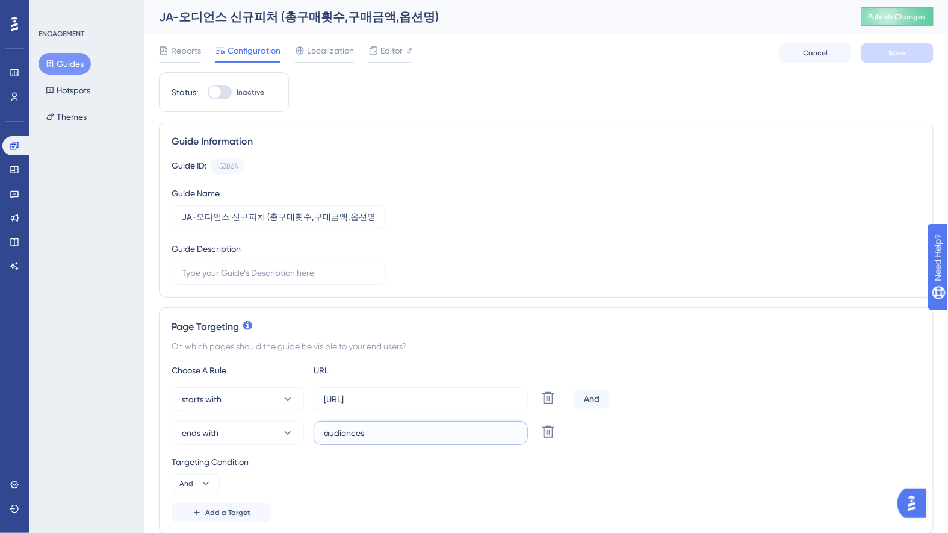
click at [412, 433] on input "audiences" at bounding box center [421, 432] width 194 height 13
paste input "/audiences/"
type input "/audiences/"
click at [892, 52] on span "Save" at bounding box center [897, 53] width 17 height 10
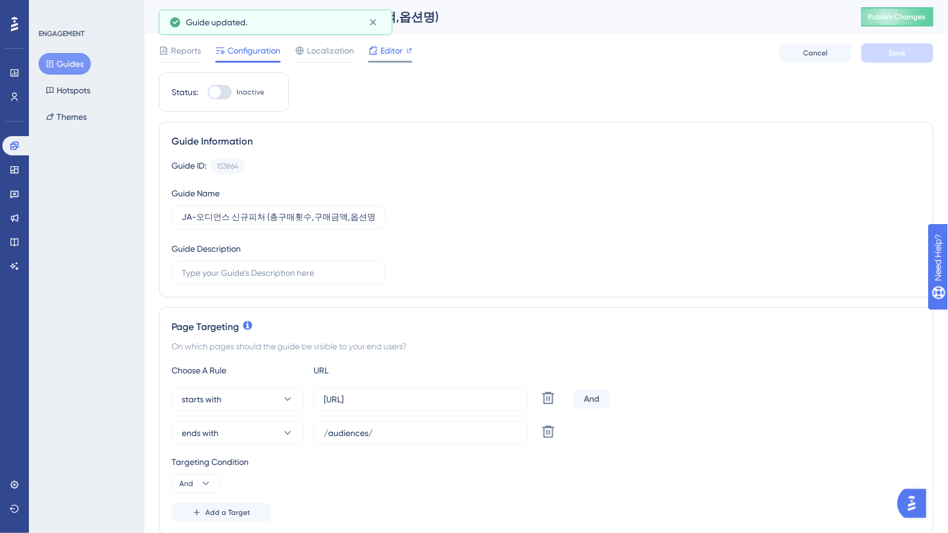
click at [394, 49] on span "Editor" at bounding box center [391, 50] width 22 height 14
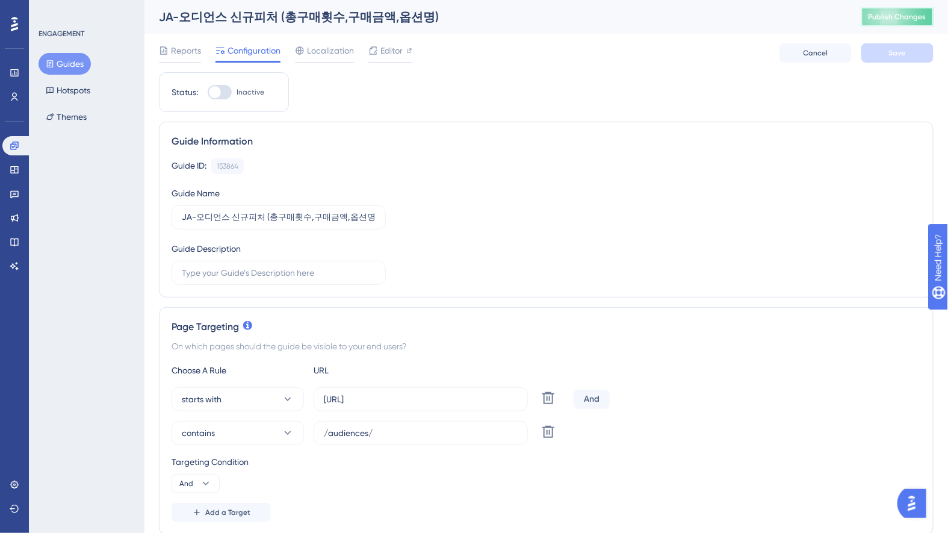
click at [894, 22] on button "Publish Changes" at bounding box center [897, 16] width 72 height 19
click at [68, 64] on button "Guides" at bounding box center [65, 64] width 52 height 22
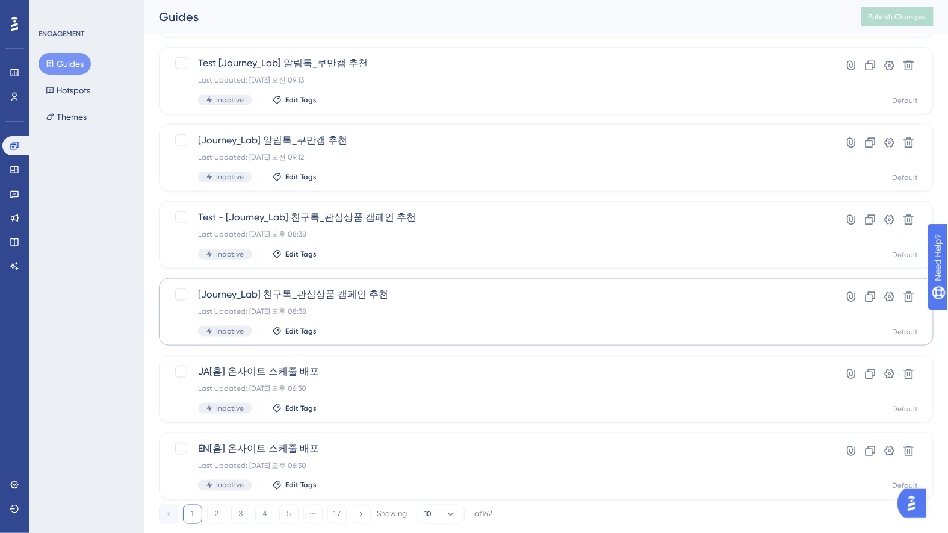
scroll to position [401, 0]
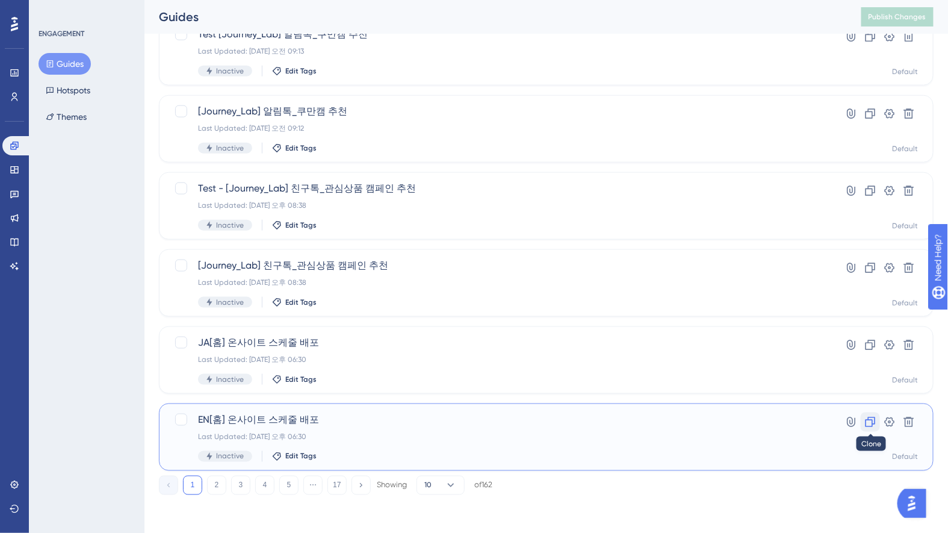
click at [870, 419] on icon at bounding box center [870, 422] width 12 height 12
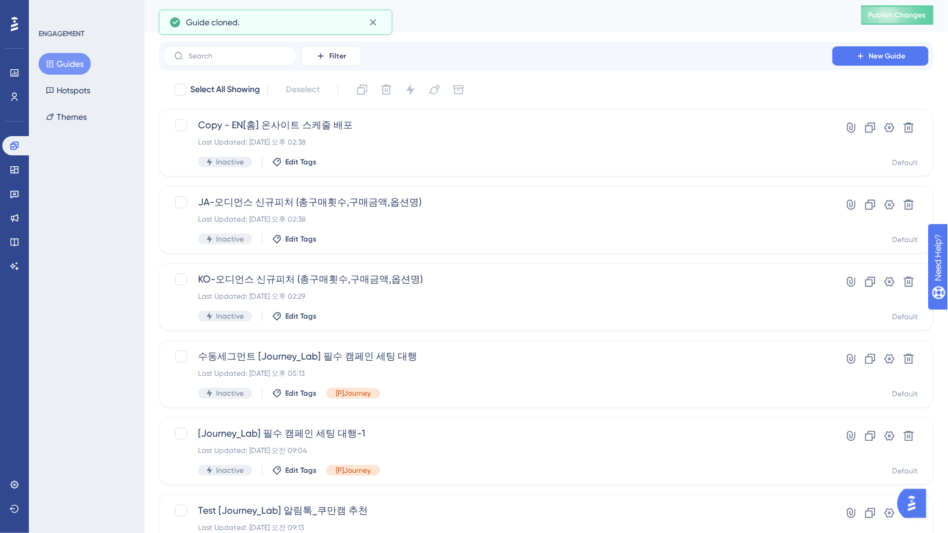
scroll to position [0, 0]
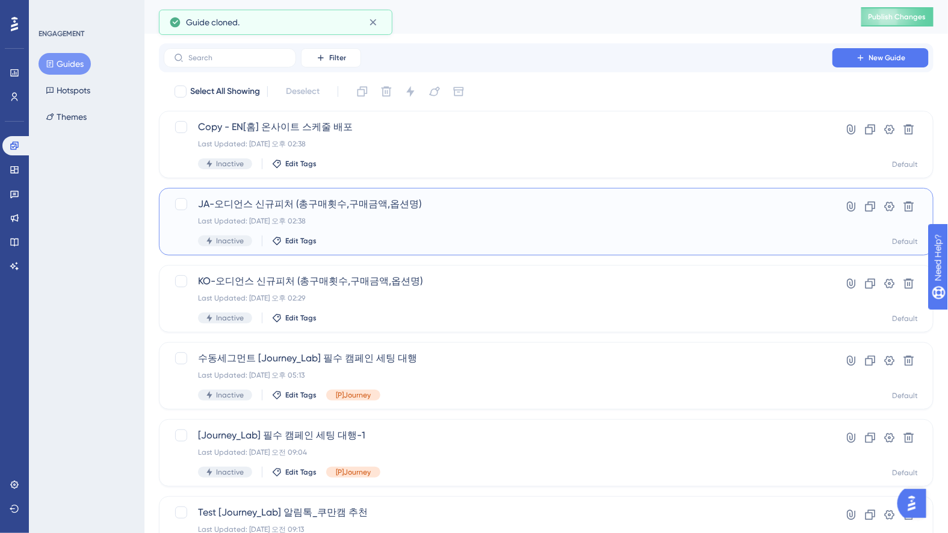
click at [369, 205] on span "JA-오디언스 신규피처 (총구매횟수,구매금액,옵션명)" at bounding box center [498, 204] width 600 height 14
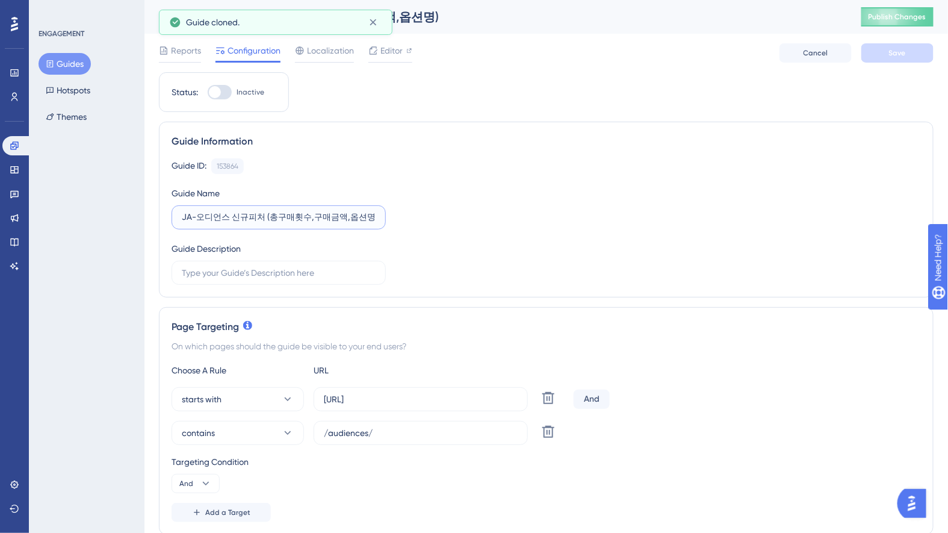
click at [289, 221] on input "JA-오디언스 신규피처 (총구매횟수,구매금액,옵션명)" at bounding box center [279, 217] width 194 height 13
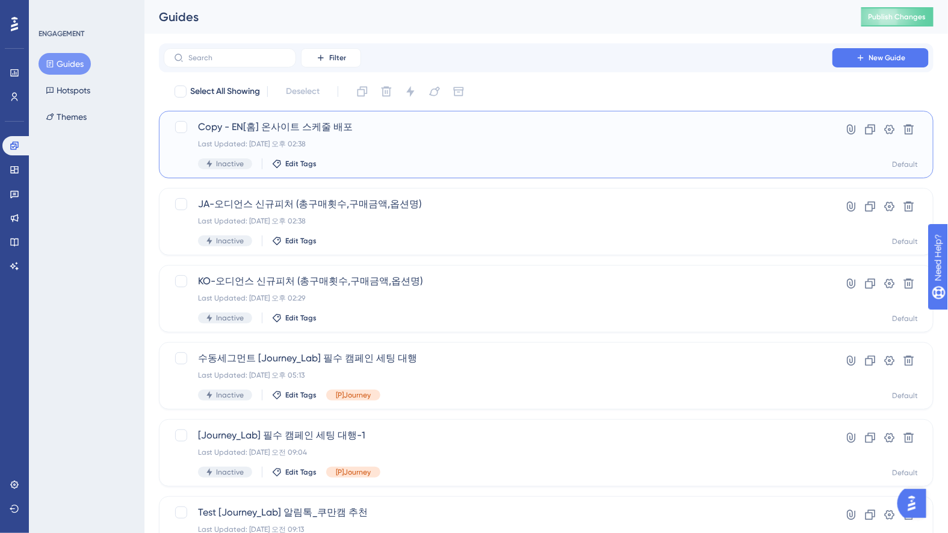
click at [397, 149] on div "Copy - EN[홈] 온사이트 스케줄 배포 Last Updated: 2025년 10월 10일 오후 02:38 Inactive Edit Tags" at bounding box center [498, 144] width 600 height 49
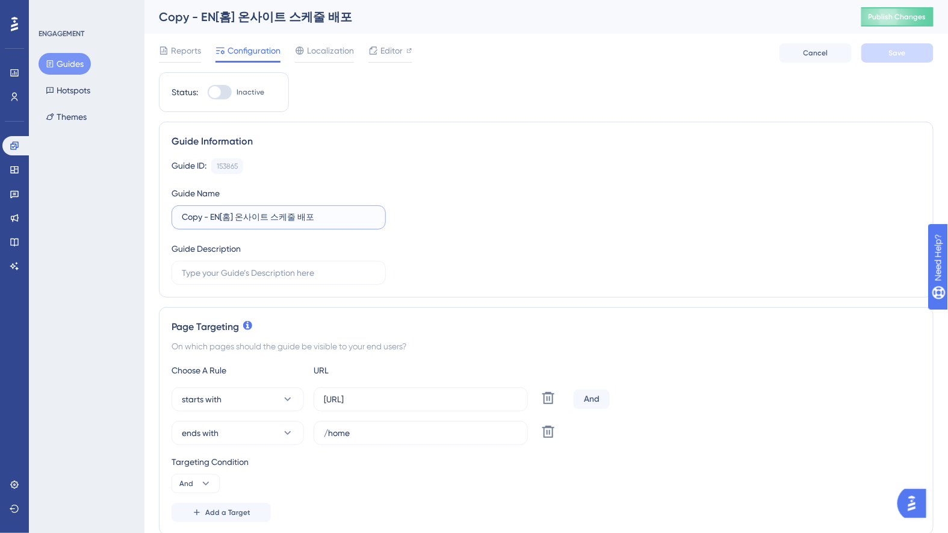
click at [231, 217] on input "Copy - EN[홈] 온사이트 스케줄 배포" at bounding box center [279, 217] width 194 height 13
click at [232, 217] on input "Copy - EN[홈] 온사이트 스케줄 배포" at bounding box center [279, 217] width 194 height 13
paste input "JA-오디언스 신규피처 (총구매횟수,구매금액,옵션명)"
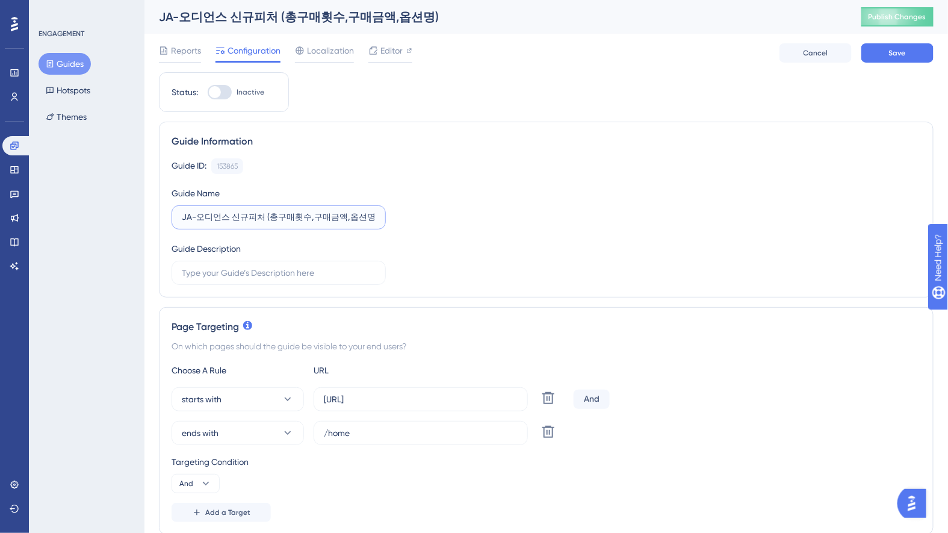
drag, startPoint x: 190, startPoint y: 215, endPoint x: 156, endPoint y: 212, distance: 34.4
type input "EN-오디언스 신규피처 (총구매횟수,구매금액,옵션명)"
click at [643, 265] on div "Guide ID: 153865 Copy Guide Name EN-오디언스 신규피처 (총구매횟수,구매금액,옵션명) Guide Description" at bounding box center [545, 221] width 749 height 126
click at [203, 433] on span "ends with" at bounding box center [200, 432] width 37 height 14
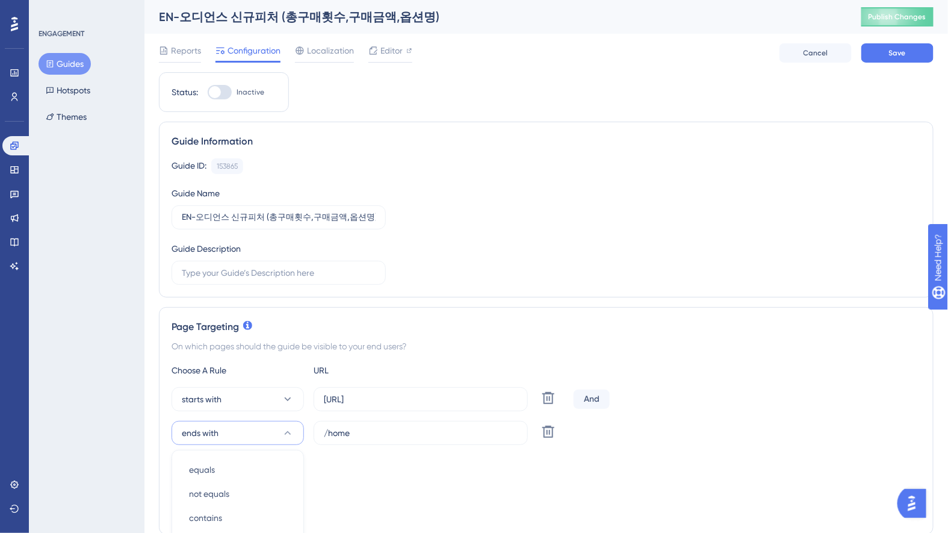
scroll to position [277, 0]
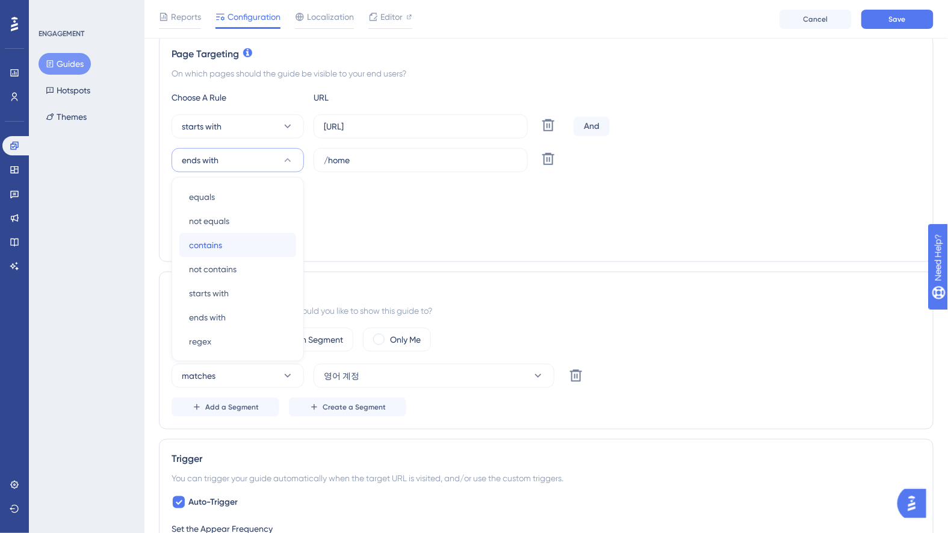
click at [204, 242] on span "contains" at bounding box center [205, 245] width 33 height 14
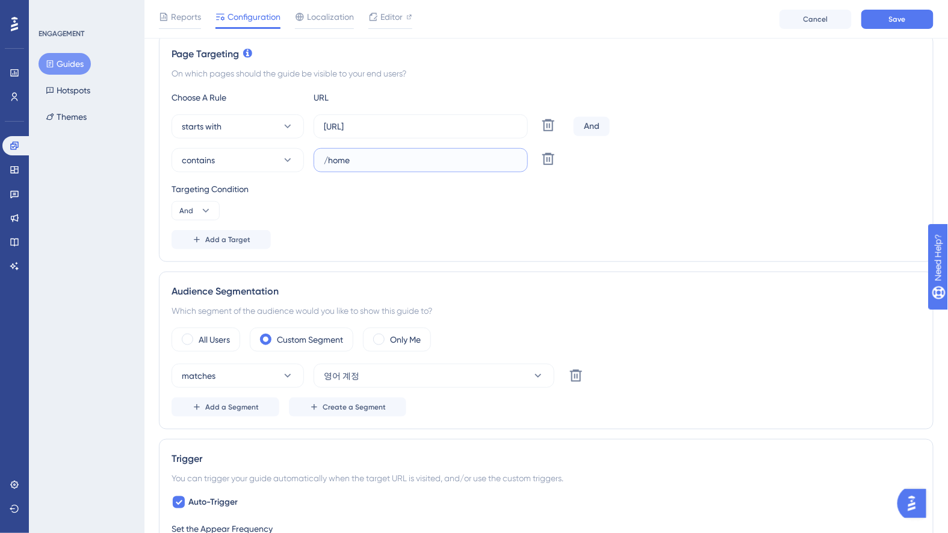
click at [374, 153] on input "/home" at bounding box center [421, 159] width 194 height 13
click at [375, 164] on input "/home" at bounding box center [421, 159] width 194 height 13
paste input "JA-오디언스 신규피처 (총구매횟수,구매금액,옵션명)"
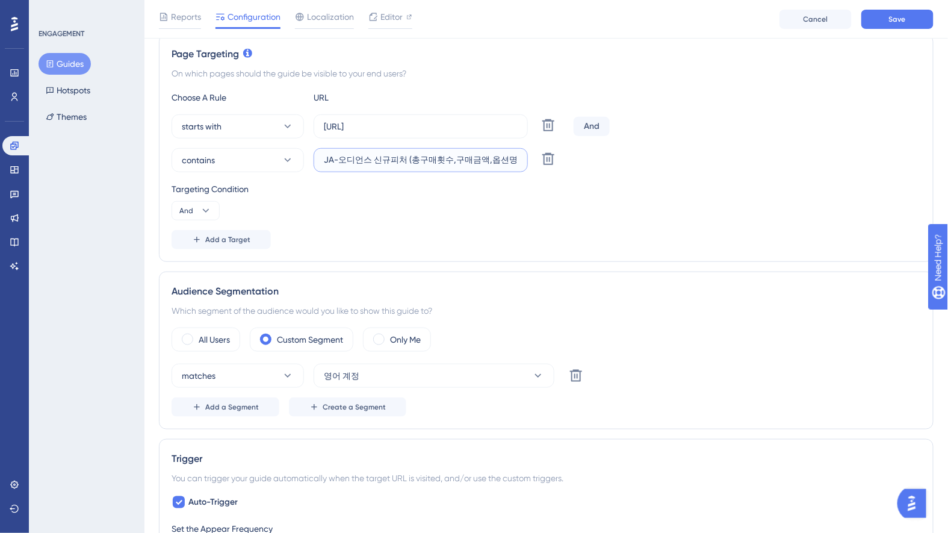
type input "/home"
click at [365, 159] on input "text" at bounding box center [421, 159] width 194 height 13
paste input "audiences"
click at [324, 161] on input "audiences" at bounding box center [421, 159] width 194 height 13
type input "/audiences/"
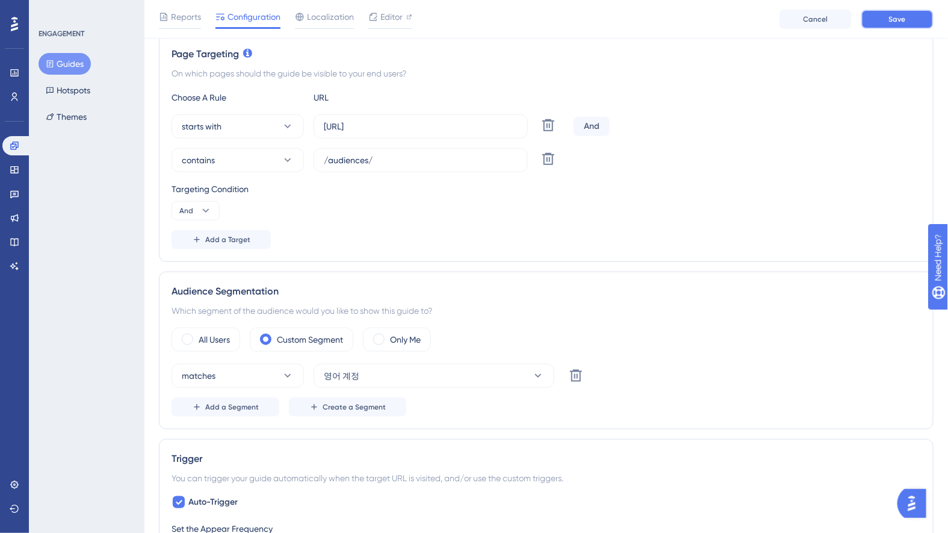
click at [915, 17] on button "Save" at bounding box center [897, 19] width 72 height 19
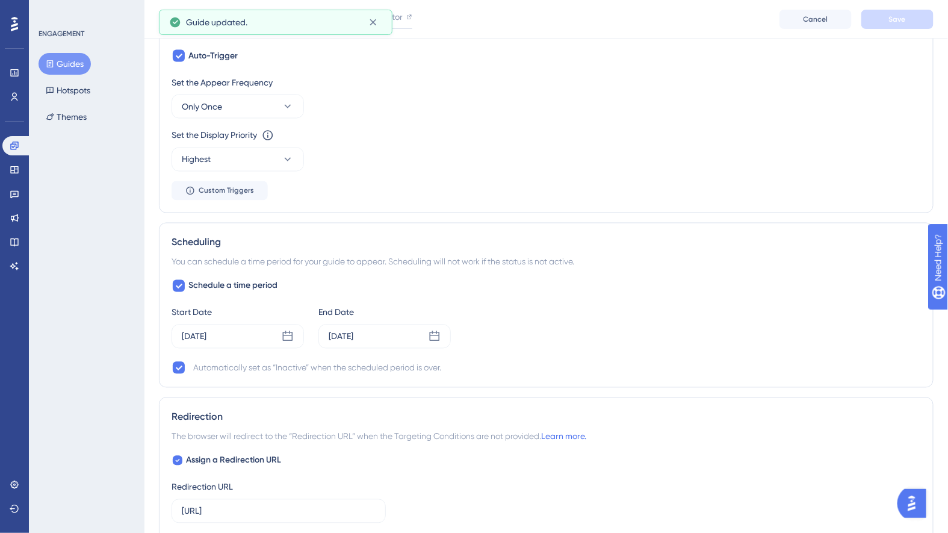
scroll to position [696, 0]
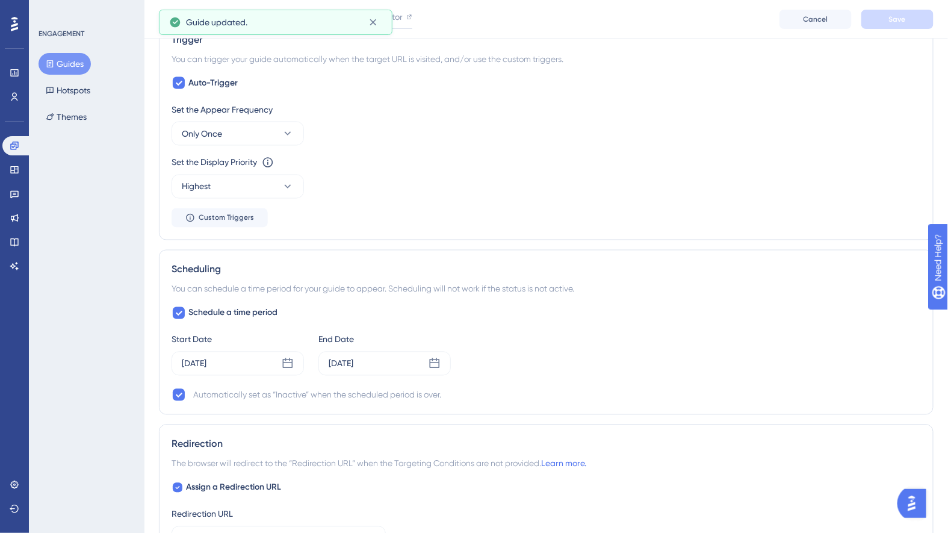
drag, startPoint x: 187, startPoint y: 307, endPoint x: 295, endPoint y: 320, distance: 108.4
click at [188, 307] on label "Schedule a time period" at bounding box center [224, 313] width 106 height 14
checkbox input "false"
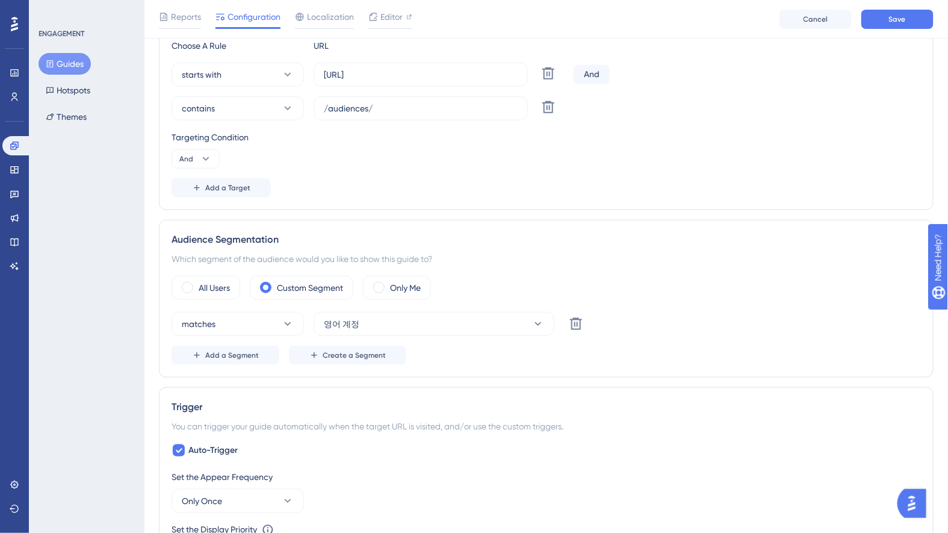
scroll to position [0, 0]
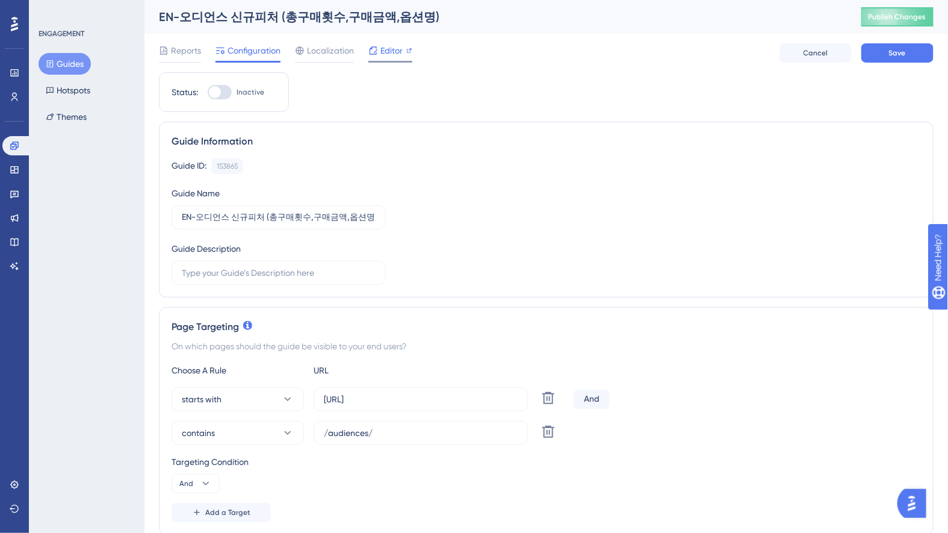
click at [389, 52] on span "Editor" at bounding box center [391, 50] width 22 height 14
click at [909, 22] on button "Publish Changes" at bounding box center [897, 16] width 72 height 19
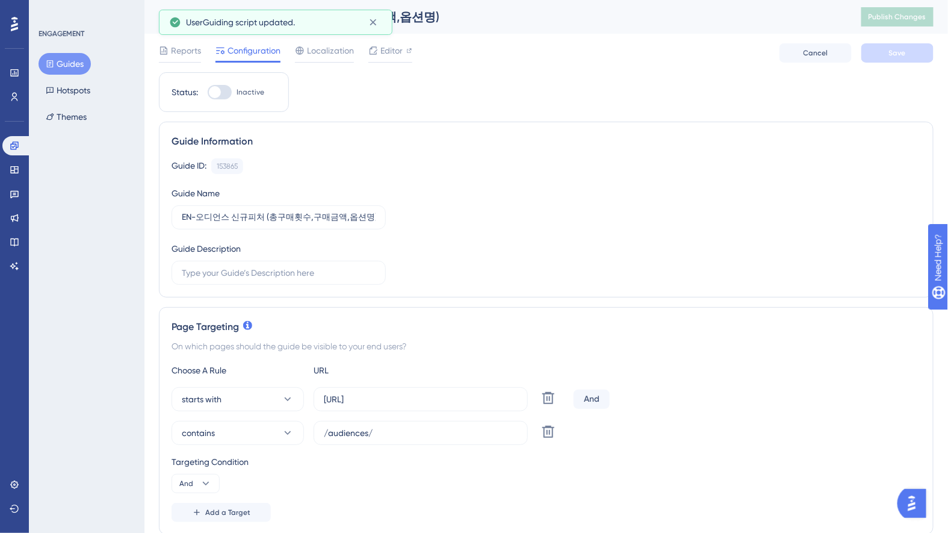
click at [107, 102] on div "Guides Hotspots Themes" at bounding box center [87, 90] width 97 height 75
click at [60, 52] on div "ENGAGEMENT Guides Hotspots Themes" at bounding box center [87, 78] width 97 height 99
click at [64, 61] on button "Guides" at bounding box center [65, 64] width 52 height 22
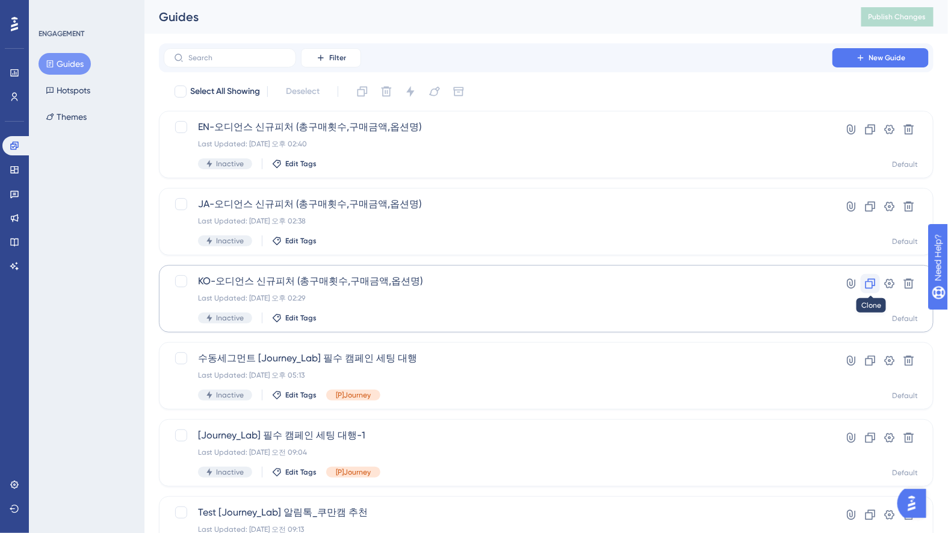
click at [872, 284] on icon at bounding box center [870, 283] width 12 height 12
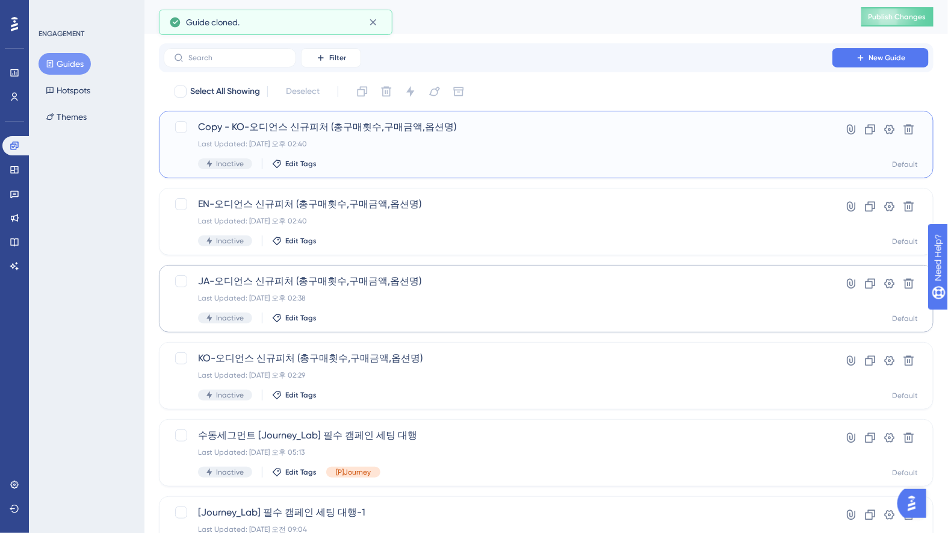
click at [540, 148] on div "Copy - KO-오디언스 신규피처 (총구매횟수,구매금액,옵션명) Last Updated: 2025년 10월 10일 오후 02:40 Inact…" at bounding box center [498, 144] width 600 height 49
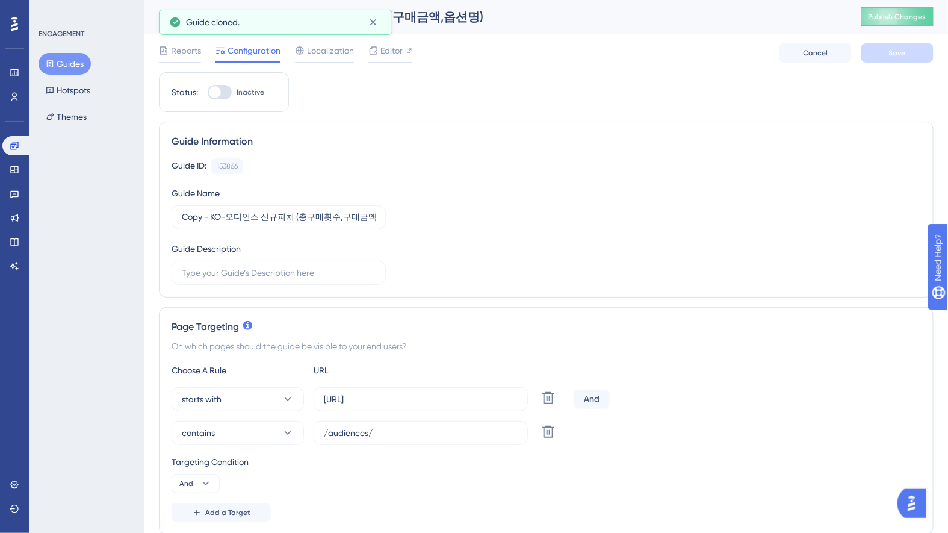
click at [438, 14] on div "Copy - KO-오디언스 신규피처 (총구매횟수,구매금액,옵션명)" at bounding box center [495, 16] width 672 height 17
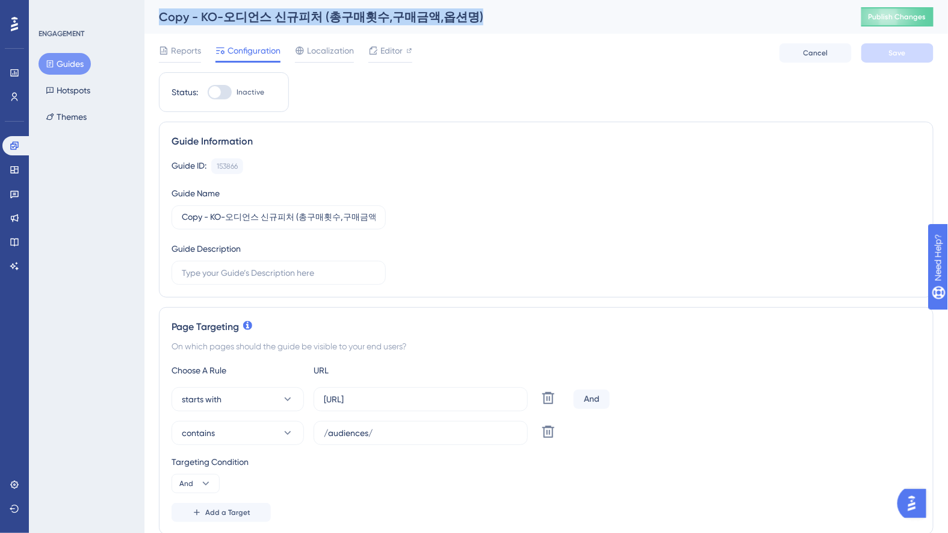
drag, startPoint x: 222, startPoint y: 13, endPoint x: 211, endPoint y: 17, distance: 12.2
click at [221, 14] on div "Copy - KO-오디언스 신규피처 (총구매횟수,구매금액,옵션명)" at bounding box center [495, 16] width 672 height 17
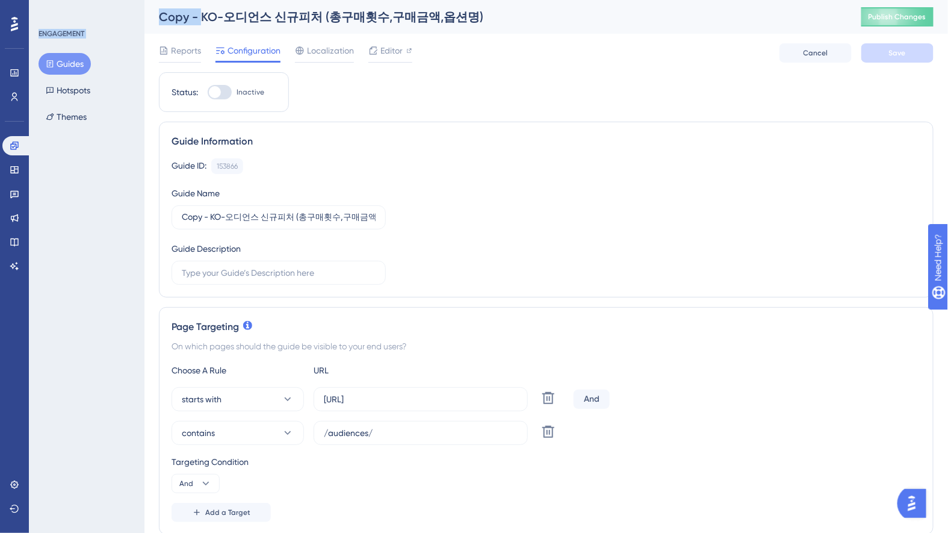
drag, startPoint x: 200, startPoint y: 16, endPoint x: 102, endPoint y: 6, distance: 98.6
drag, startPoint x: 205, startPoint y: 215, endPoint x: 144, endPoint y: 213, distance: 60.2
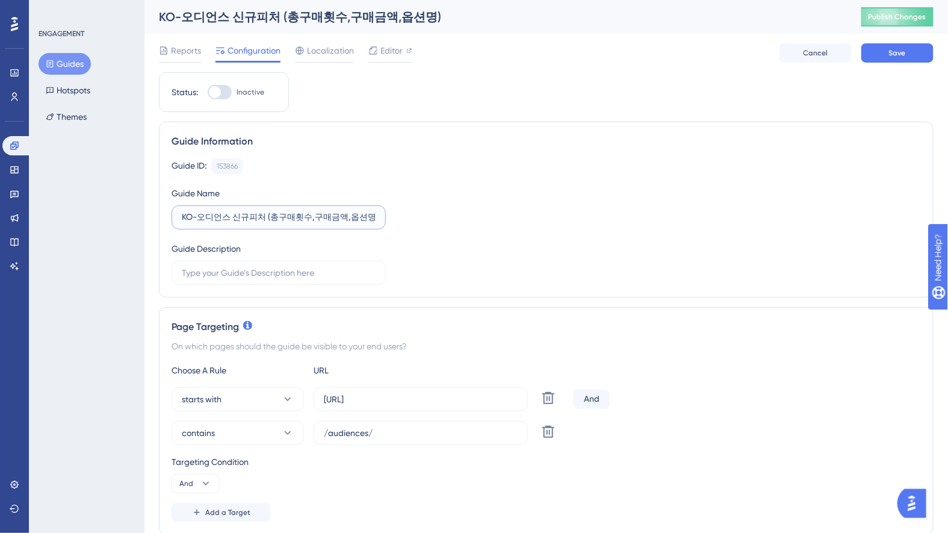
drag, startPoint x: 217, startPoint y: 215, endPoint x: 468, endPoint y: 236, distance: 251.8
click at [468, 236] on div "Guide ID: 153866 Copy Guide Name KO-오디언스 신규피처 (총구매횟수,구매금액,옵션명) Guide Description" at bounding box center [545, 221] width 749 height 126
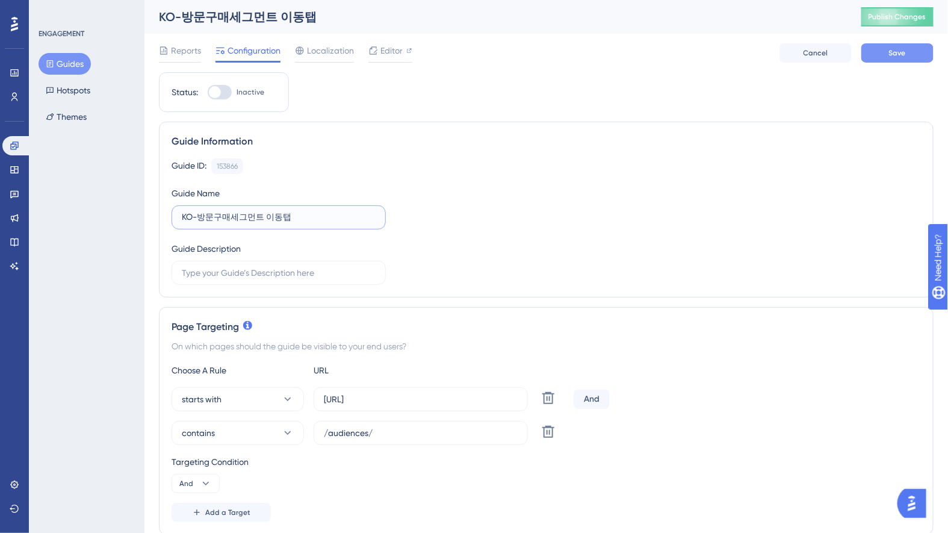
type input "KO-방문구매세그먼트 이동탭"
click at [911, 56] on button "Save" at bounding box center [897, 52] width 72 height 19
click at [374, 436] on input "/audiences/" at bounding box center [421, 432] width 194 height 13
click at [373, 436] on input "/audiences/" at bounding box center [421, 432] width 194 height 13
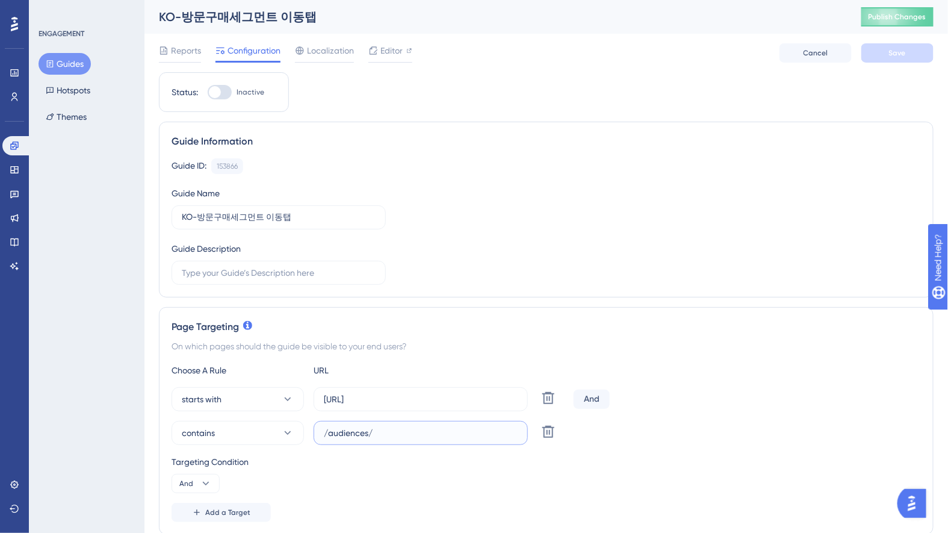
click at [357, 431] on input "/audiences/" at bounding box center [421, 432] width 194 height 13
paste input "visit-order-segment/movement"
type input "/visit-order-segment/movement/"
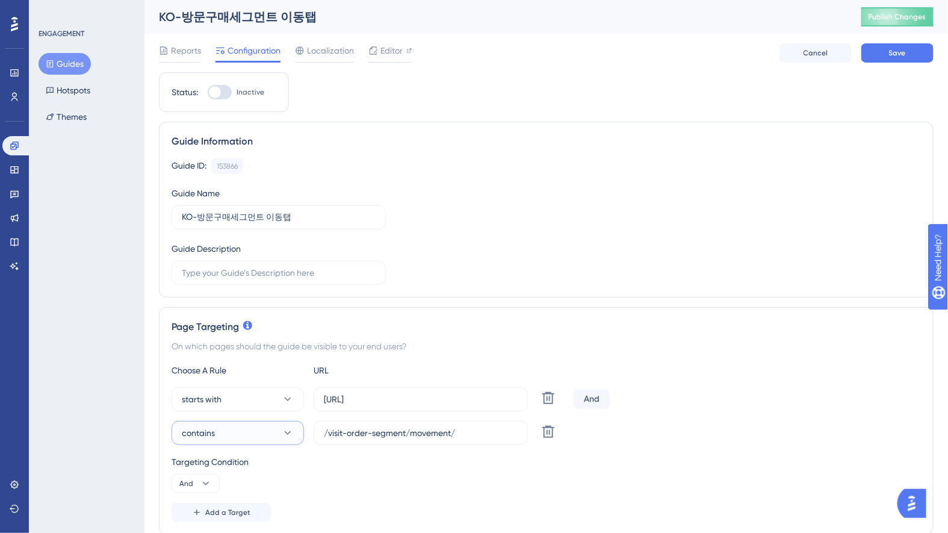
click at [234, 434] on button "contains" at bounding box center [237, 433] width 132 height 24
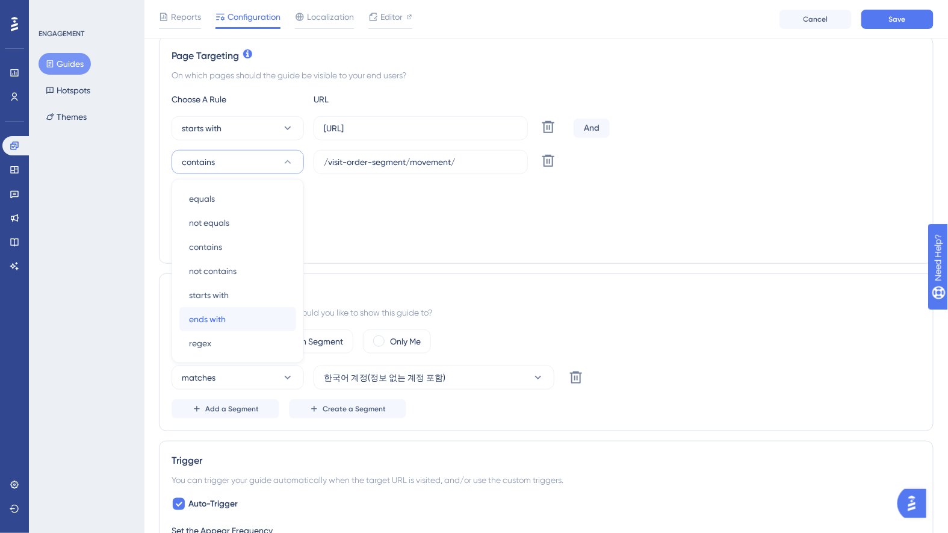
click at [220, 315] on span "ends with" at bounding box center [207, 319] width 37 height 14
click at [685, 217] on div "Targeting Condition And" at bounding box center [545, 203] width 749 height 39
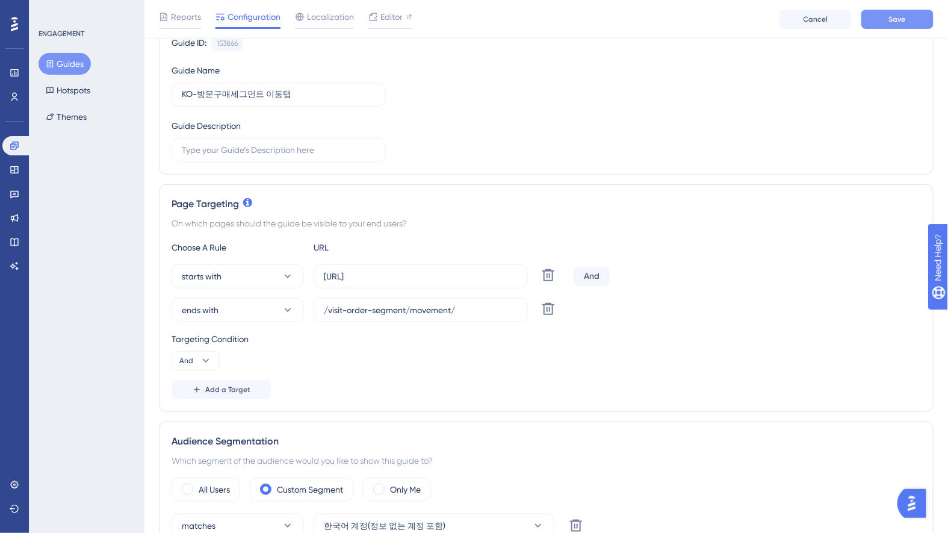
click at [900, 23] on span "Save" at bounding box center [897, 19] width 17 height 10
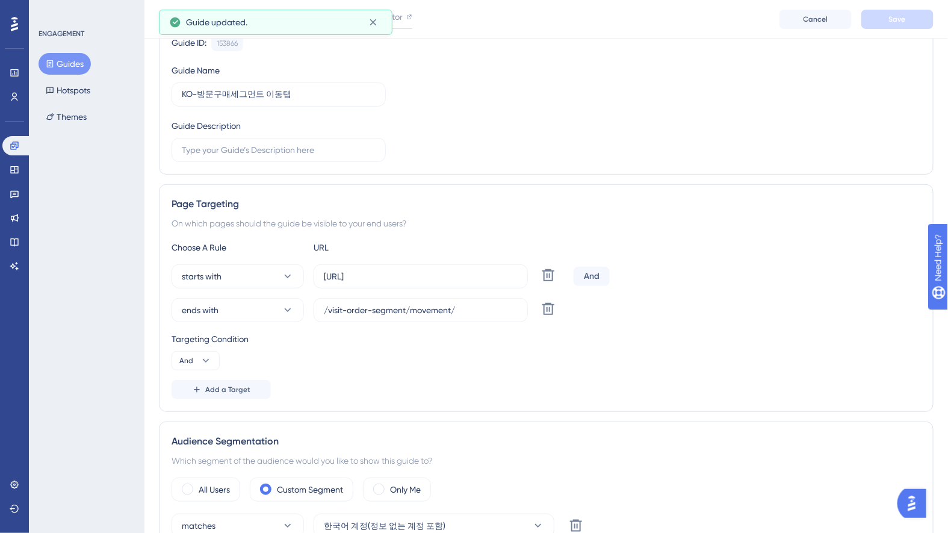
scroll to position [0, 0]
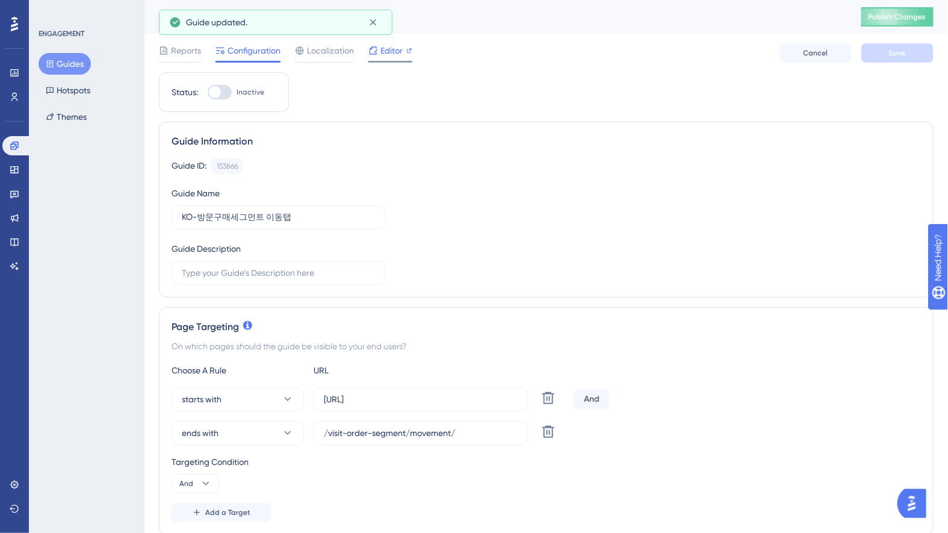
click at [396, 54] on span "Editor" at bounding box center [391, 50] width 22 height 14
click at [70, 64] on button "Guides" at bounding box center [65, 64] width 52 height 22
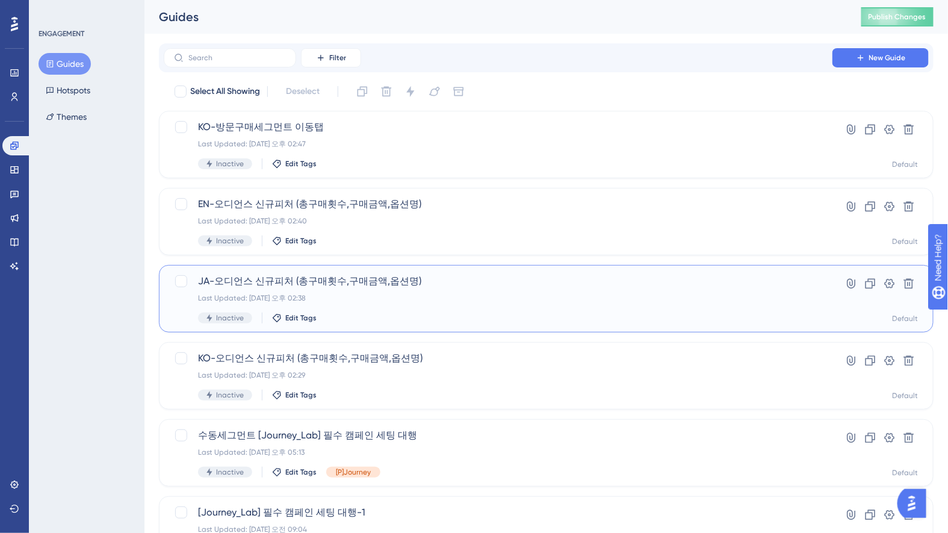
click at [477, 295] on div "Last Updated: 2025년 10월 10일 오후 02:38" at bounding box center [498, 298] width 600 height 10
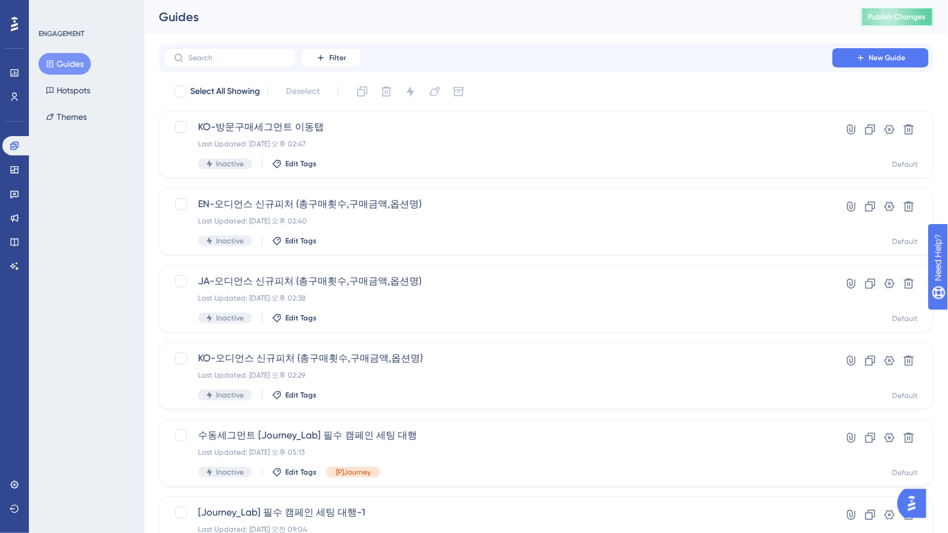
click at [891, 19] on span "Publish Changes" at bounding box center [897, 17] width 58 height 10
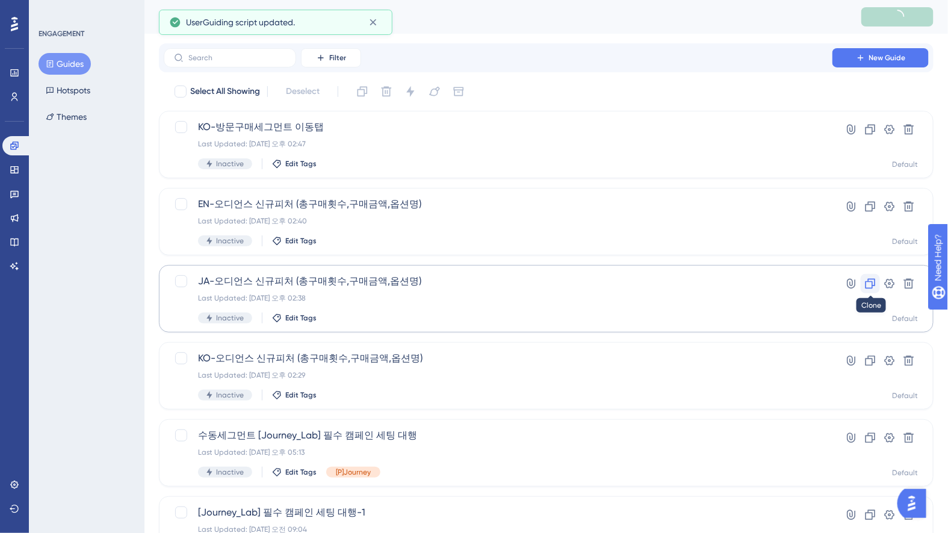
click at [874, 284] on icon at bounding box center [870, 283] width 12 height 12
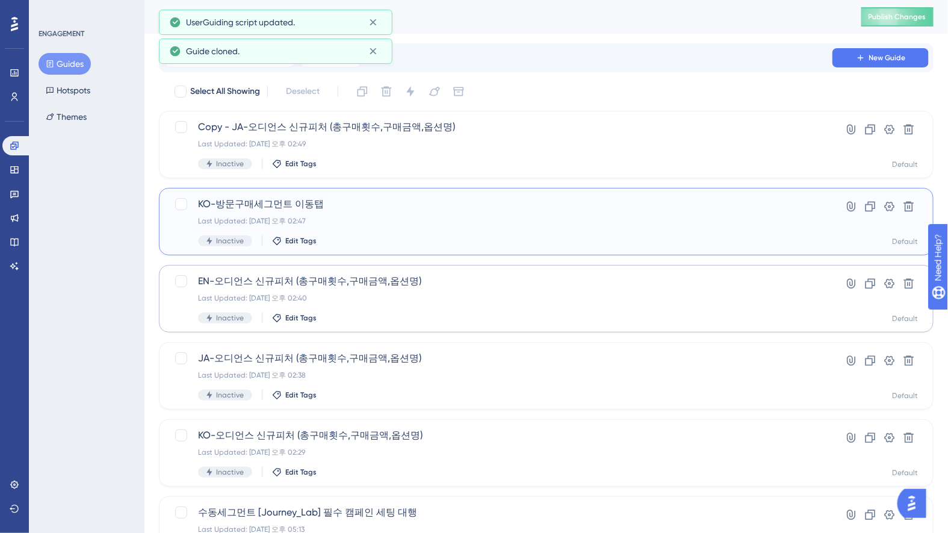
click at [323, 208] on span "KO-방문구매세그먼트 이동탭" at bounding box center [498, 204] width 600 height 14
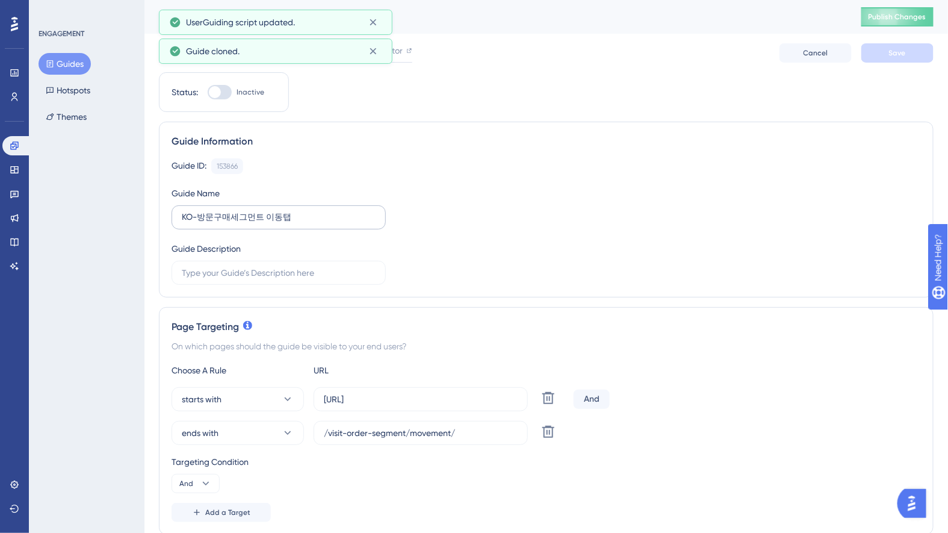
scroll to position [6, 0]
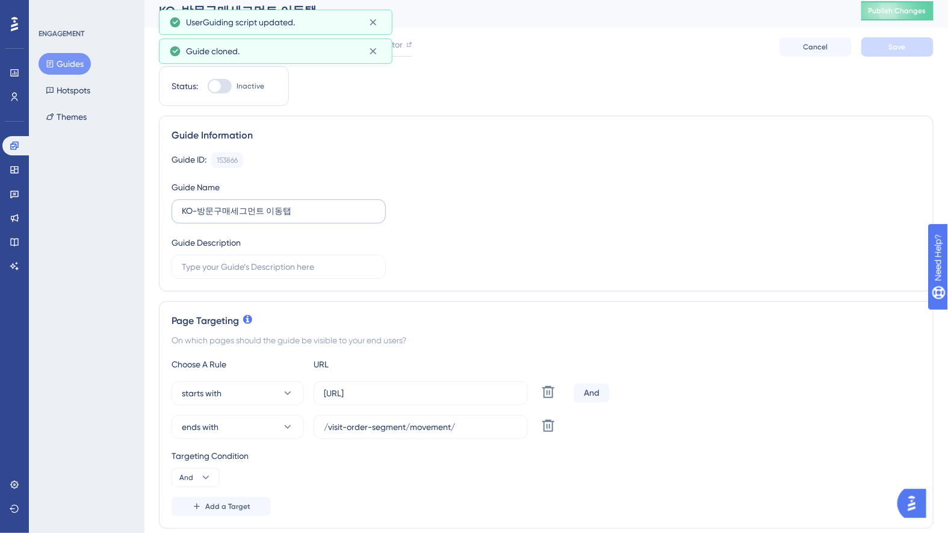
click at [286, 202] on label "KO-방문구매세그먼트 이동탭" at bounding box center [278, 211] width 214 height 24
click at [286, 205] on input "KO-방문구매세그먼트 이동탭" at bounding box center [279, 211] width 194 height 13
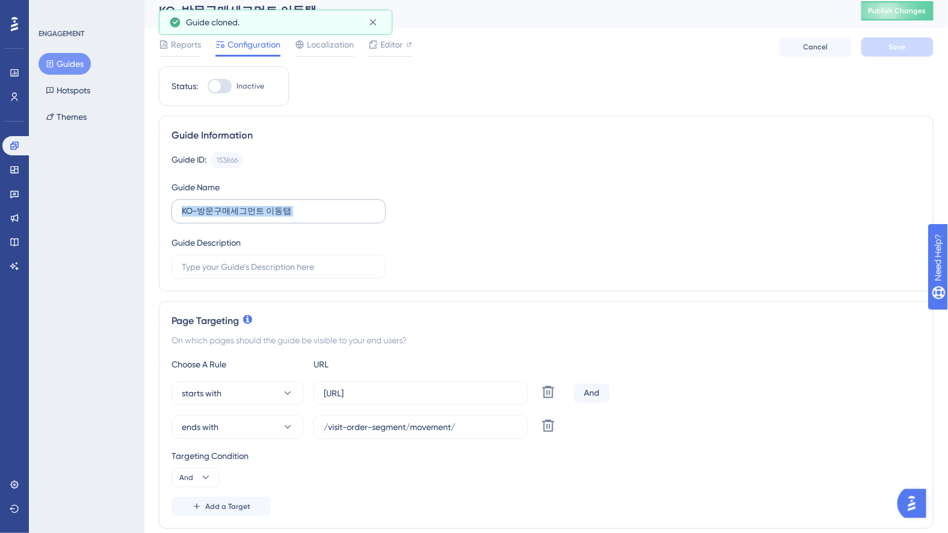
click at [286, 202] on label "KO-방문구매세그먼트 이동탭" at bounding box center [278, 211] width 214 height 24
click at [286, 205] on input "KO-방문구매세그먼트 이동탭" at bounding box center [279, 211] width 194 height 13
click at [286, 202] on label "KO-방문구매세그먼트 이동탭" at bounding box center [278, 211] width 214 height 24
click at [286, 205] on input "KO-방문구매세그먼트 이동탭" at bounding box center [279, 211] width 194 height 13
copy input "text"
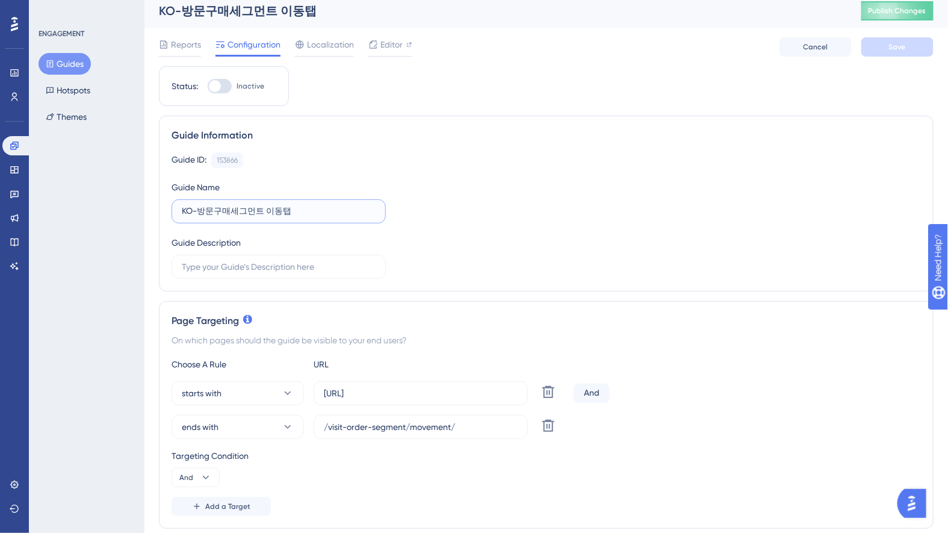
click at [283, 209] on input "KO-방문구매세그먼트 이동탭" at bounding box center [279, 211] width 194 height 13
click at [67, 73] on button "Guides" at bounding box center [65, 64] width 52 height 22
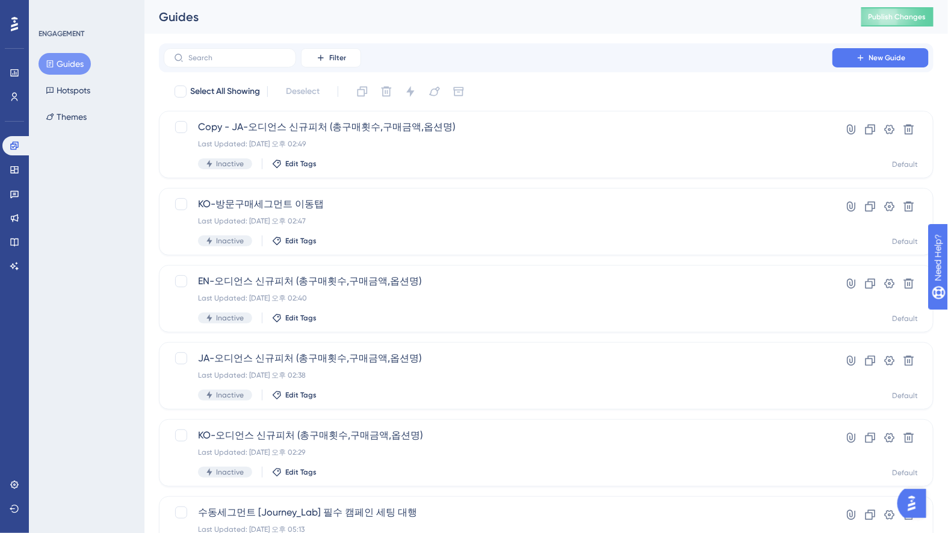
click at [72, 66] on button "Guides" at bounding box center [65, 64] width 52 height 22
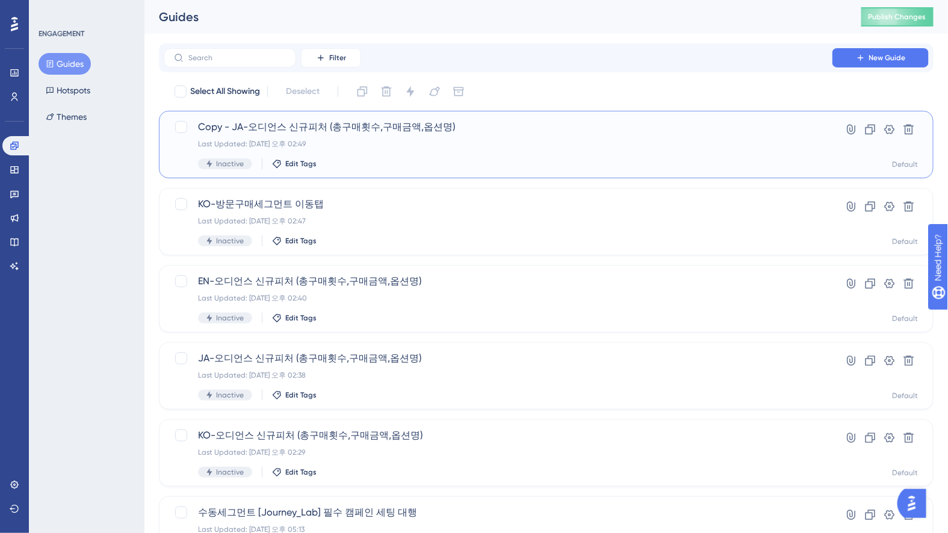
click at [401, 152] on div "Copy - JA-오디언스 신규피처 (총구매횟수,구매금액,옵션명) Last Updated: 2025년 10월 10일 오후 02:49 Inact…" at bounding box center [498, 144] width 600 height 49
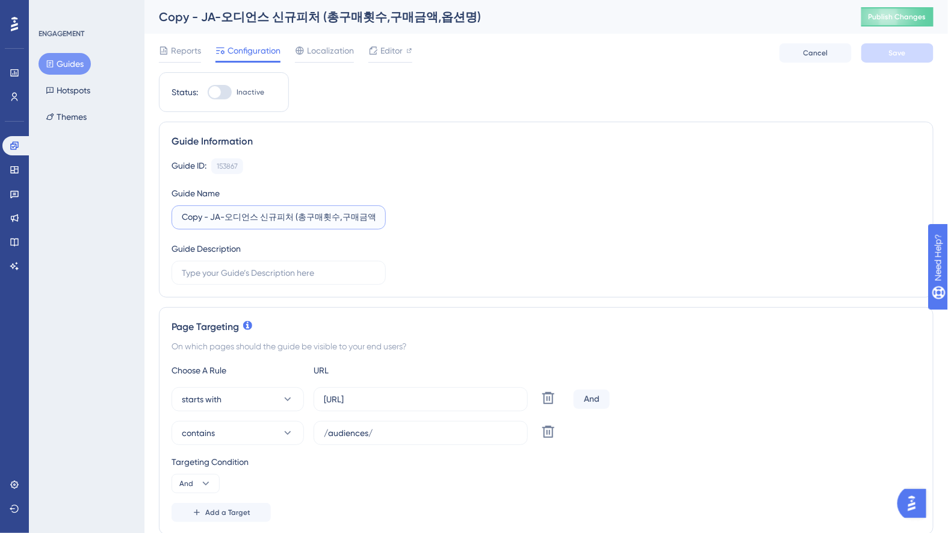
click at [307, 211] on input "Copy - JA-오디언스 신규피처 (총구매횟수,구매금액,옵션명)" at bounding box center [279, 217] width 194 height 13
paste input "KO-방문구매세그먼트 이동탭"
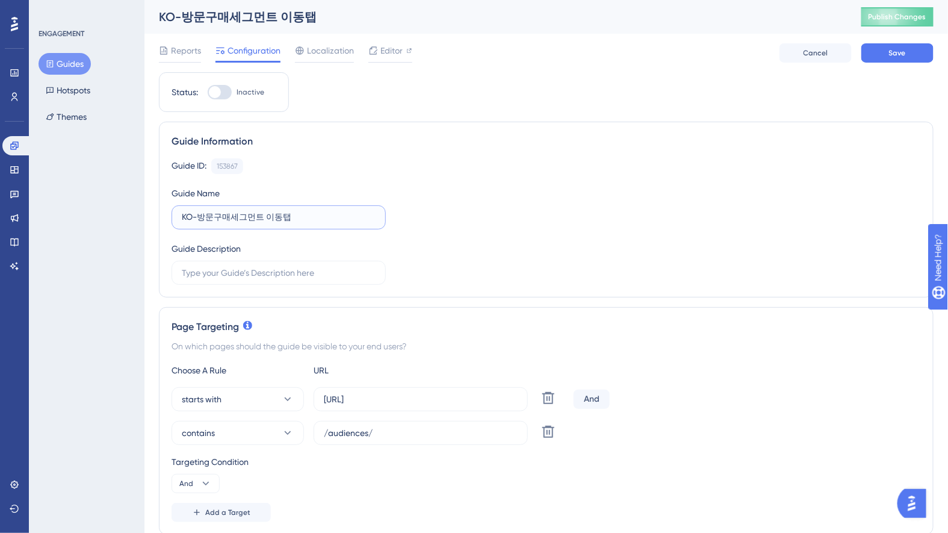
drag, startPoint x: 190, startPoint y: 217, endPoint x: 168, endPoint y: 214, distance: 22.5
click at [168, 214] on div "Guide Information Guide ID: 153867 Copy Guide Name KO-방문구매세그먼트 이동탭 Guide Descri…" at bounding box center [546, 210] width 774 height 176
type input "JA-방문구매세그먼트 이동탭"
click at [250, 429] on button "contains" at bounding box center [237, 433] width 132 height 24
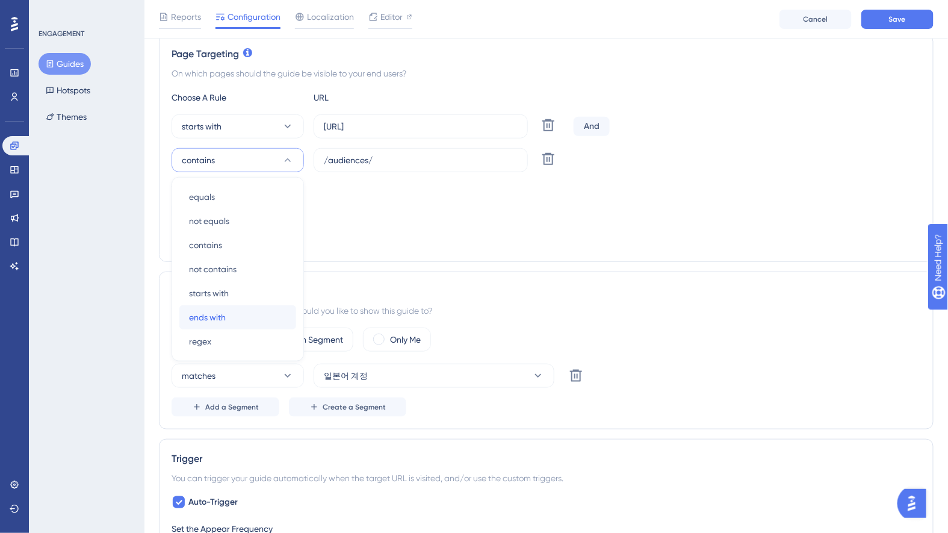
click at [253, 314] on div "ends with ends with" at bounding box center [237, 317] width 97 height 24
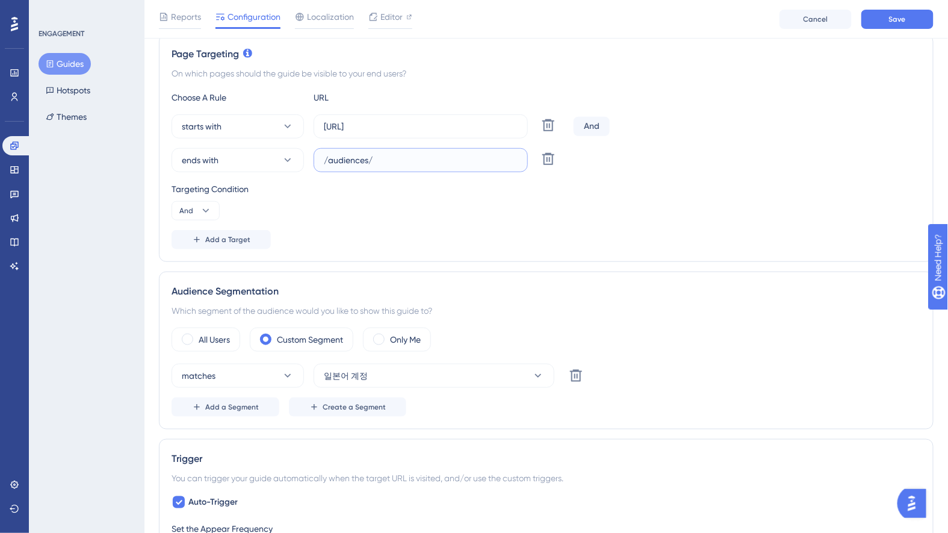
click at [387, 156] on input "/audiences/" at bounding box center [421, 159] width 194 height 13
paste input "visit-order-segment/movement"
type input "/visit-order-segment/movement/"
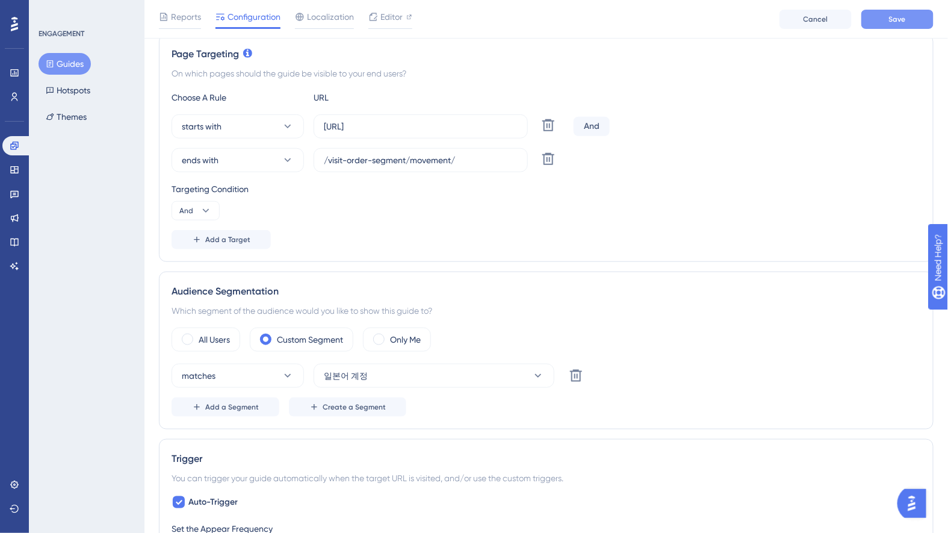
click at [907, 16] on button "Save" at bounding box center [897, 19] width 72 height 19
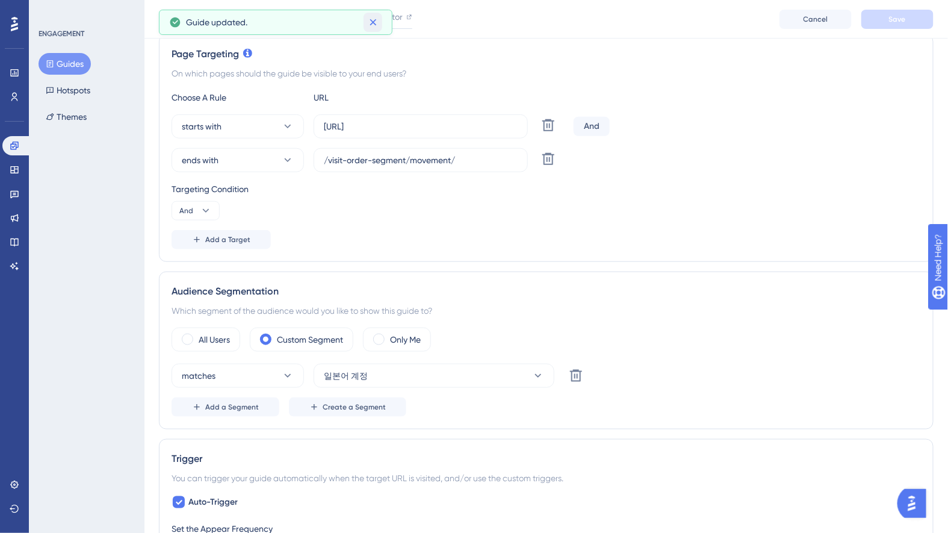
click at [381, 17] on button at bounding box center [372, 22] width 19 height 19
click at [394, 16] on span "Editor" at bounding box center [391, 17] width 22 height 14
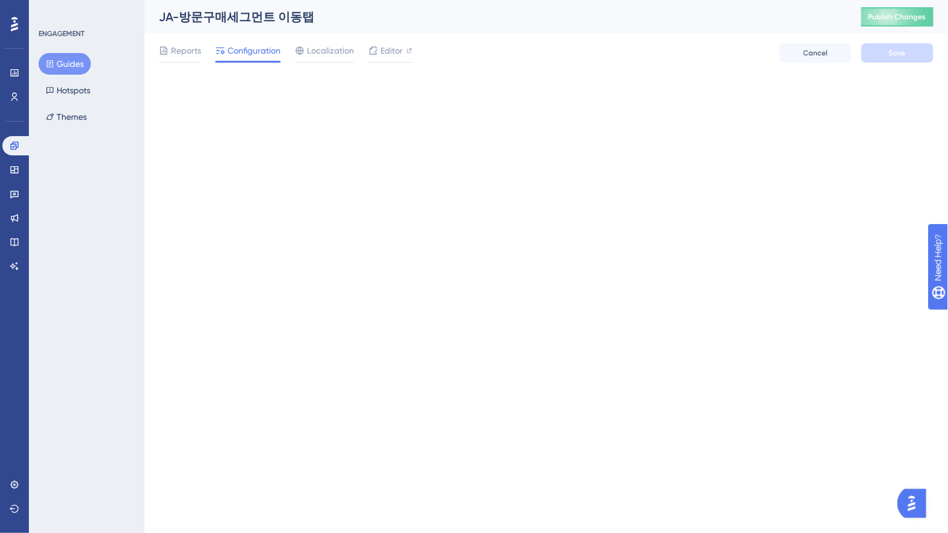
scroll to position [0, 0]
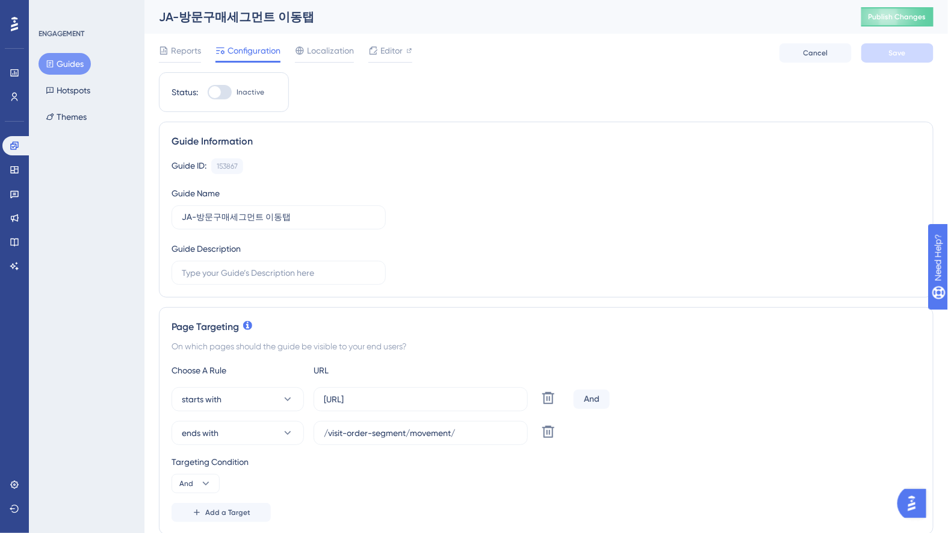
click at [58, 63] on button "Guides" at bounding box center [65, 64] width 52 height 22
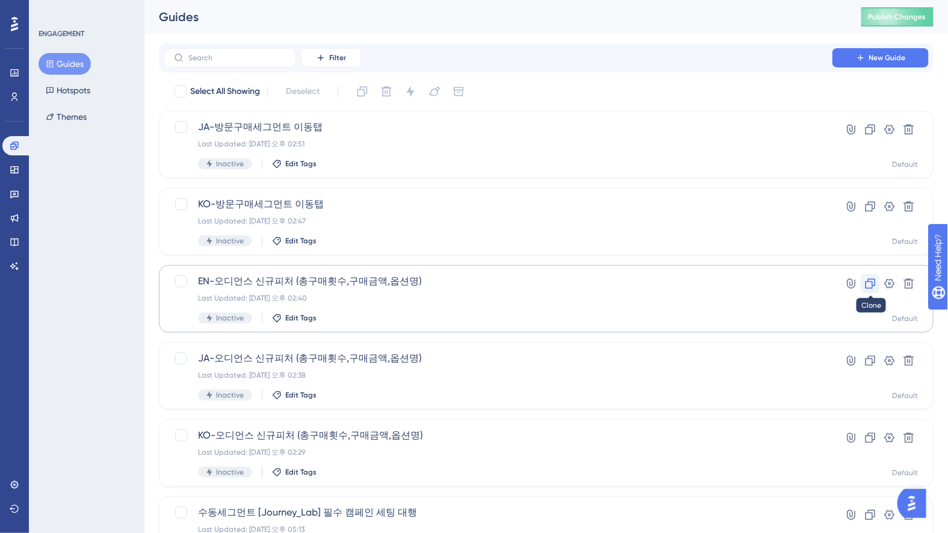
click at [873, 282] on icon at bounding box center [870, 284] width 10 height 10
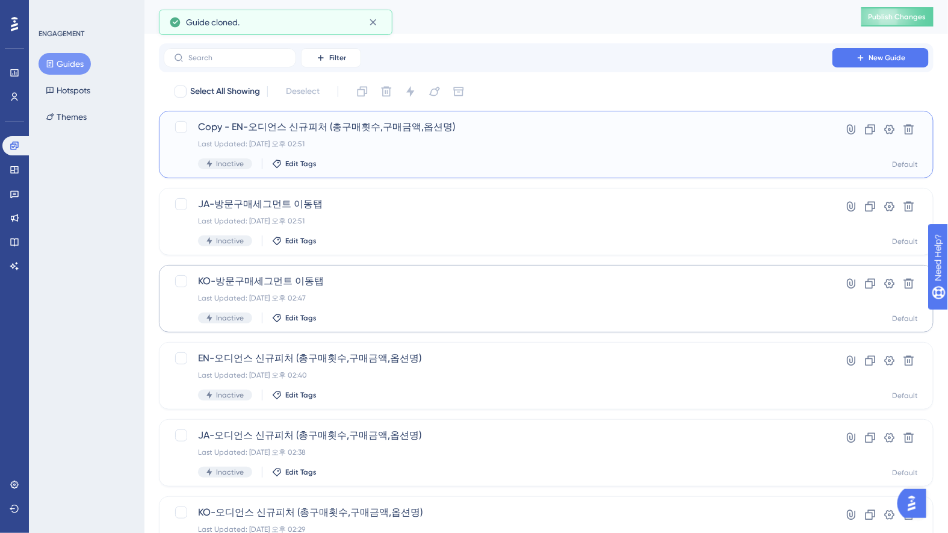
click at [449, 156] on div "Copy - EN-오디언스 신규피처 (총구매횟수,구매금액,옵션명) Last Updated: 2025년 10월 10일 오후 02:51 Inact…" at bounding box center [498, 144] width 600 height 49
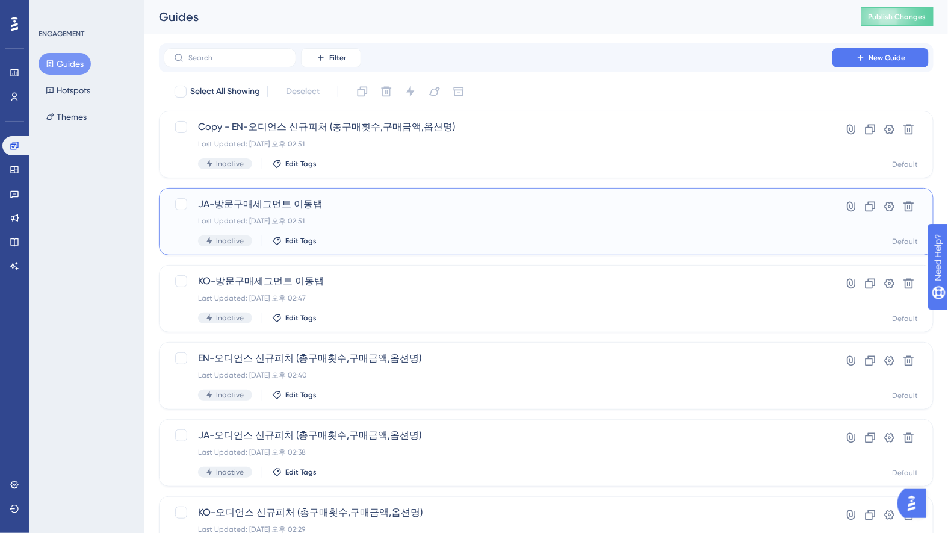
click at [411, 220] on div "Last Updated: 2025년 10월 10일 오후 02:51" at bounding box center [498, 221] width 600 height 10
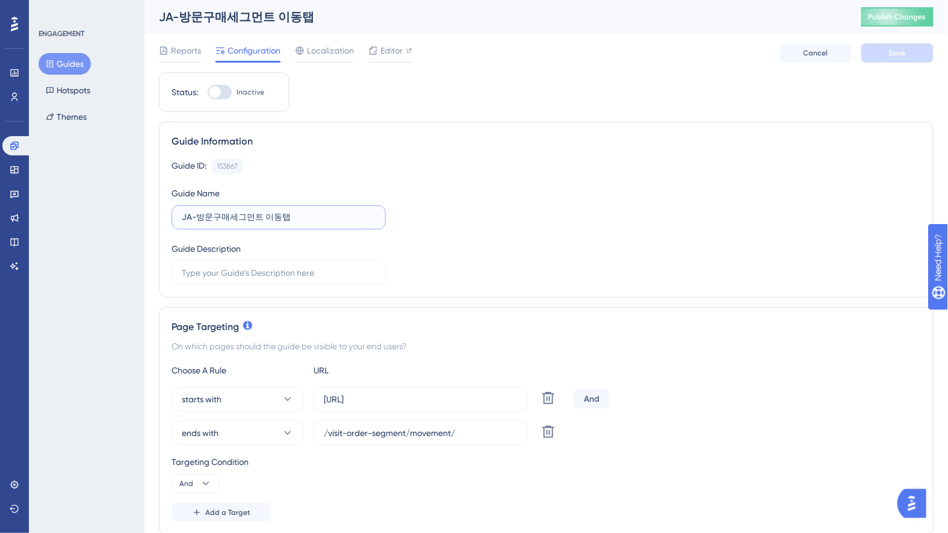
click at [258, 217] on input "JA-방문구매세그먼트 이동탭" at bounding box center [279, 217] width 194 height 13
click at [58, 63] on button "Guides" at bounding box center [65, 64] width 52 height 22
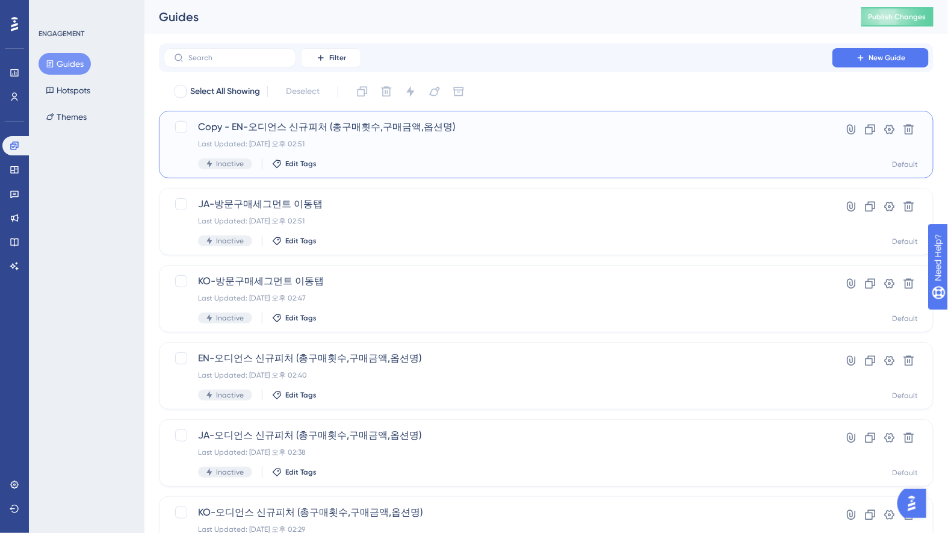
click at [368, 126] on span "Copy - EN-오디언스 신규피처 (총구매횟수,구매금액,옵션명)" at bounding box center [498, 127] width 600 height 14
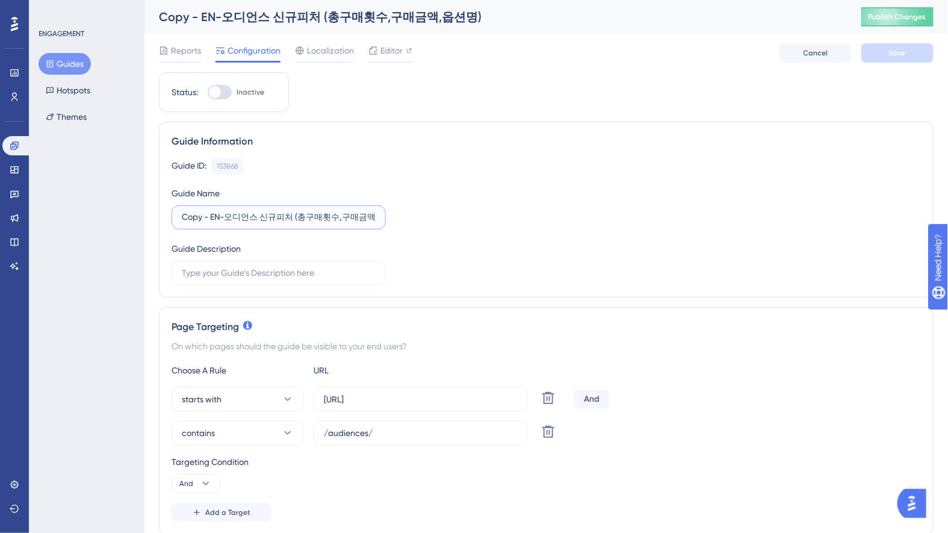
click at [254, 215] on input "Copy - EN-오디언스 신규피처 (총구매횟수,구매금액,옵션명)" at bounding box center [279, 217] width 194 height 13
paste input "JA-방문구매세그먼트 이동탭"
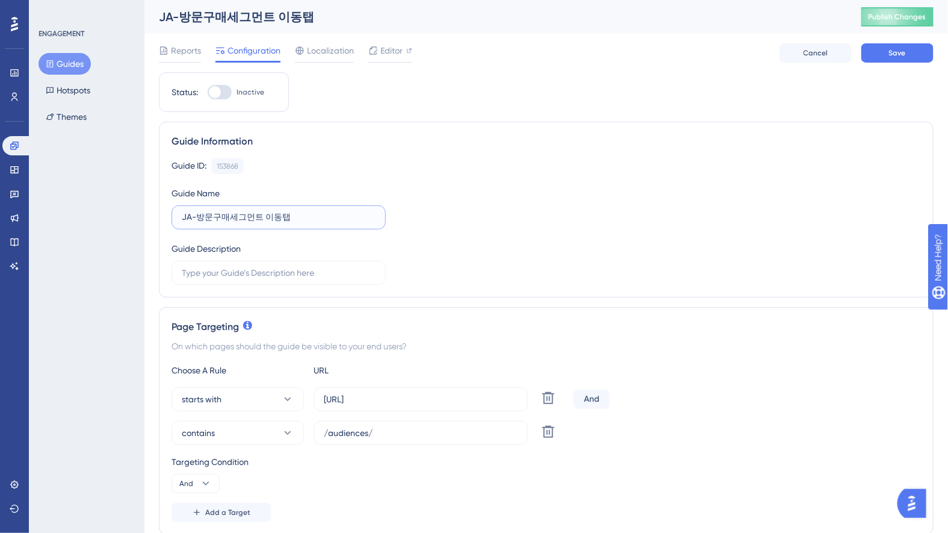
drag, startPoint x: 190, startPoint y: 217, endPoint x: 159, endPoint y: 213, distance: 30.9
click at [159, 213] on div "Guide Information Guide ID: 153868 Copy Guide Name JA-방문구매세그먼트 이동탭 Guide Descri…" at bounding box center [546, 210] width 774 height 176
type input "EN-방문구매세그먼트 이동탭"
click at [381, 435] on input "/audiences/" at bounding box center [421, 432] width 194 height 13
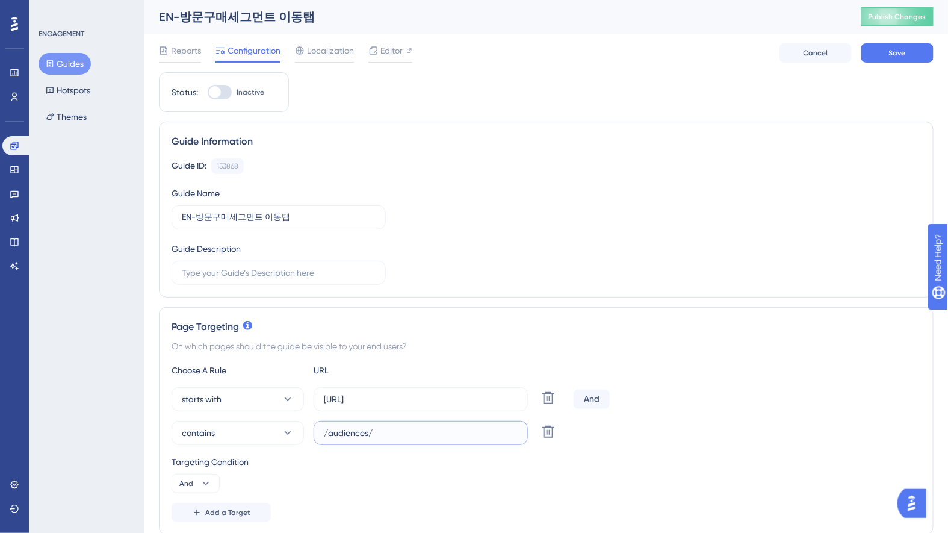
click at [381, 435] on input "/audiences/" at bounding box center [421, 432] width 194 height 13
paste input "visit-order-segment/movement"
type input "/visit-order-segment/movement/"
click at [235, 427] on button "contains" at bounding box center [237, 433] width 132 height 24
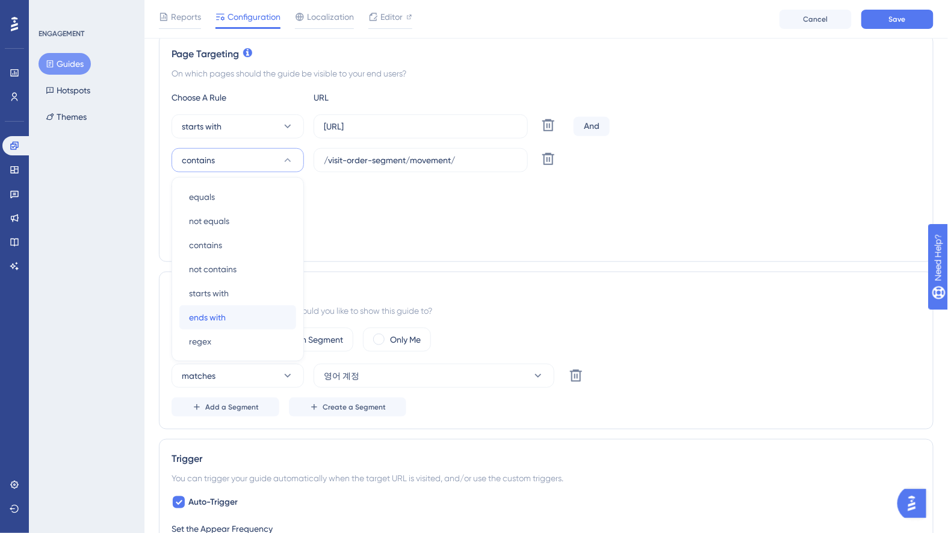
click at [227, 310] on div "ends with ends with" at bounding box center [237, 317] width 97 height 24
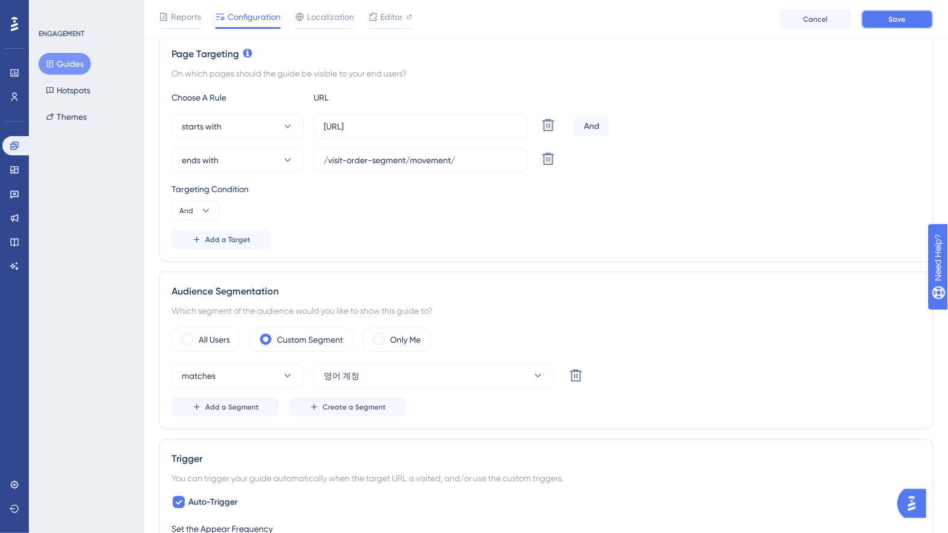
click at [894, 23] on span "Save" at bounding box center [897, 19] width 17 height 10
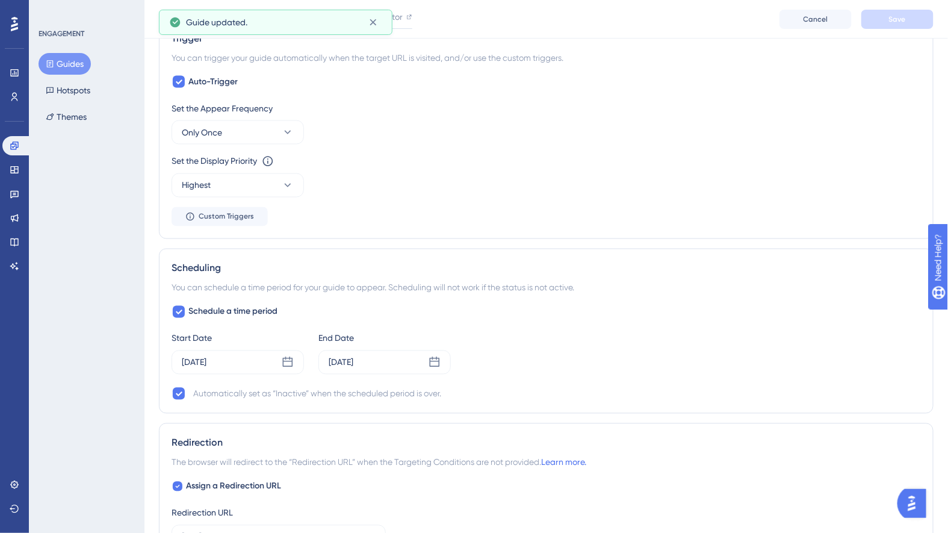
scroll to position [886, 0]
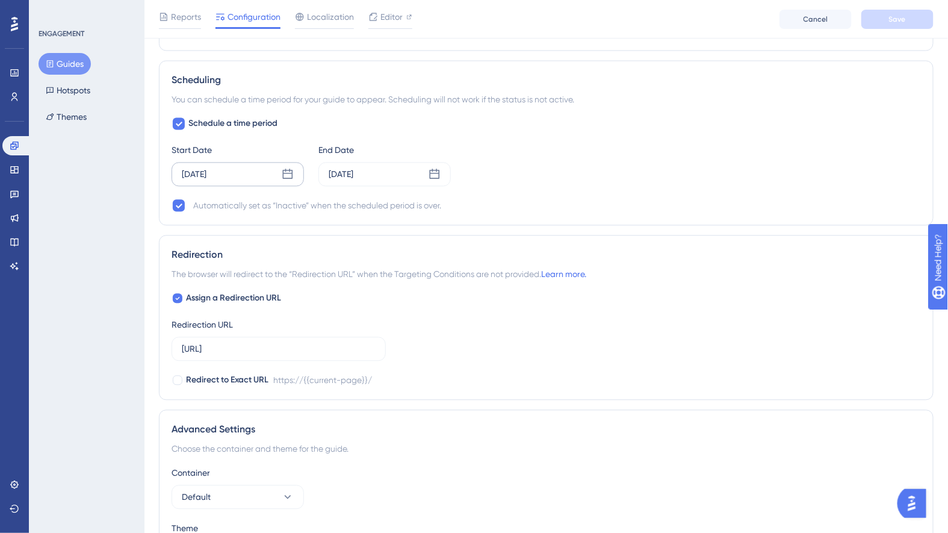
click at [246, 174] on div "Sep 08 2025" at bounding box center [237, 174] width 132 height 24
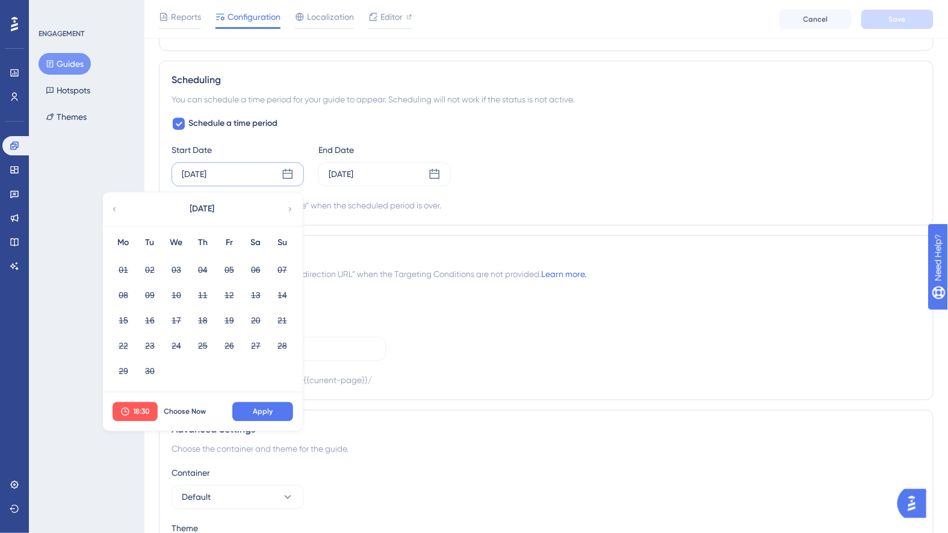
click at [290, 203] on icon at bounding box center [290, 208] width 8 height 11
click at [280, 301] on div "12" at bounding box center [282, 294] width 26 height 23
click at [291, 208] on icon at bounding box center [290, 208] width 8 height 11
click at [433, 173] on icon at bounding box center [435, 173] width 10 height 10
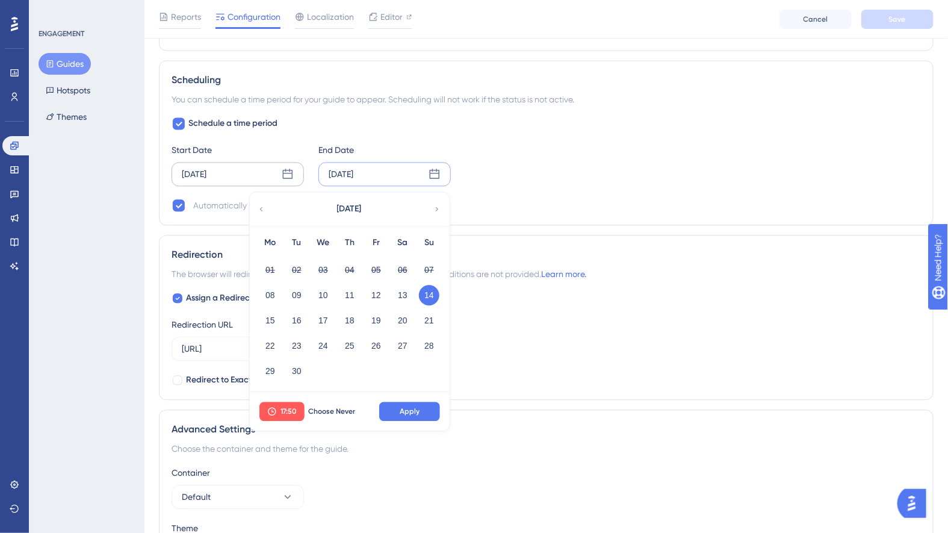
click at [432, 202] on div "September 2025" at bounding box center [349, 209] width 199 height 34
click at [433, 203] on icon at bounding box center [437, 208] width 8 height 11
click at [378, 367] on button "31" at bounding box center [376, 370] width 20 height 20
click at [244, 167] on div "Sep 08 2025" at bounding box center [237, 174] width 132 height 24
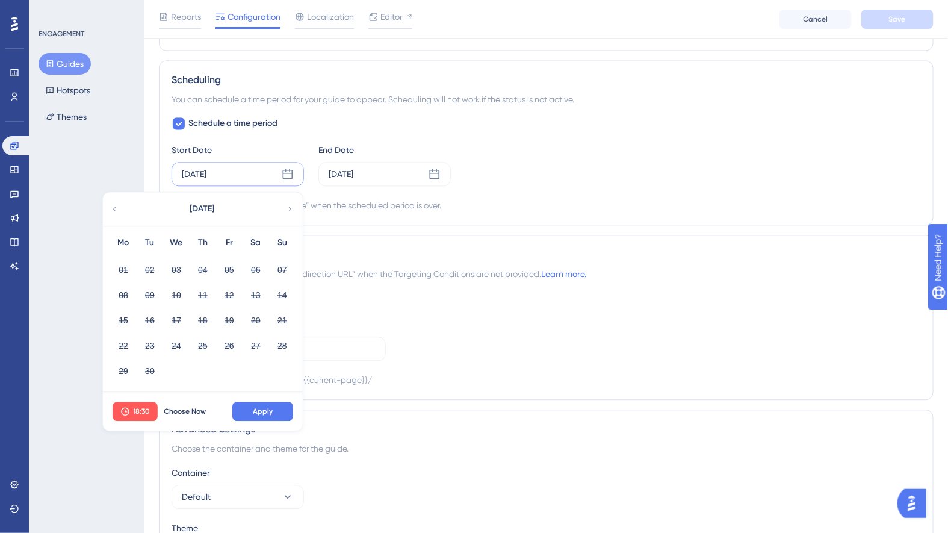
click at [292, 206] on icon at bounding box center [290, 208] width 8 height 11
click at [112, 203] on icon at bounding box center [114, 208] width 8 height 11
click at [266, 409] on span "Apply" at bounding box center [263, 411] width 20 height 10
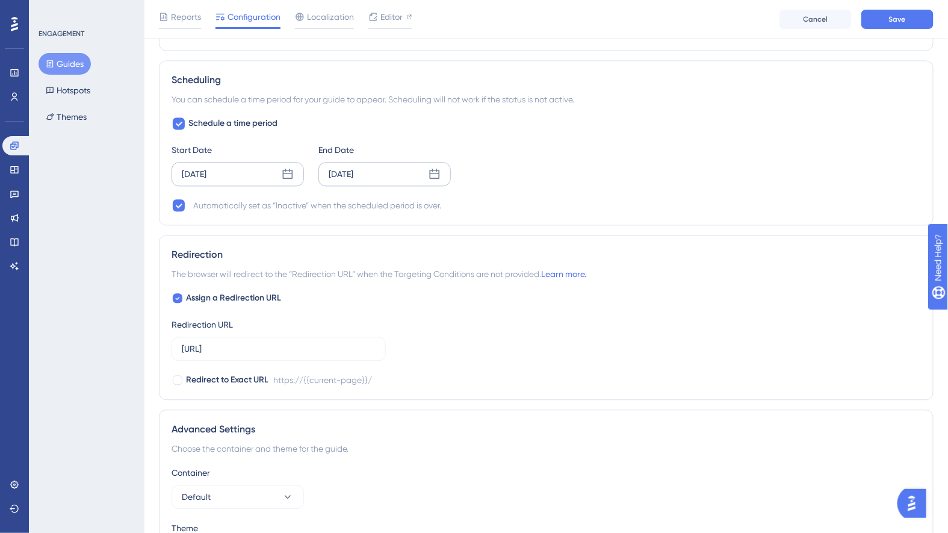
click at [424, 171] on div "Sep 14 2025" at bounding box center [384, 174] width 132 height 24
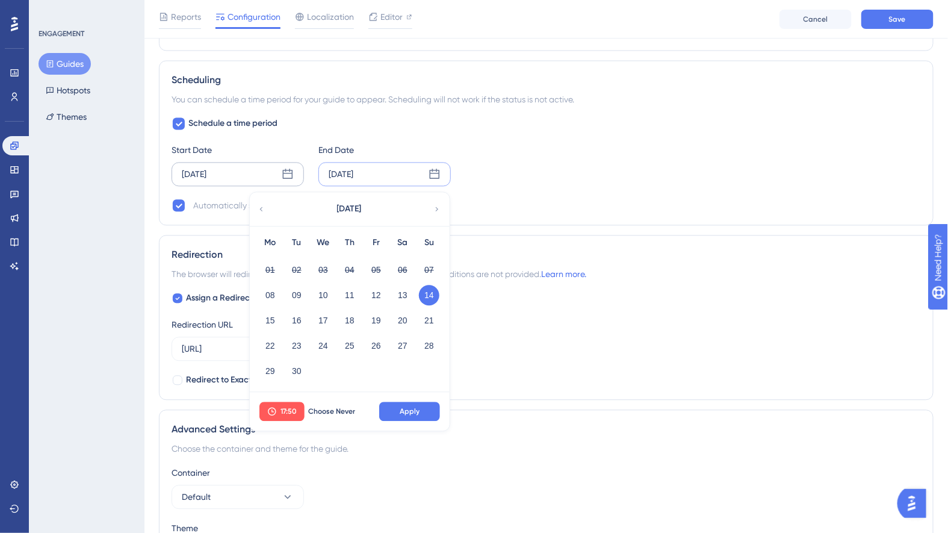
click at [427, 201] on div "September 2025" at bounding box center [349, 209] width 199 height 34
click at [431, 201] on div "September 2025" at bounding box center [349, 209] width 199 height 34
click at [441, 203] on div "September 2025" at bounding box center [349, 209] width 199 height 34
click at [433, 203] on icon at bounding box center [437, 208] width 8 height 11
click at [369, 362] on button "31" at bounding box center [376, 370] width 20 height 20
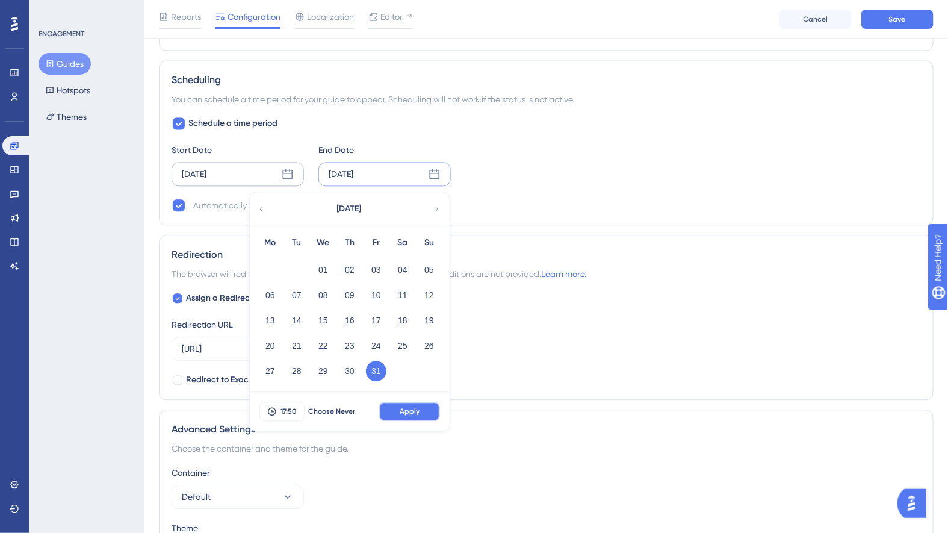
click at [398, 409] on button "Apply" at bounding box center [409, 410] width 61 height 19
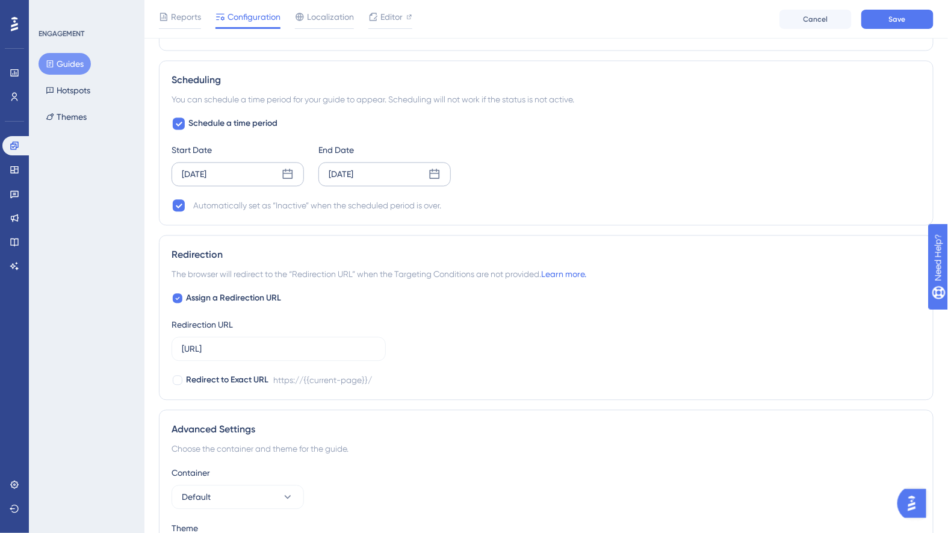
click at [245, 173] on div "Sep 08 2025" at bounding box center [237, 174] width 132 height 24
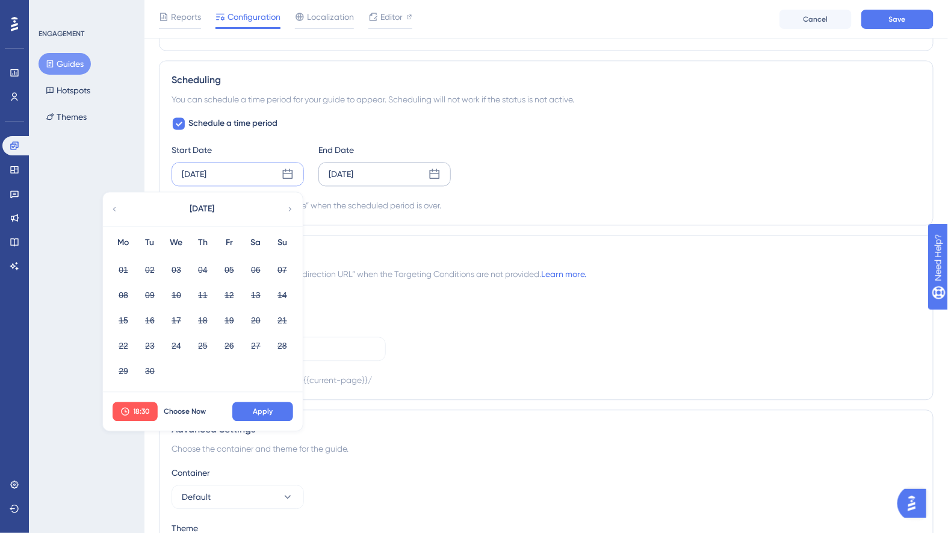
click at [288, 205] on icon at bounding box center [290, 208] width 8 height 11
click at [146, 315] on button "14" at bounding box center [150, 320] width 20 height 20
click at [148, 408] on span "18:30" at bounding box center [142, 411] width 17 height 10
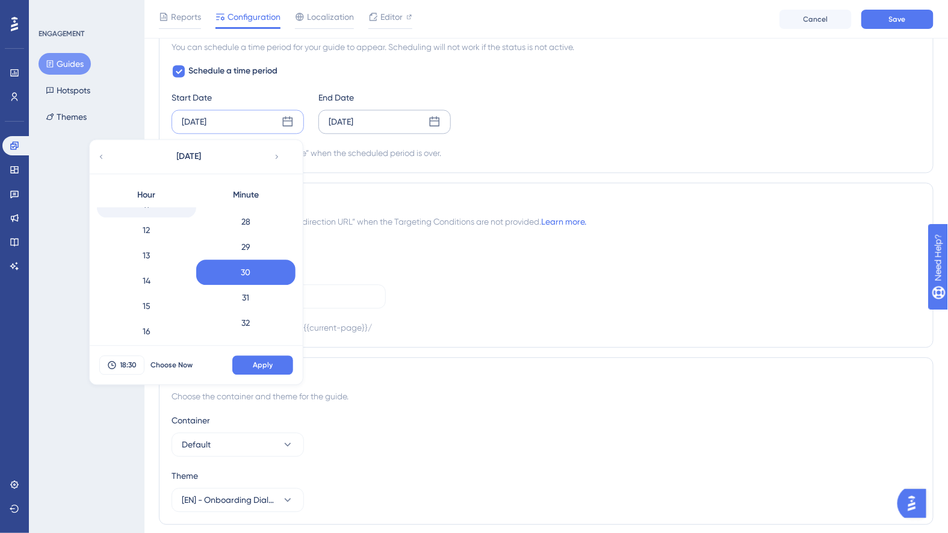
scroll to position [162, 0]
click at [152, 288] on div "9" at bounding box center [146, 284] width 99 height 25
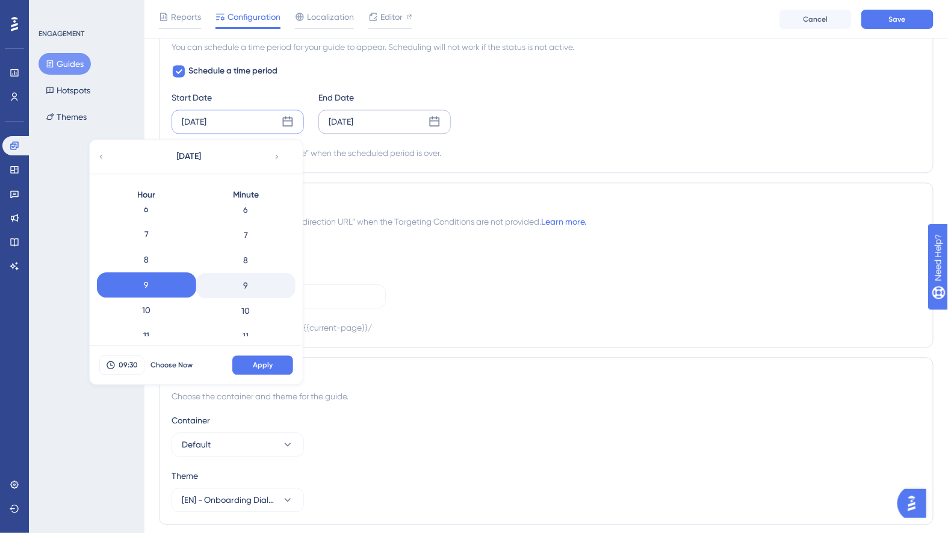
scroll to position [140, 0]
click at [156, 256] on div "8" at bounding box center [146, 259] width 99 height 25
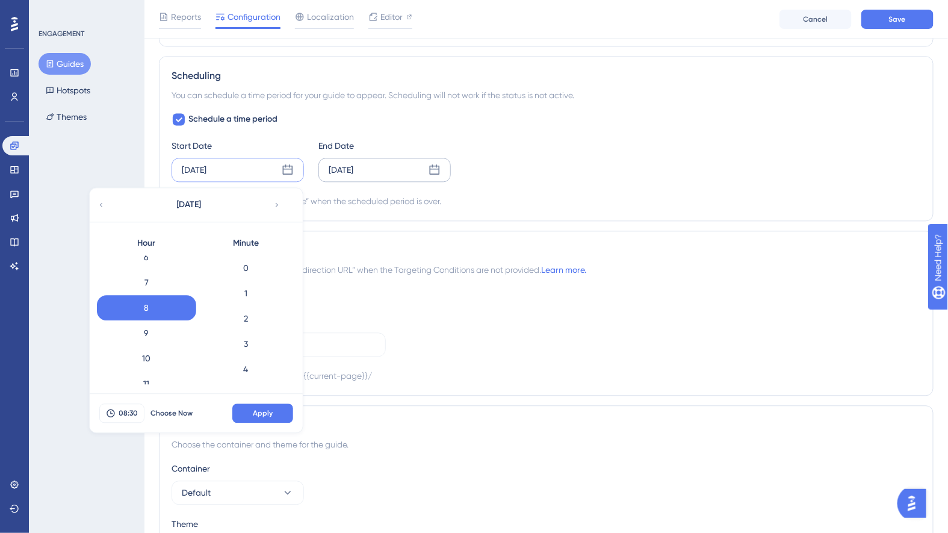
scroll to position [885, 0]
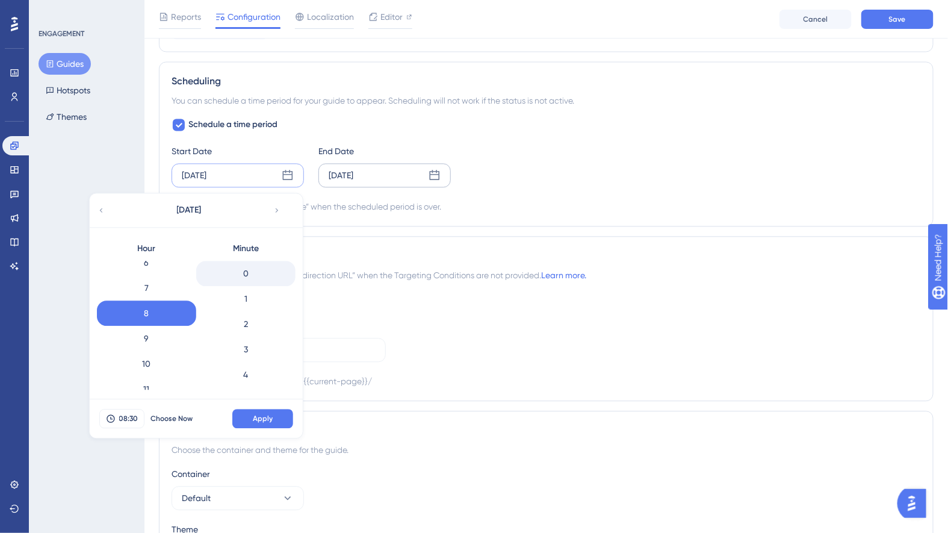
click at [247, 265] on div "0" at bounding box center [245, 273] width 99 height 25
click at [273, 415] on button "Apply" at bounding box center [262, 418] width 61 height 19
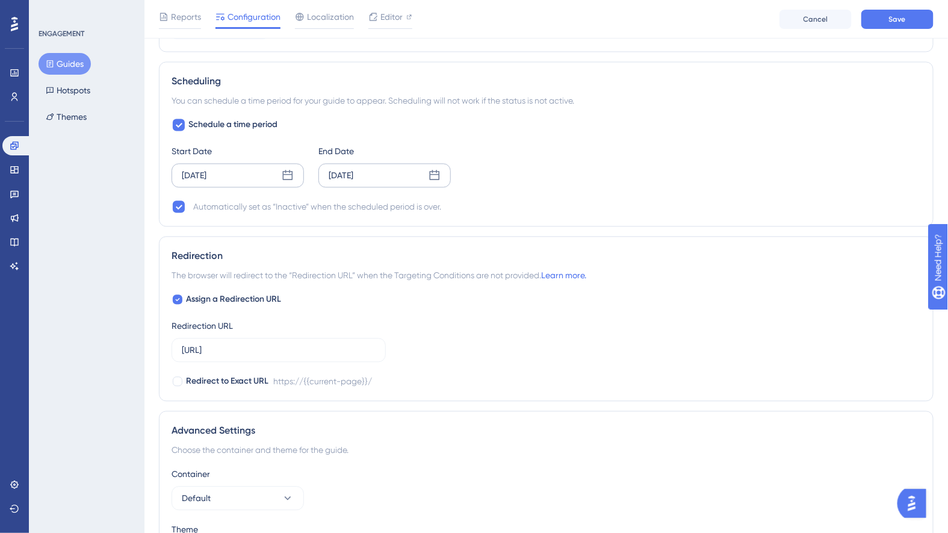
click at [381, 178] on div "Oct 31 2025" at bounding box center [384, 175] width 132 height 24
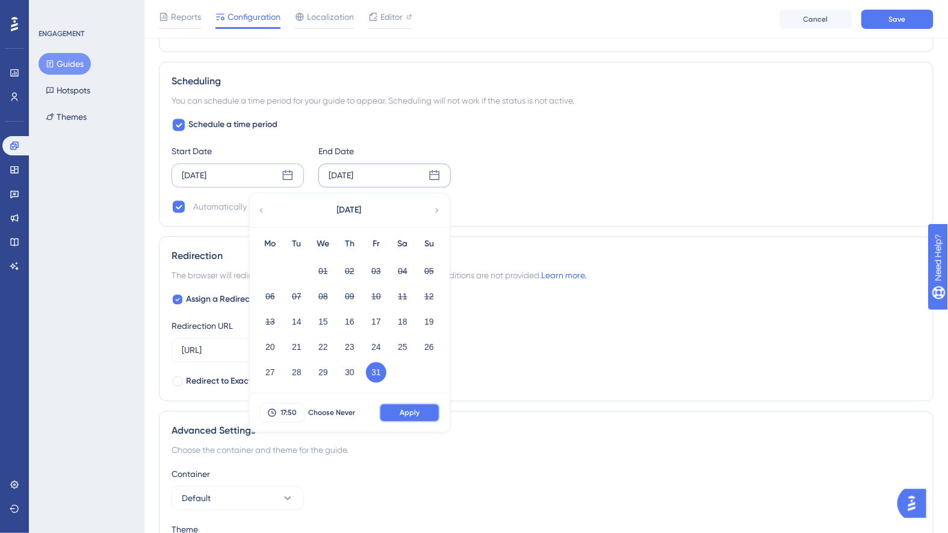
click at [404, 408] on span "Apply" at bounding box center [410, 412] width 20 height 10
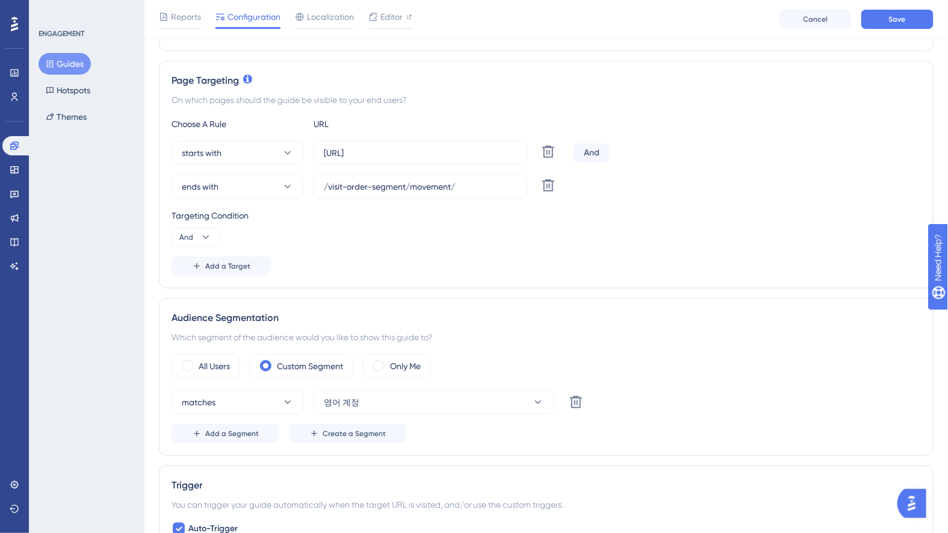
scroll to position [0, 0]
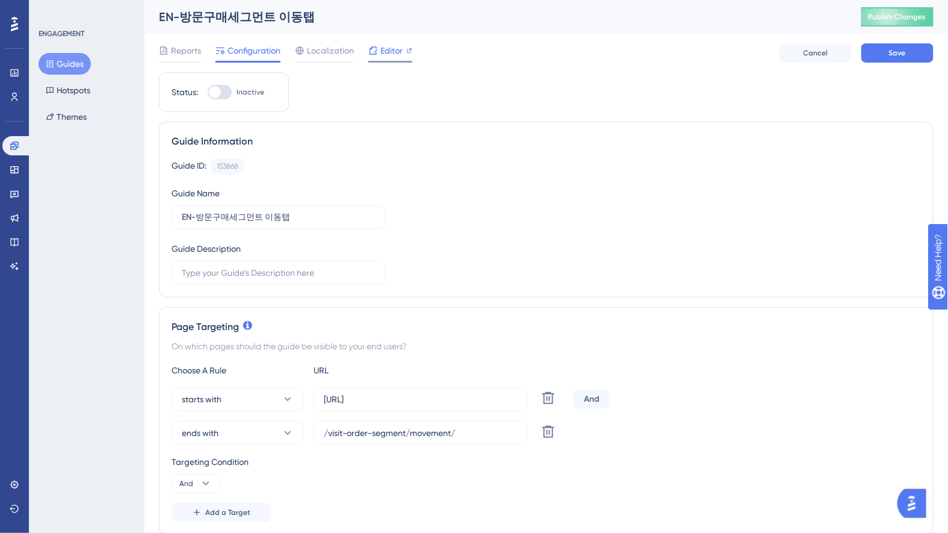
click at [395, 48] on span "Editor" at bounding box center [391, 50] width 22 height 14
click at [894, 14] on span "Publish Changes" at bounding box center [897, 17] width 58 height 10
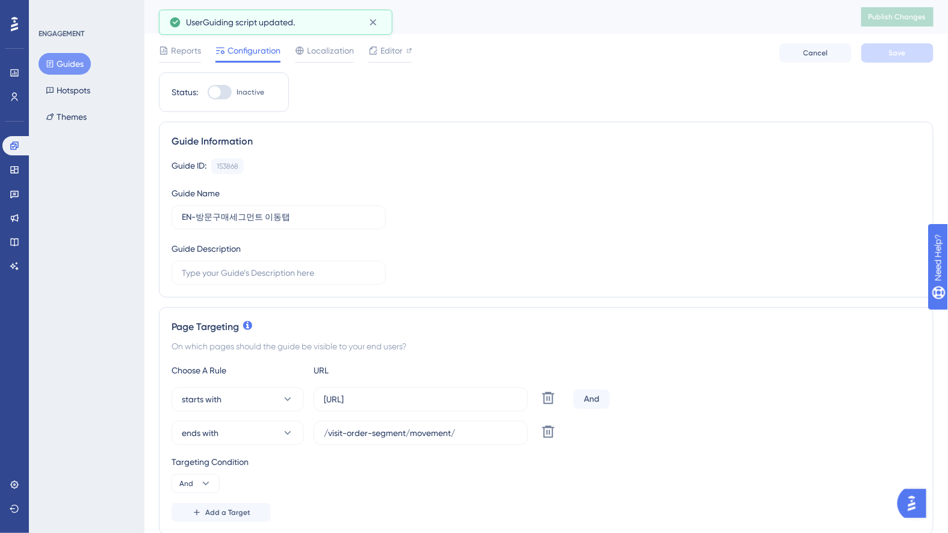
click at [70, 63] on button "Guides" at bounding box center [65, 64] width 52 height 22
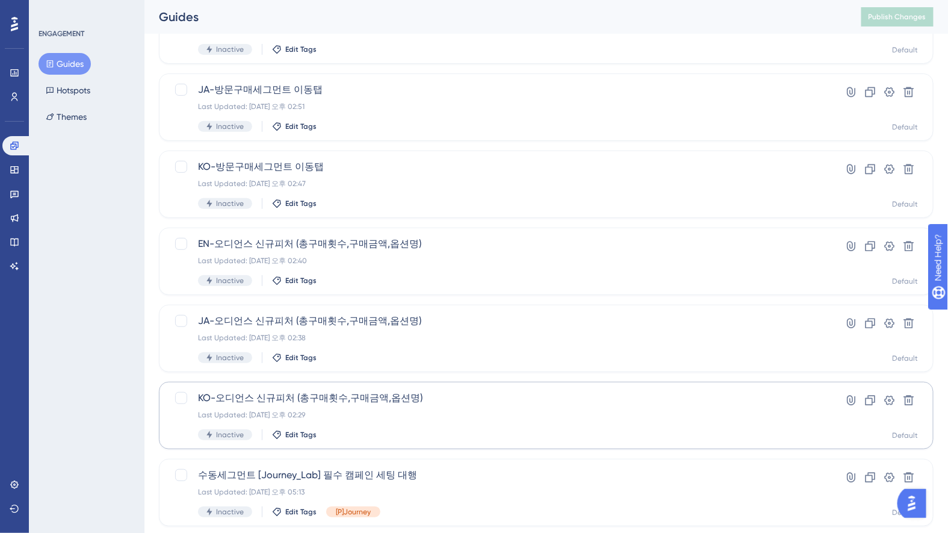
scroll to position [185, 0]
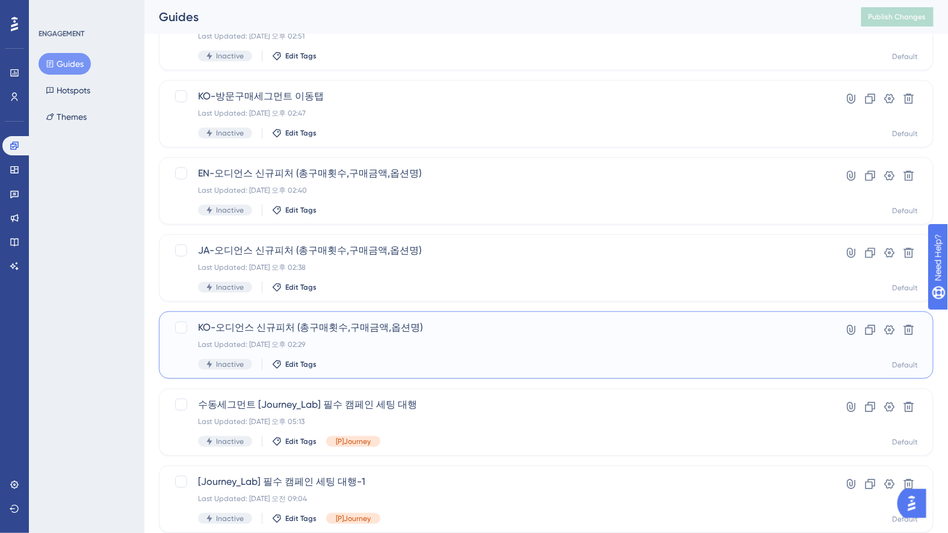
click at [472, 340] on div "Last Updated: 2025년 10월 10일 오후 02:29" at bounding box center [498, 344] width 600 height 10
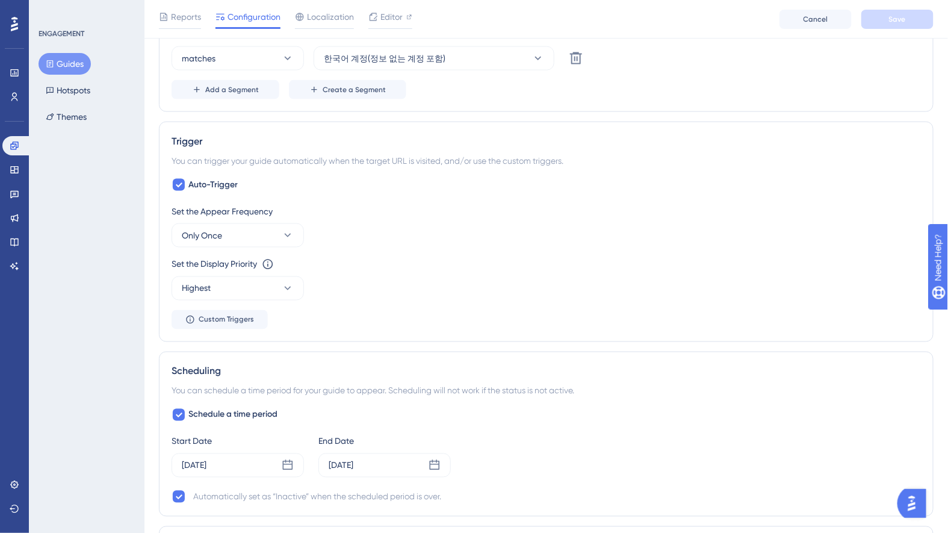
scroll to position [640, 0]
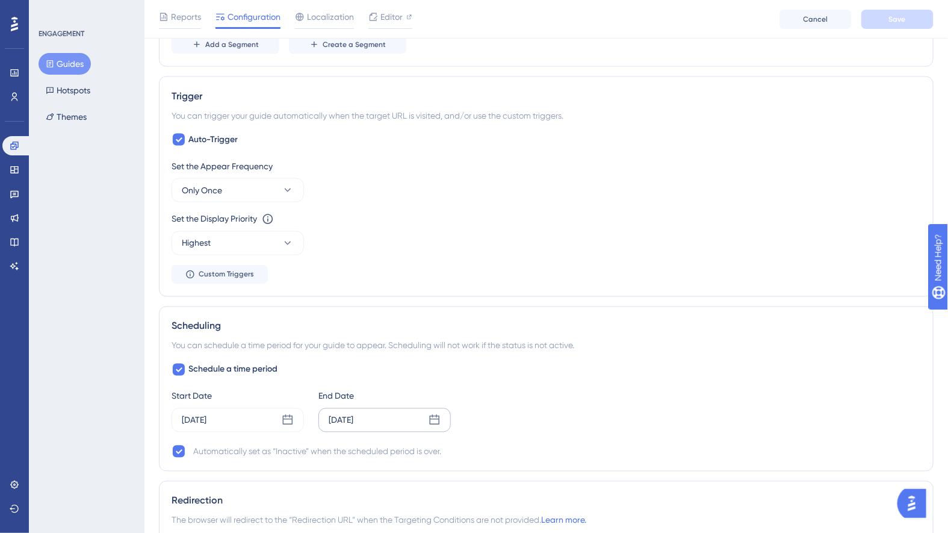
click at [396, 419] on div "Sep 14 2025" at bounding box center [384, 420] width 132 height 24
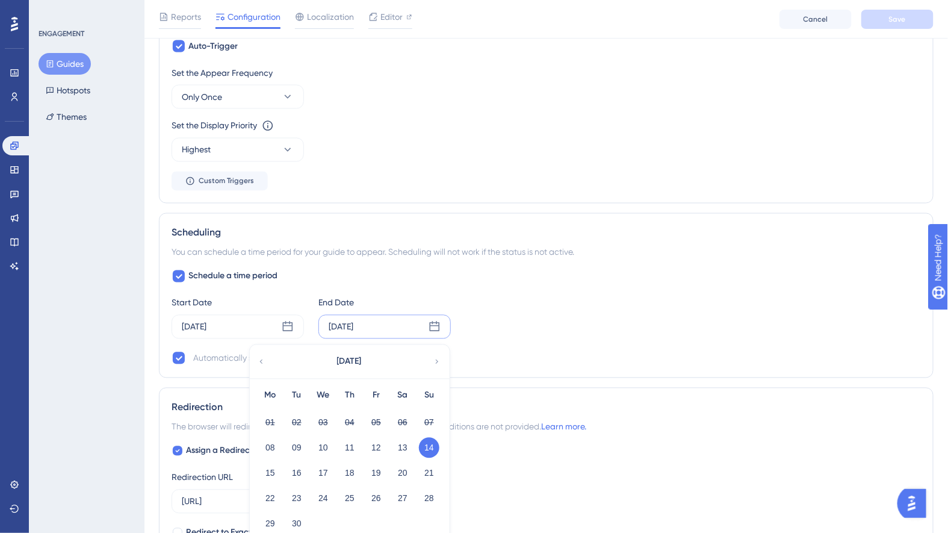
click at [433, 356] on icon at bounding box center [437, 361] width 8 height 11
click at [375, 516] on button "31" at bounding box center [376, 523] width 20 height 20
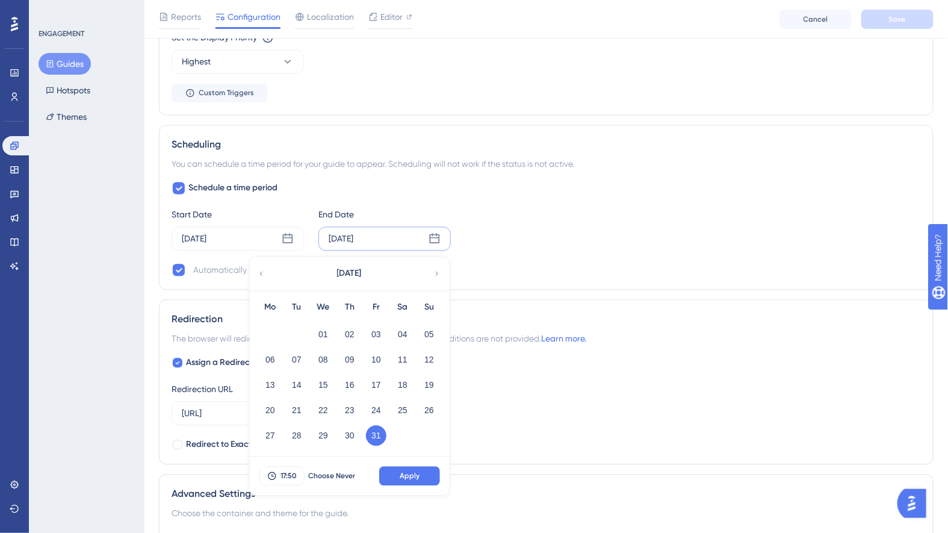
scroll to position [876, 0]
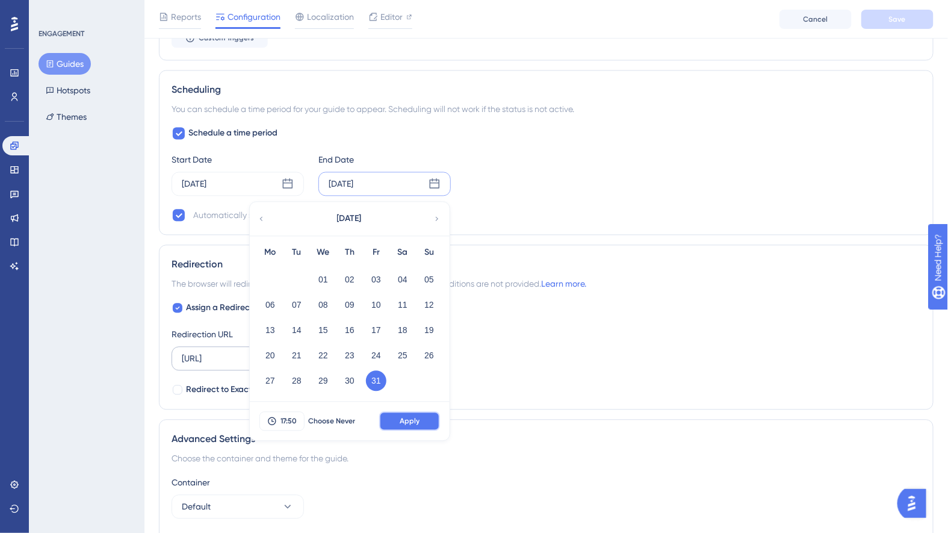
drag, startPoint x: 418, startPoint y: 409, endPoint x: 361, endPoint y: 362, distance: 74.0
click at [418, 411] on button "Apply" at bounding box center [409, 420] width 61 height 19
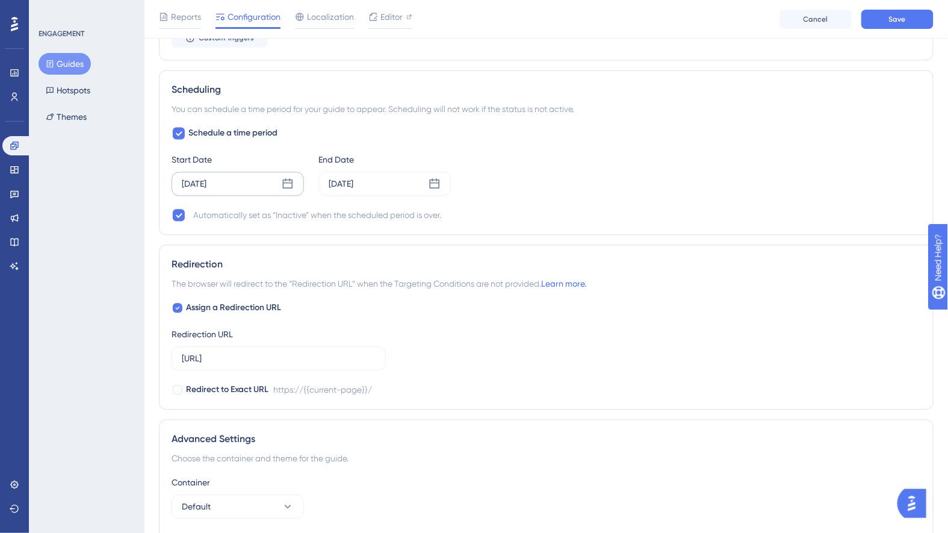
click at [206, 176] on div "Sep 08 2025" at bounding box center [194, 183] width 25 height 14
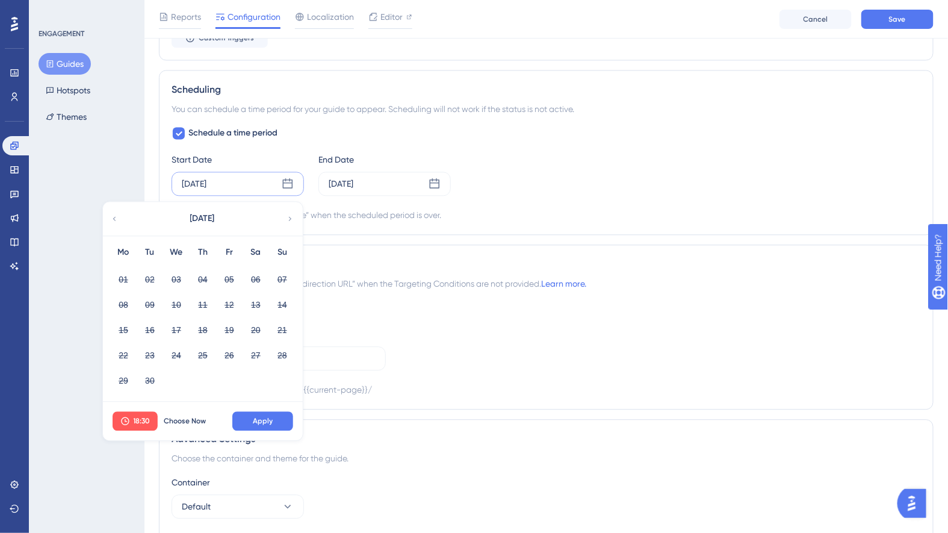
click at [284, 208] on div "September 2025" at bounding box center [202, 219] width 199 height 34
click at [288, 213] on icon at bounding box center [290, 218] width 8 height 11
click at [152, 327] on button "14" at bounding box center [150, 330] width 20 height 20
click at [143, 416] on span "18:30" at bounding box center [142, 421] width 17 height 10
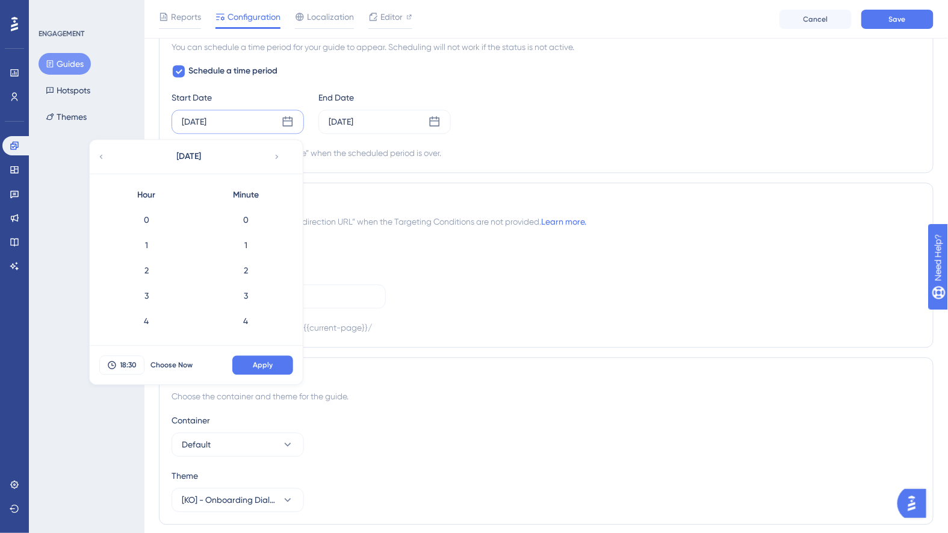
scroll to position [706, 0]
click at [158, 302] on div "8" at bounding box center [146, 314] width 99 height 25
click at [251, 209] on div "0" at bounding box center [245, 219] width 99 height 25
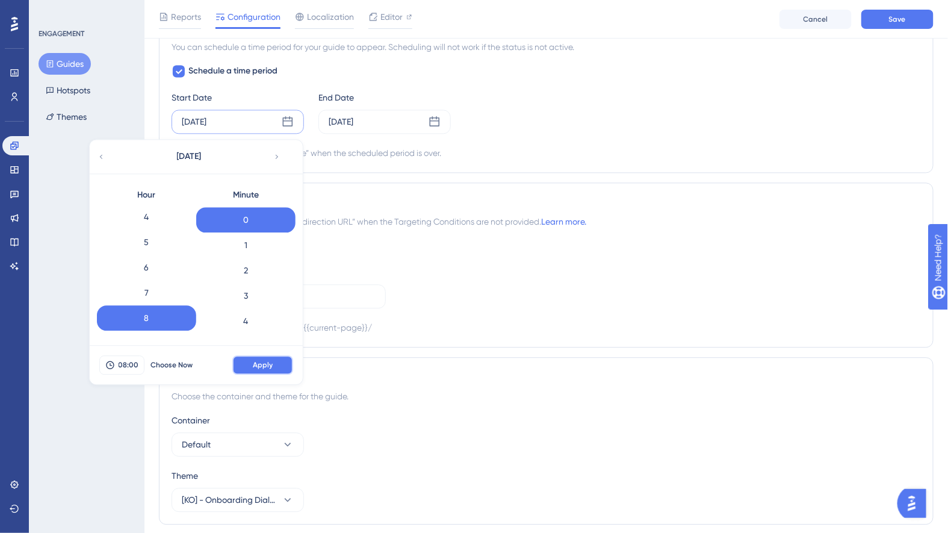
click at [274, 355] on button "Apply" at bounding box center [262, 364] width 61 height 19
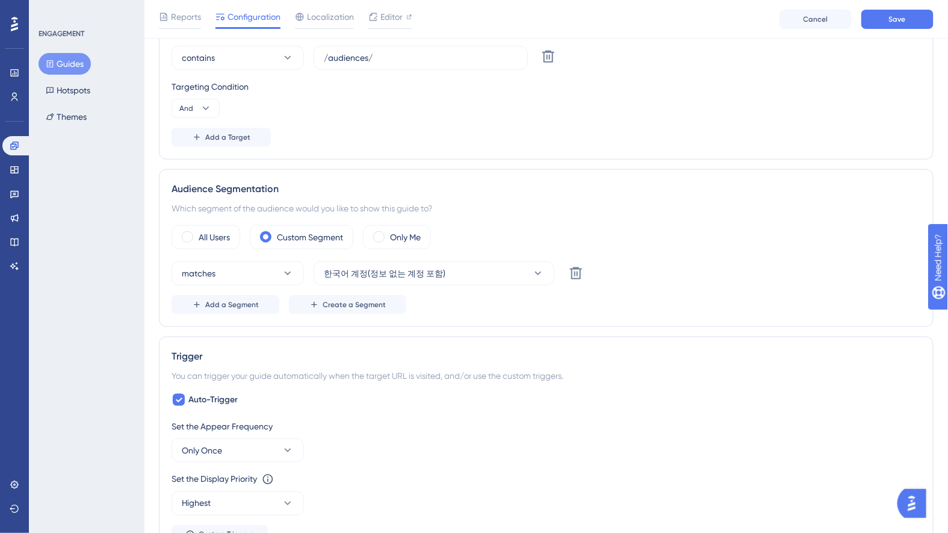
scroll to position [129, 0]
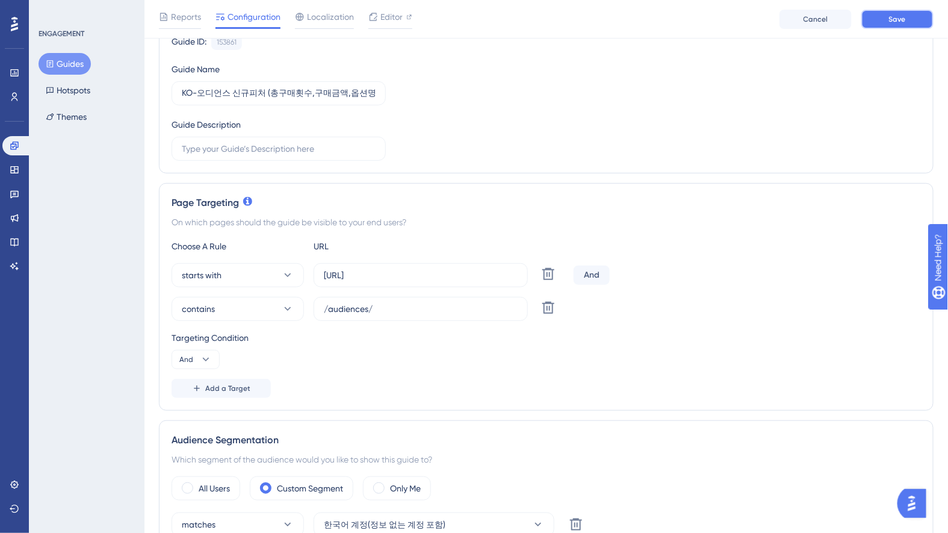
click at [892, 19] on span "Save" at bounding box center [897, 19] width 17 height 10
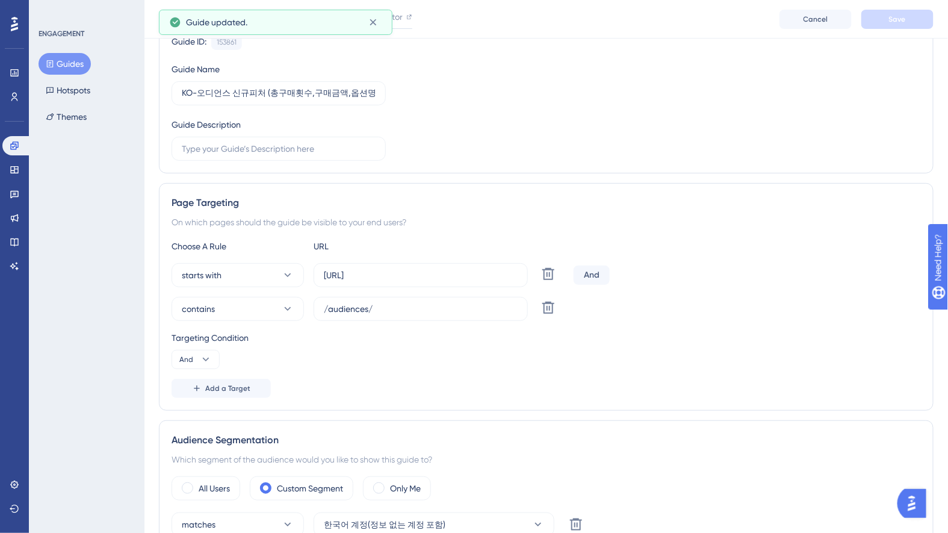
click at [78, 65] on button "Guides" at bounding box center [65, 64] width 52 height 22
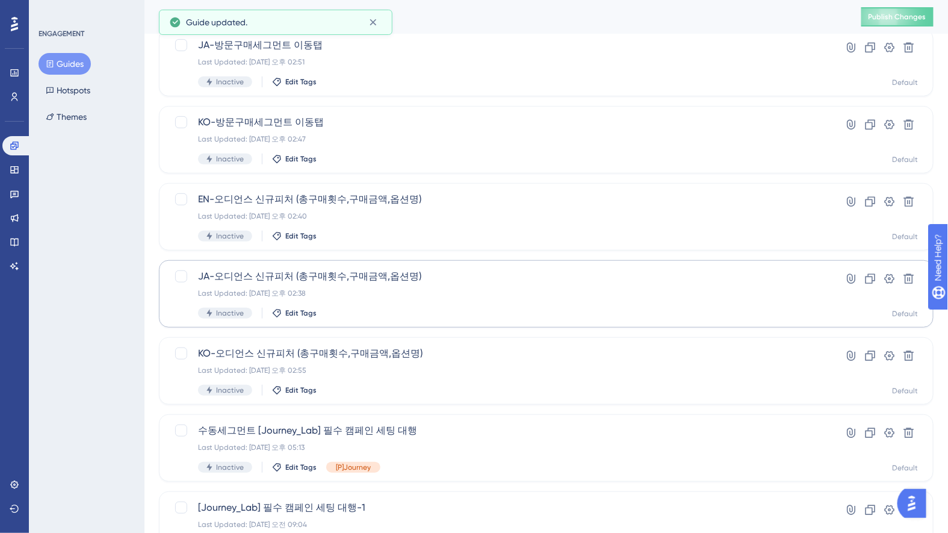
scroll to position [208, 0]
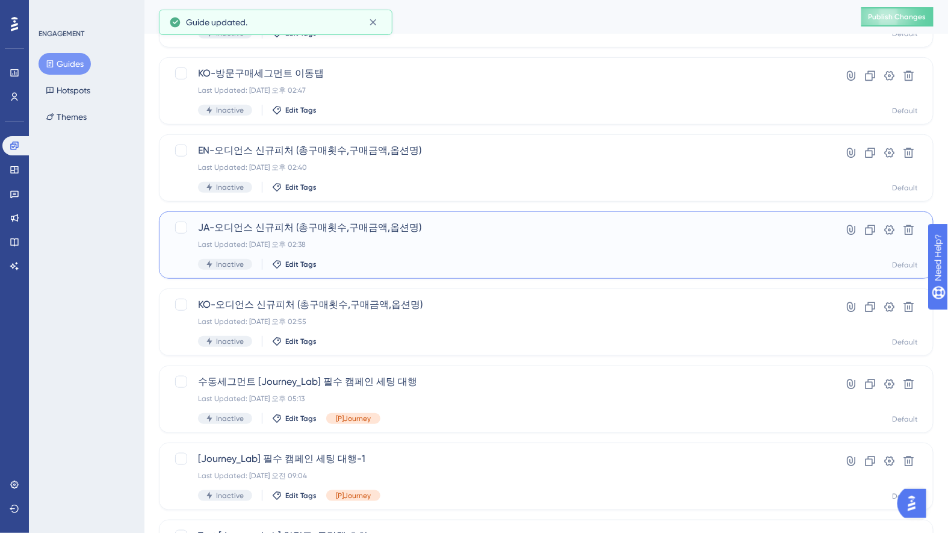
click at [342, 246] on div "Last Updated: 2025년 10월 10일 오후 02:38" at bounding box center [498, 244] width 600 height 10
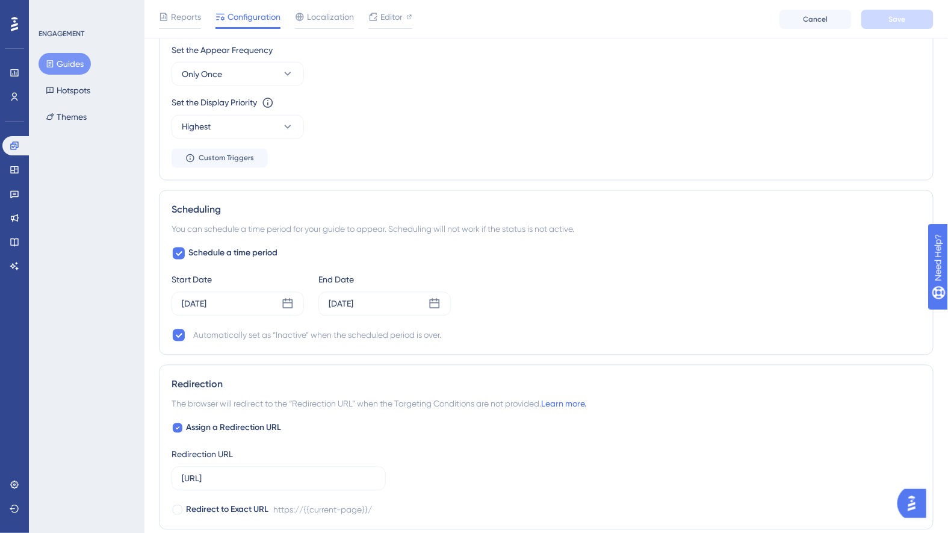
scroll to position [773, 0]
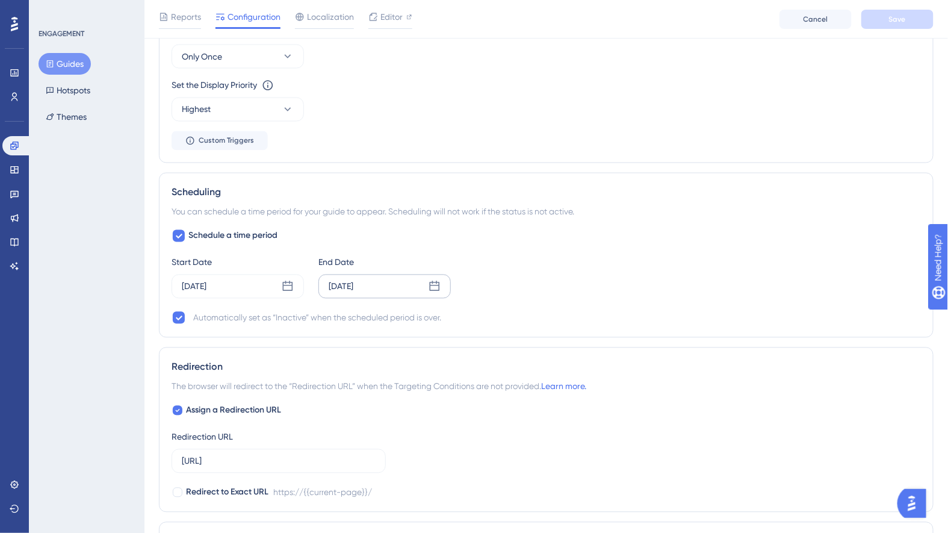
click at [387, 287] on div "Sep 14 2025" at bounding box center [384, 286] width 132 height 24
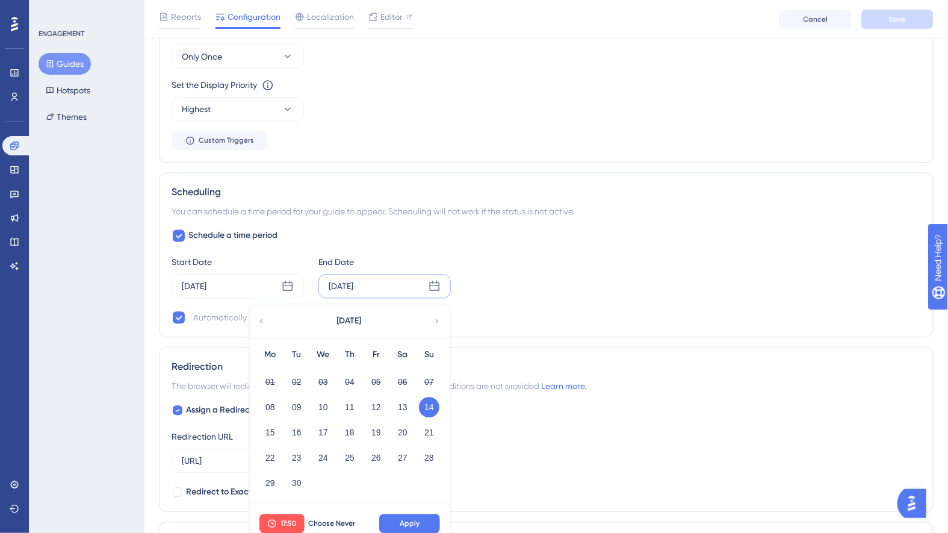
click at [439, 316] on icon at bounding box center [437, 321] width 8 height 11
click at [377, 481] on button "31" at bounding box center [376, 483] width 20 height 20
click at [431, 521] on button "Apply" at bounding box center [409, 523] width 61 height 19
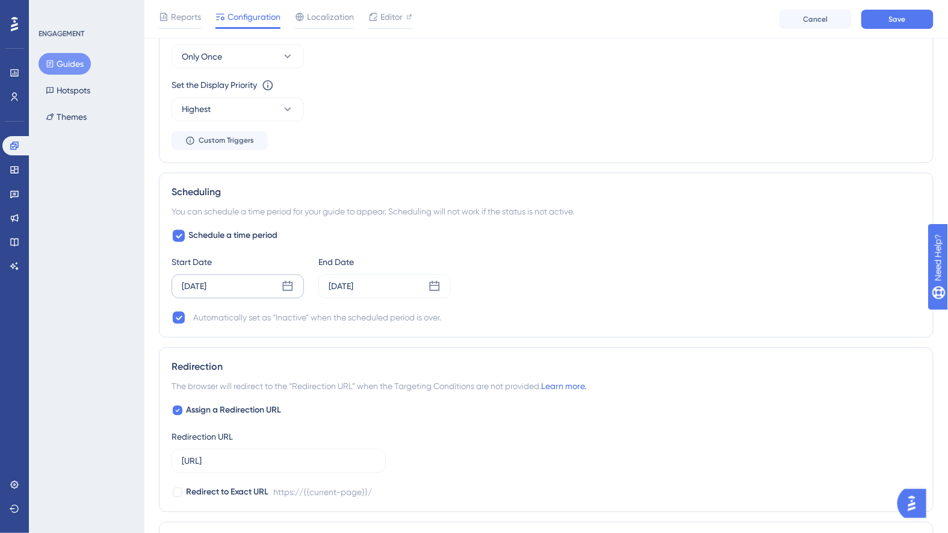
click at [234, 290] on div "Sep 08 2025" at bounding box center [237, 286] width 132 height 24
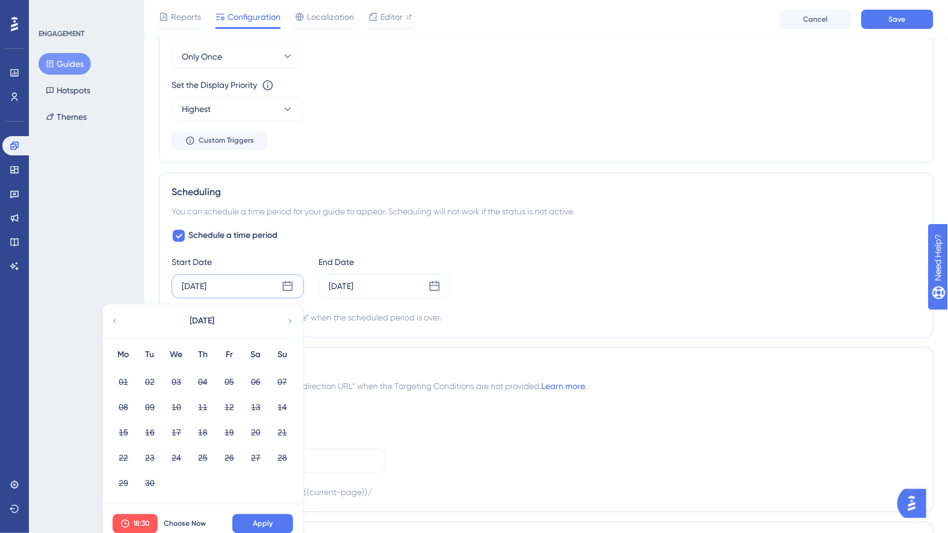
click at [286, 317] on icon at bounding box center [290, 321] width 8 height 11
click at [150, 427] on button "14" at bounding box center [150, 432] width 20 height 20
click at [143, 514] on button "18:30" at bounding box center [135, 523] width 45 height 19
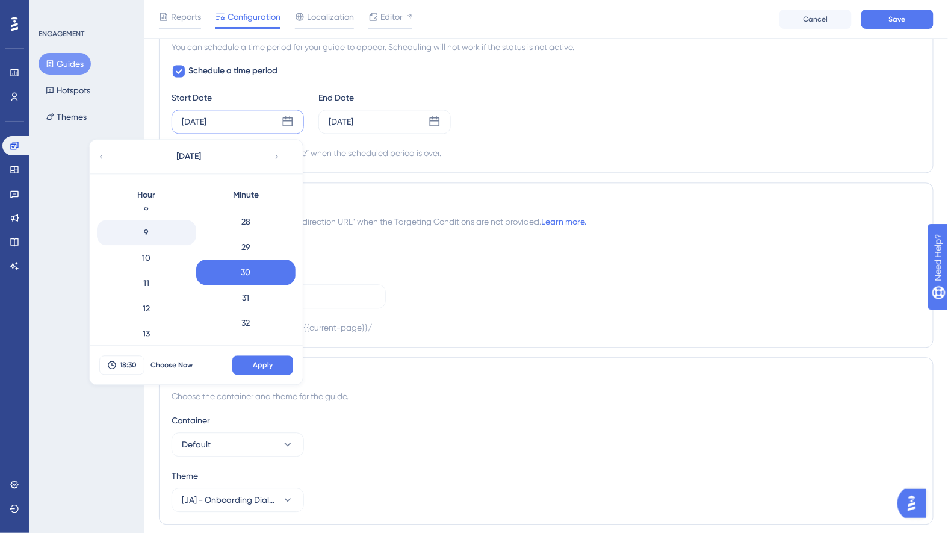
scroll to position [165, 0]
click at [146, 249] on div "8" at bounding box center [146, 256] width 99 height 25
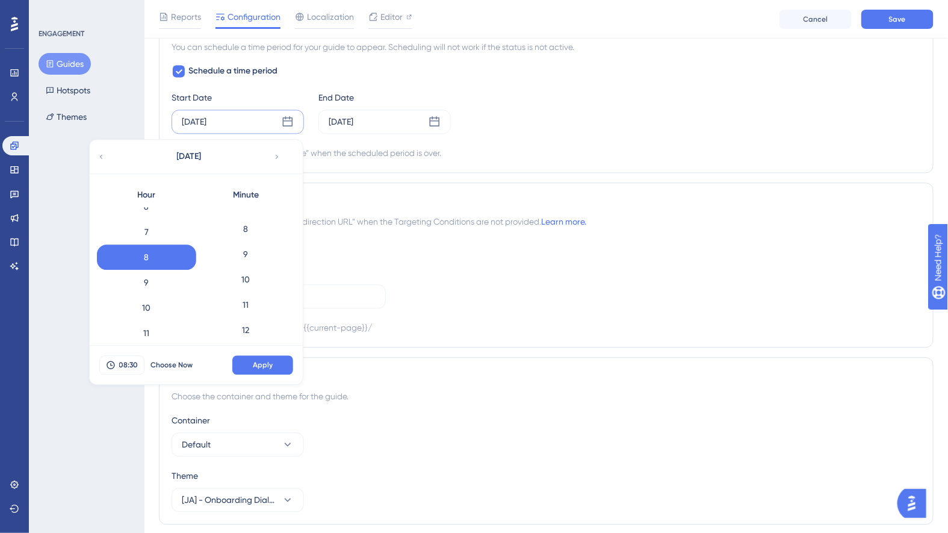
scroll to position [0, 0]
click at [247, 207] on div "0" at bounding box center [245, 219] width 99 height 25
click at [285, 365] on button "Apply" at bounding box center [262, 364] width 61 height 19
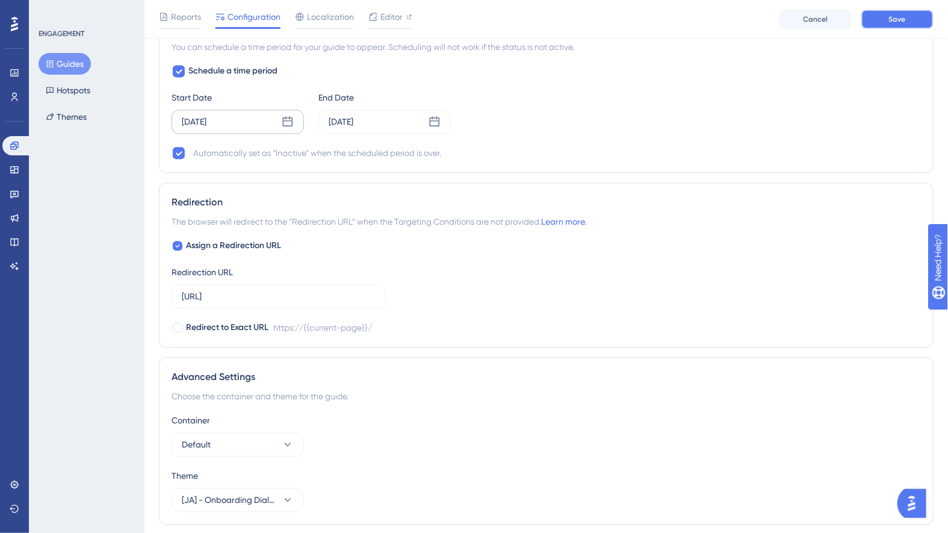
click at [901, 20] on span "Save" at bounding box center [897, 19] width 17 height 10
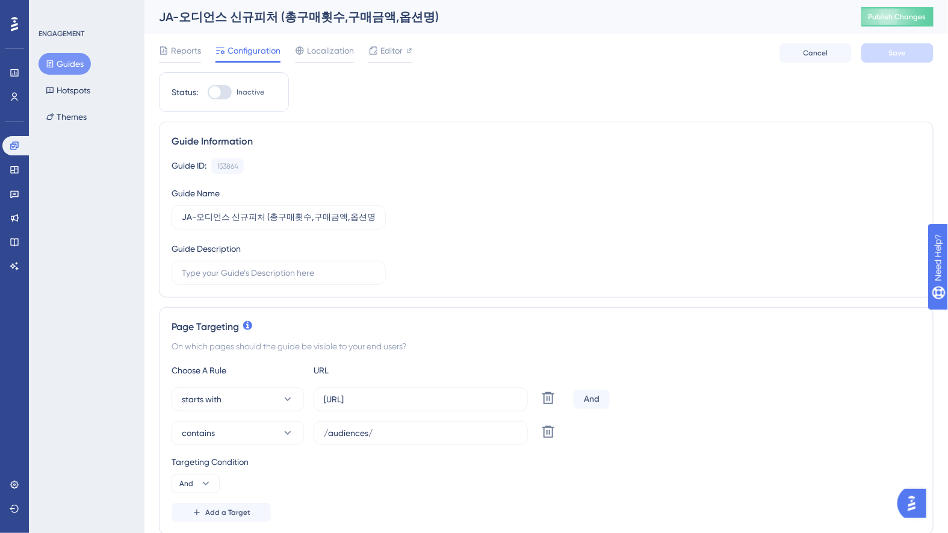
click at [70, 60] on button "Guides" at bounding box center [65, 64] width 52 height 22
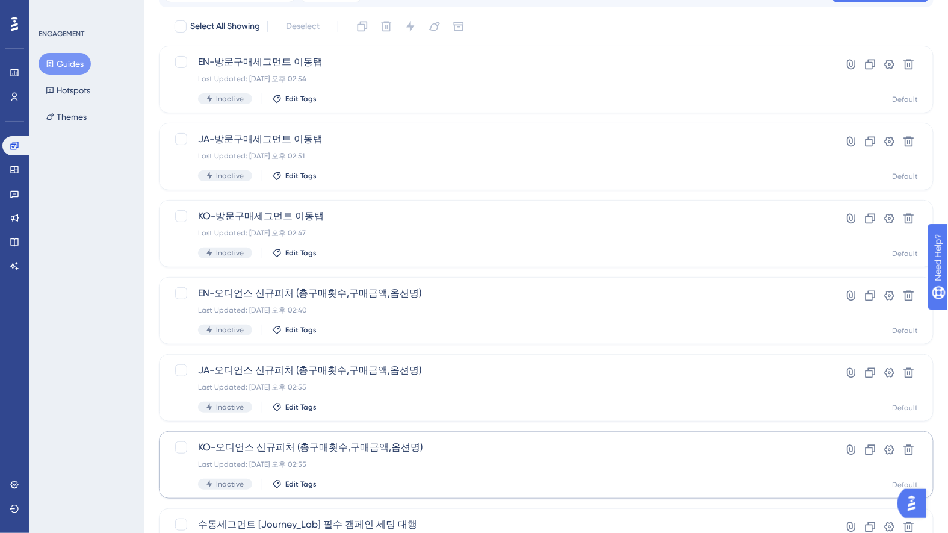
scroll to position [129, 0]
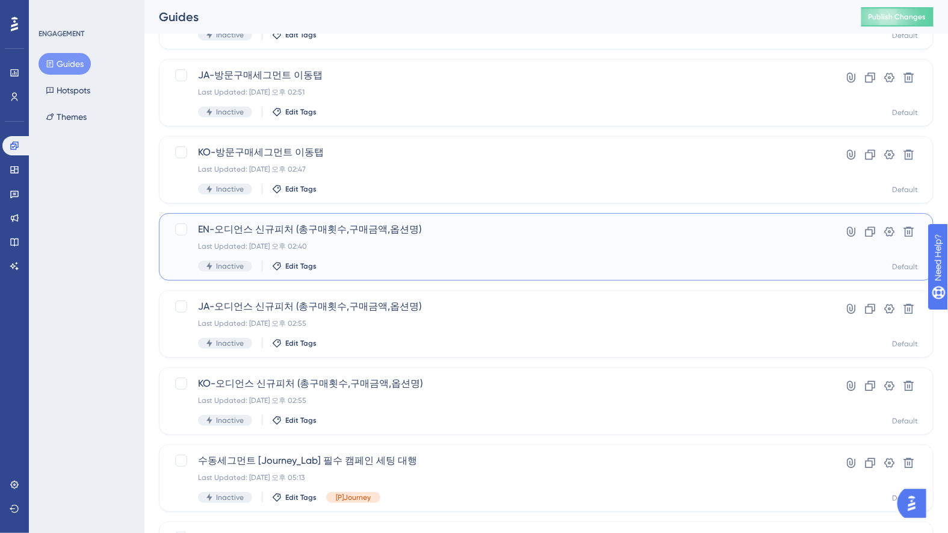
click at [318, 237] on div "EN-오디언스 신규피처 (총구매횟수,구매금액,옵션명) Last Updated: 2025년 10월 10일 오후 02:40 Inactive Edi…" at bounding box center [498, 246] width 600 height 49
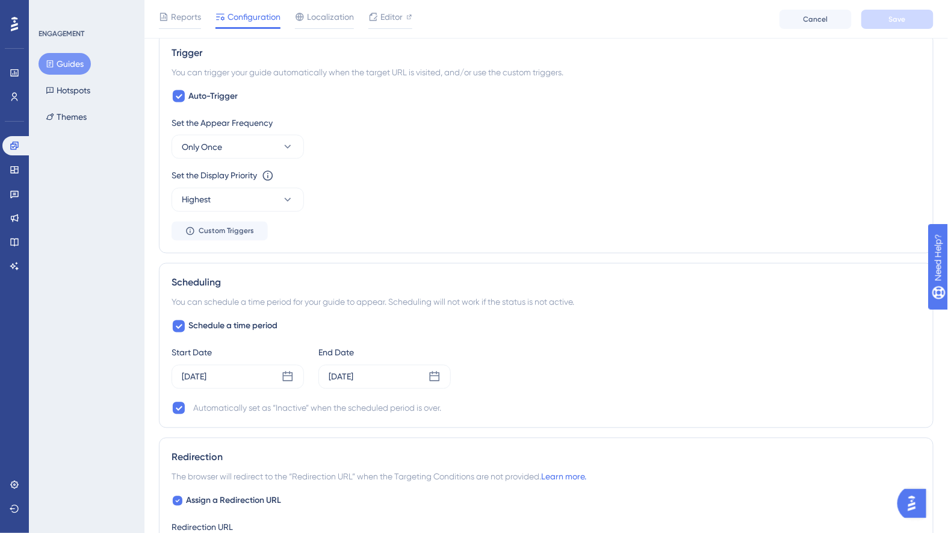
scroll to position [736, 0]
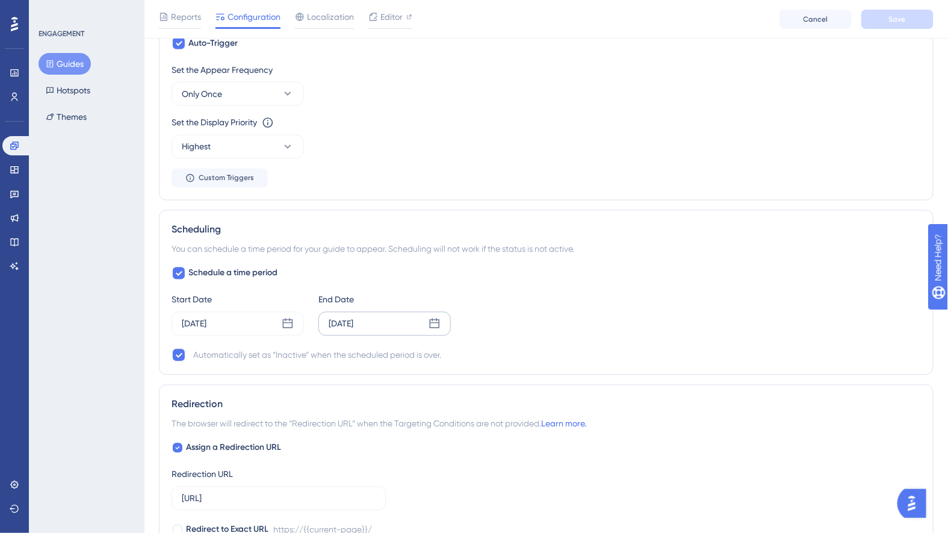
click at [389, 312] on div "Sep 14 2025" at bounding box center [384, 324] width 132 height 24
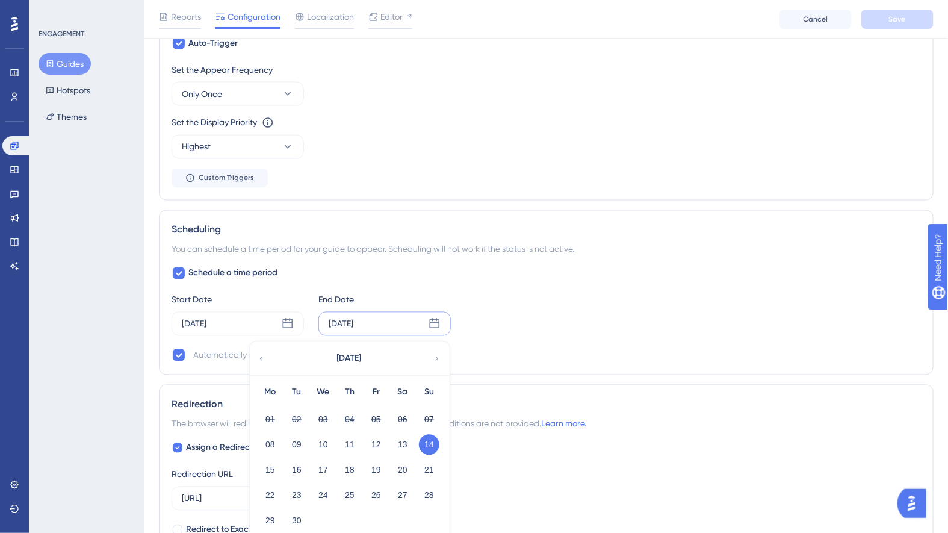
click at [431, 348] on div "September 2025" at bounding box center [349, 359] width 199 height 34
click at [434, 353] on icon at bounding box center [437, 358] width 8 height 11
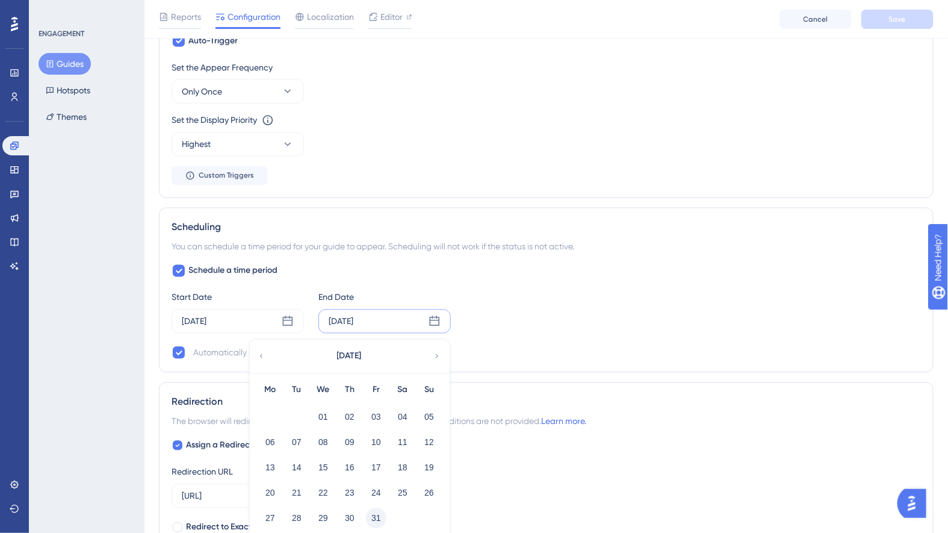
click at [380, 515] on button "31" at bounding box center [376, 518] width 20 height 20
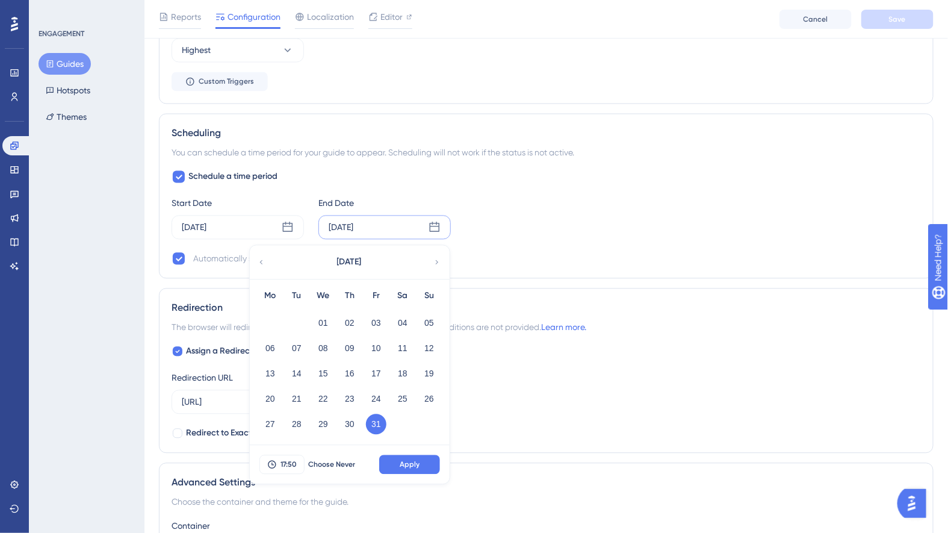
scroll to position [879, 0]
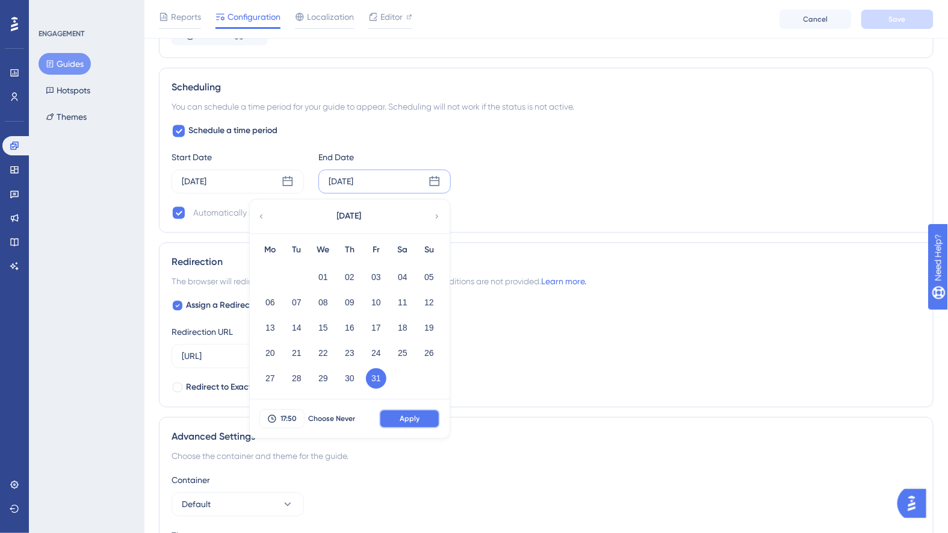
click at [408, 409] on button "Apply" at bounding box center [409, 418] width 61 height 19
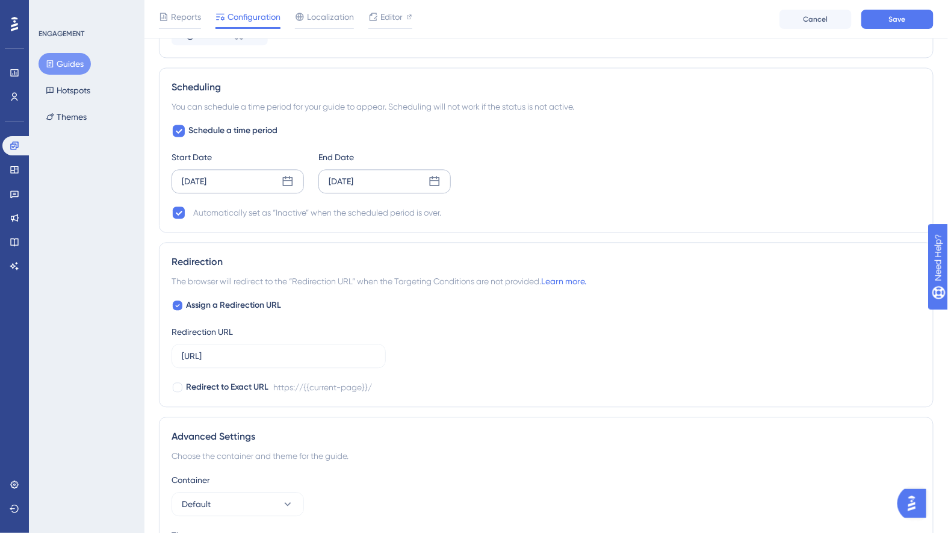
click at [235, 171] on div "Sep 08 2025" at bounding box center [237, 181] width 132 height 24
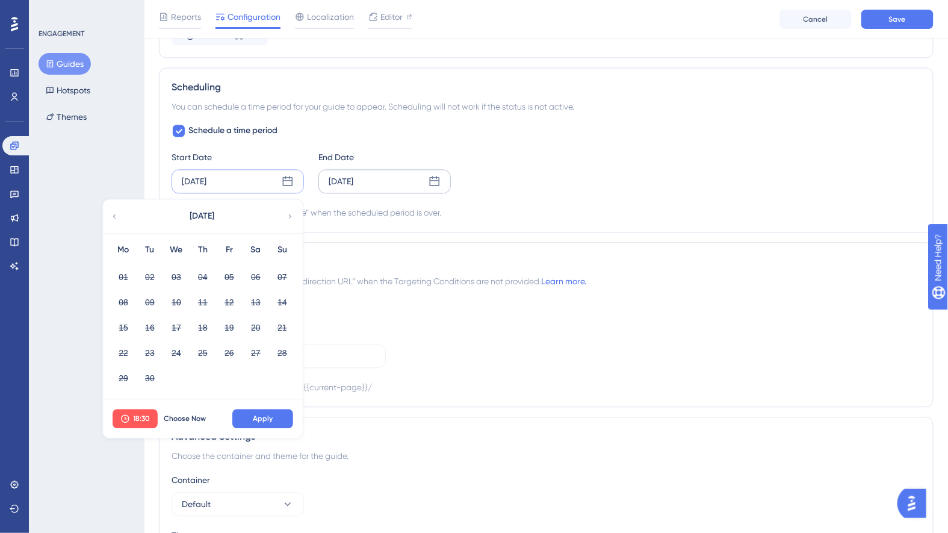
click at [289, 214] on icon at bounding box center [290, 216] width 8 height 11
click at [152, 324] on button "14" at bounding box center [150, 327] width 20 height 20
click at [150, 419] on button "18:30" at bounding box center [135, 418] width 45 height 19
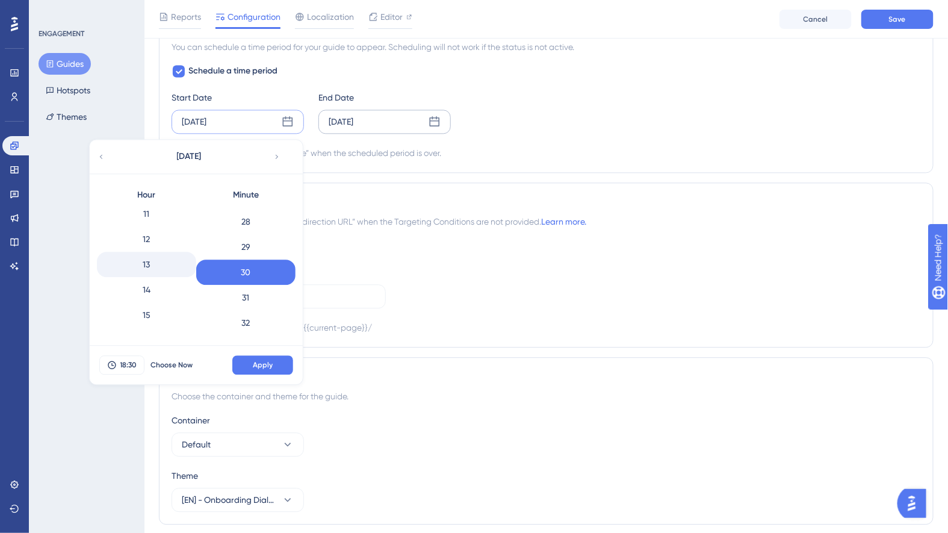
scroll to position [176, 0]
click at [149, 239] on div "8" at bounding box center [146, 245] width 99 height 25
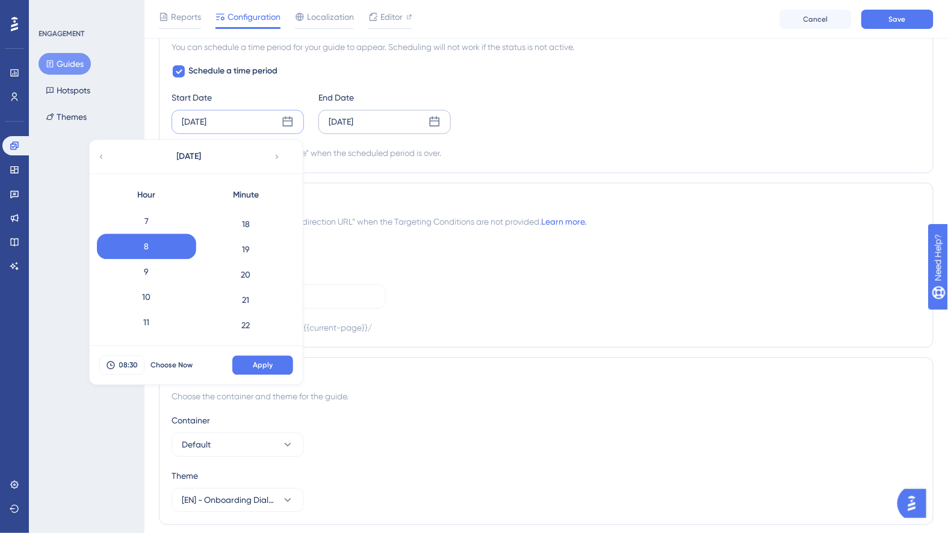
scroll to position [0, 0]
click at [246, 214] on div "0" at bounding box center [245, 219] width 99 height 25
click at [271, 360] on span "Apply" at bounding box center [263, 365] width 20 height 10
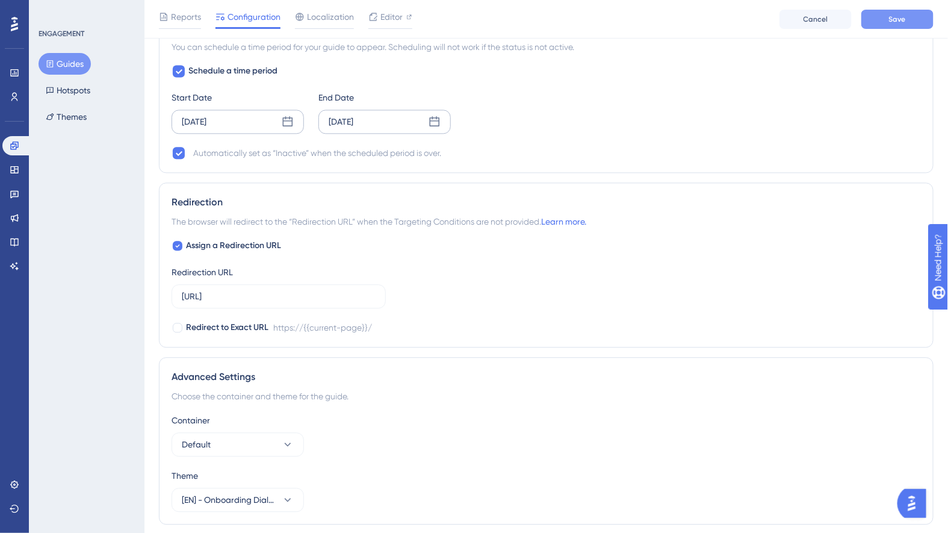
click at [909, 25] on button "Save" at bounding box center [897, 19] width 72 height 19
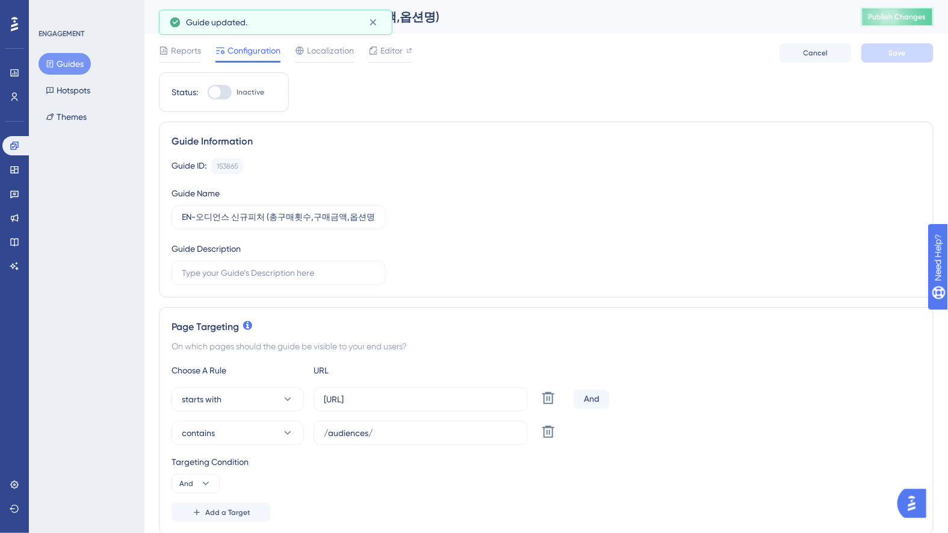
click at [883, 17] on span "Publish Changes" at bounding box center [897, 17] width 58 height 10
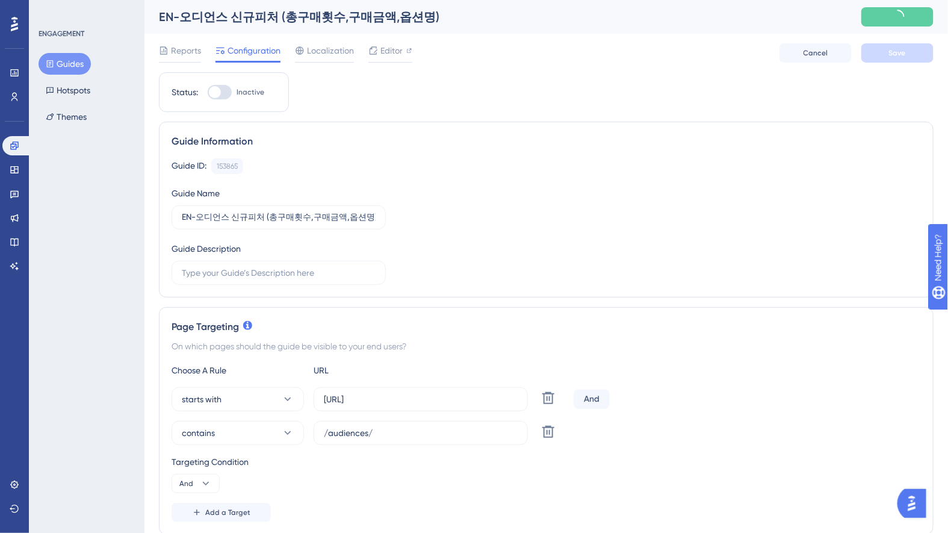
click at [62, 72] on button "Guides" at bounding box center [65, 64] width 52 height 22
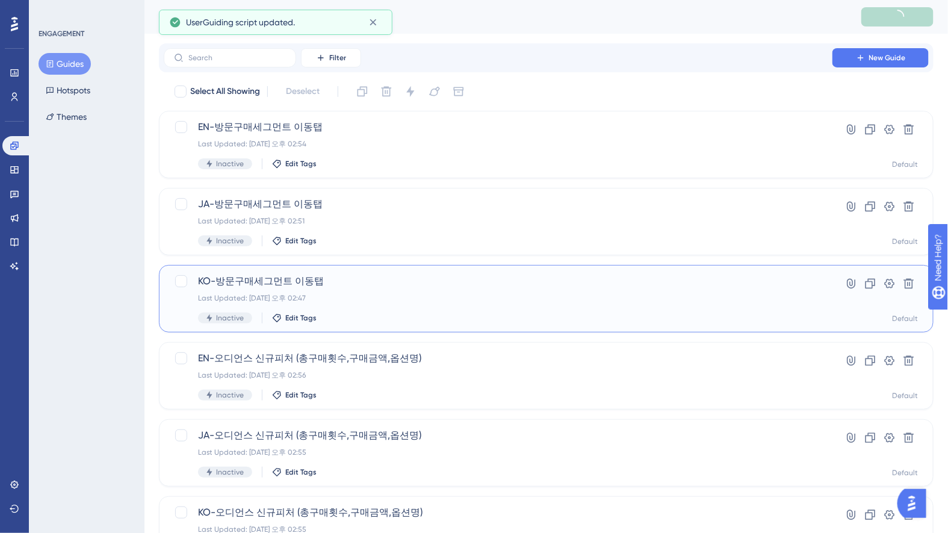
click at [336, 307] on div "KO-방문구매세그먼트 이동탭 Last Updated: 2025년 10월 10일 오후 02:47 Inactive Edit Tags" at bounding box center [498, 298] width 600 height 49
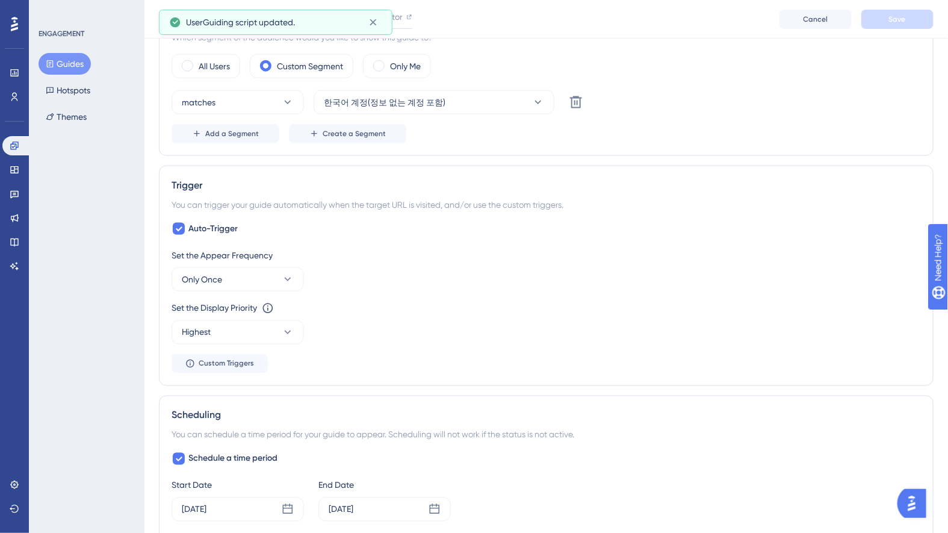
scroll to position [663, 0]
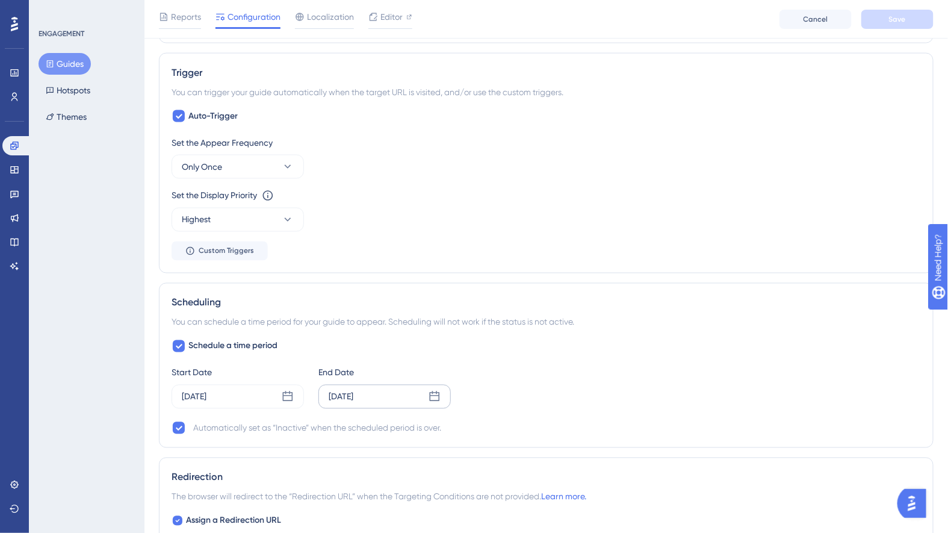
click at [403, 400] on div "Sep 14 2025" at bounding box center [384, 397] width 132 height 24
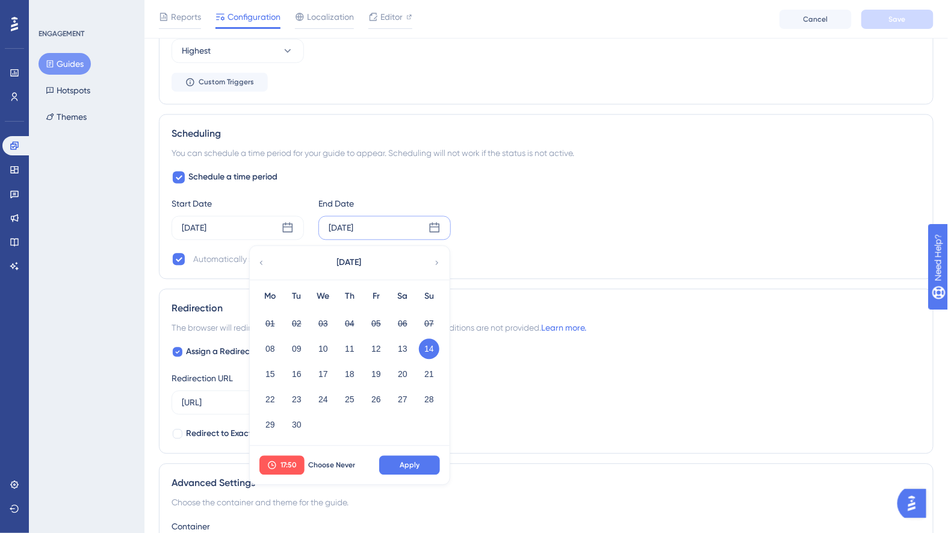
scroll to position [833, 0]
click at [433, 256] on icon at bounding box center [437, 261] width 8 height 11
click at [378, 418] on button "31" at bounding box center [376, 423] width 20 height 20
click at [437, 461] on button "Apply" at bounding box center [409, 463] width 61 height 19
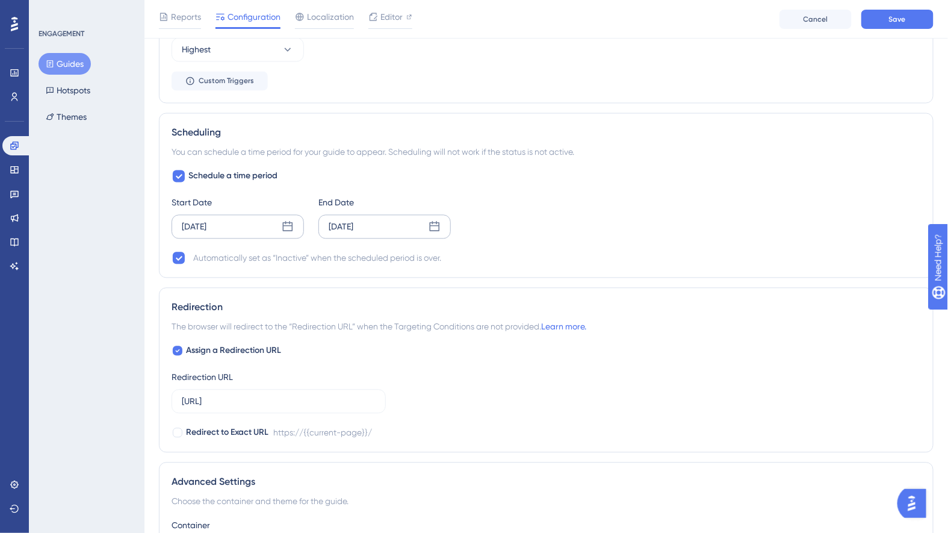
click at [252, 227] on div "Sep 08 2025" at bounding box center [237, 227] width 132 height 24
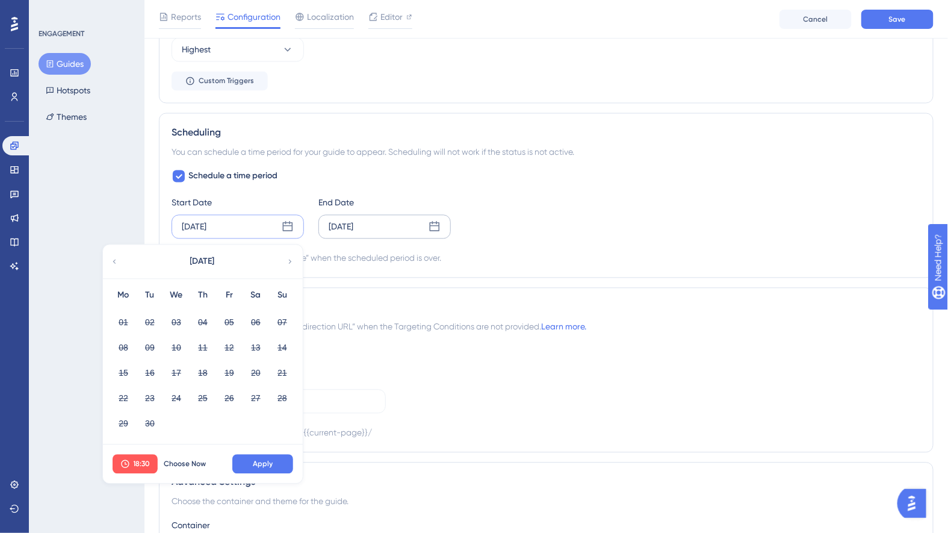
click at [289, 256] on icon at bounding box center [290, 261] width 8 height 11
click at [161, 362] on div "14" at bounding box center [150, 373] width 26 height 23
drag, startPoint x: 154, startPoint y: 365, endPoint x: 153, endPoint y: 371, distance: 6.1
click at [154, 365] on button "14" at bounding box center [150, 373] width 20 height 20
click at [145, 454] on button "18:30" at bounding box center [135, 463] width 45 height 19
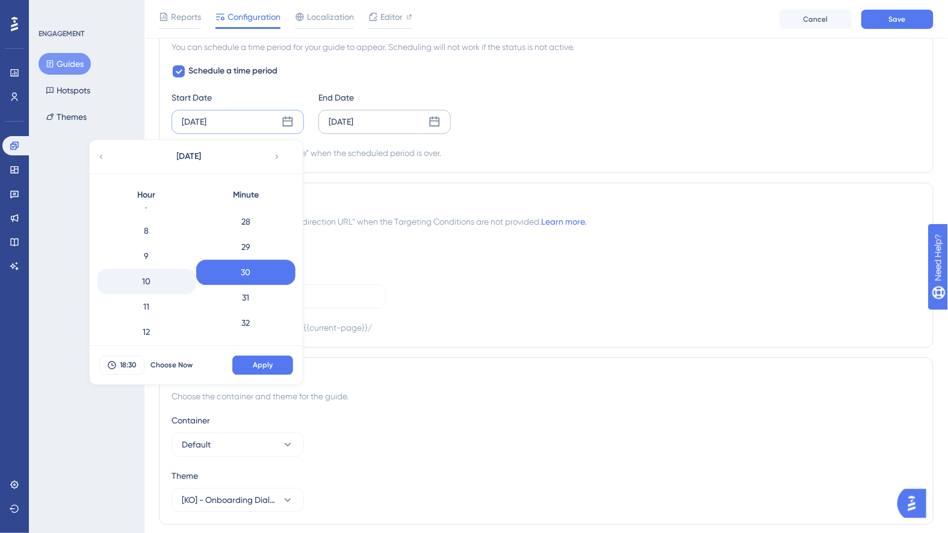
scroll to position [120, 0]
click at [160, 295] on div "8" at bounding box center [146, 301] width 99 height 25
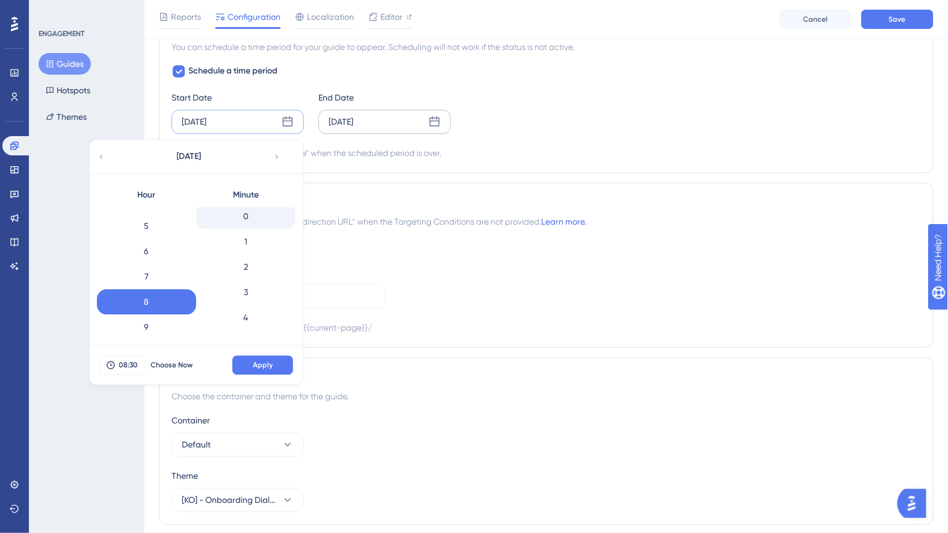
scroll to position [0, 0]
click at [241, 214] on div "0" at bounding box center [245, 219] width 99 height 25
click at [280, 359] on button "Apply" at bounding box center [262, 364] width 61 height 19
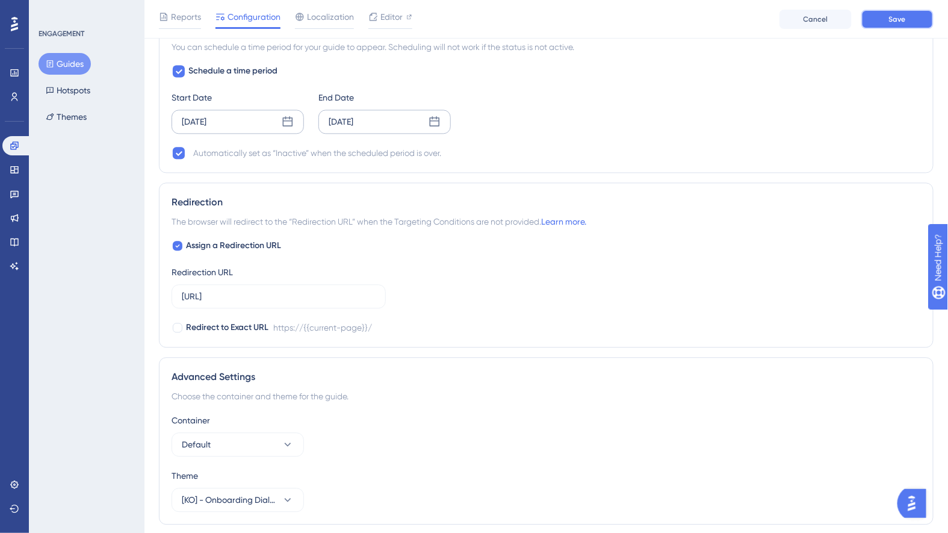
click at [909, 19] on button "Save" at bounding box center [897, 19] width 72 height 19
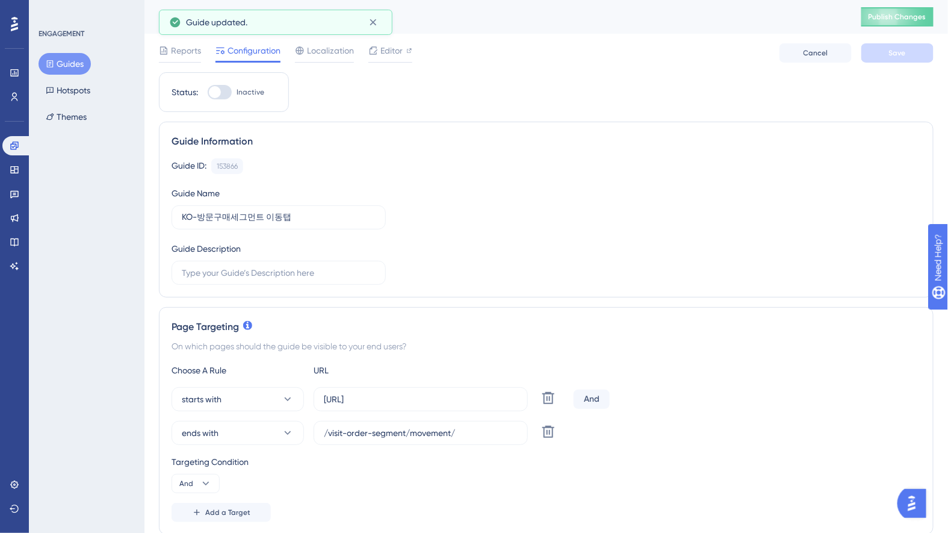
click at [908, 30] on div "KO-방문구매세그먼트 이동탭 Publish Changes" at bounding box center [545, 17] width 803 height 34
click at [906, 22] on button "Publish Changes" at bounding box center [897, 16] width 72 height 19
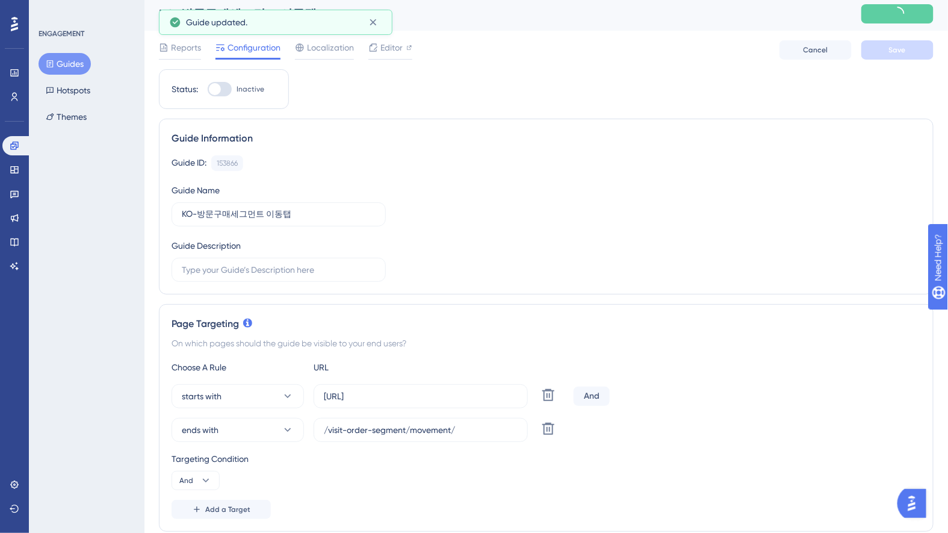
scroll to position [1, 0]
click at [54, 64] on button "Guides" at bounding box center [65, 64] width 52 height 22
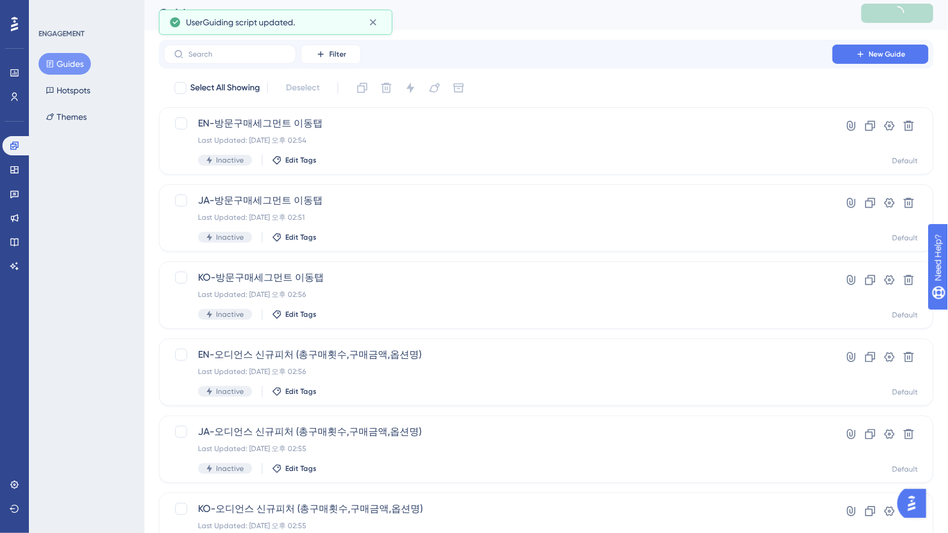
click at [63, 64] on button "Guides" at bounding box center [65, 64] width 52 height 22
click at [402, 209] on div "JA-방문구매세그먼트 이동탭 Last Updated: 2025년 10월 10일 오후 02:51 Inactive Edit Tags" at bounding box center [498, 217] width 600 height 49
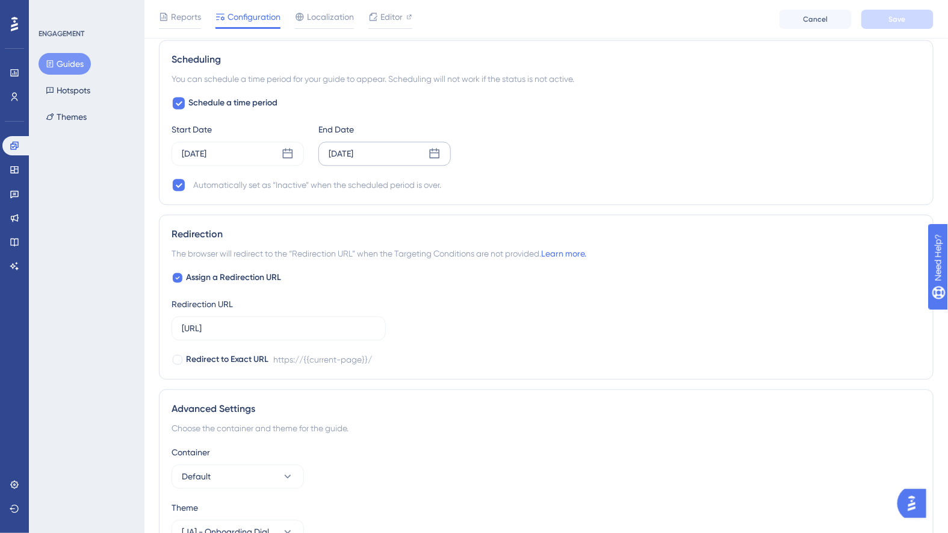
click at [380, 151] on div "Sep 14 2025" at bounding box center [384, 153] width 132 height 24
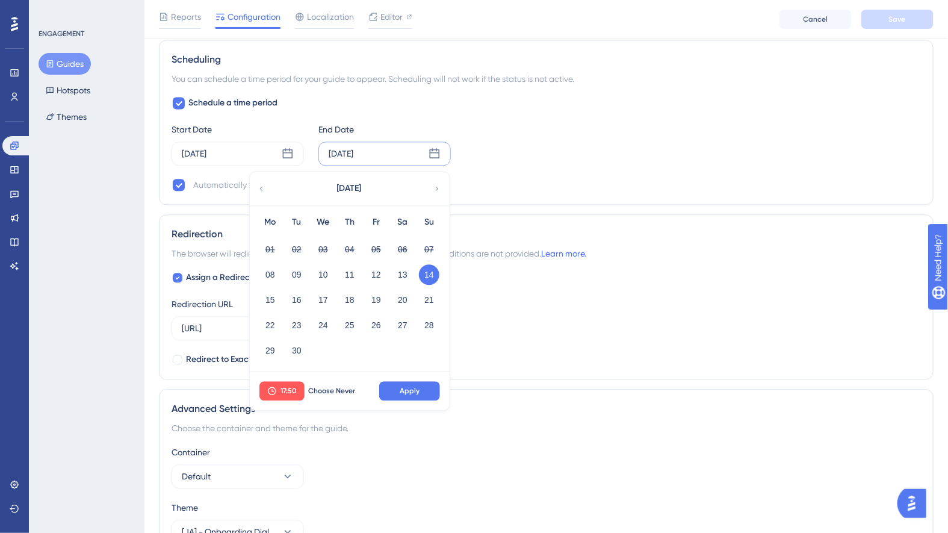
click at [438, 183] on icon at bounding box center [437, 188] width 8 height 11
click at [378, 344] on button "31" at bounding box center [376, 350] width 20 height 20
click at [407, 391] on button "Apply" at bounding box center [409, 390] width 61 height 19
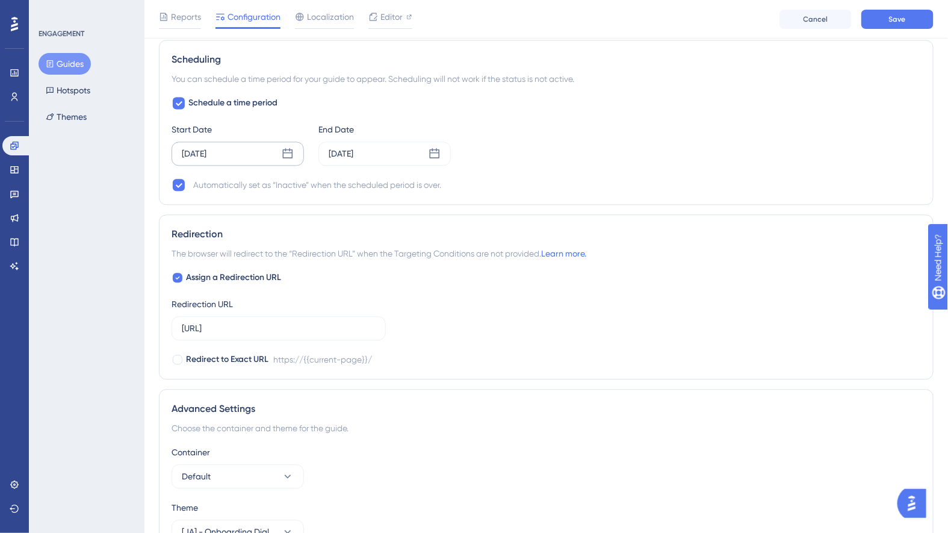
click at [239, 146] on div "Sep 08 2025" at bounding box center [237, 153] width 132 height 24
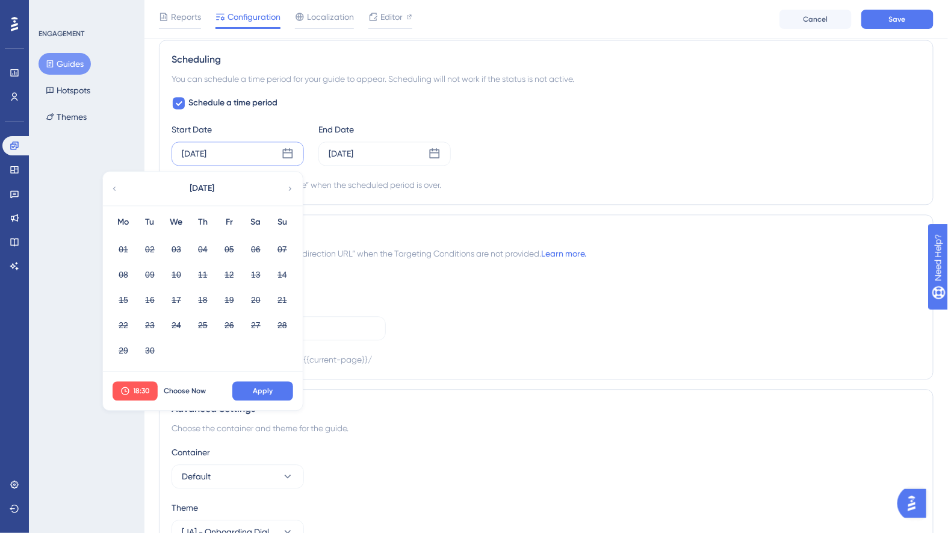
click at [287, 183] on icon at bounding box center [290, 188] width 8 height 11
click at [151, 296] on button "14" at bounding box center [150, 299] width 20 height 20
click at [145, 386] on span "18:30" at bounding box center [142, 391] width 17 height 10
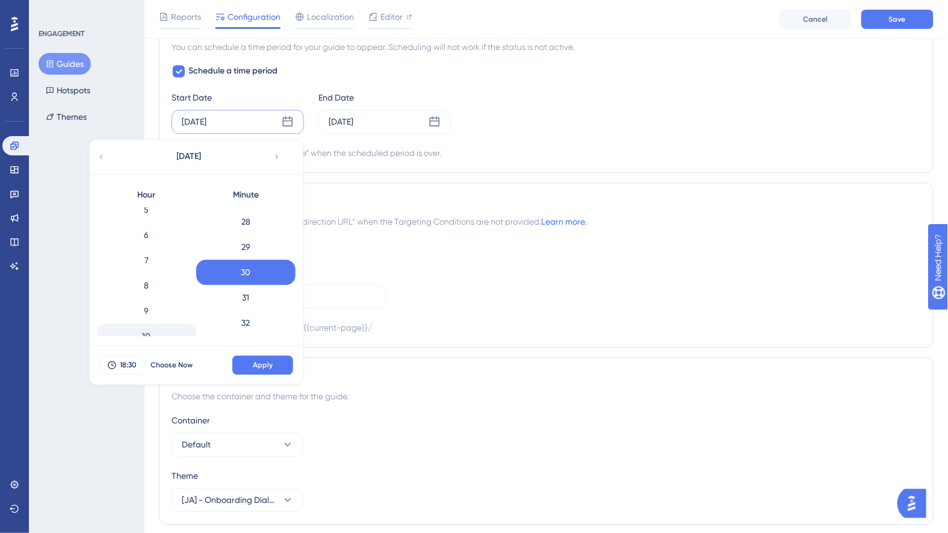
scroll to position [99, 0]
click at [164, 310] on div "8" at bounding box center [146, 322] width 99 height 25
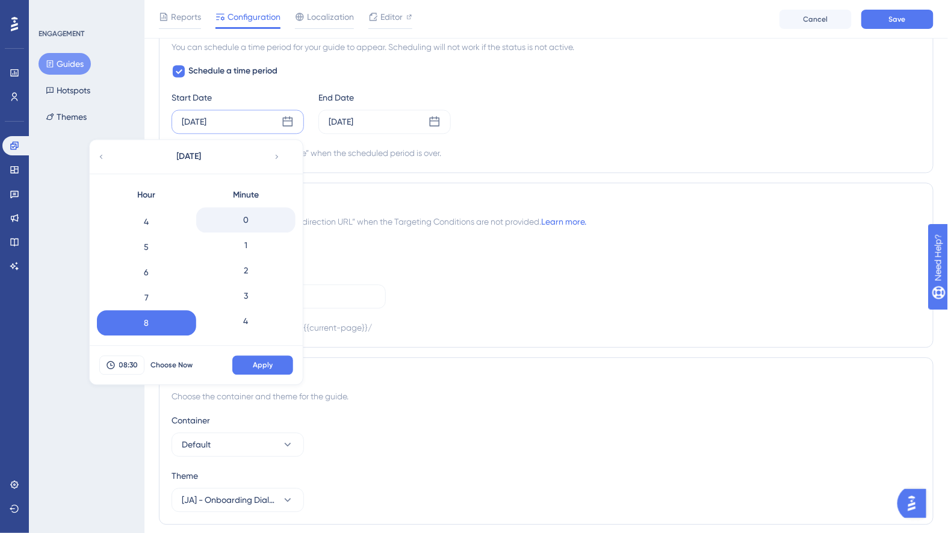
click at [254, 209] on div "0" at bounding box center [245, 219] width 99 height 25
click at [273, 361] on button "Apply" at bounding box center [262, 364] width 61 height 19
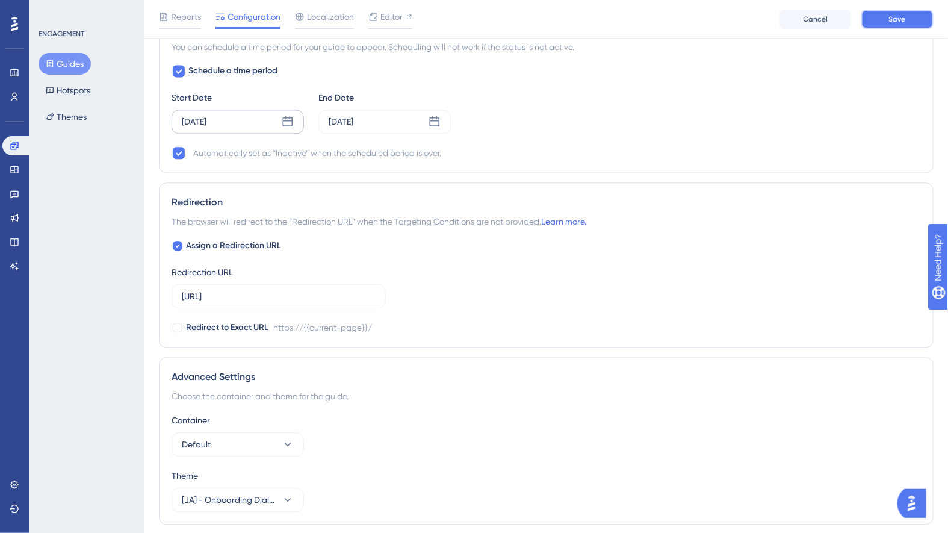
click at [903, 28] on button "Save" at bounding box center [897, 19] width 72 height 19
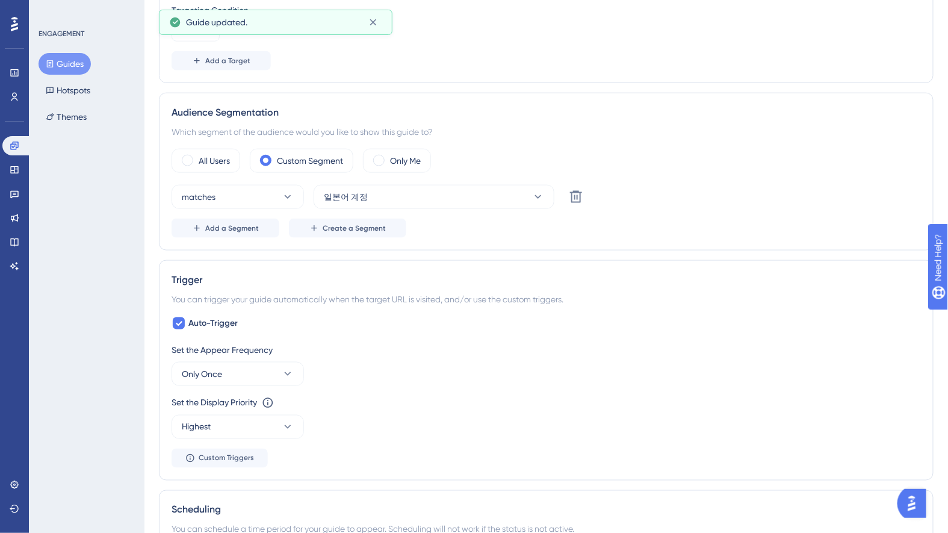
scroll to position [0, 0]
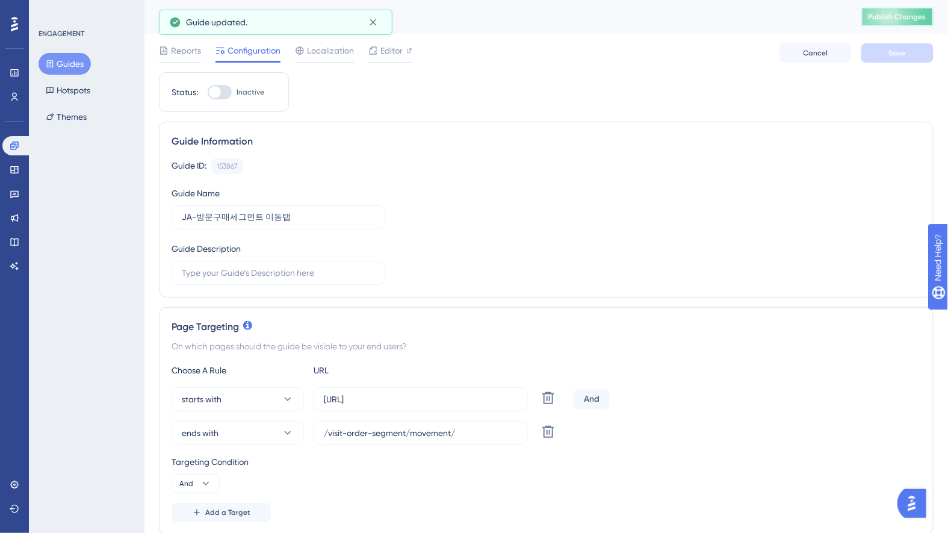
click at [903, 22] on button "Publish Changes" at bounding box center [897, 16] width 72 height 19
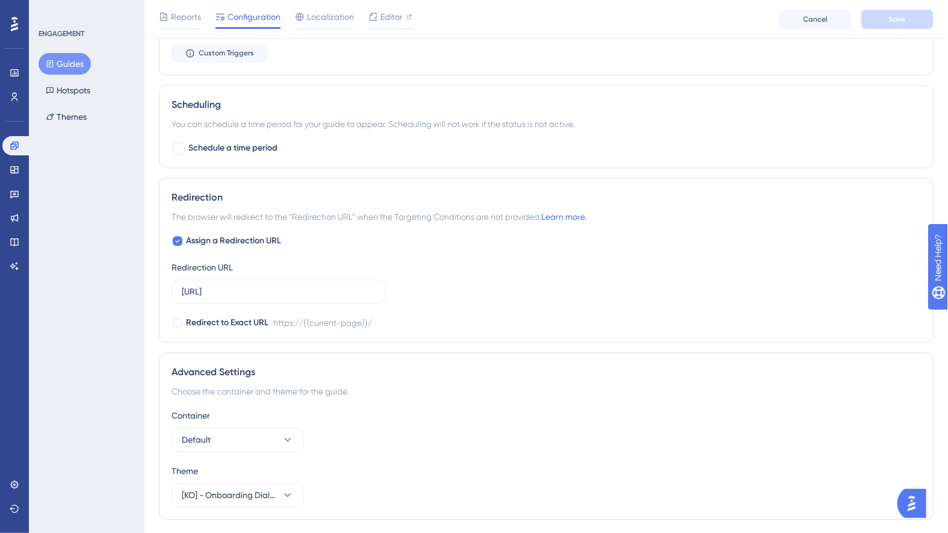
scroll to position [890, 0]
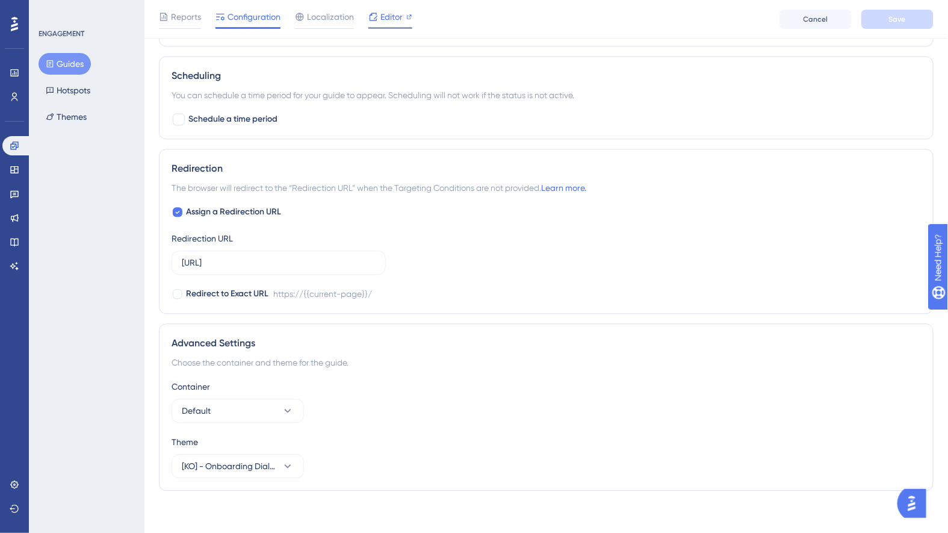
click at [384, 17] on span "Editor" at bounding box center [391, 17] width 22 height 14
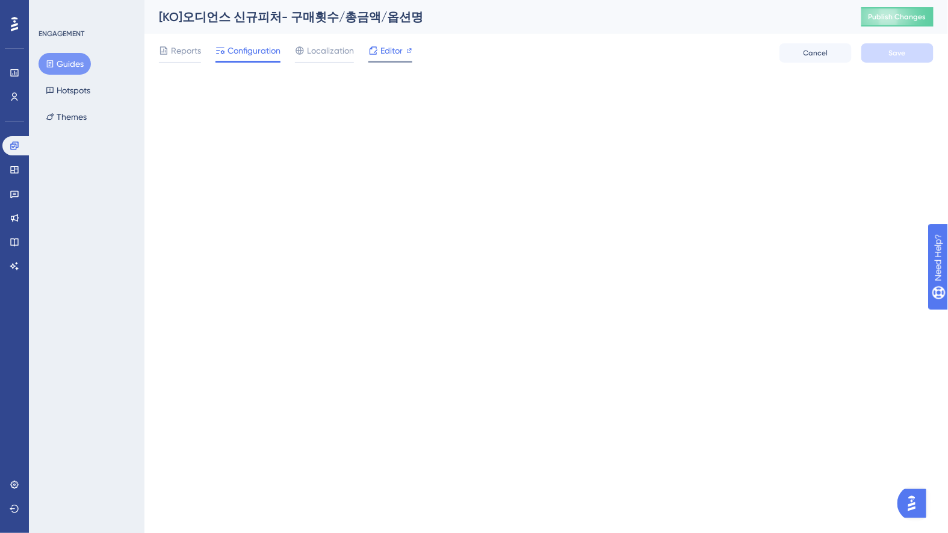
scroll to position [0, 0]
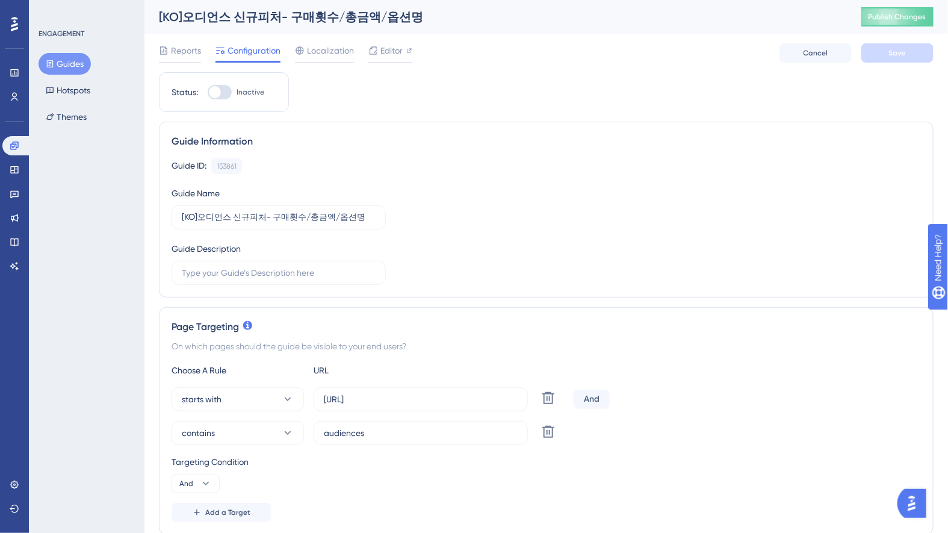
click at [55, 57] on button "Guides" at bounding box center [65, 64] width 52 height 22
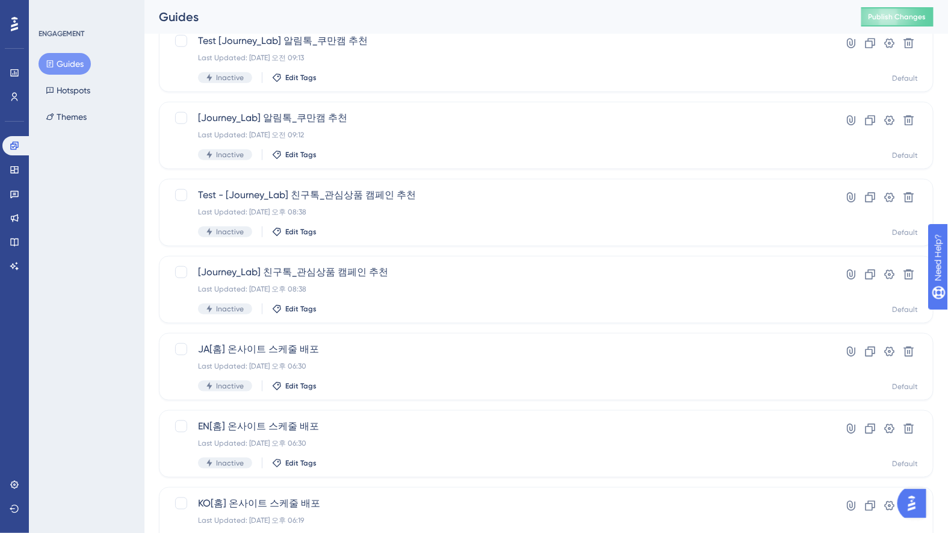
scroll to position [401, 0]
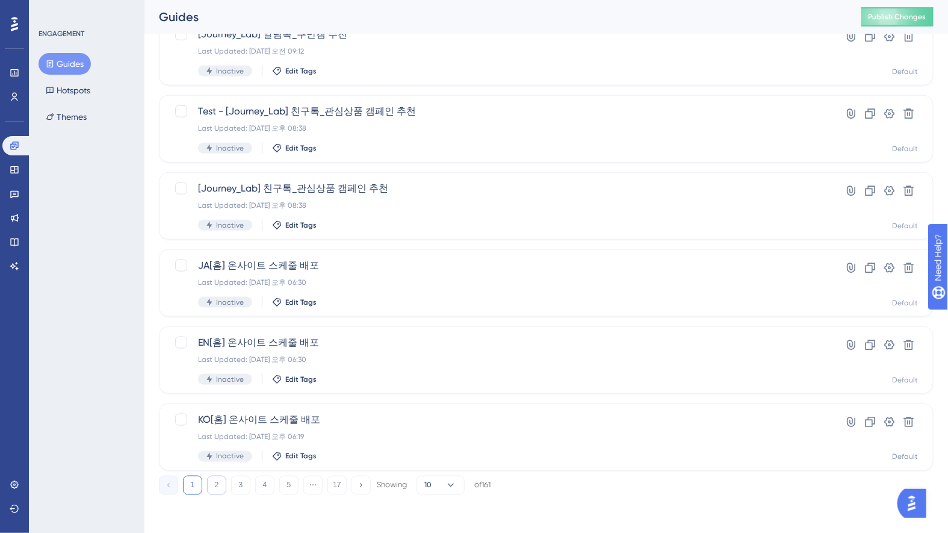
click at [216, 484] on button "2" at bounding box center [216, 484] width 19 height 19
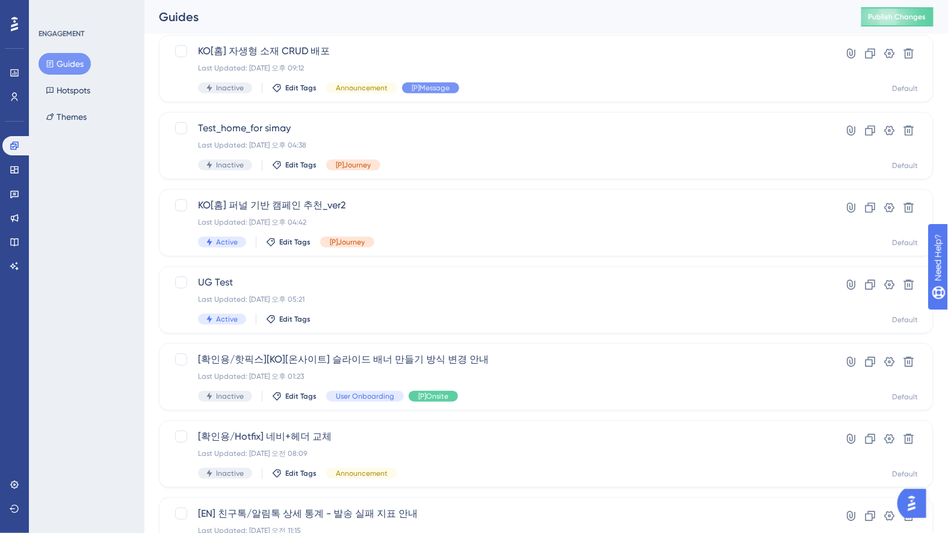
scroll to position [172, 0]
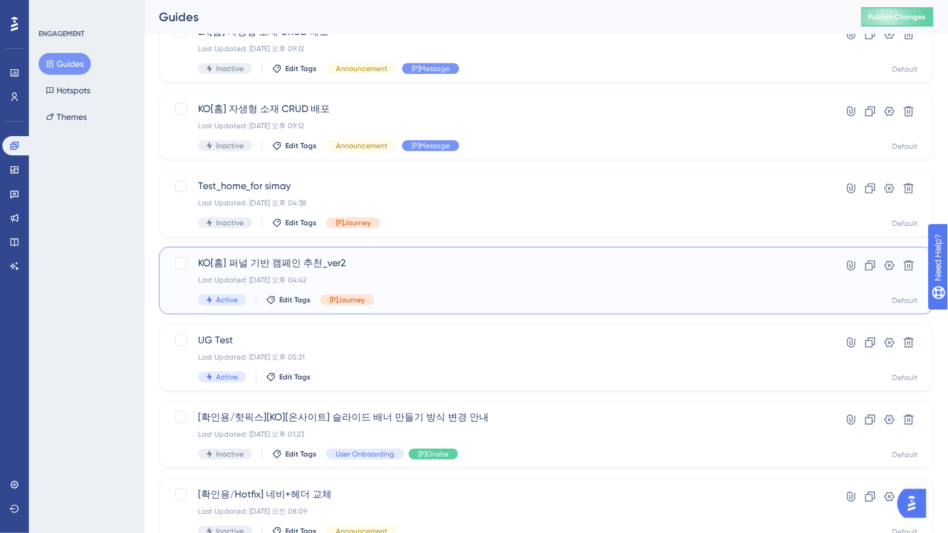
click at [493, 274] on div "KO[홈] 퍼널 기반 캠페인 추천_ver2 Last Updated: [DATE] 오후 04:42 Active Edit Tags [P]Journ…" at bounding box center [498, 280] width 600 height 49
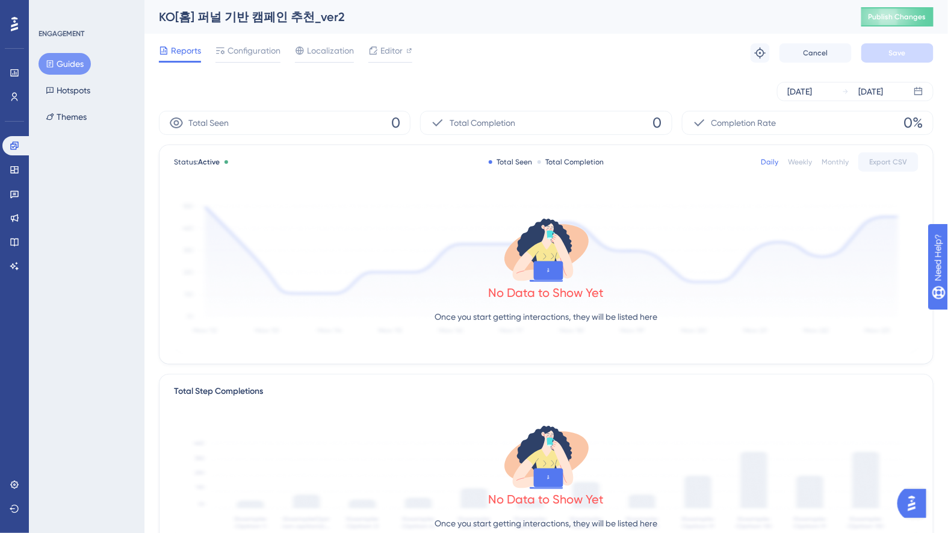
drag, startPoint x: 256, startPoint y: 50, endPoint x: 333, endPoint y: 113, distance: 99.2
click at [256, 50] on span "Configuration" at bounding box center [253, 50] width 53 height 14
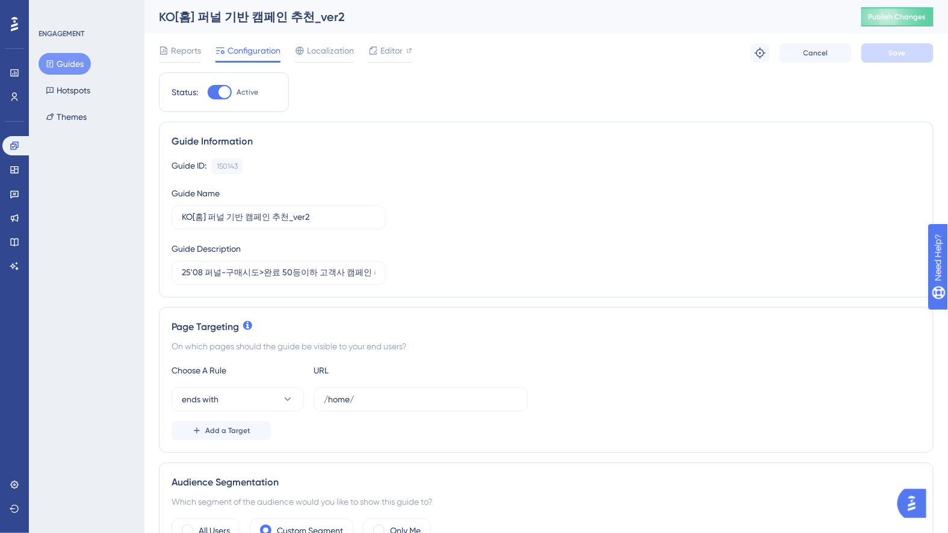
click at [227, 91] on div at bounding box center [224, 92] width 12 height 12
click at [208, 92] on input "Active" at bounding box center [207, 92] width 1 height 1
checkbox input "false"
click at [899, 46] on button "Save" at bounding box center [897, 52] width 72 height 19
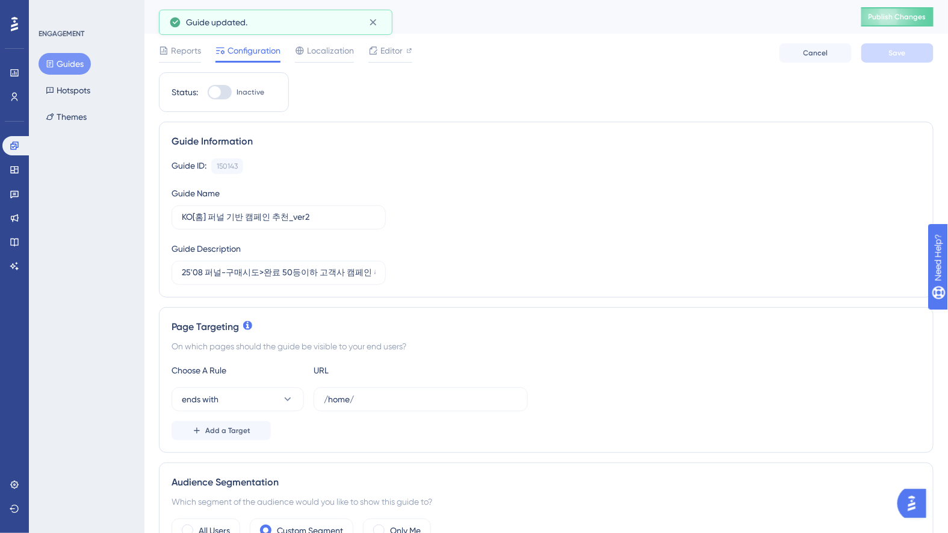
click at [57, 60] on button "Guides" at bounding box center [65, 64] width 52 height 22
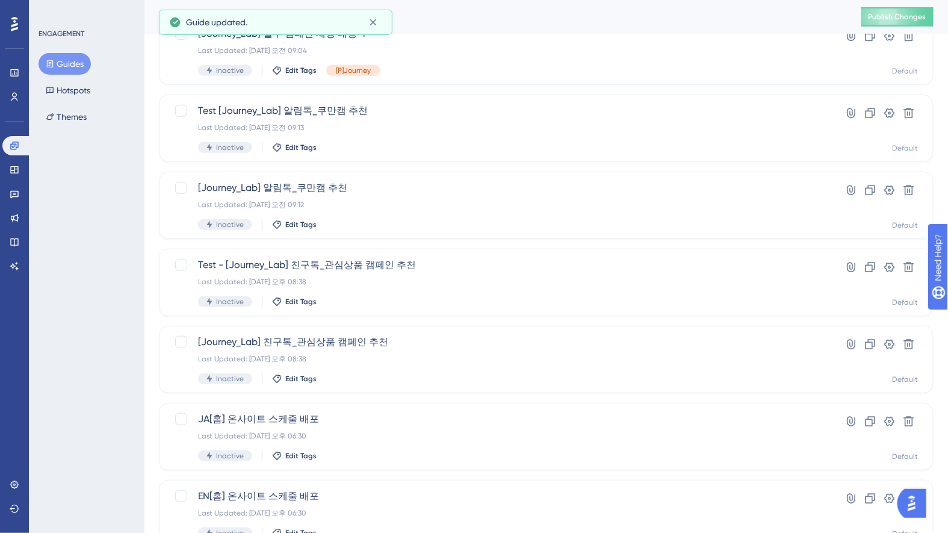
scroll to position [401, 0]
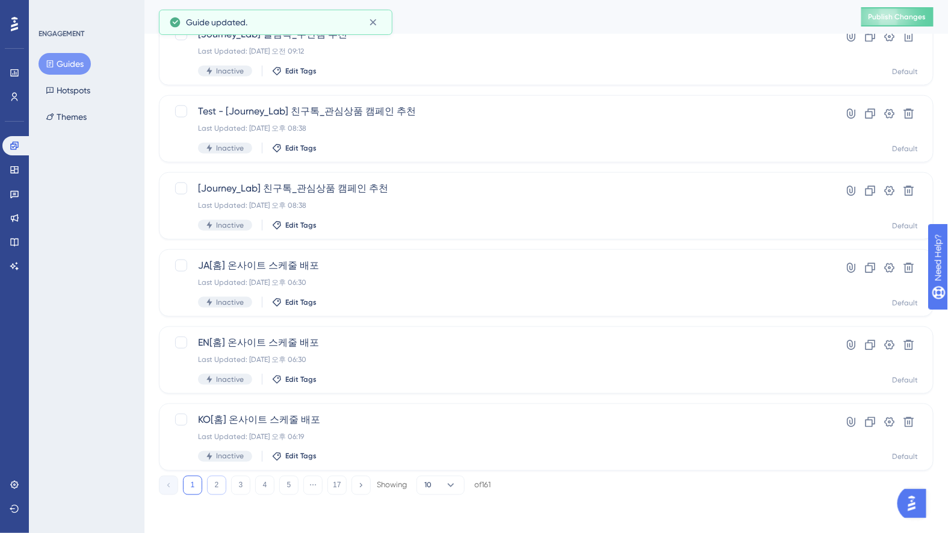
click at [220, 484] on button "2" at bounding box center [216, 484] width 19 height 19
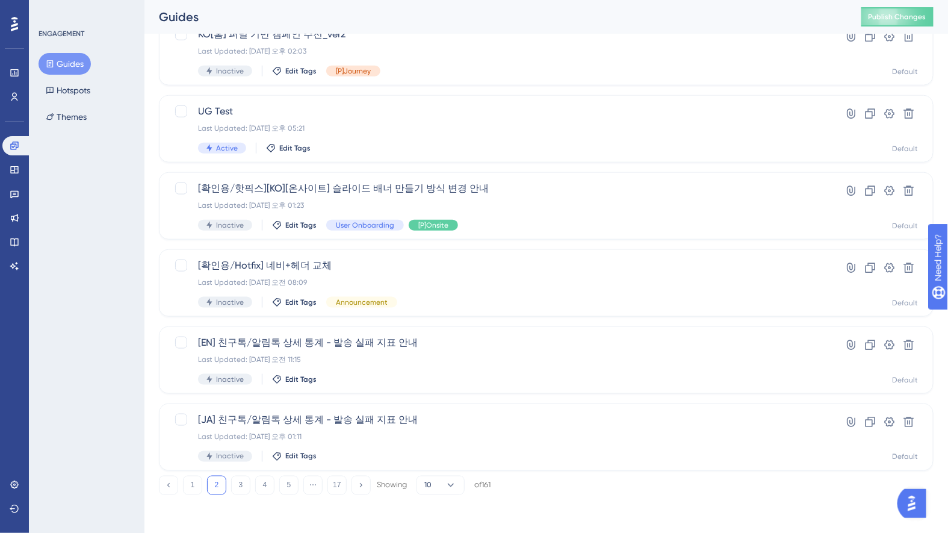
scroll to position [72, 0]
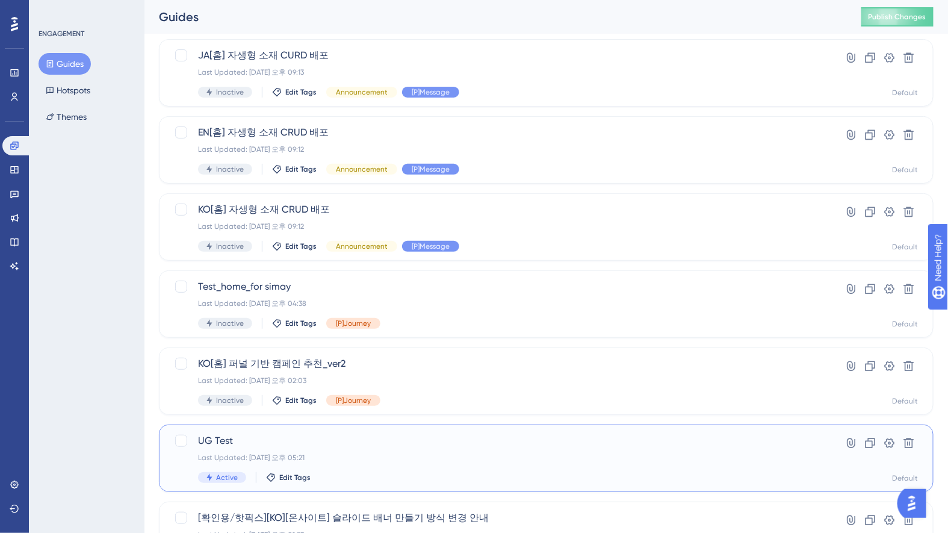
click at [398, 474] on div "Active Edit Tags" at bounding box center [498, 477] width 600 height 11
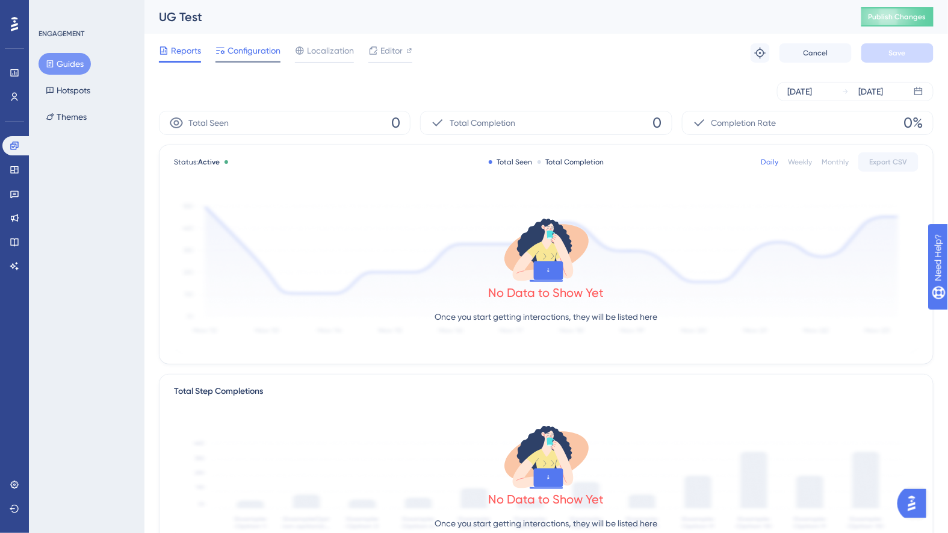
click at [259, 52] on span "Configuration" at bounding box center [253, 50] width 53 height 14
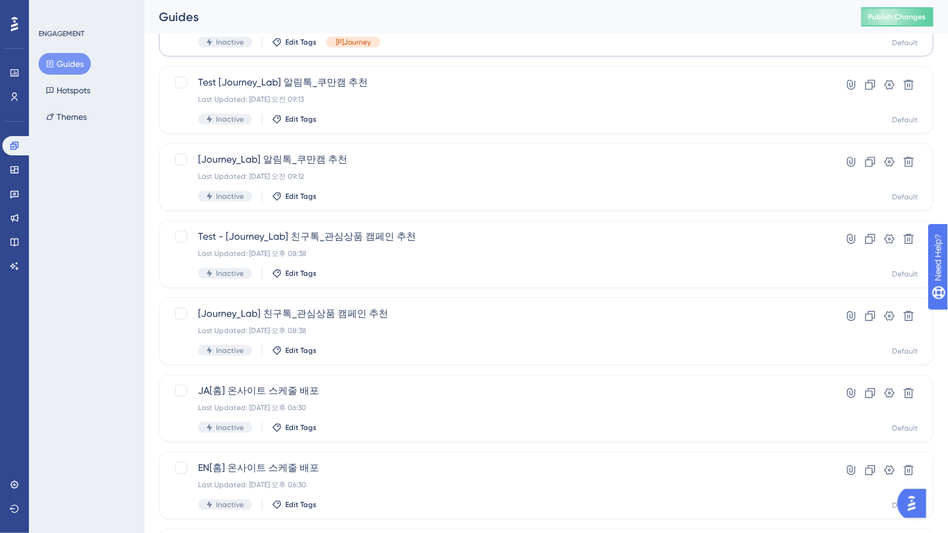
scroll to position [401, 0]
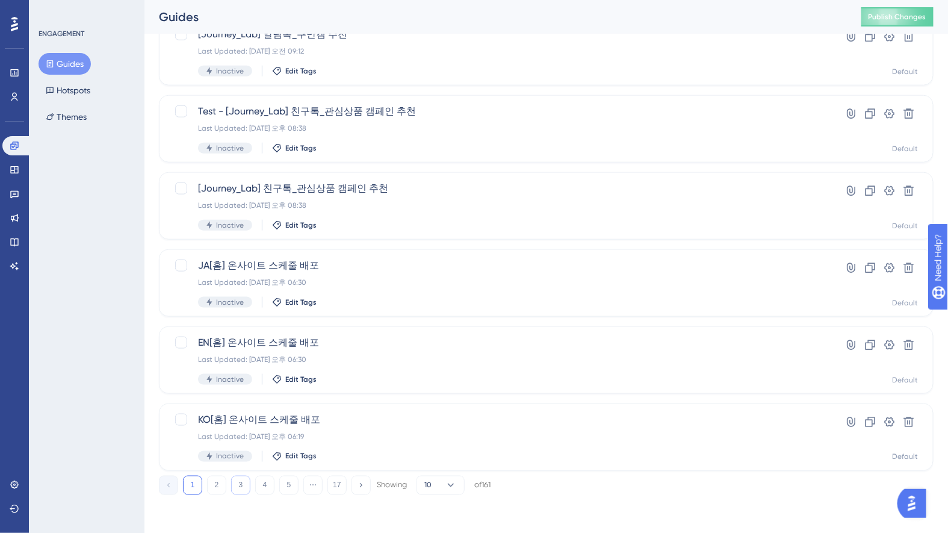
drag, startPoint x: 244, startPoint y: 499, endPoint x: 241, endPoint y: 492, distance: 7.8
click at [244, 498] on div "Performance Users Engagement Widgets Feedback Product Updates Knowledge Base AI…" at bounding box center [545, 78] width 803 height 871
click at [241, 489] on button "3" at bounding box center [240, 484] width 19 height 19
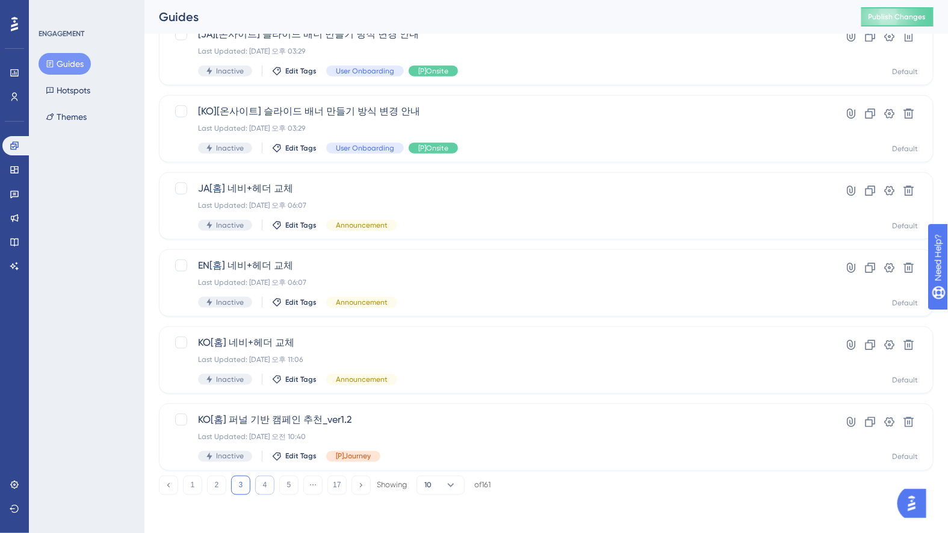
click at [263, 481] on button "4" at bounding box center [264, 484] width 19 height 19
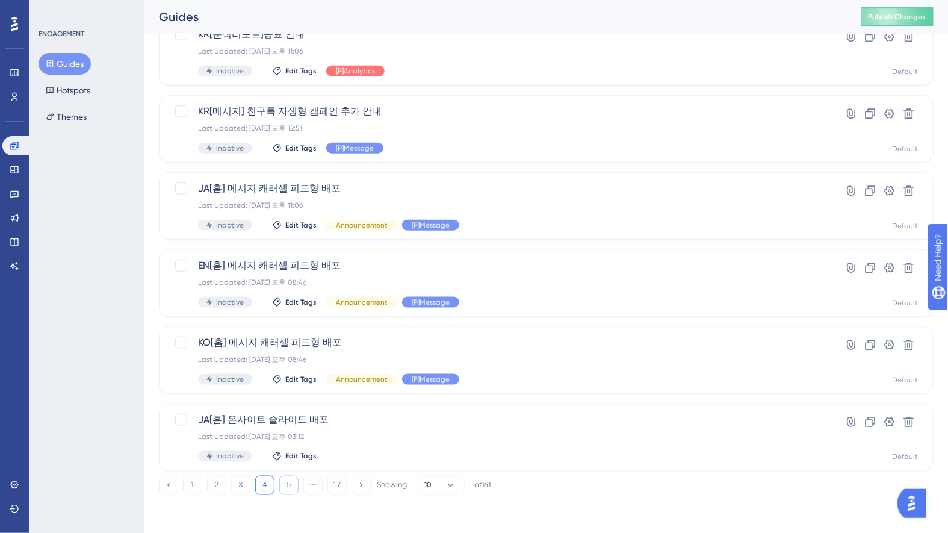
click at [296, 484] on button "5" at bounding box center [288, 484] width 19 height 19
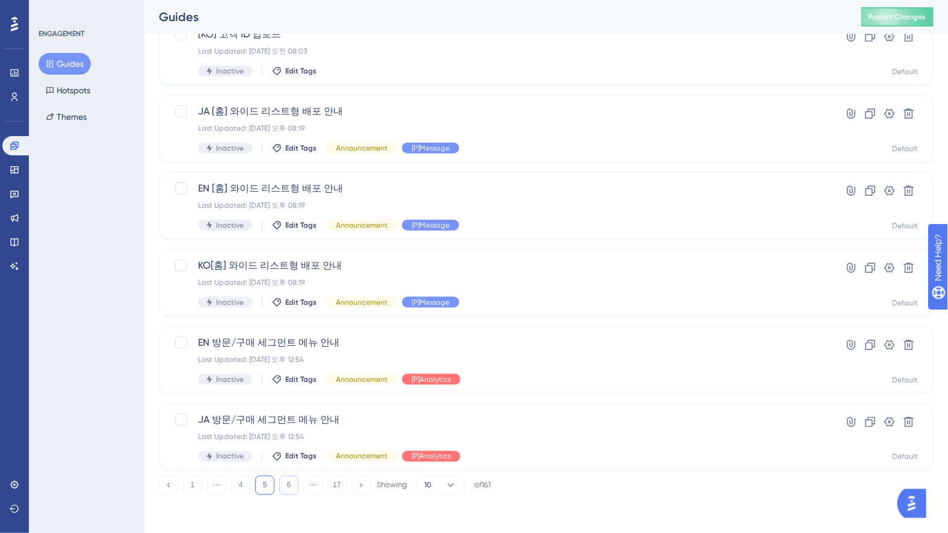
click at [291, 488] on button "6" at bounding box center [288, 484] width 19 height 19
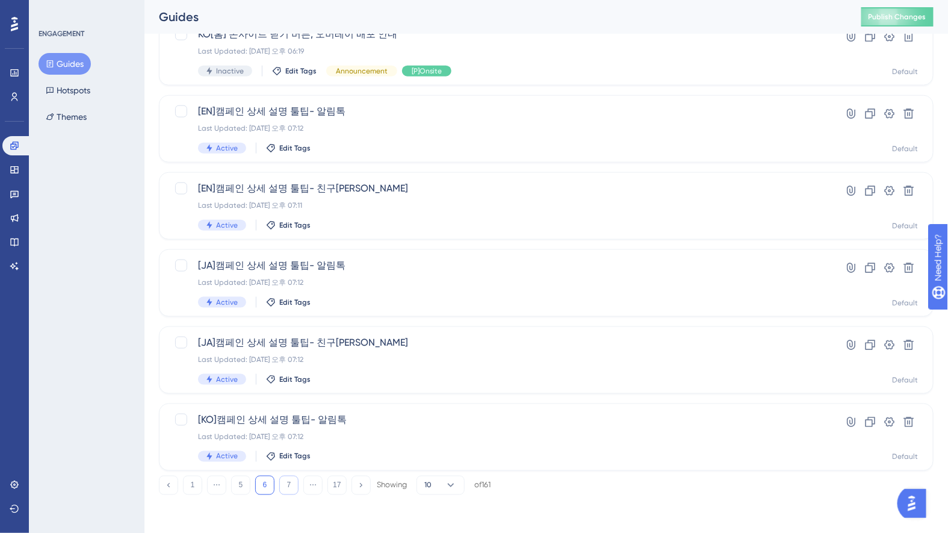
click at [290, 485] on button "7" at bounding box center [288, 484] width 19 height 19
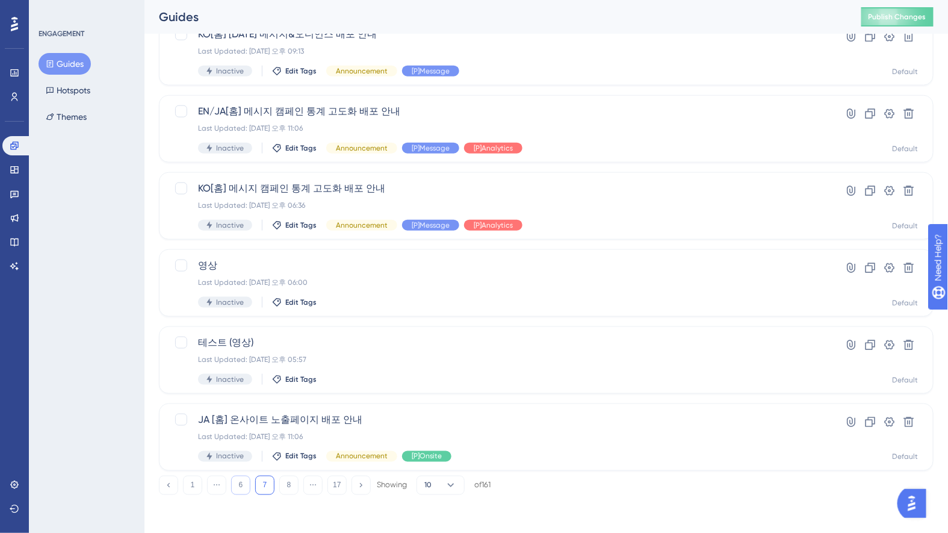
click at [246, 485] on button "6" at bounding box center [240, 484] width 19 height 19
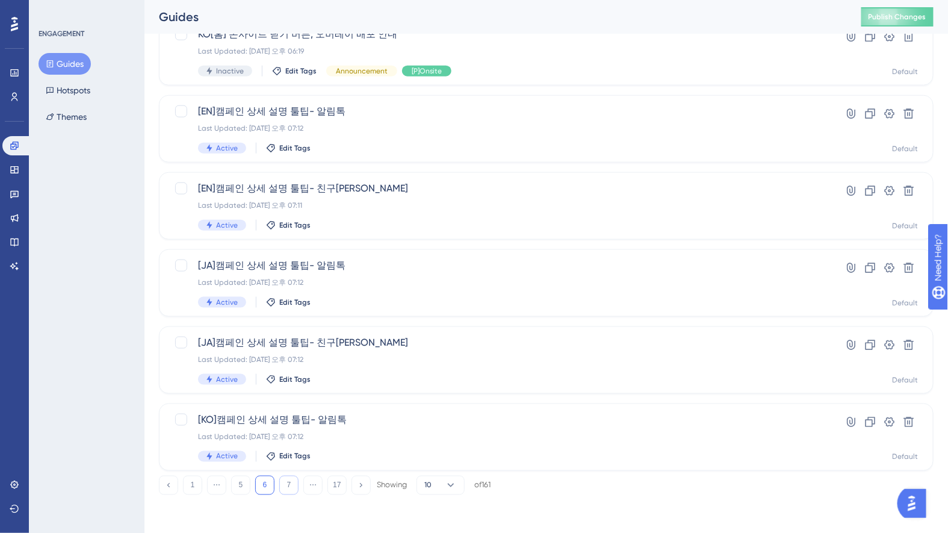
click at [294, 480] on button "7" at bounding box center [288, 484] width 19 height 19
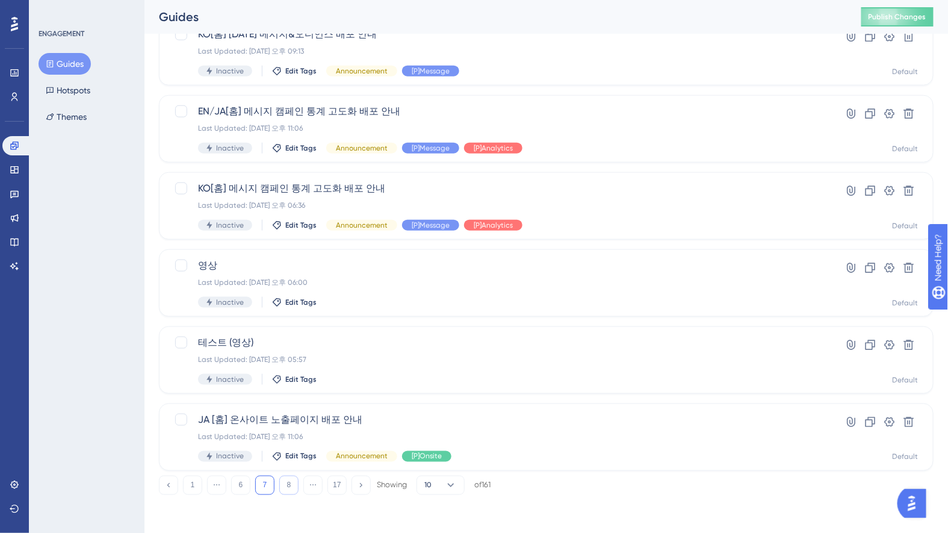
click at [289, 484] on button "8" at bounding box center [288, 484] width 19 height 19
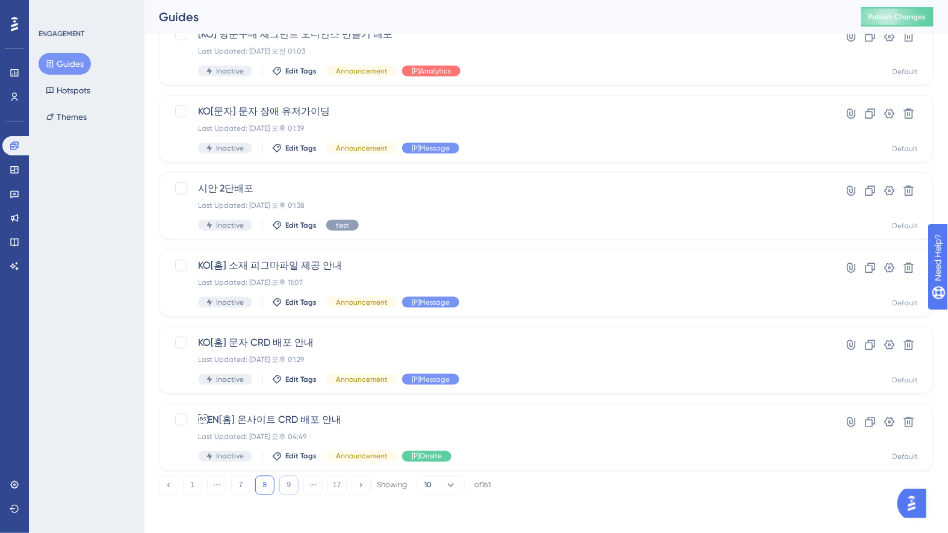
click at [288, 484] on button "9" at bounding box center [288, 484] width 19 height 19
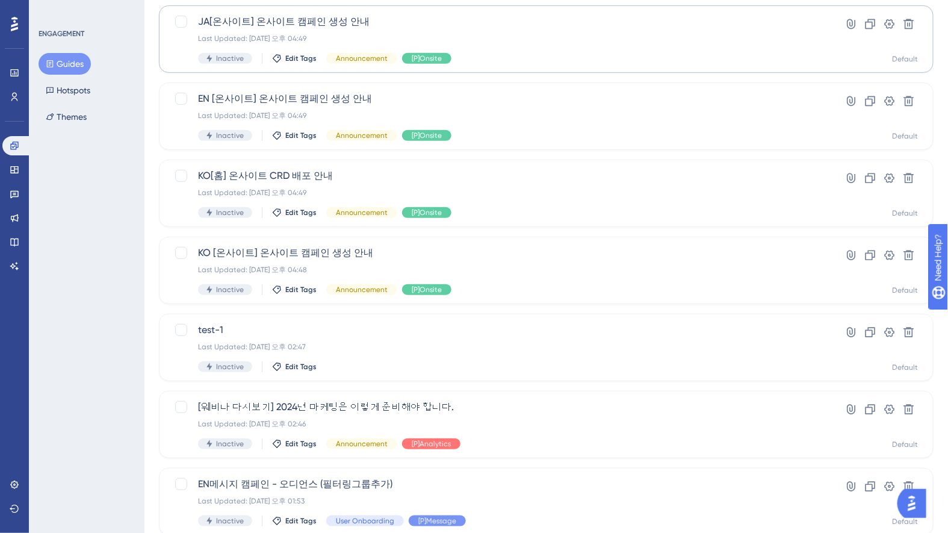
scroll to position [0, 0]
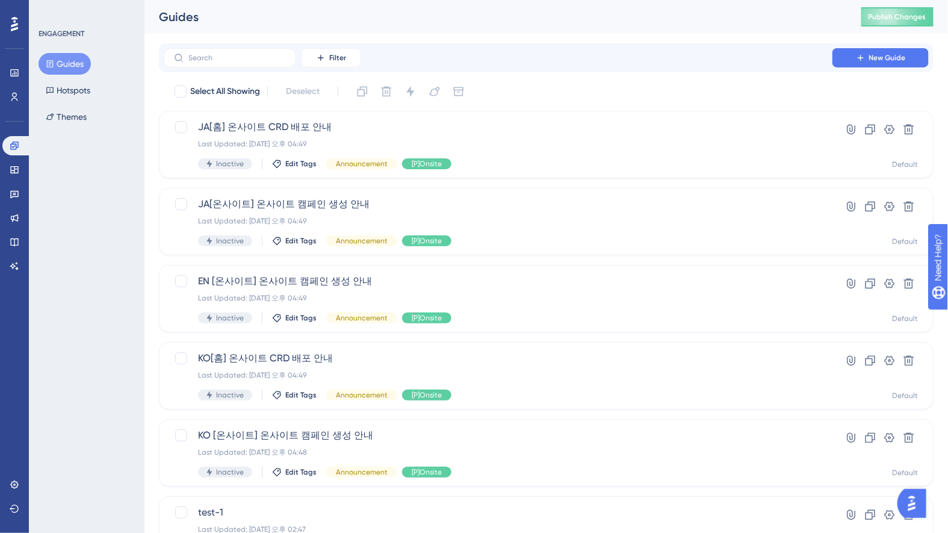
click at [75, 70] on button "Guides" at bounding box center [65, 64] width 52 height 22
click at [71, 62] on button "Guides" at bounding box center [65, 64] width 52 height 22
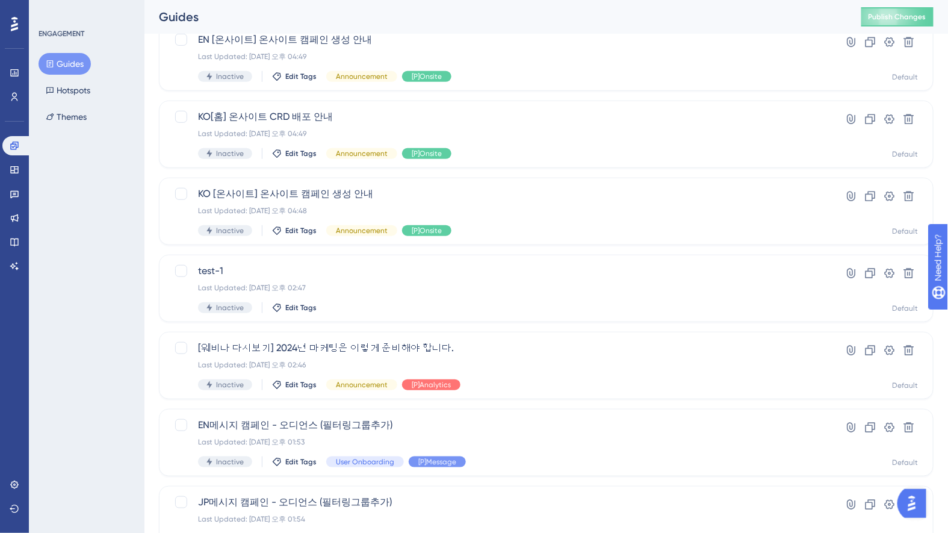
scroll to position [401, 0]
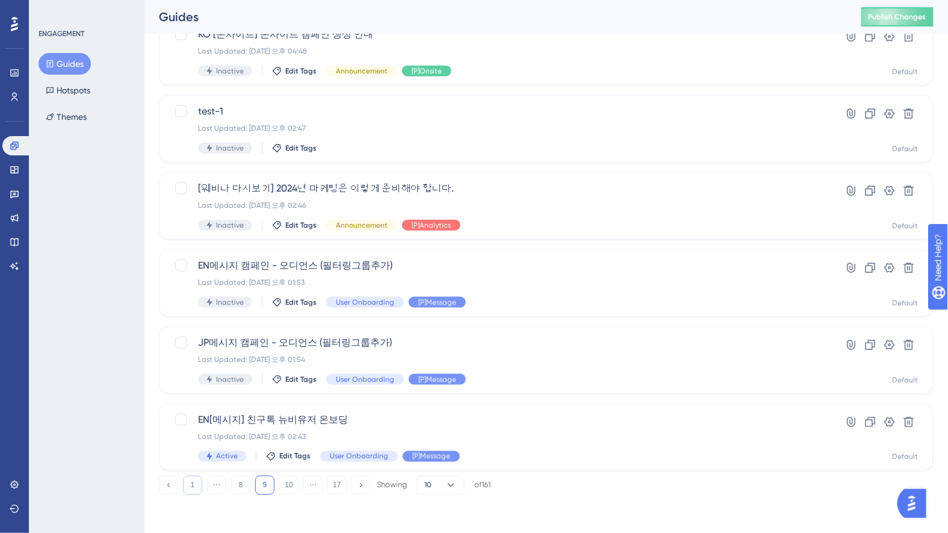
click at [189, 480] on button "1" at bounding box center [192, 484] width 19 height 19
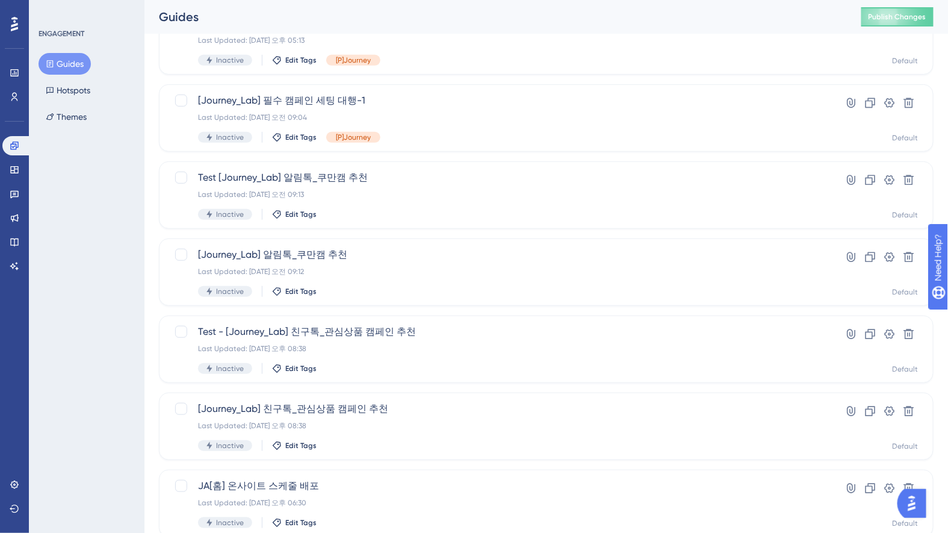
scroll to position [0, 0]
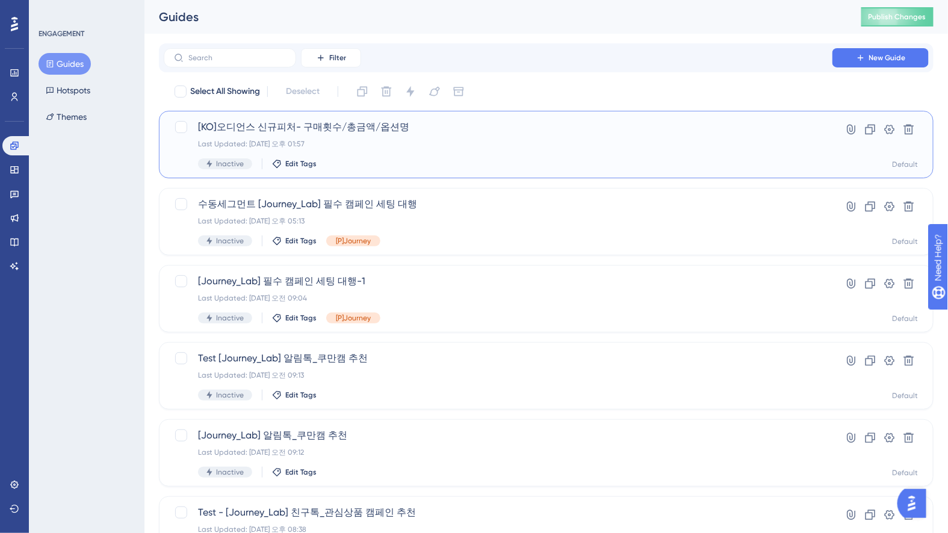
click at [431, 152] on div "[KO]오디언스 신규피처- 구매횟수/총금액/옵션명 Last Updated: 2025년 10월 10일 오후 01:57 Inactive Edit …" at bounding box center [498, 144] width 600 height 49
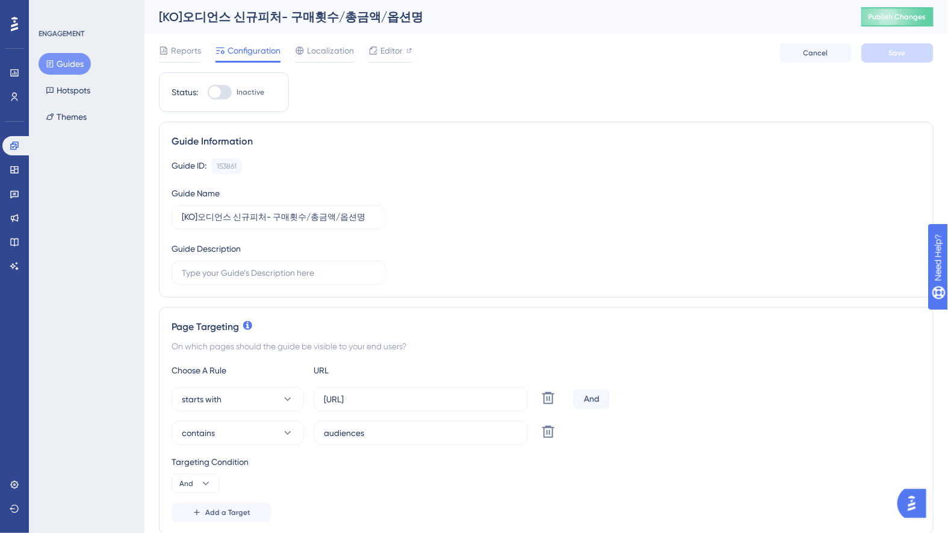
click at [857, 16] on div "[KO]오디언스 신규피처- 구매횟수/총금액/옵션명 Publish Changes" at bounding box center [545, 17] width 803 height 34
click at [880, 14] on span "Publish Changes" at bounding box center [897, 17] width 58 height 10
drag, startPoint x: 215, startPoint y: 499, endPoint x: 218, endPoint y: 505, distance: 6.5
click at [215, 499] on div "Choose A Rule URL starts with https://console.datarize.ai/sites/ Delete And con…" at bounding box center [545, 442] width 749 height 159
click at [218, 507] on span "Add a Target" at bounding box center [227, 512] width 45 height 10
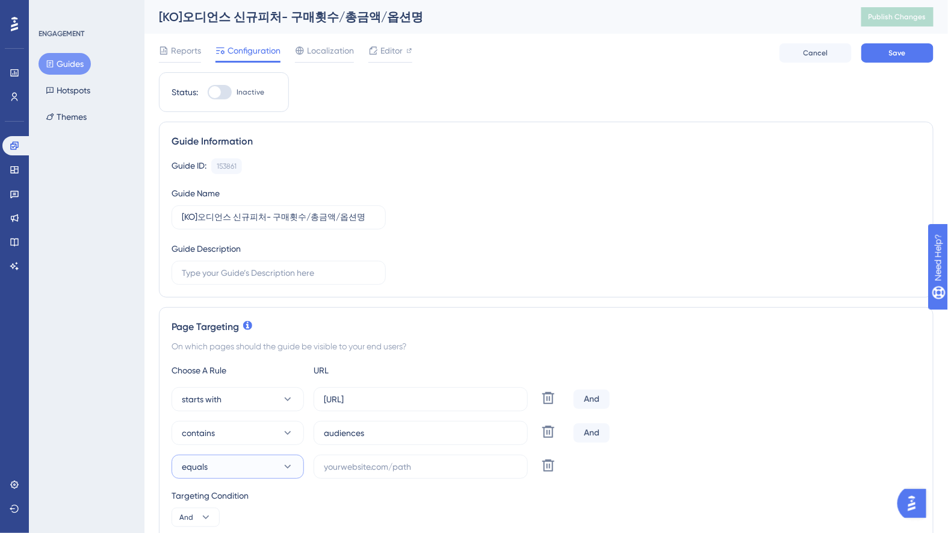
click at [262, 471] on button "equals" at bounding box center [237, 466] width 132 height 24
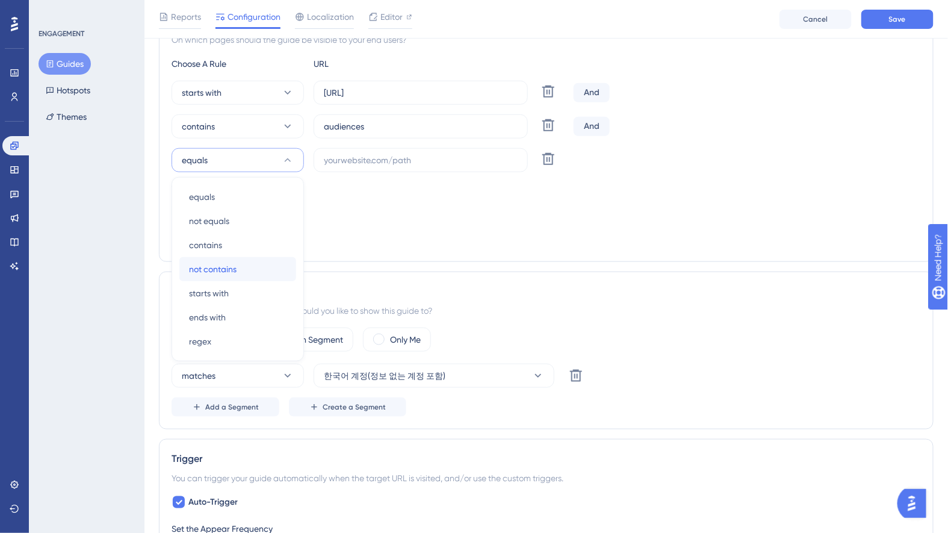
click at [235, 262] on span "not contains" at bounding box center [213, 269] width 48 height 14
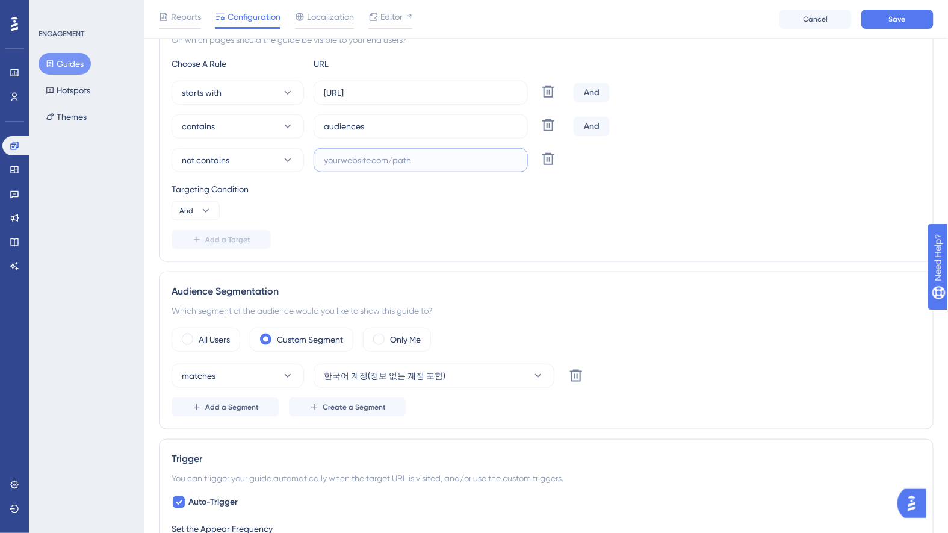
click at [383, 161] on input "text" at bounding box center [421, 159] width 194 height 13
type input "create"
click at [888, 21] on button "Save" at bounding box center [897, 19] width 72 height 19
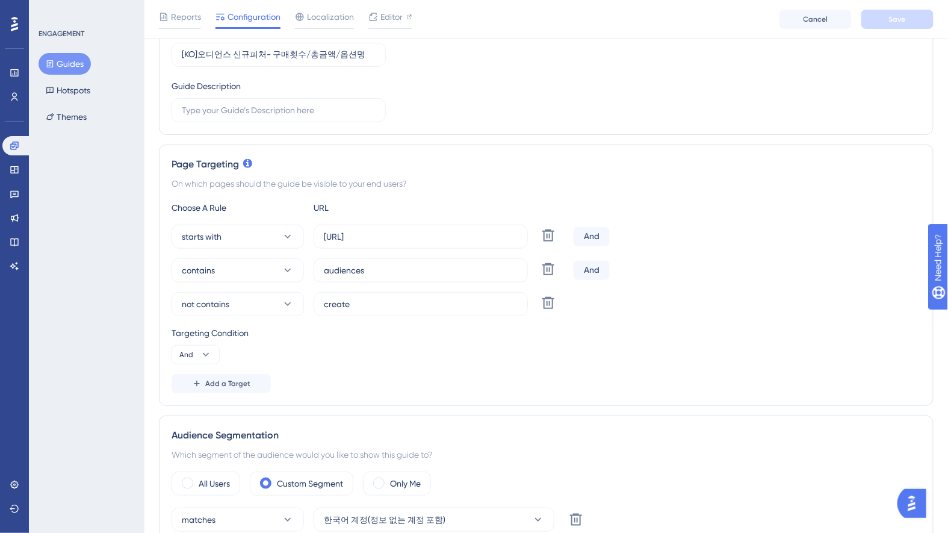
scroll to position [0, 0]
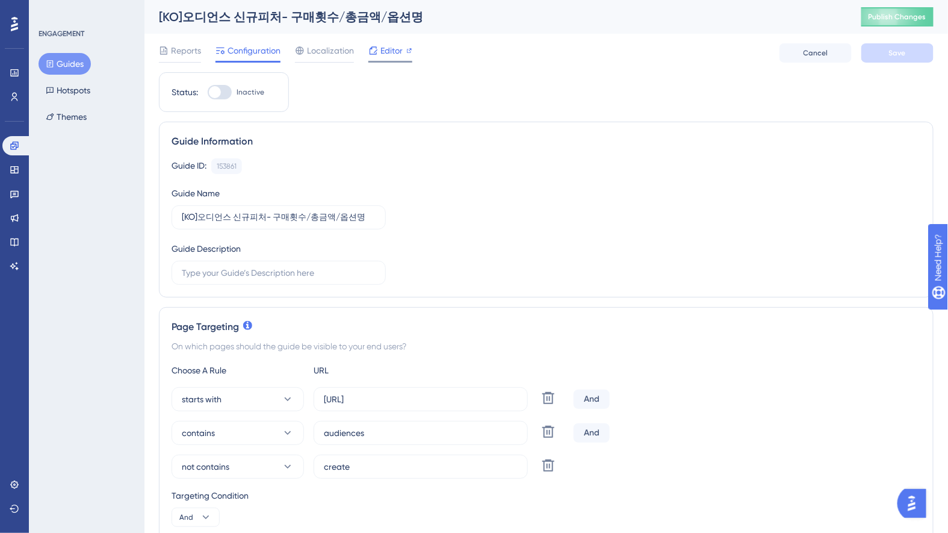
click at [394, 53] on span "Editor" at bounding box center [391, 50] width 22 height 14
click at [343, 430] on input "audiences" at bounding box center [421, 432] width 194 height 13
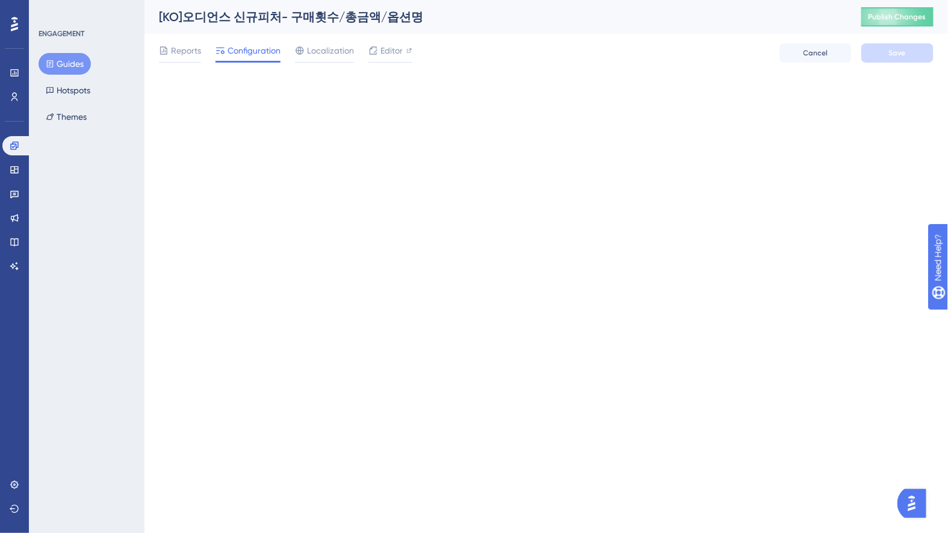
click at [286, 17] on div "[KO]오디언스 신규피처- 구매횟수/총금액/옵션명" at bounding box center [495, 16] width 672 height 17
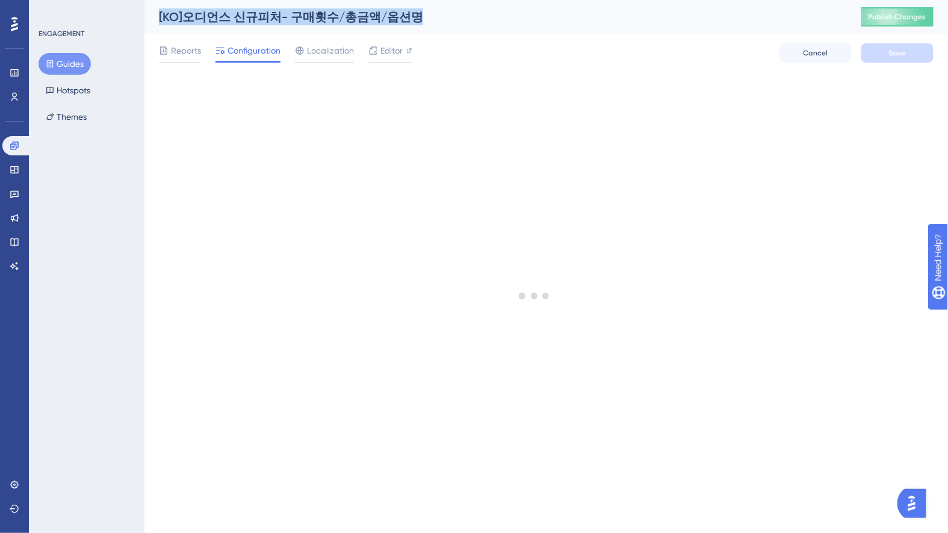
click at [286, 17] on div "[KO]오디언스 신규피처- 구매횟수/총금액/옵션명" at bounding box center [495, 16] width 672 height 17
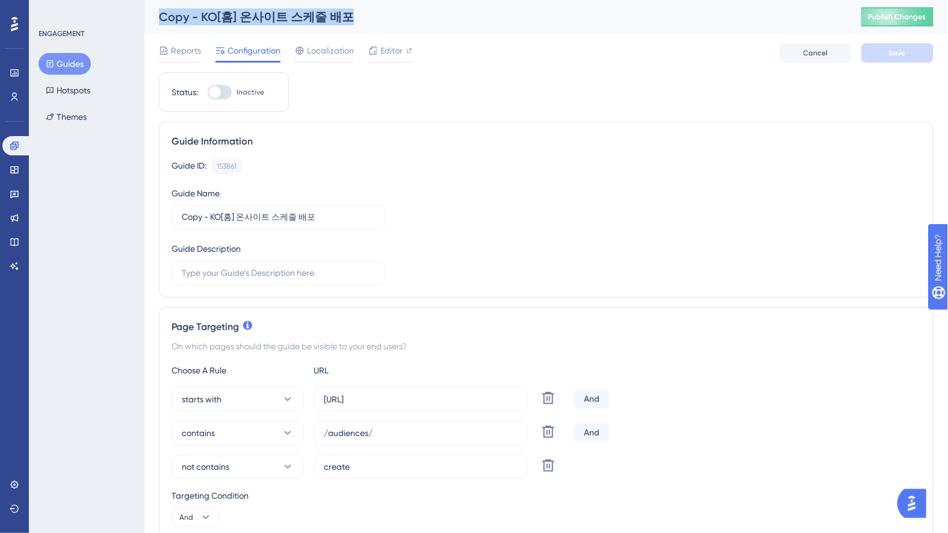
copy div "[KO]오디언스 신규피처- 구매횟수/총금액/옵션명"
click at [304, 16] on div "Copy - KO[홈] 온사이트 스케줄 배포" at bounding box center [495, 16] width 672 height 17
click at [71, 64] on button "Guides" at bounding box center [65, 64] width 52 height 22
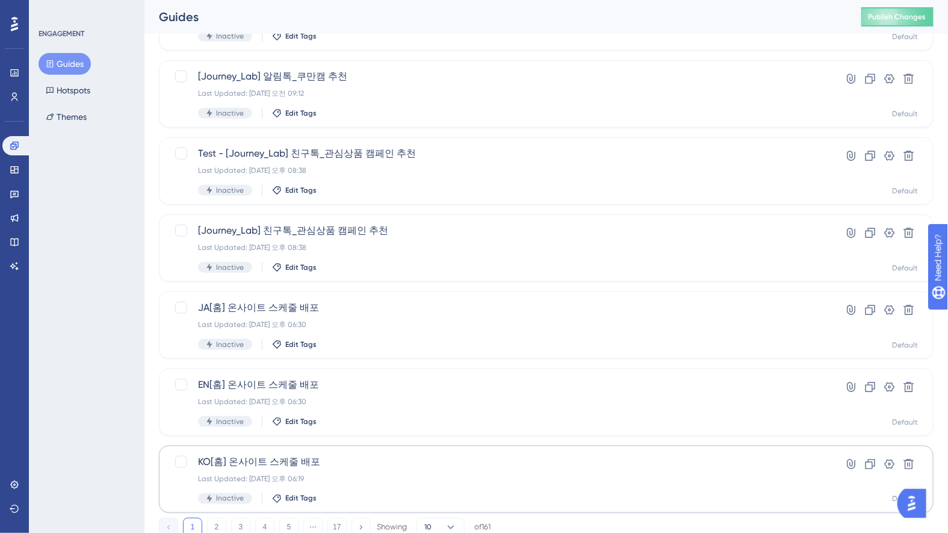
scroll to position [401, 0]
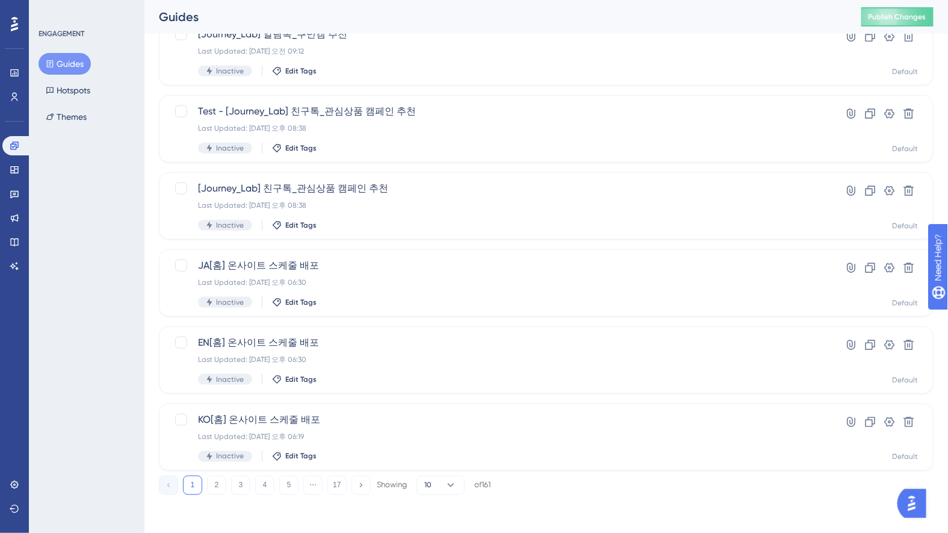
click at [191, 492] on button "1" at bounding box center [192, 484] width 19 height 19
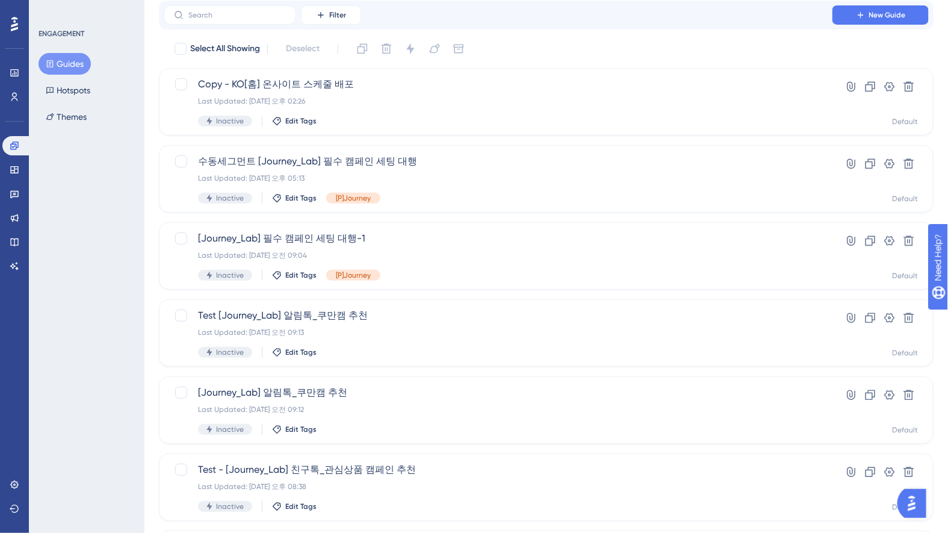
scroll to position [0, 0]
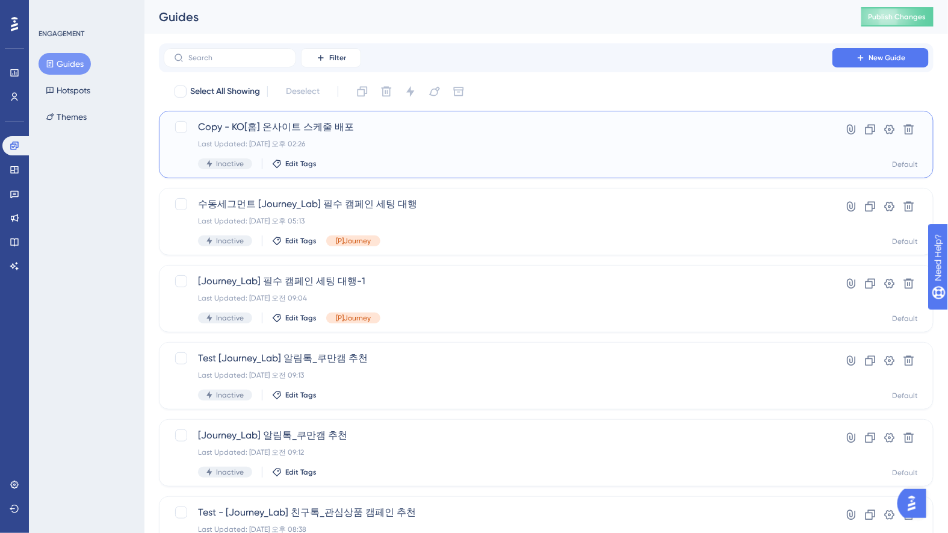
click at [305, 119] on div "Copy - KO[홈] 온사이트 스케줄 배포 Last Updated: 2025년 10월 10일 오후 02:26 Inactive Edit Tag…" at bounding box center [546, 144] width 774 height 67
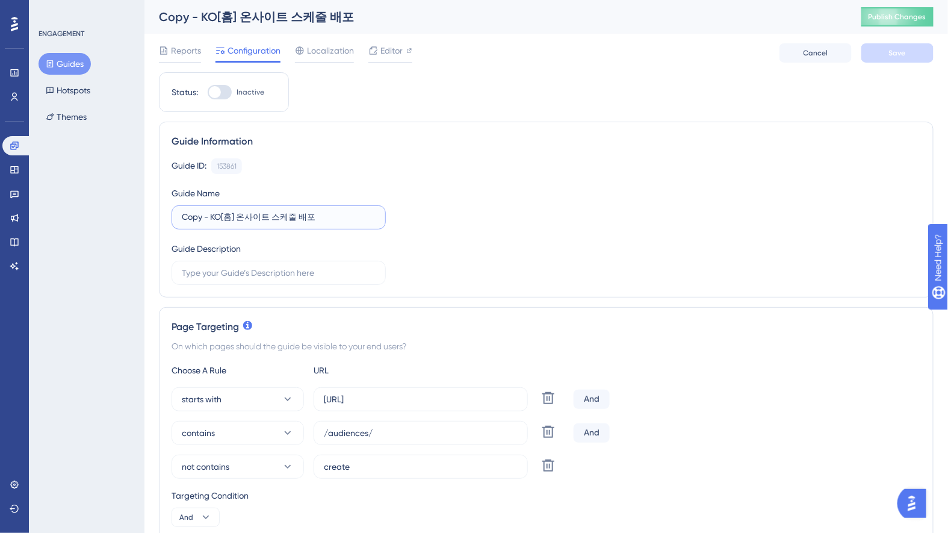
click at [276, 211] on input "Copy - KO[홈] 온사이트 스케줄 배포" at bounding box center [279, 217] width 194 height 13
click at [79, 60] on button "Guides" at bounding box center [65, 64] width 52 height 22
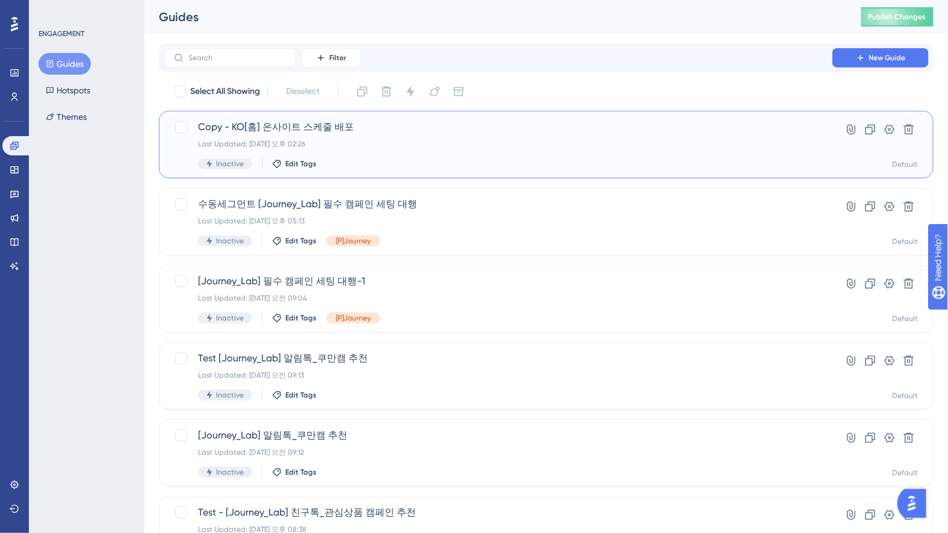
click at [388, 128] on span "Copy - KO[홈] 온사이트 스케줄 배포" at bounding box center [498, 127] width 600 height 14
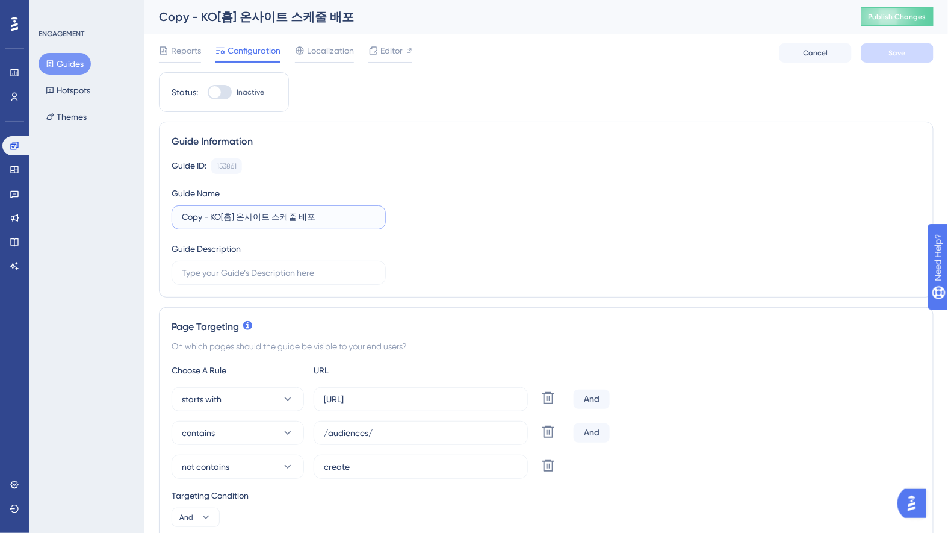
click at [249, 214] on input "Copy - KO[홈] 온사이트 스케줄 배포" at bounding box center [279, 217] width 194 height 13
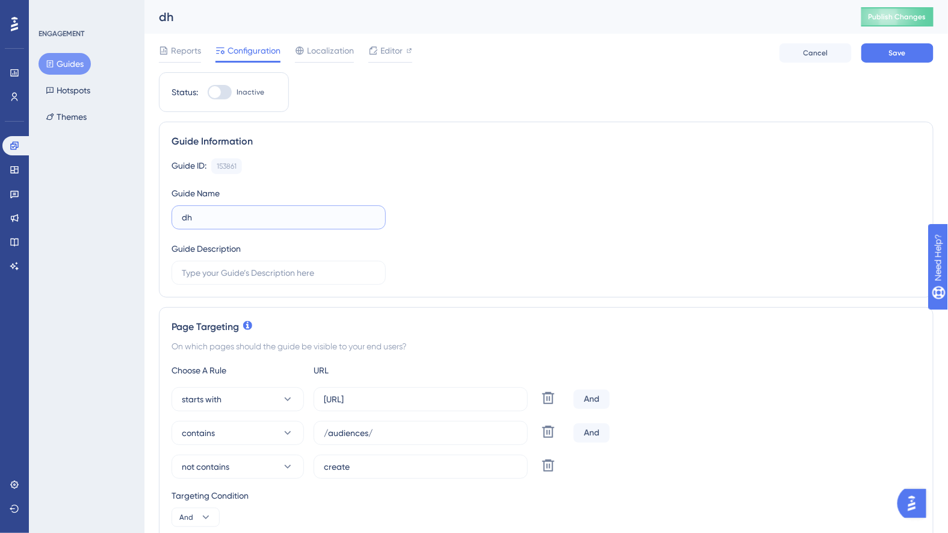
type input "d"
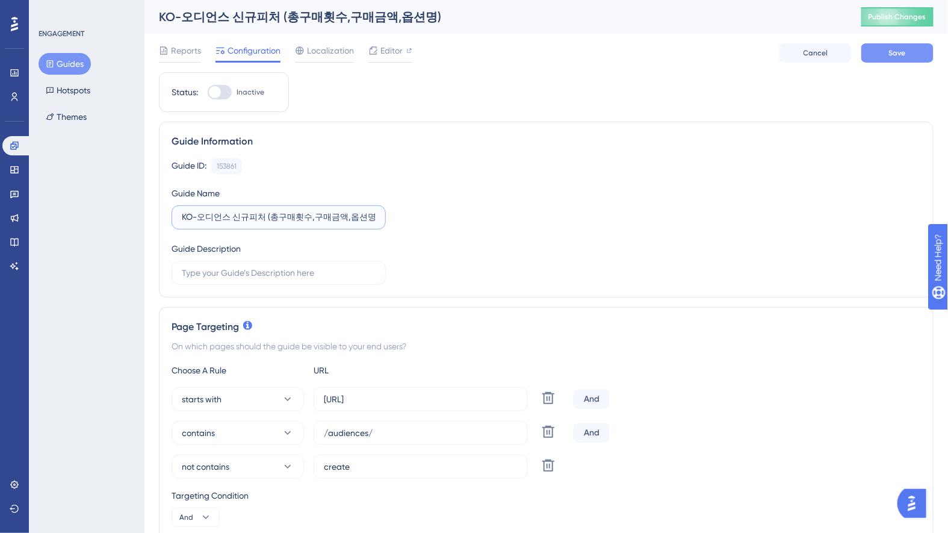
type input "KO-오디언스 신규피처 (총구매횟수,구매금액,옵션명)"
click at [900, 62] on button "Save" at bounding box center [897, 52] width 72 height 19
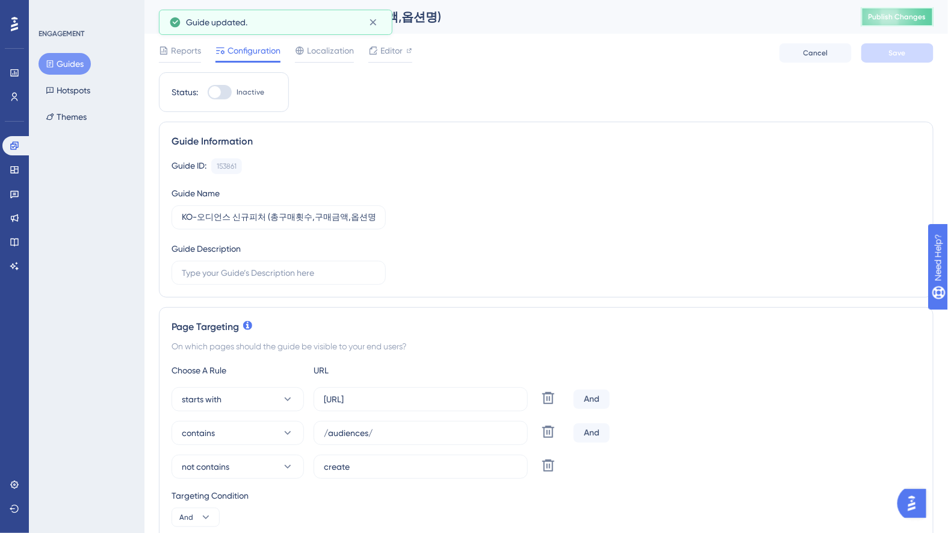
click at [897, 23] on button "Publish Changes" at bounding box center [897, 16] width 72 height 19
click at [293, 218] on input "KO-오디언스 신규피처 (총구매횟수,구매금액,옵션명)" at bounding box center [279, 217] width 194 height 13
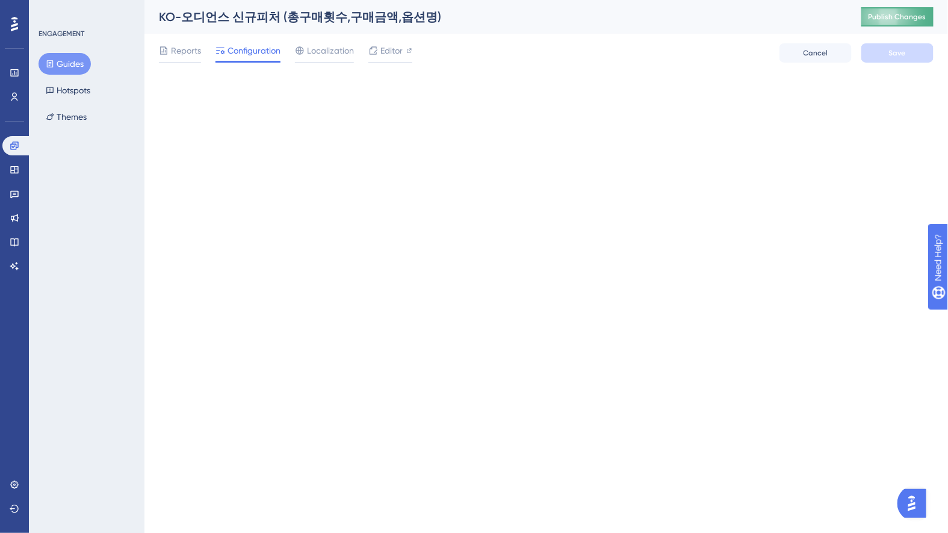
click at [891, 16] on span "Publish Changes" at bounding box center [897, 17] width 58 height 10
click at [891, 16] on icon at bounding box center [897, 17] width 20 height 20
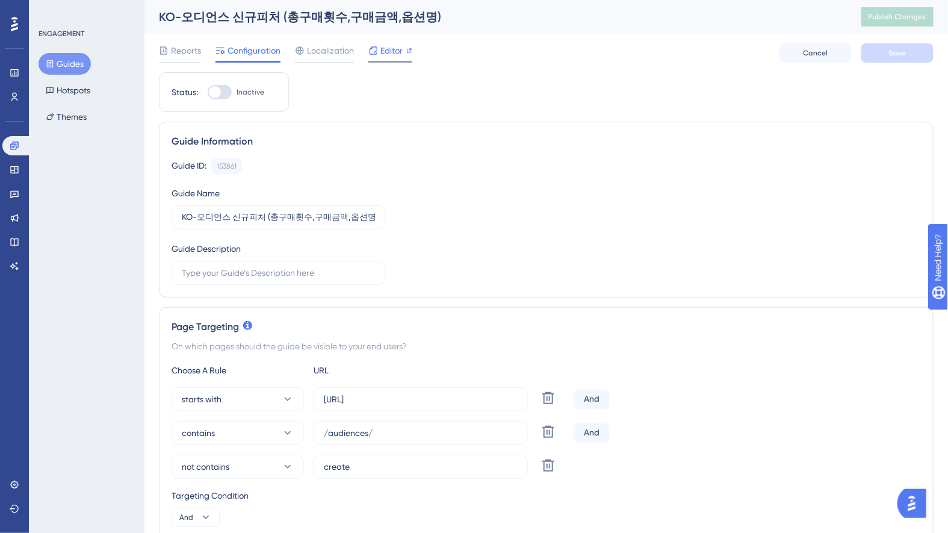
click at [392, 48] on span "Editor" at bounding box center [391, 50] width 22 height 14
click at [891, 19] on span "Publish Changes" at bounding box center [897, 17] width 58 height 10
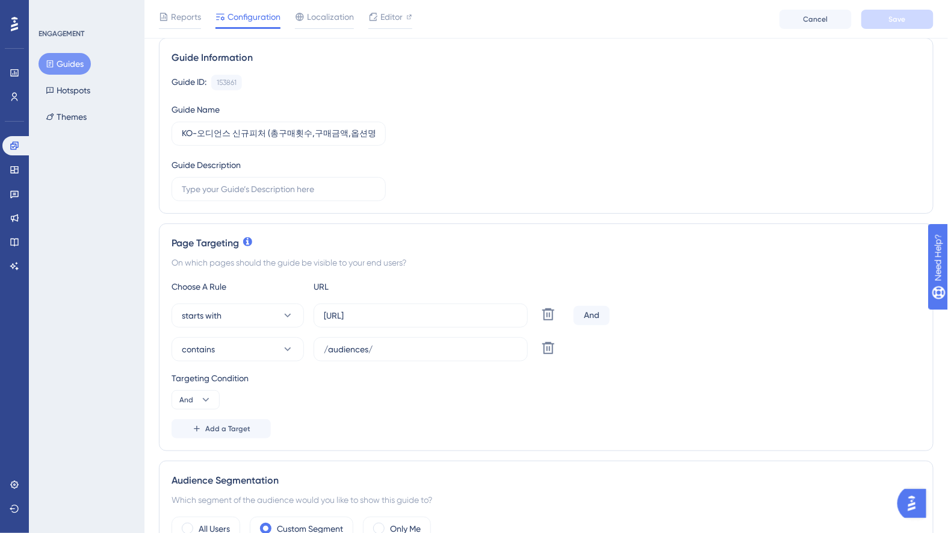
scroll to position [196, 0]
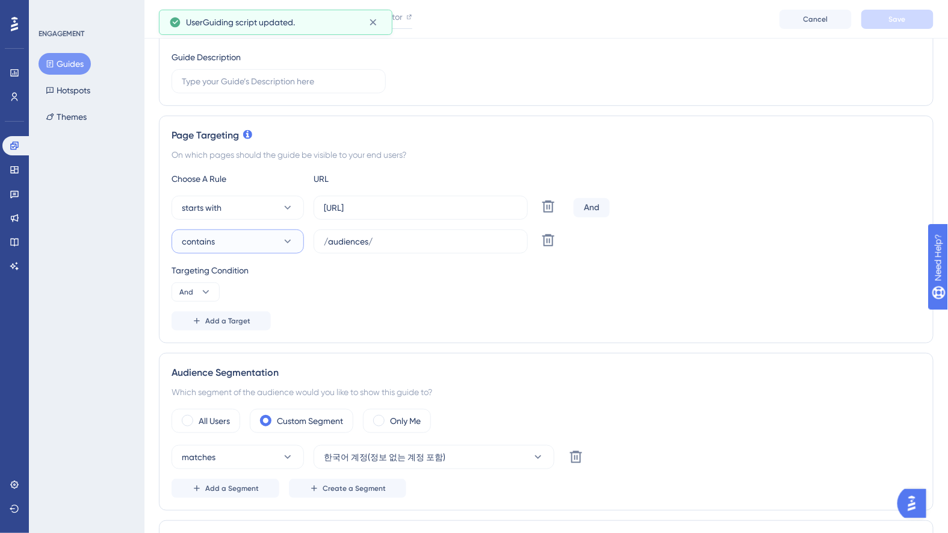
click at [259, 238] on button "contains" at bounding box center [237, 241] width 132 height 24
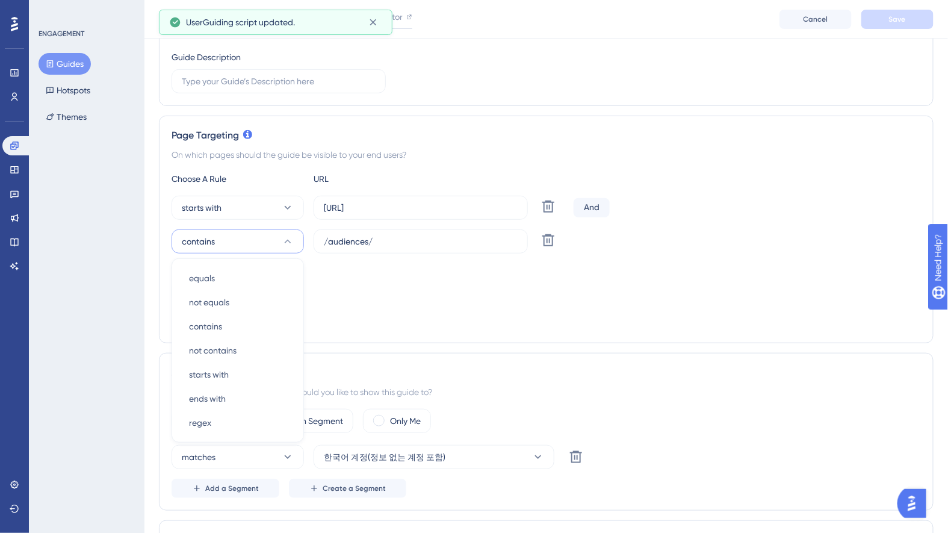
scroll to position [276, 0]
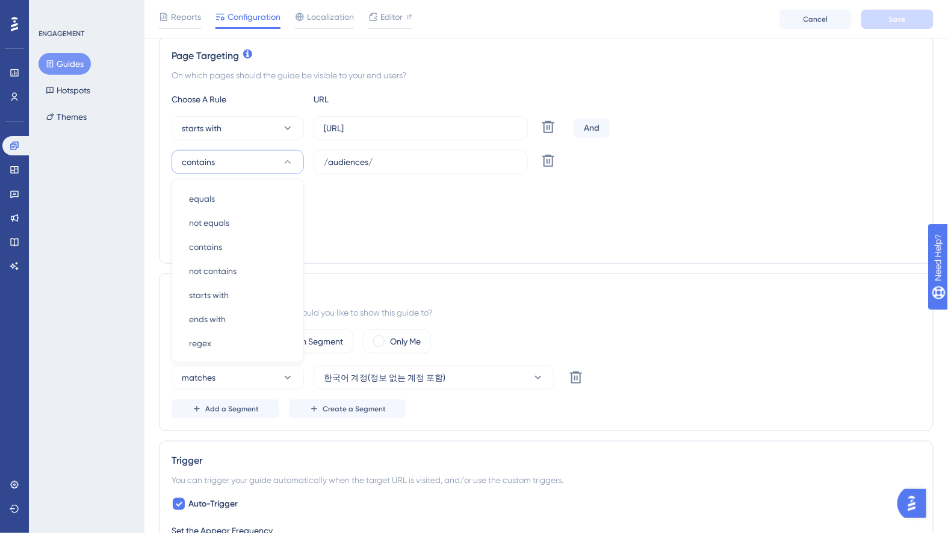
click at [705, 239] on div "Add a Target" at bounding box center [545, 241] width 749 height 19
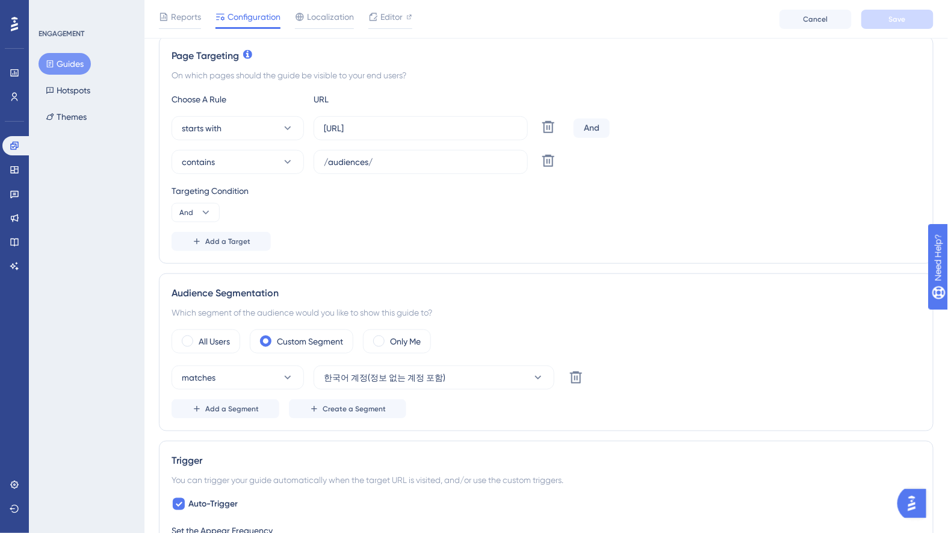
drag, startPoint x: 75, startPoint y: 60, endPoint x: 69, endPoint y: 63, distance: 7.3
click at [75, 60] on button "Guides" at bounding box center [65, 64] width 52 height 22
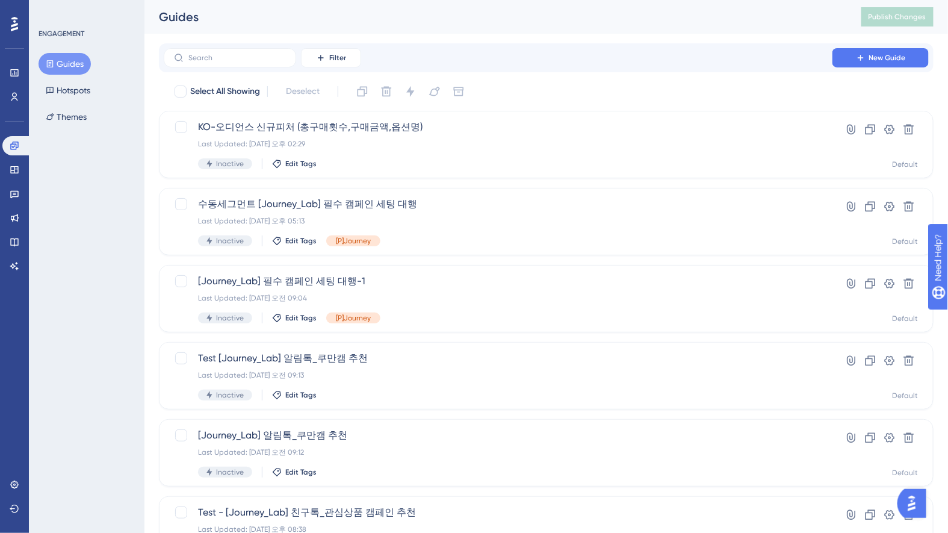
click at [67, 64] on button "Guides" at bounding box center [65, 64] width 52 height 22
click at [872, 129] on icon at bounding box center [870, 130] width 10 height 10
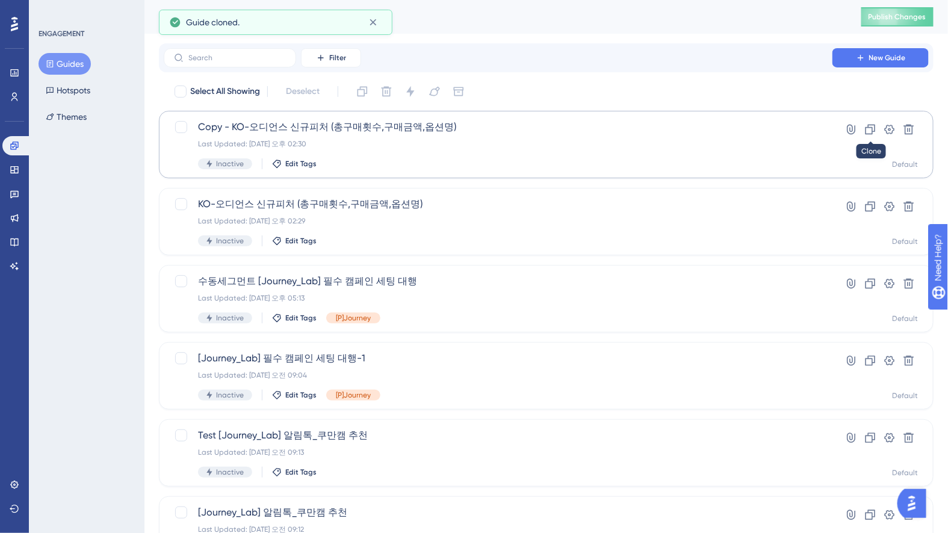
click at [872, 129] on icon at bounding box center [870, 130] width 10 height 10
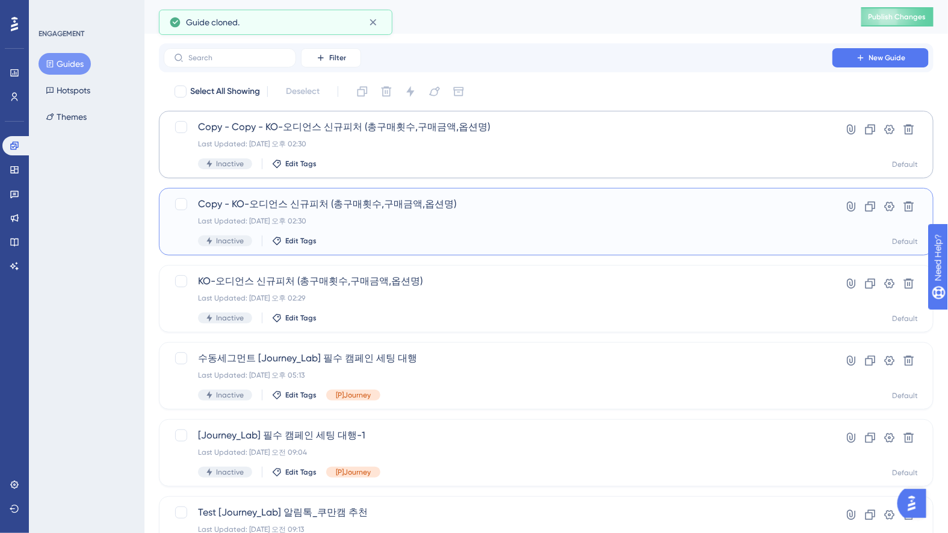
click at [261, 197] on span "Copy - KO-오디언스 신규피처 (총구매횟수,구매금액,옵션명)" at bounding box center [498, 204] width 600 height 14
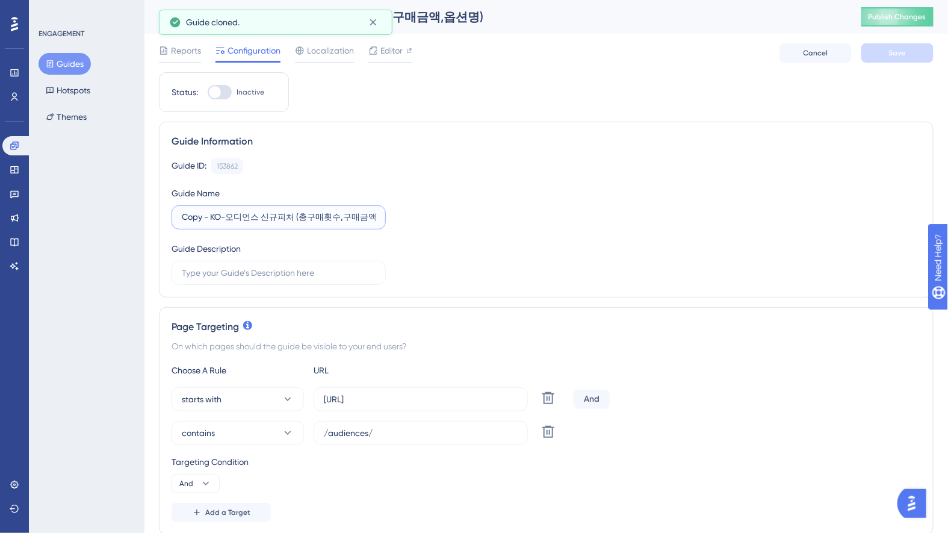
drag, startPoint x: 208, startPoint y: 212, endPoint x: 215, endPoint y: 214, distance: 7.3
click at [211, 213] on input "Copy - KO-오디언스 신규피처 (총구매횟수,구매금액,옵션명)" at bounding box center [279, 217] width 194 height 13
drag, startPoint x: 223, startPoint y: 215, endPoint x: 142, endPoint y: 207, distance: 81.0
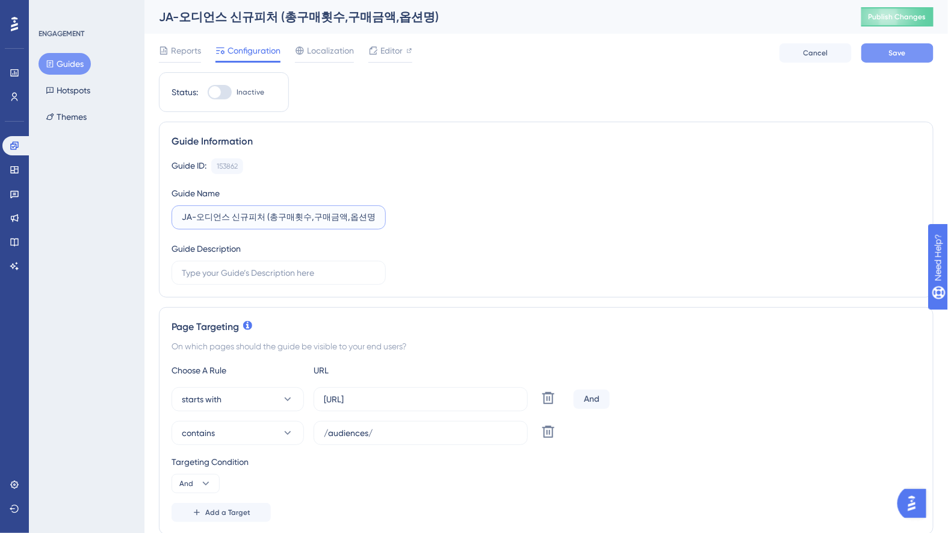
type input "JA-오디언스 신규피처 (총구매횟수,구매금액,옵션명)"
click at [893, 46] on button "Save" at bounding box center [897, 52] width 72 height 19
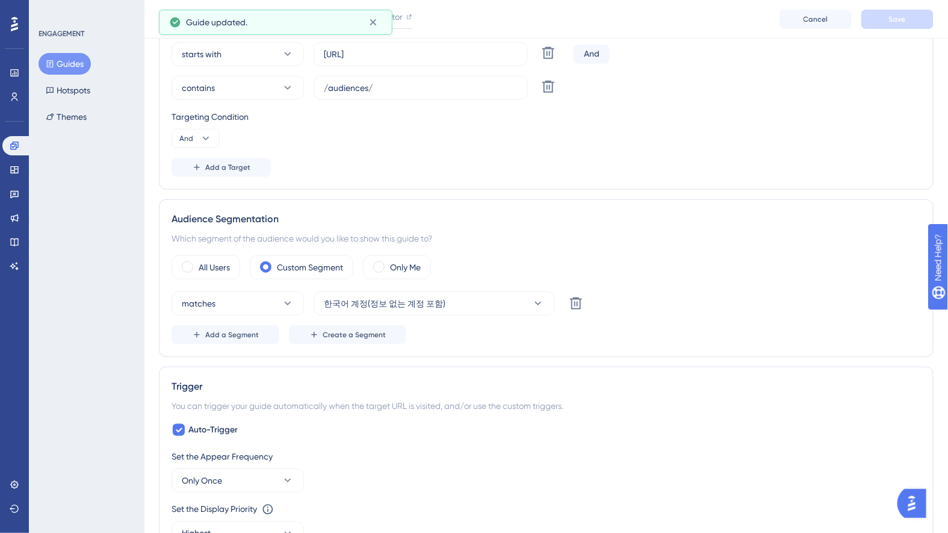
scroll to position [409, 0]
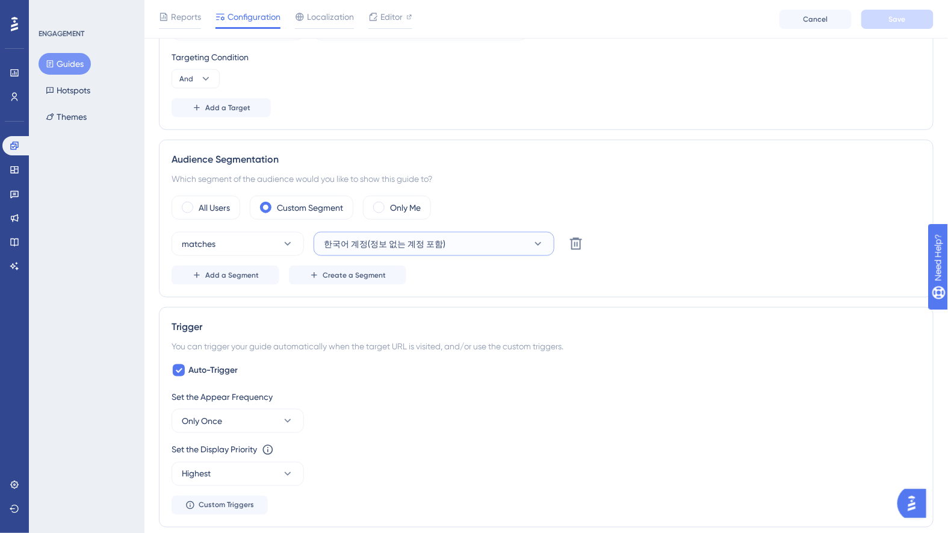
click at [397, 244] on span "한국어 계정(정보 없는 계정 포함)" at bounding box center [385, 243] width 122 height 14
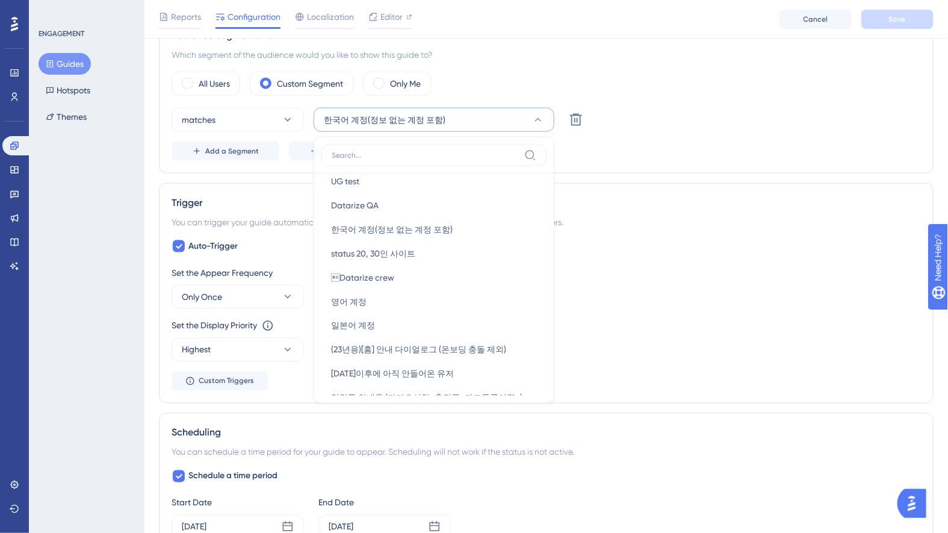
scroll to position [285, 0]
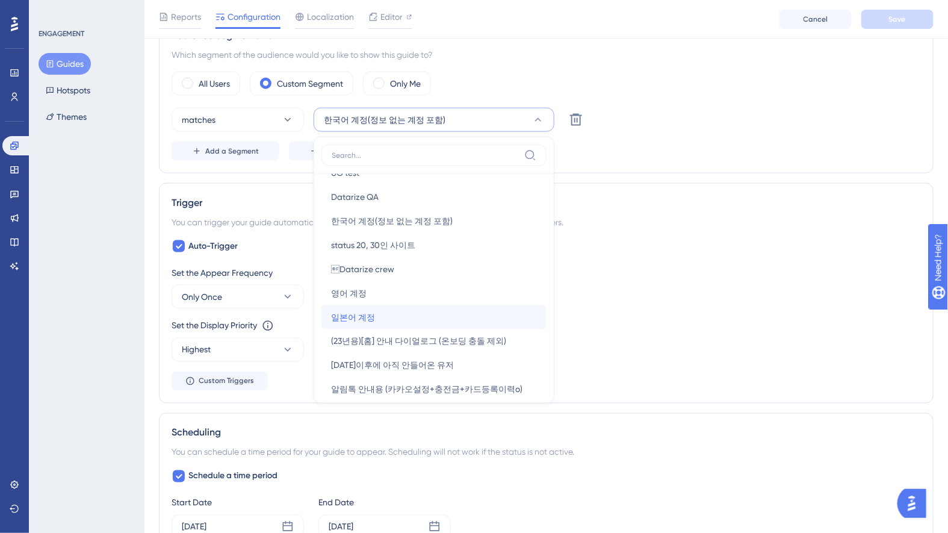
click at [392, 315] on div "일본어 계정 일본어 계정" at bounding box center [434, 317] width 206 height 24
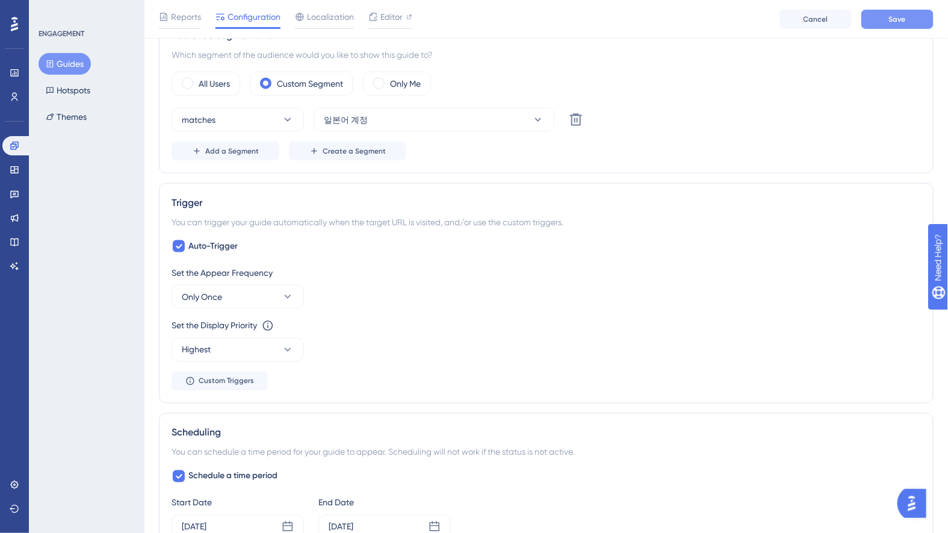
click at [897, 20] on span "Save" at bounding box center [897, 19] width 17 height 10
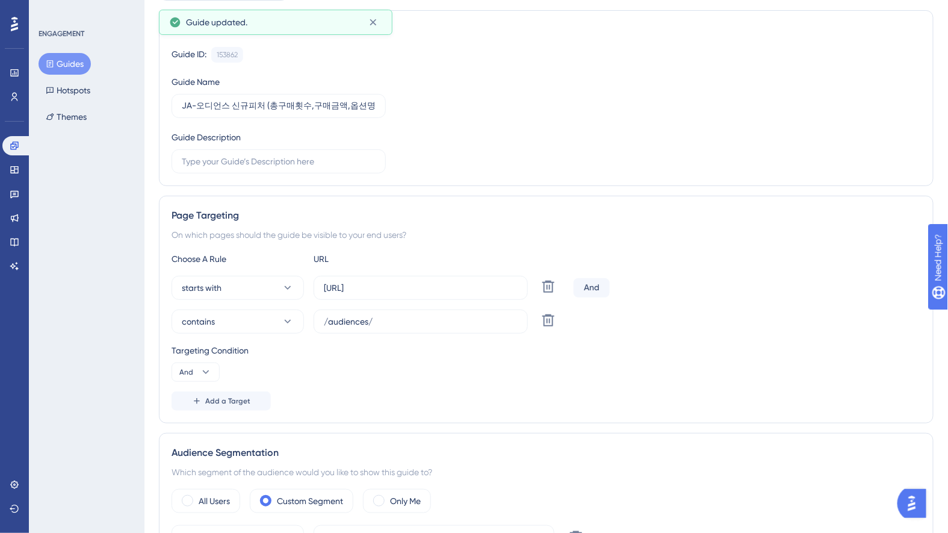
scroll to position [0, 0]
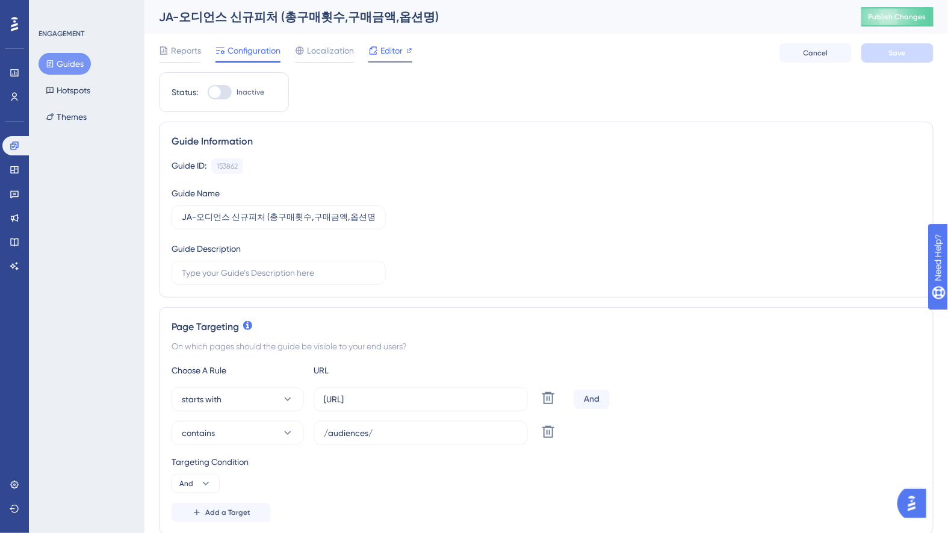
click at [400, 51] on span "Editor" at bounding box center [391, 50] width 22 height 14
